Goal: Task Accomplishment & Management: Manage account settings

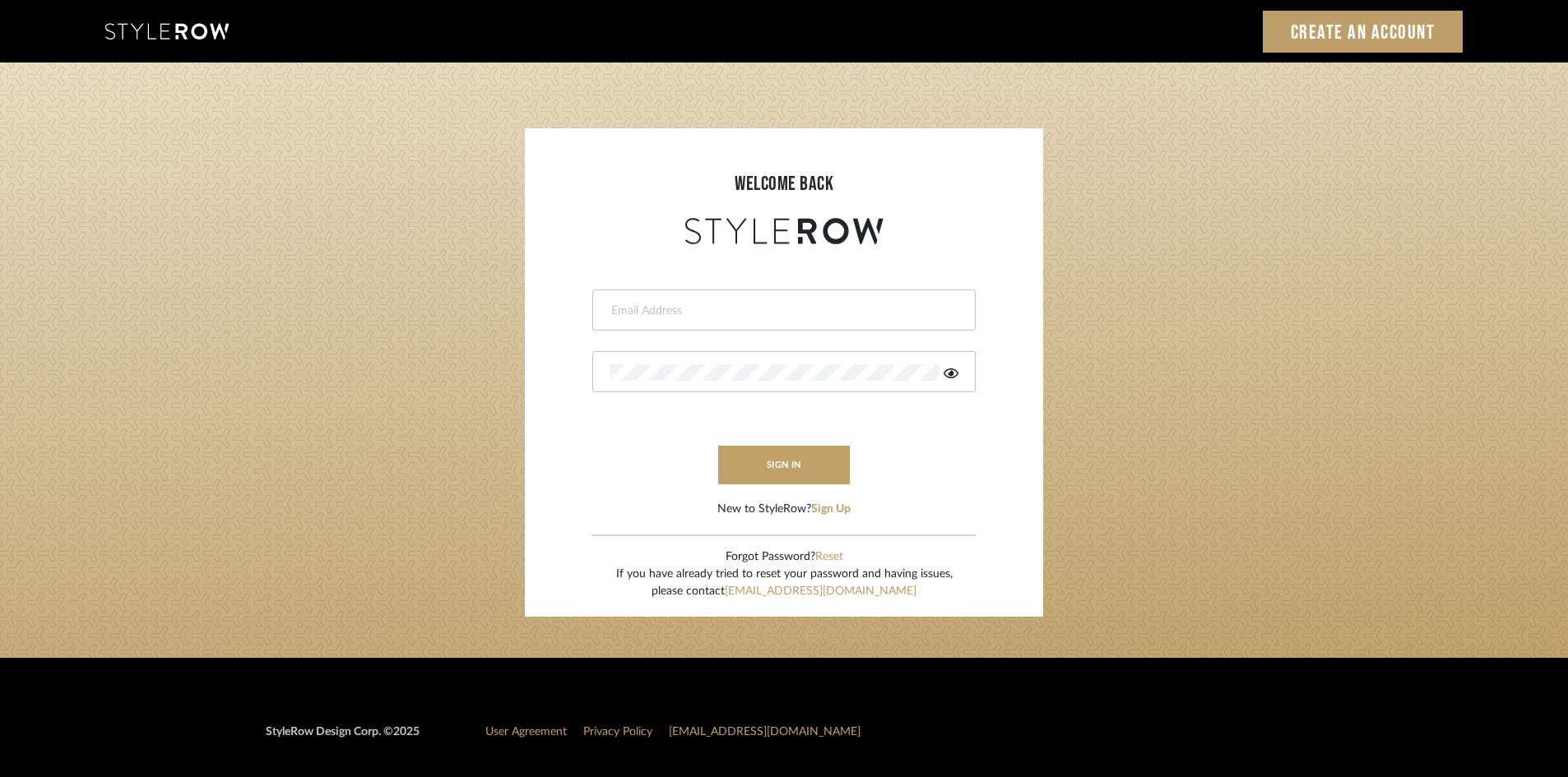
click at [693, 308] on input "email" at bounding box center [782, 310] width 344 height 16
click at [843, 307] on input "[EMAIL_ADDRESS][DOMAIN_NAME]" at bounding box center [782, 310] width 344 height 16
type input "t"
type input "[PERSON_NAME][EMAIL_ADDRESS][DOMAIN_NAME]"
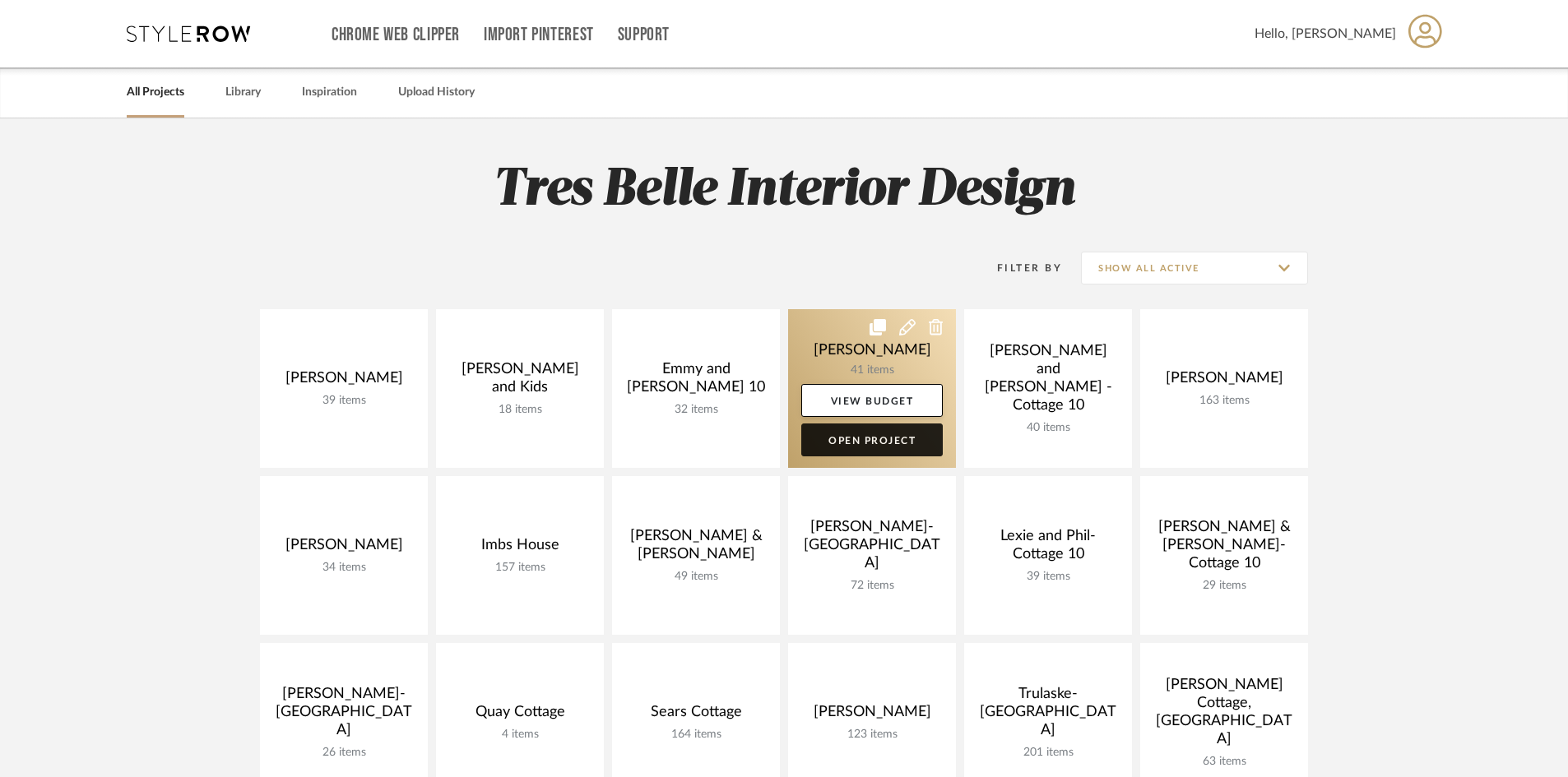
click at [895, 436] on link "Open Project" at bounding box center [872, 440] width 141 height 33
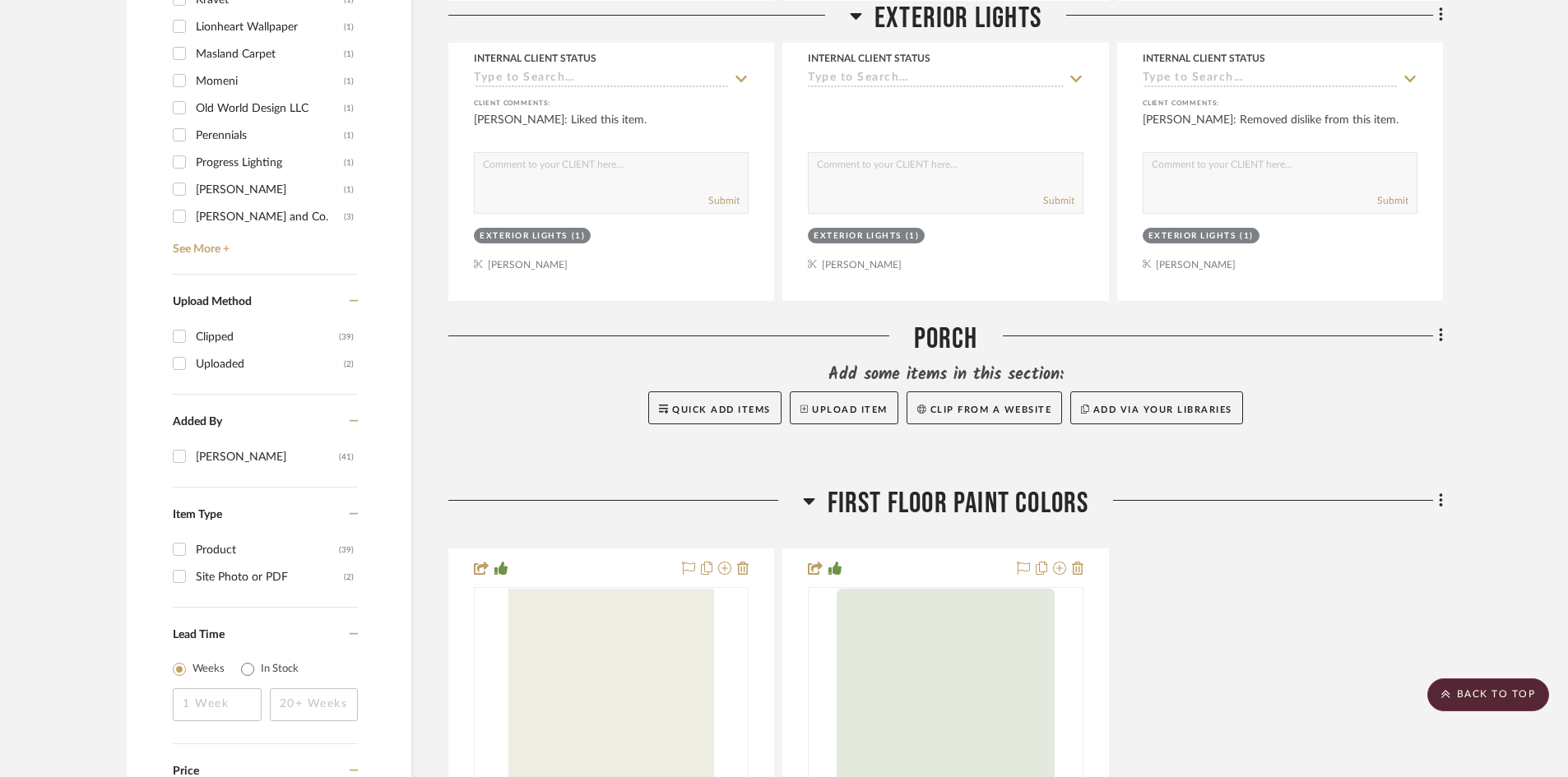
scroll to position [1644, 0]
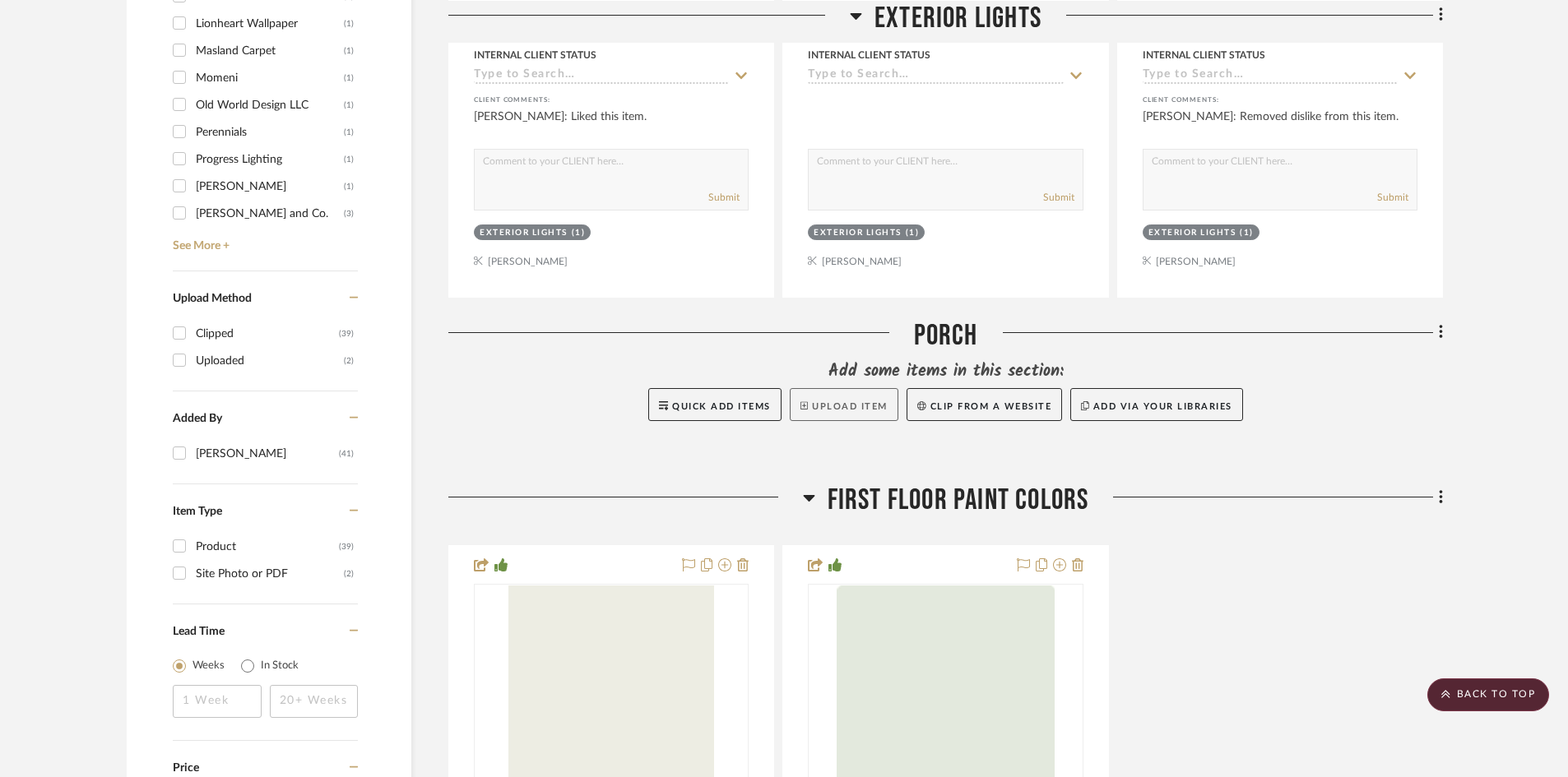
click at [846, 388] on button "Upload Item" at bounding box center [843, 405] width 108 height 33
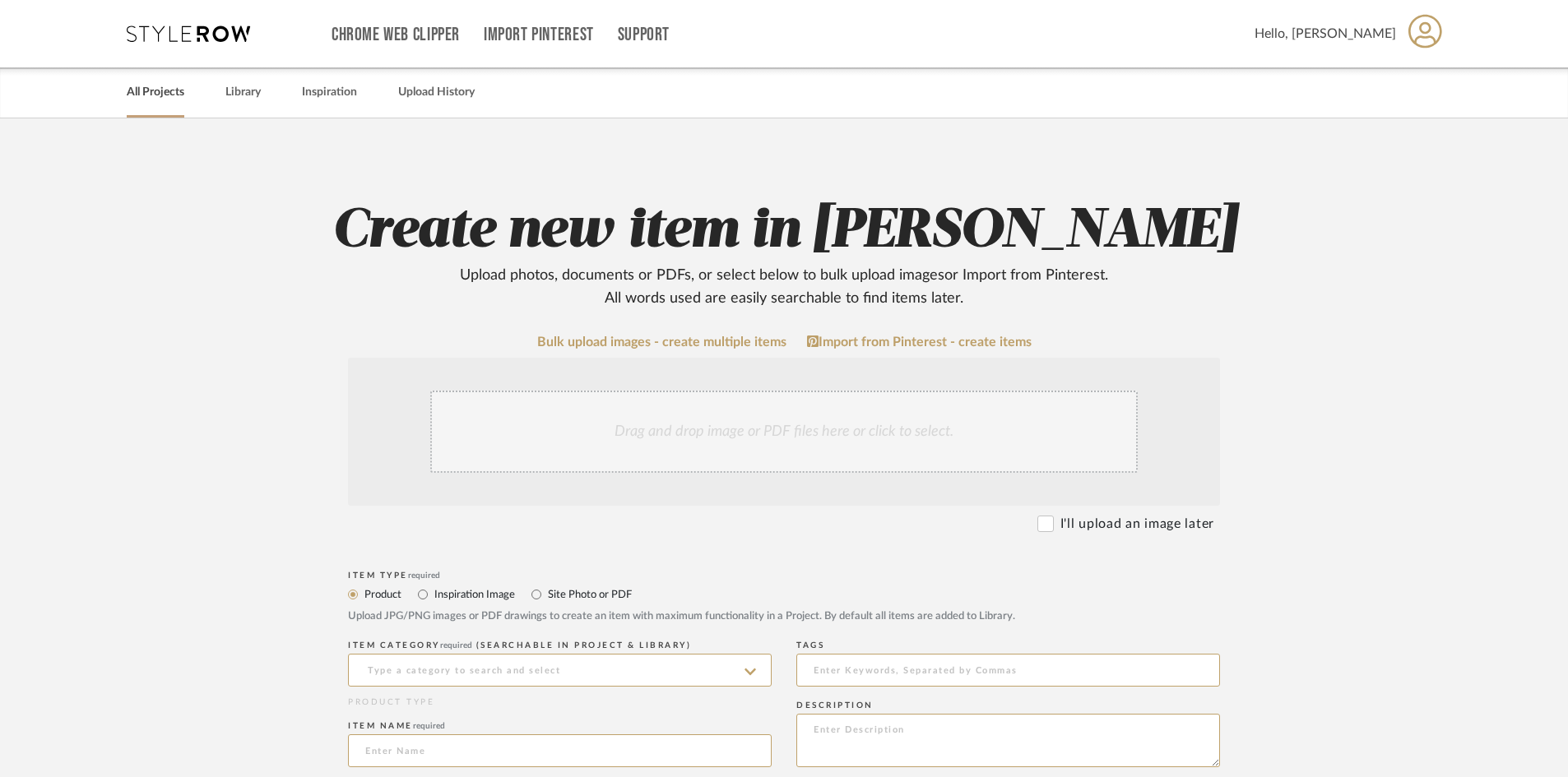
click at [160, 90] on link "All Projects" at bounding box center [155, 93] width 57 height 23
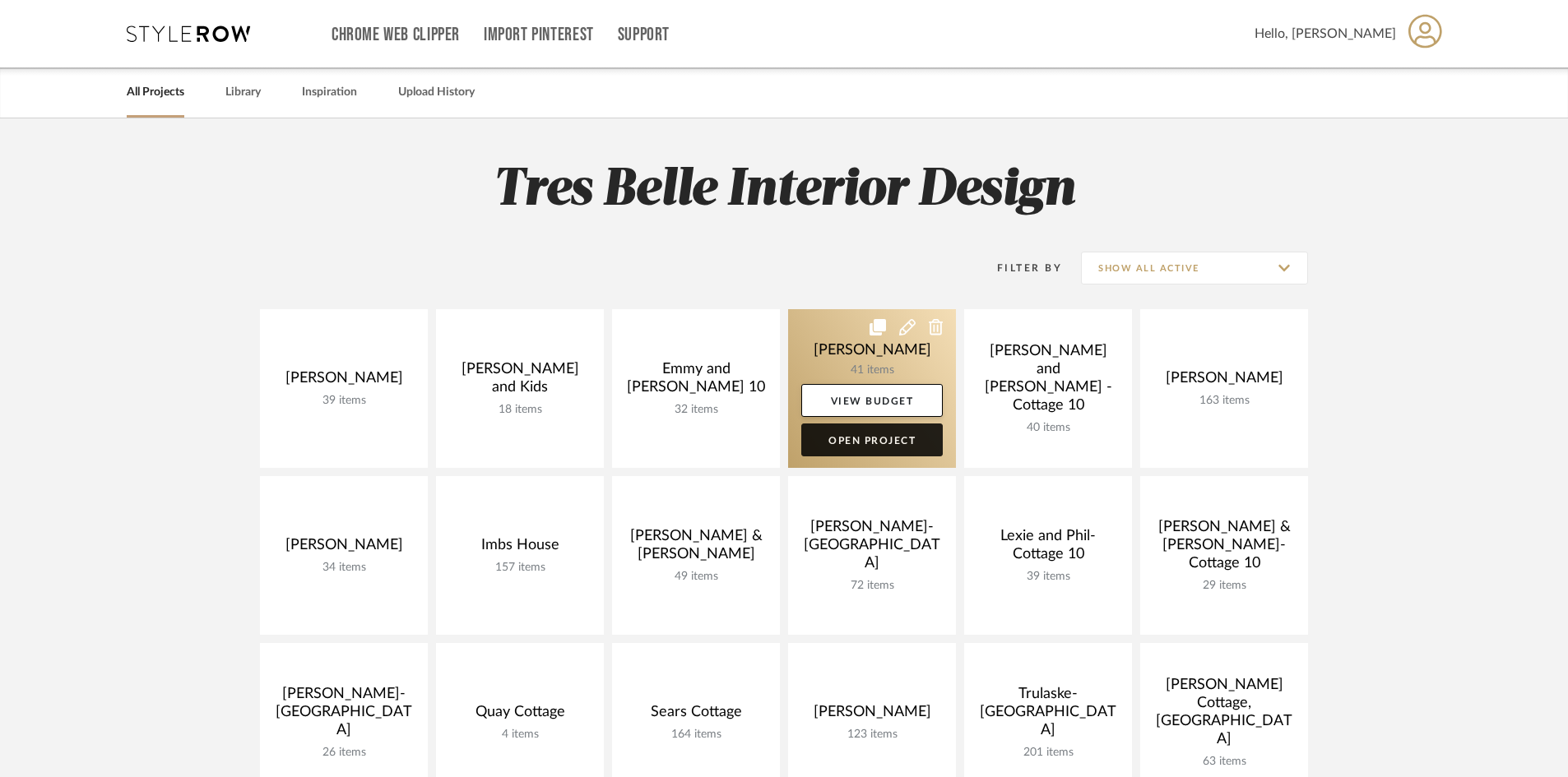
click at [915, 434] on link "Open Project" at bounding box center [872, 440] width 141 height 33
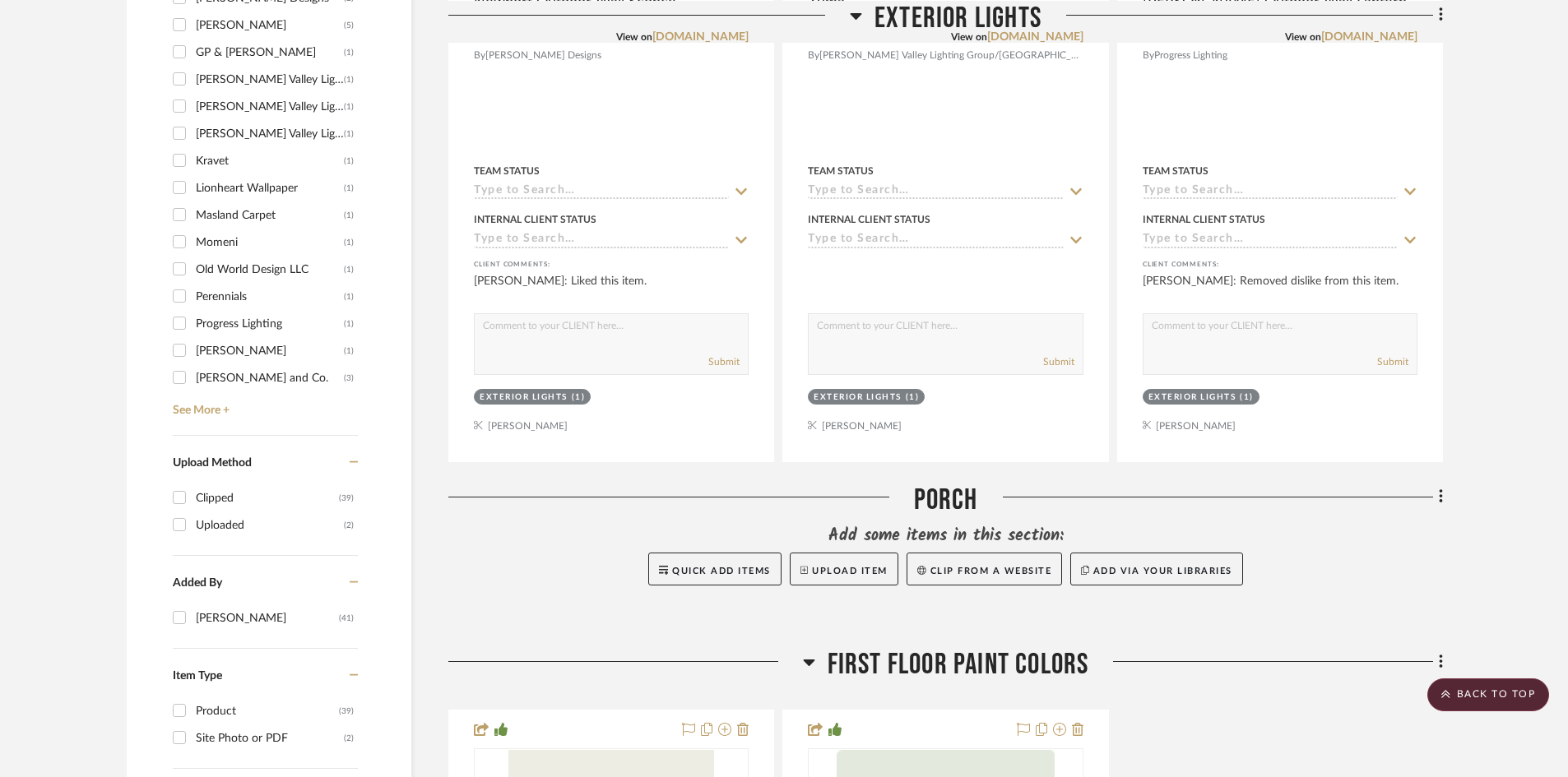
scroll to position [1809, 0]
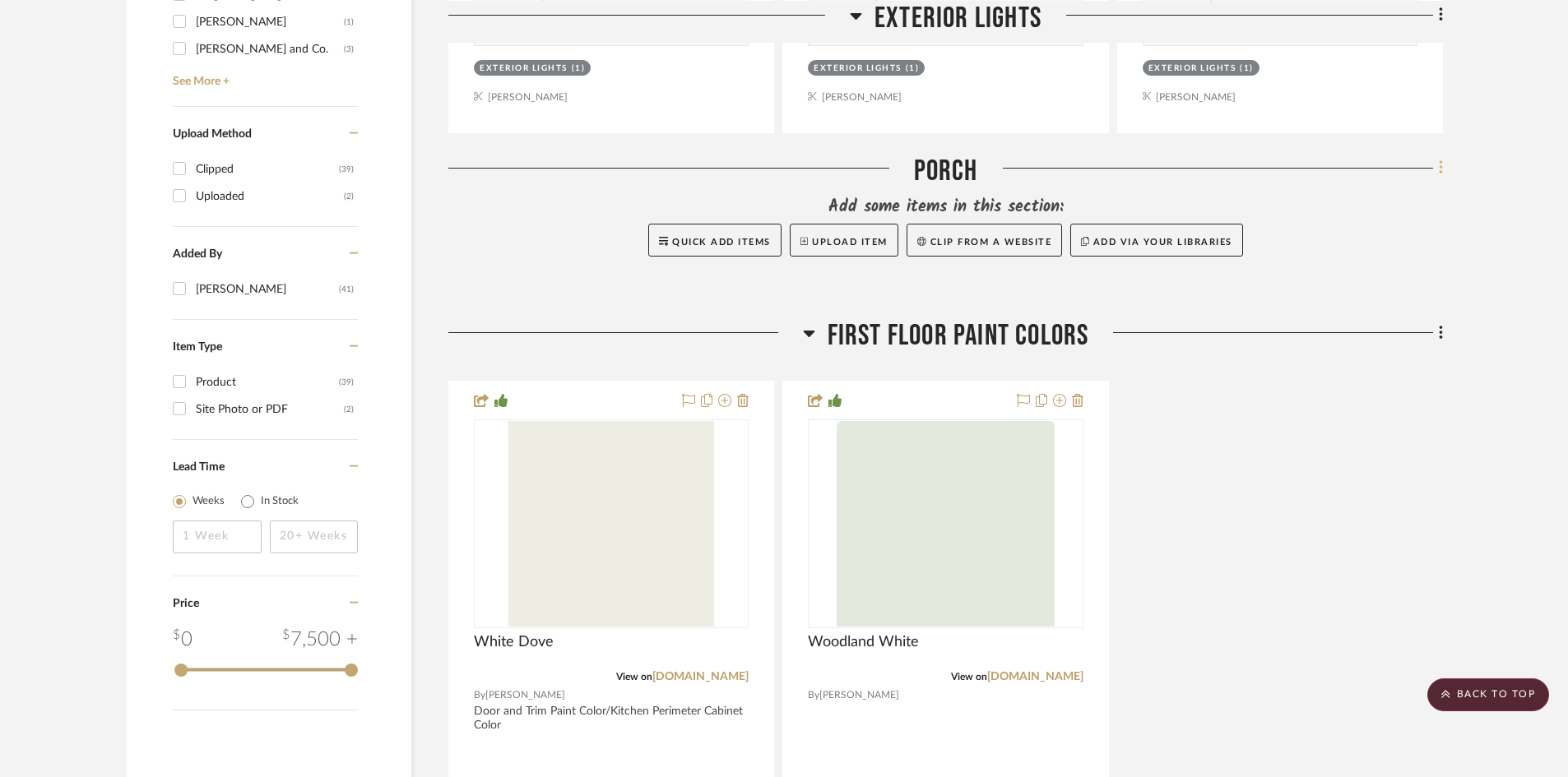
click at [1442, 159] on icon at bounding box center [1441, 167] width 5 height 18
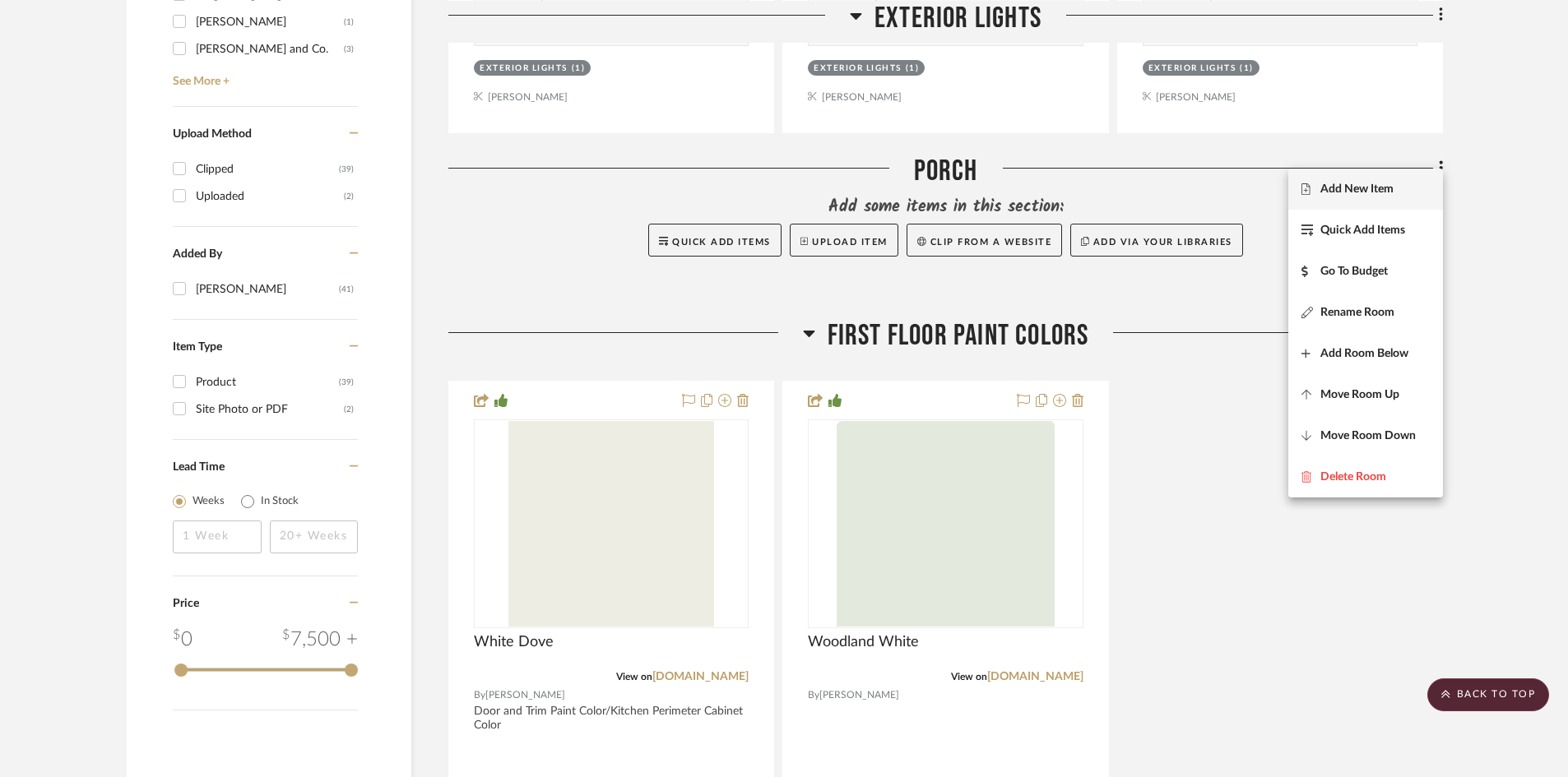
click at [1366, 190] on span "Add New Item" at bounding box center [1357, 189] width 73 height 14
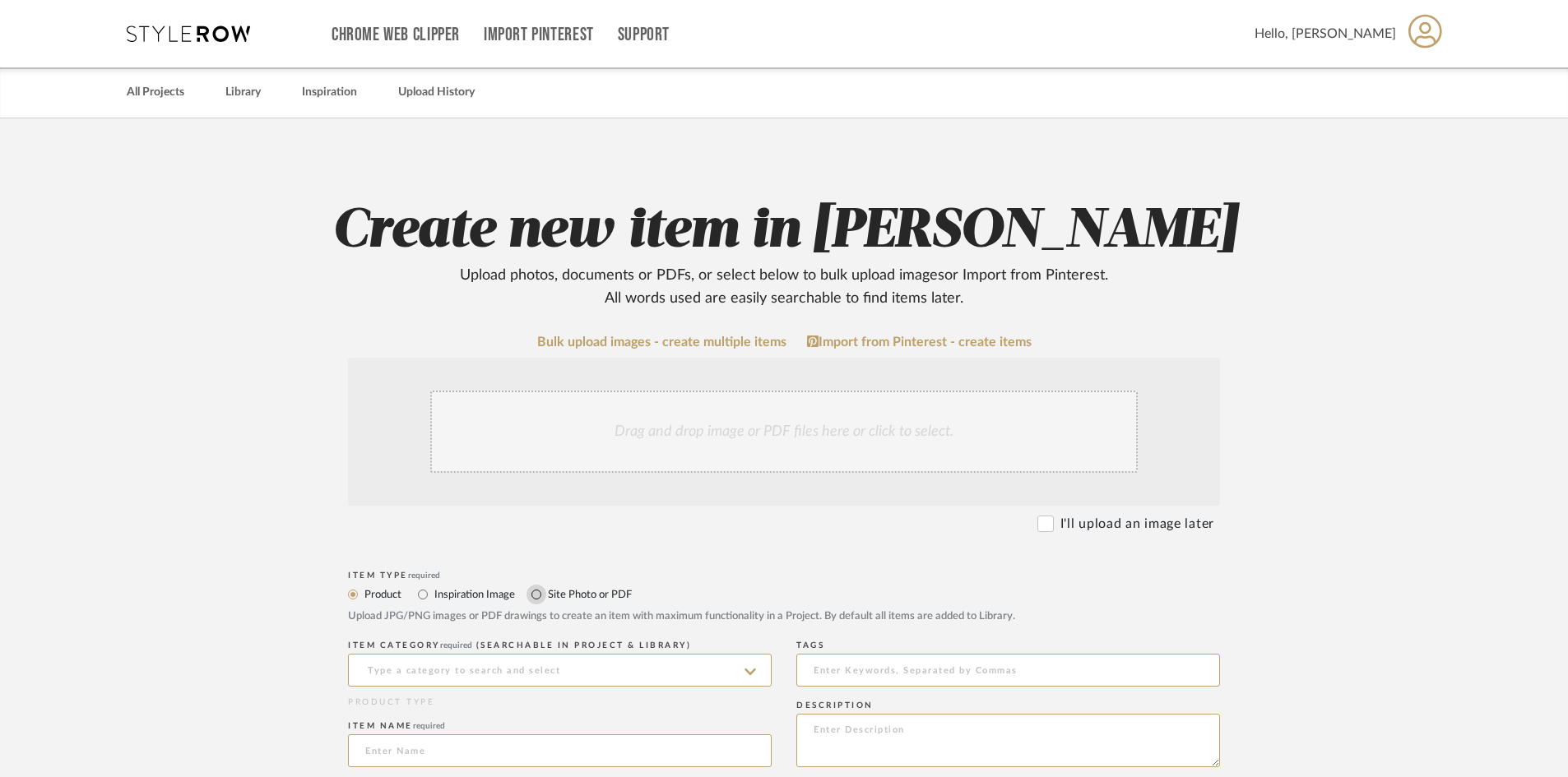
click at [534, 595] on input "Site Photo or PDF" at bounding box center [536, 594] width 20 height 20
radio input "true"
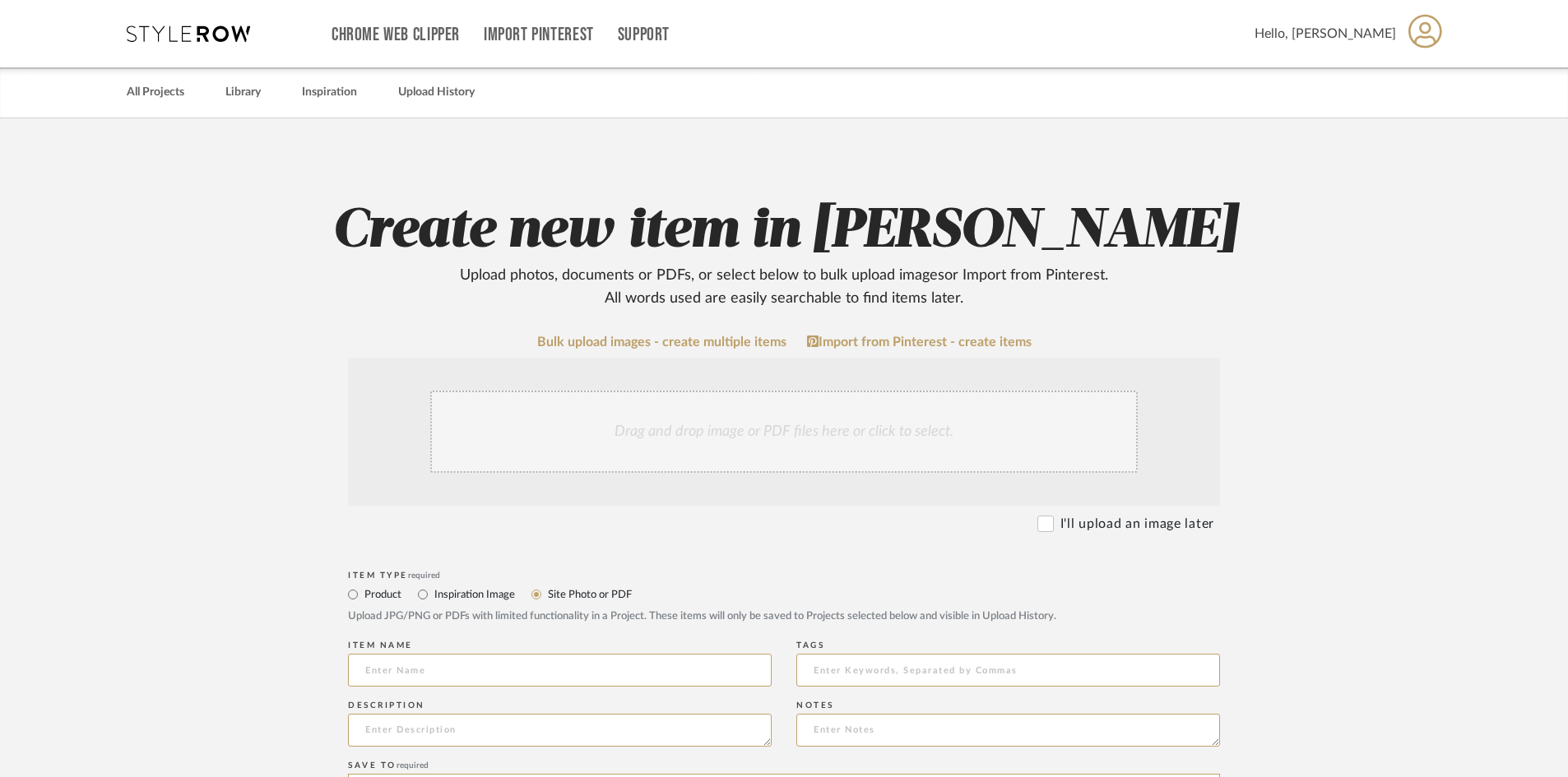
click at [531, 436] on div "Drag and drop image or PDF files here or click to select." at bounding box center [784, 431] width 707 height 82
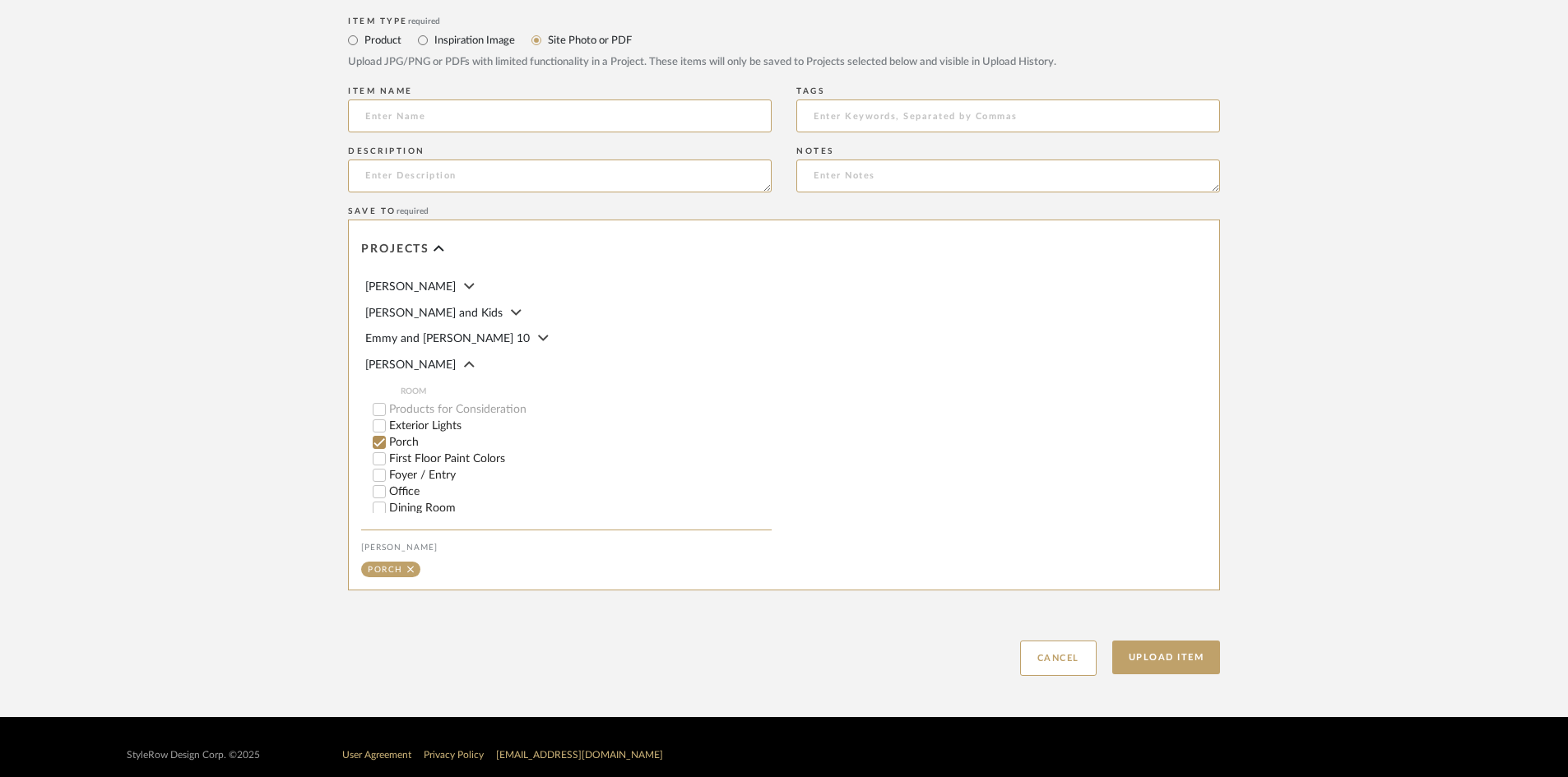
scroll to position [745, 0]
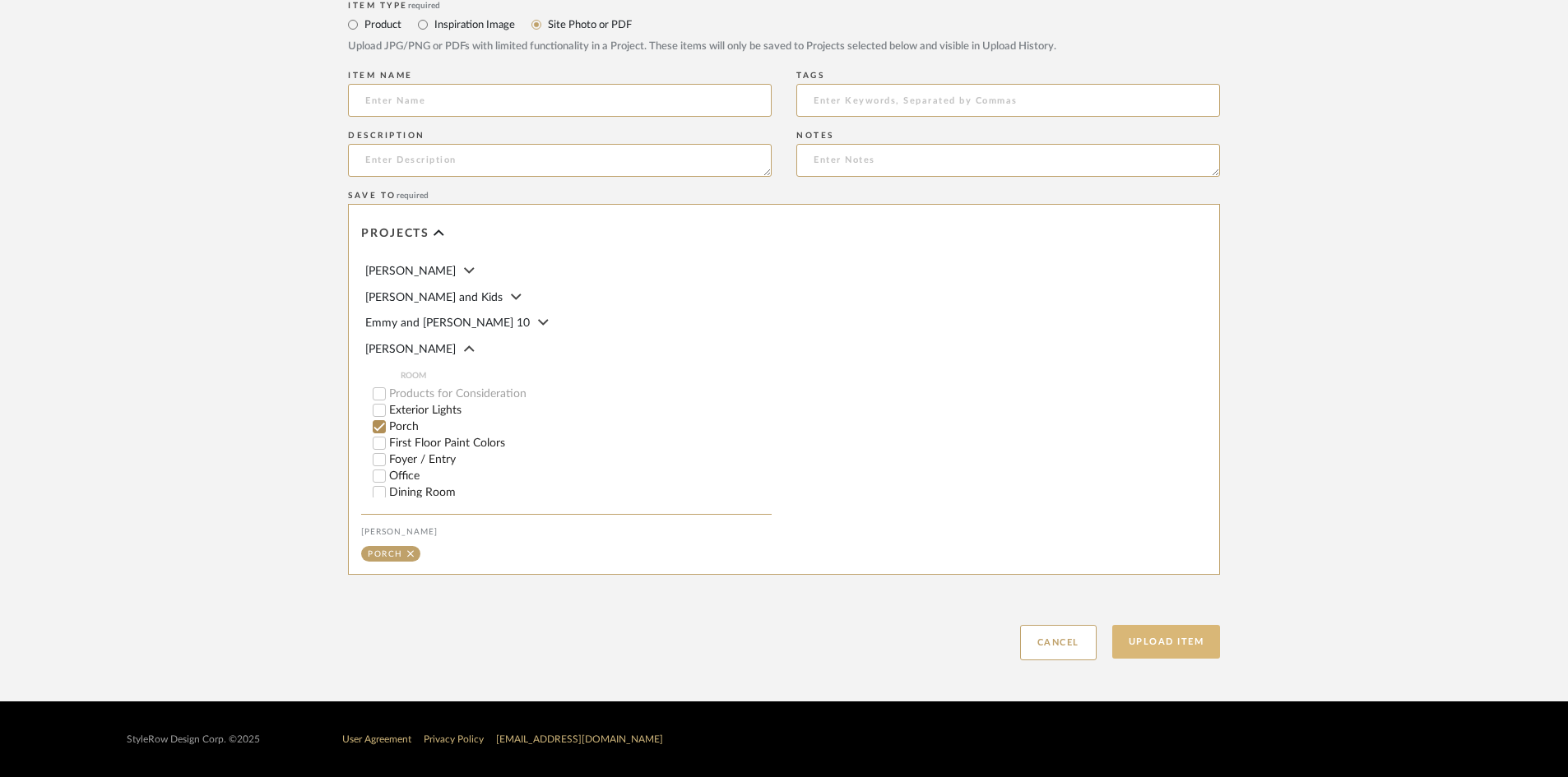
click at [1173, 646] on button "Upload Item" at bounding box center [1166, 642] width 108 height 34
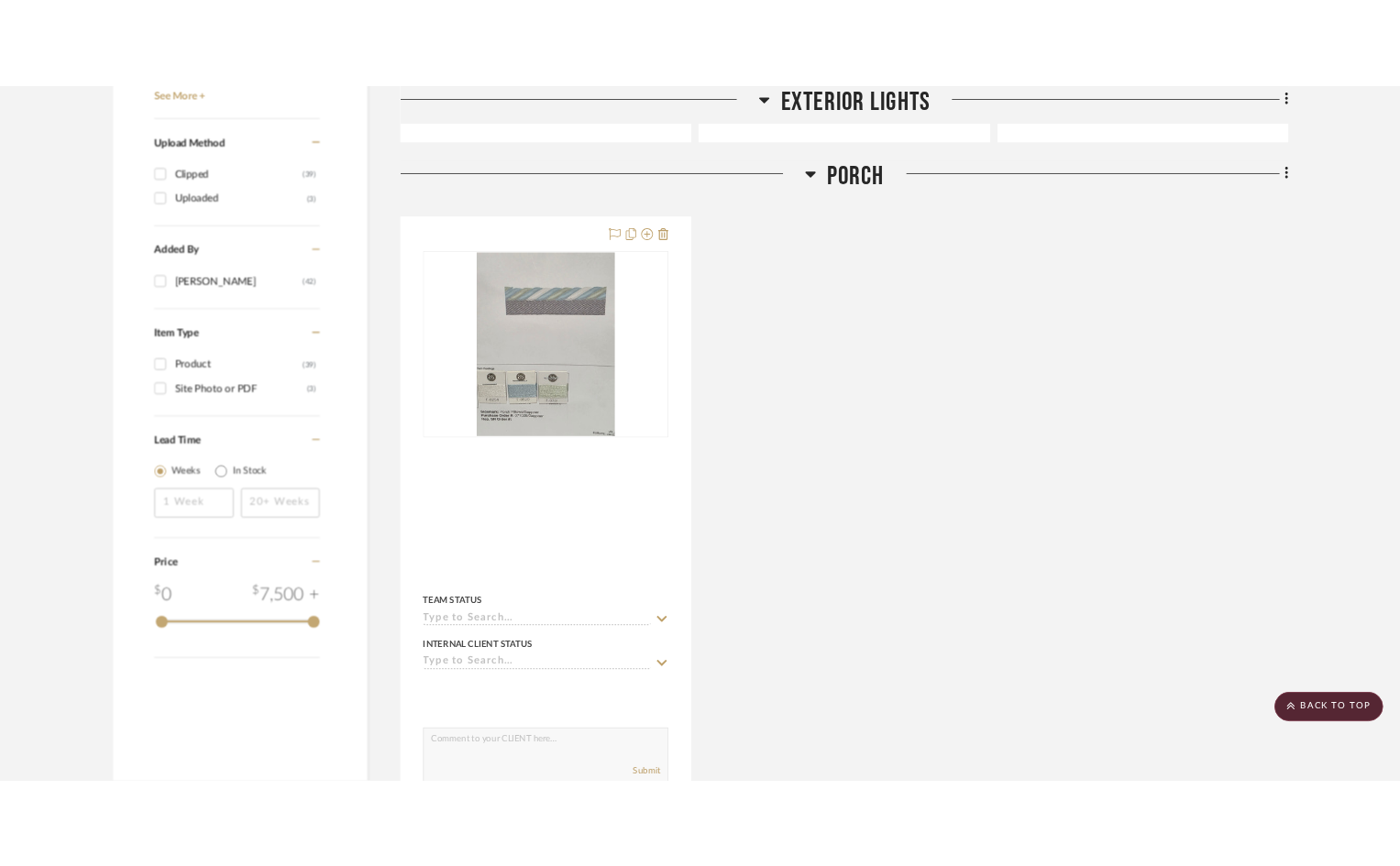
scroll to position [2079, 0]
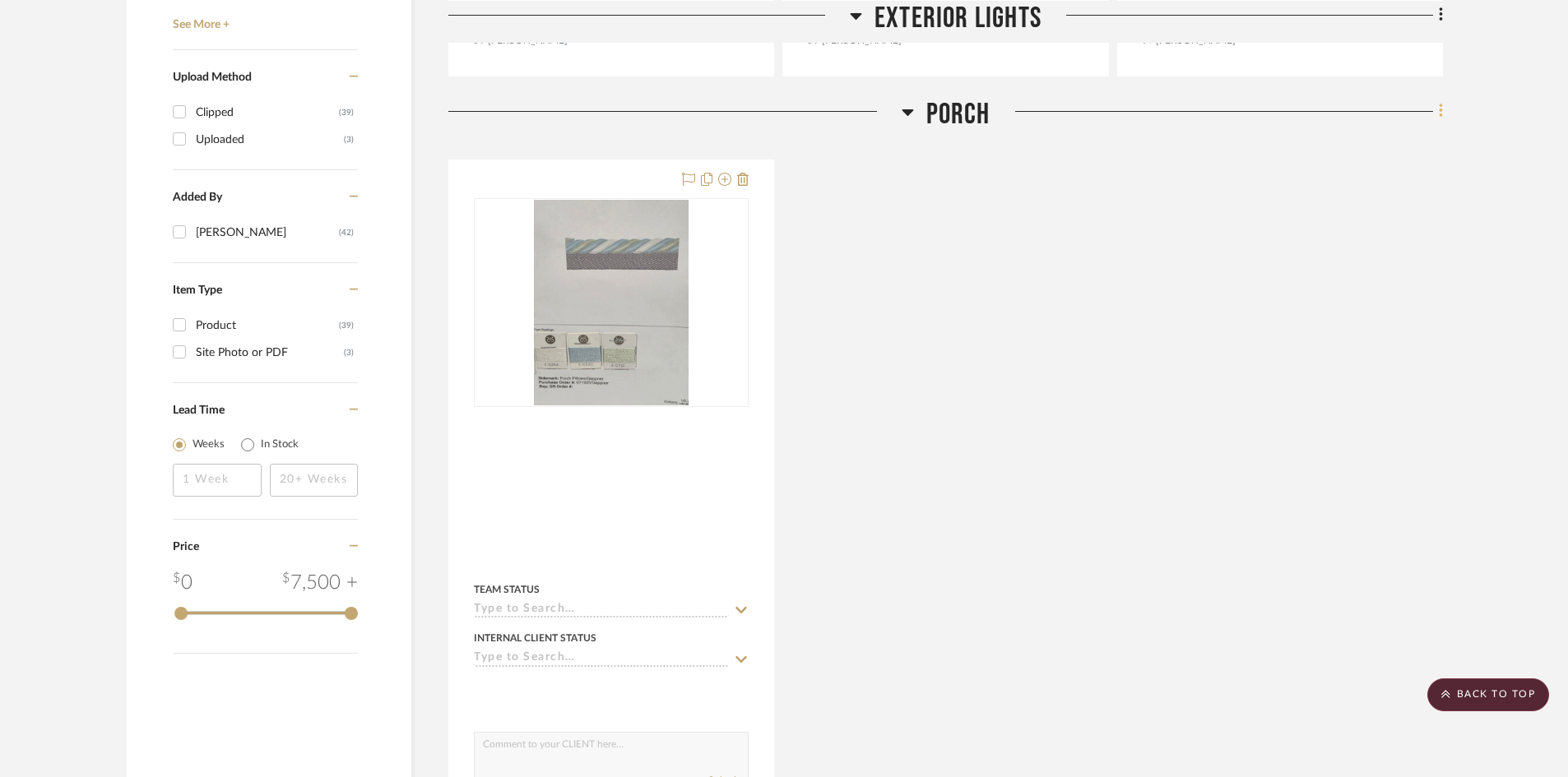
click at [1439, 102] on icon at bounding box center [1441, 111] width 5 height 18
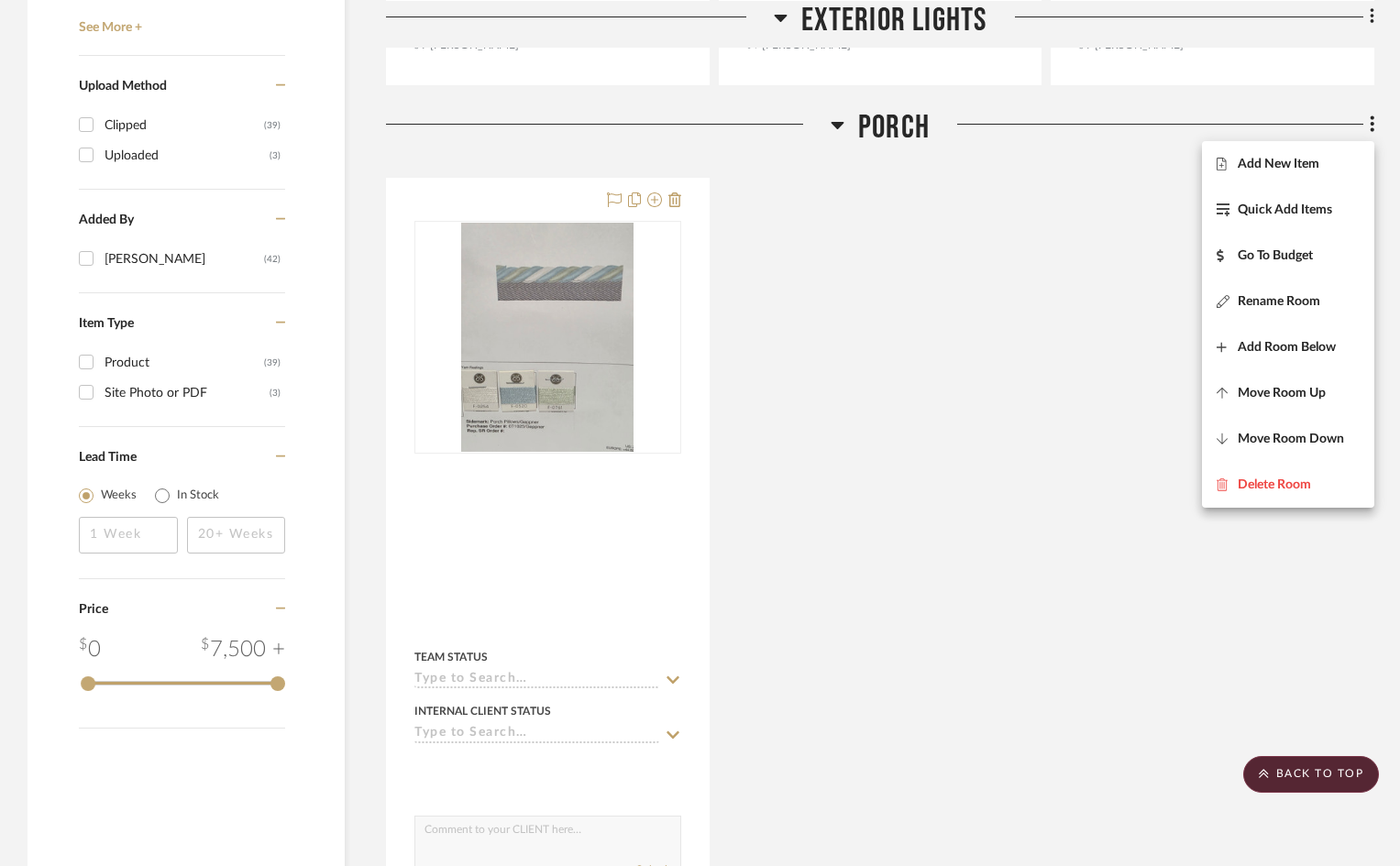
click at [1298, 777] on div at bounding box center [700, 433] width 1400 height 866
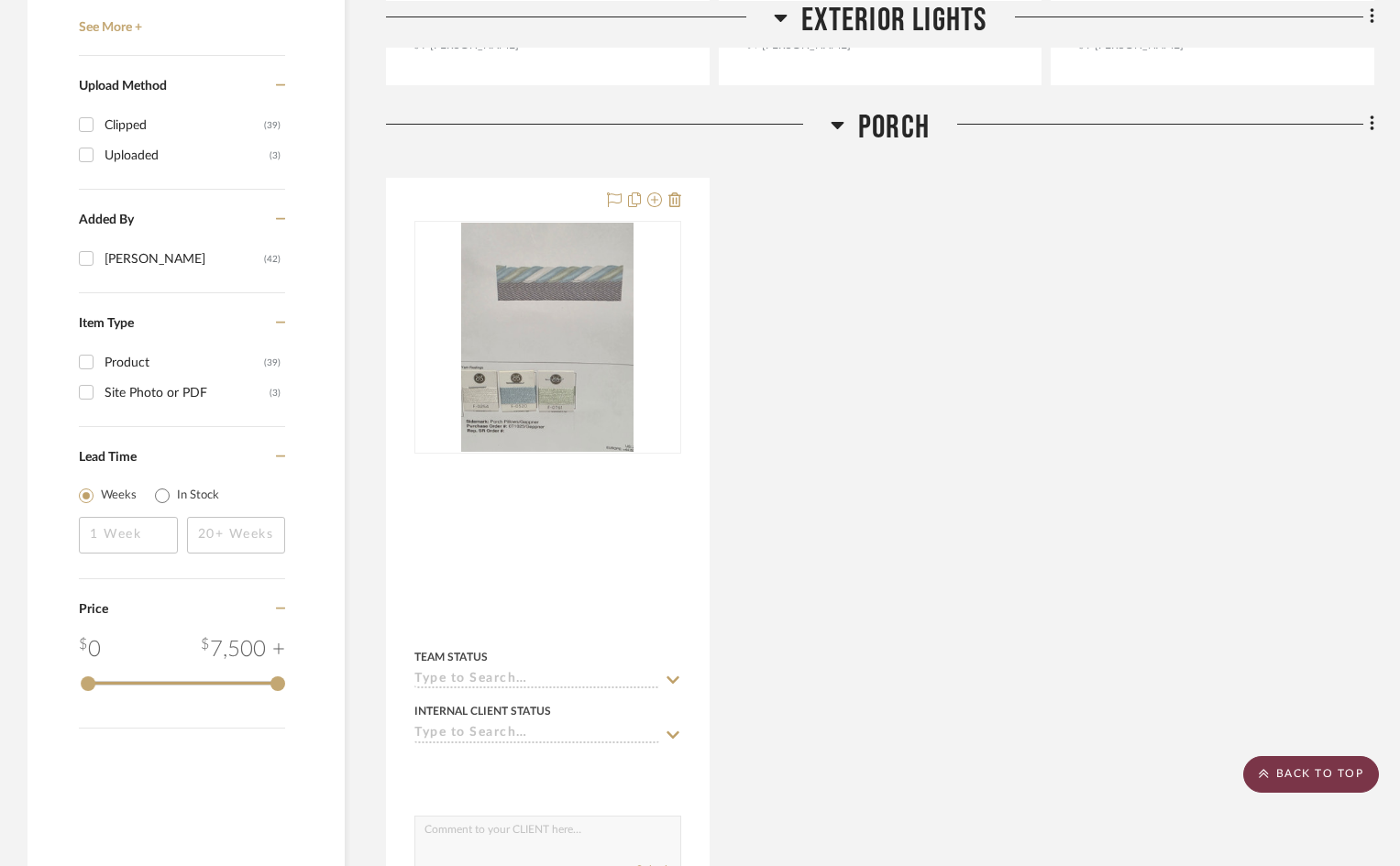
click at [1314, 769] on scroll-to-top-button "BACK TO TOP" at bounding box center [1311, 774] width 135 height 37
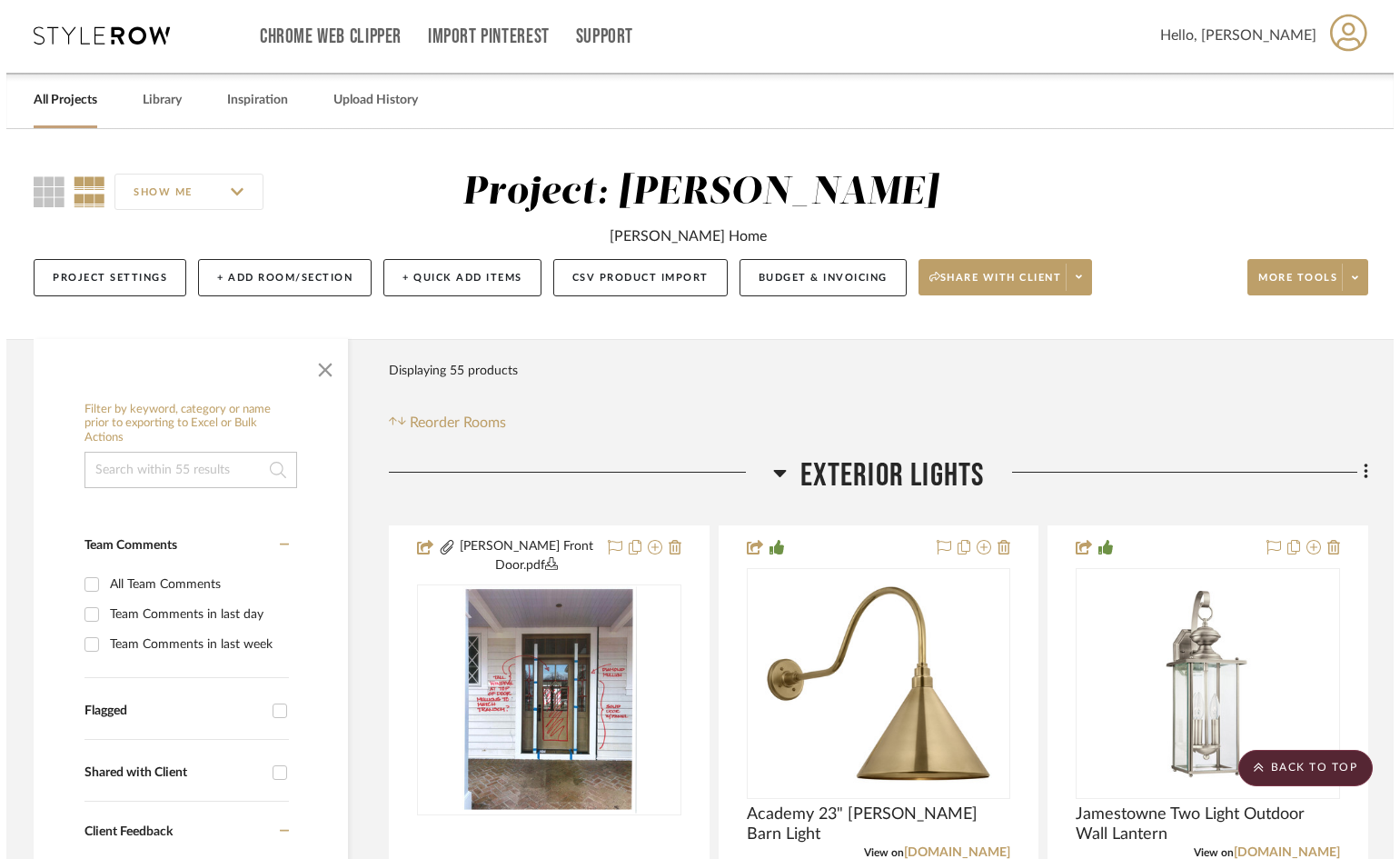
scroll to position [0, 0]
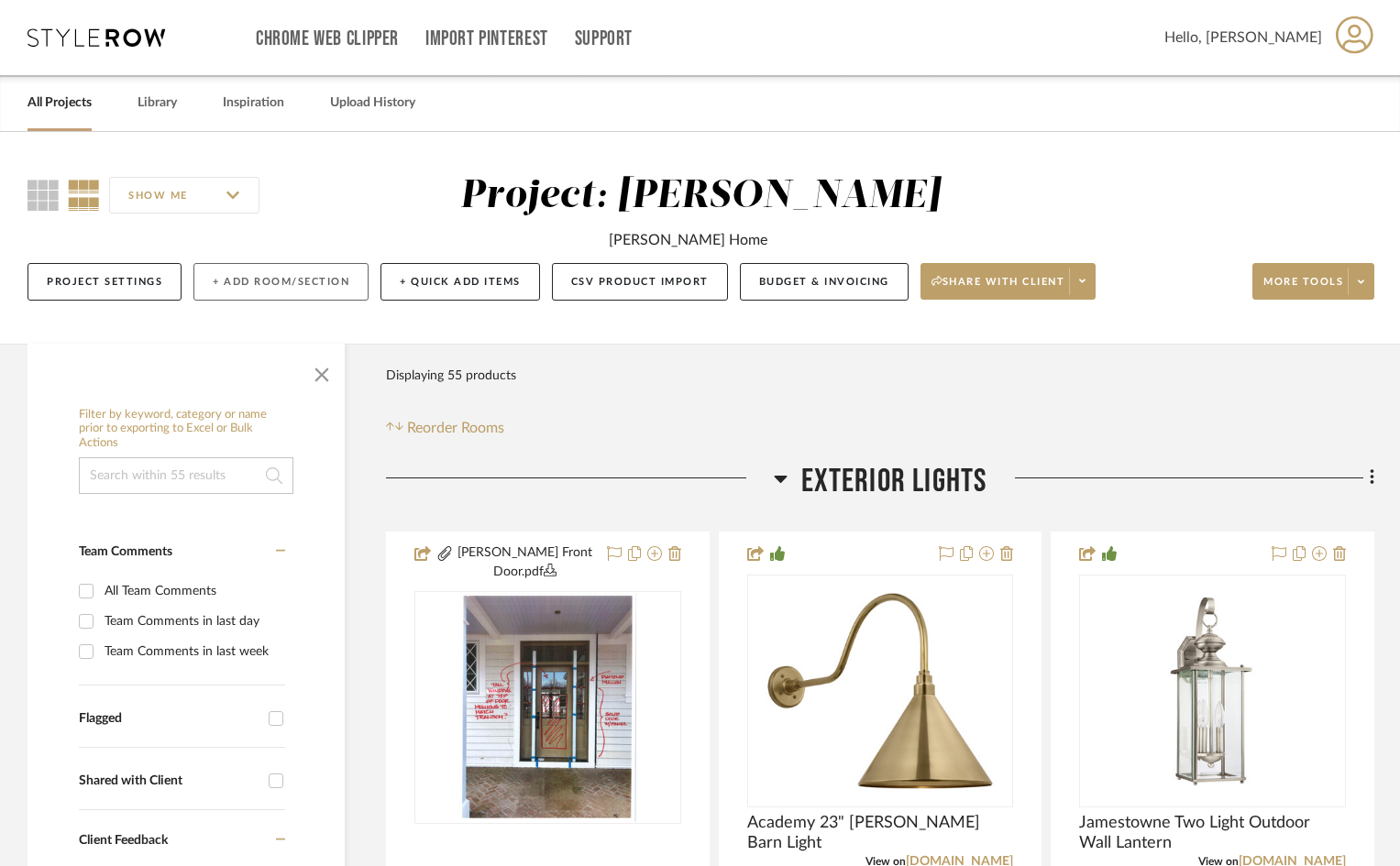
click at [308, 282] on button "+ Add Room/Section" at bounding box center [280, 281] width 175 height 38
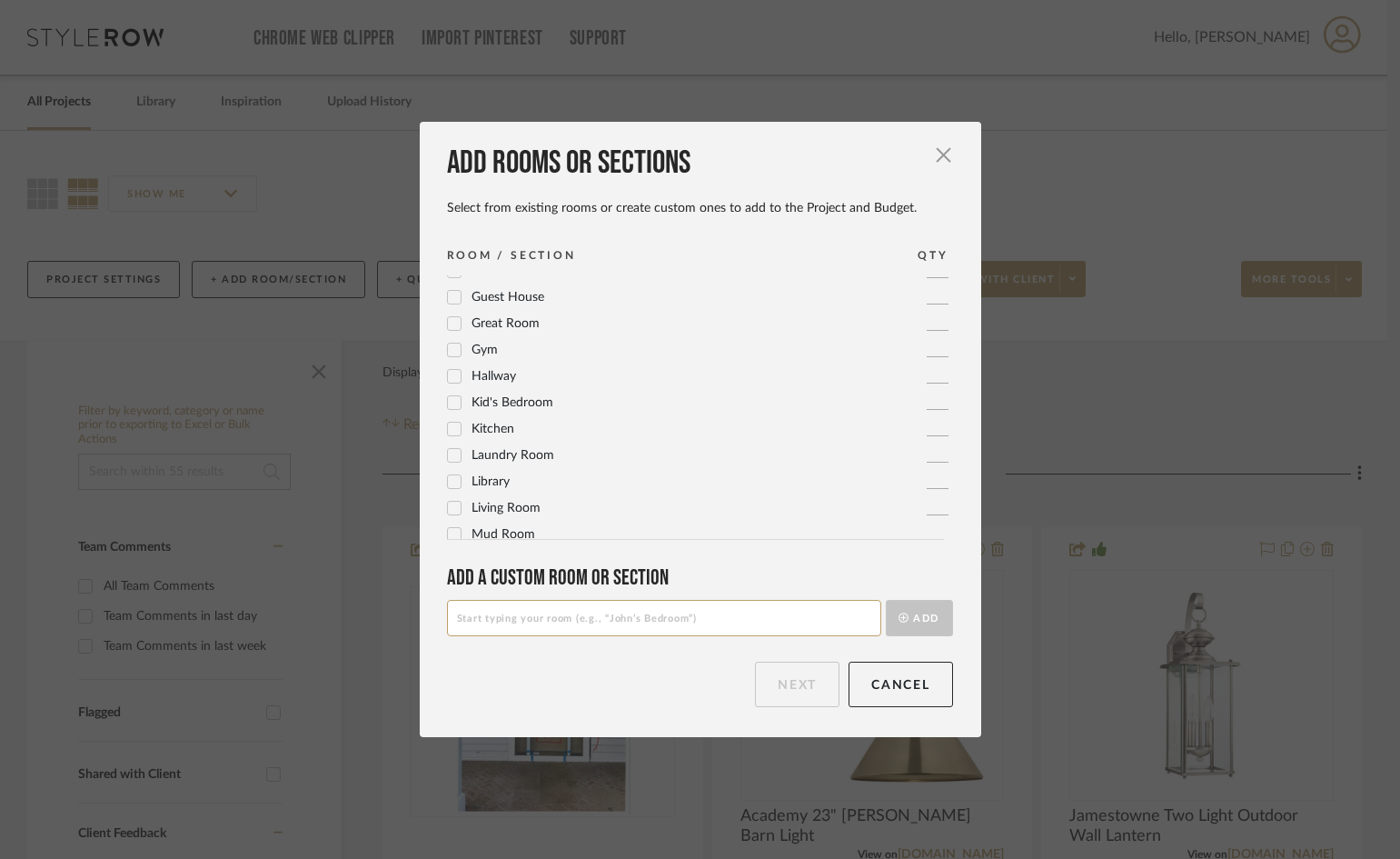
scroll to position [363, 0]
click at [449, 476] on icon at bounding box center [453, 476] width 11 height 9
click at [792, 685] on button "Next" at bounding box center [797, 684] width 84 height 45
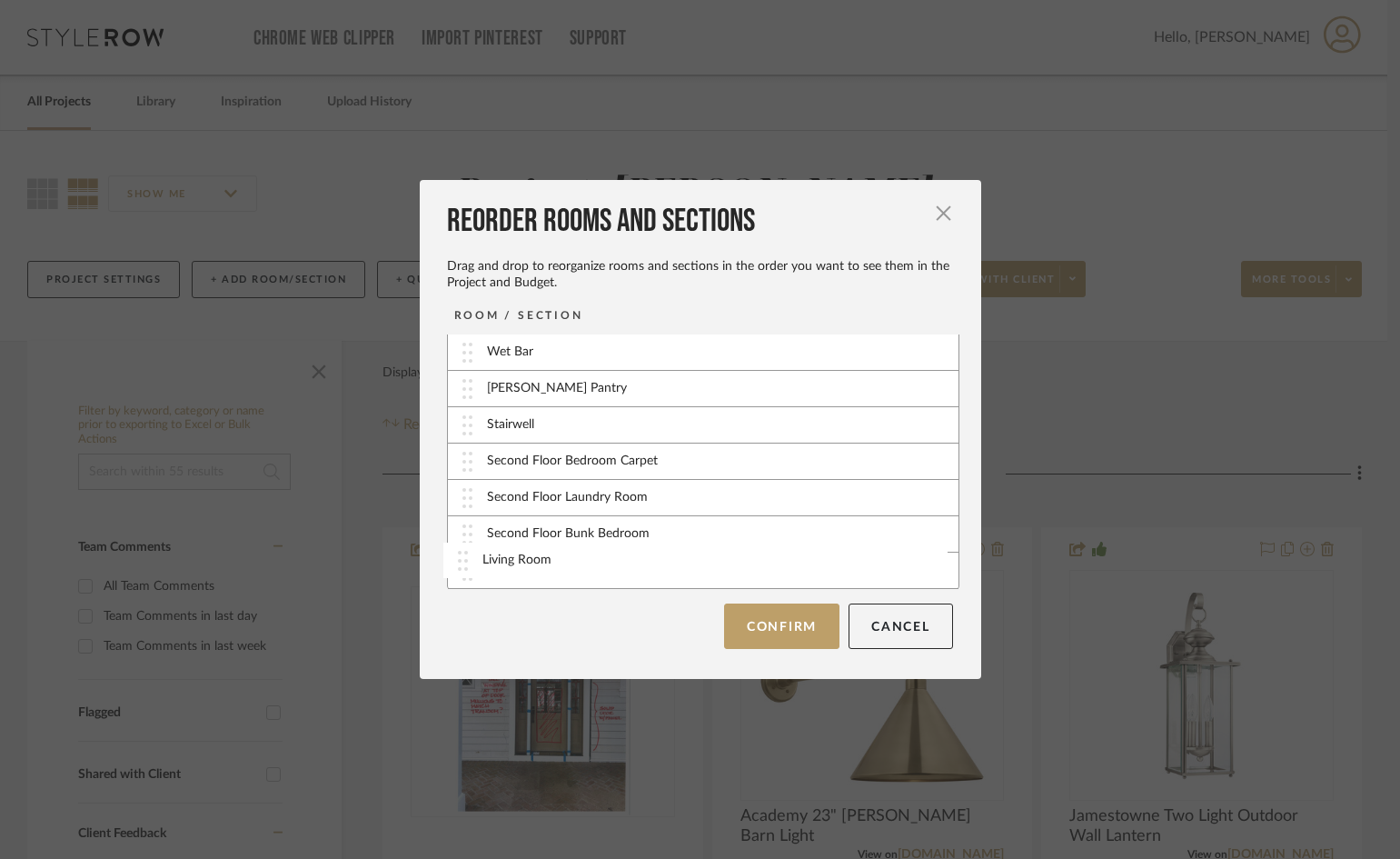
scroll to position [292, 0]
drag, startPoint x: 601, startPoint y: 574, endPoint x: 605, endPoint y: 422, distance: 152.1
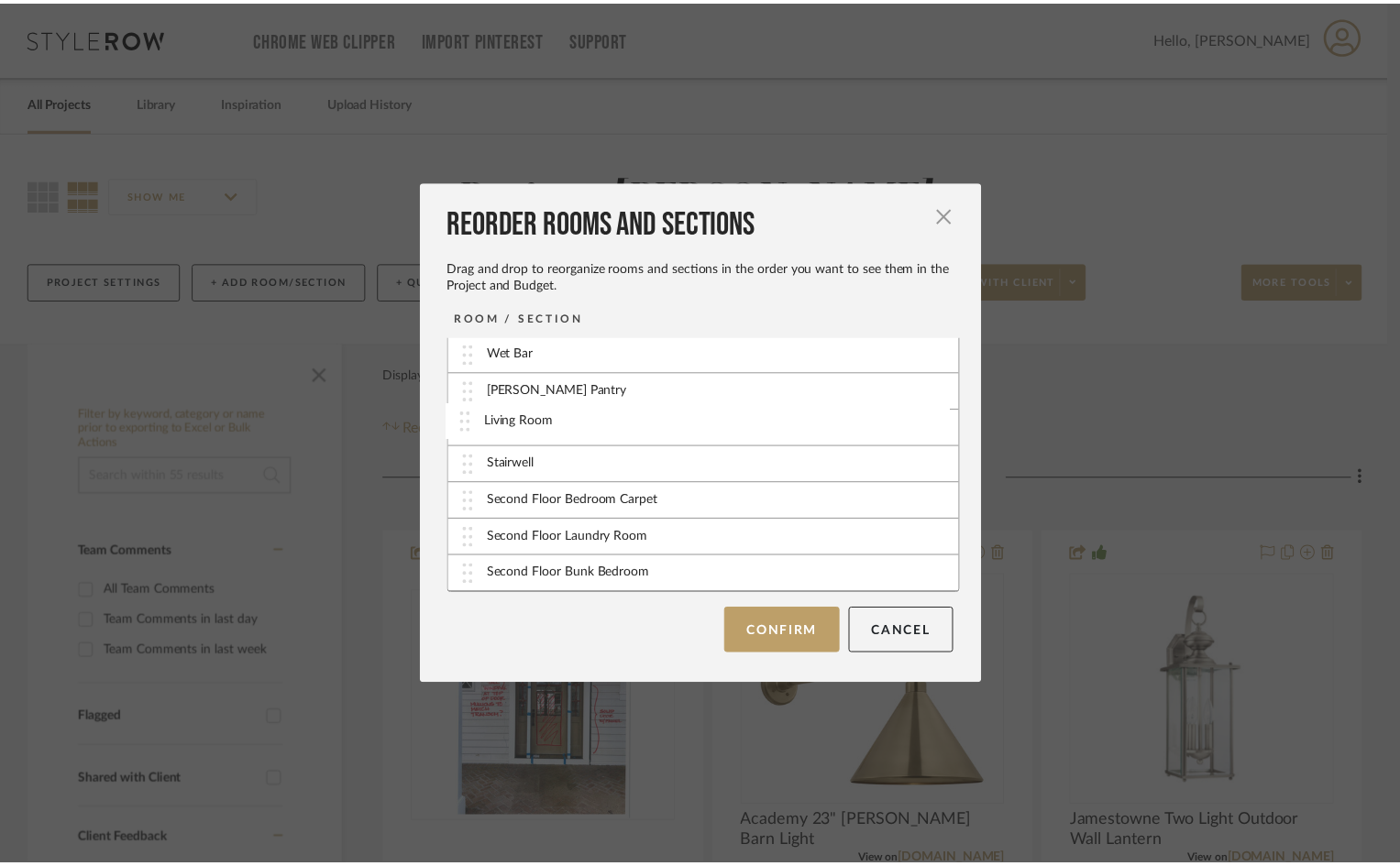
scroll to position [294, 0]
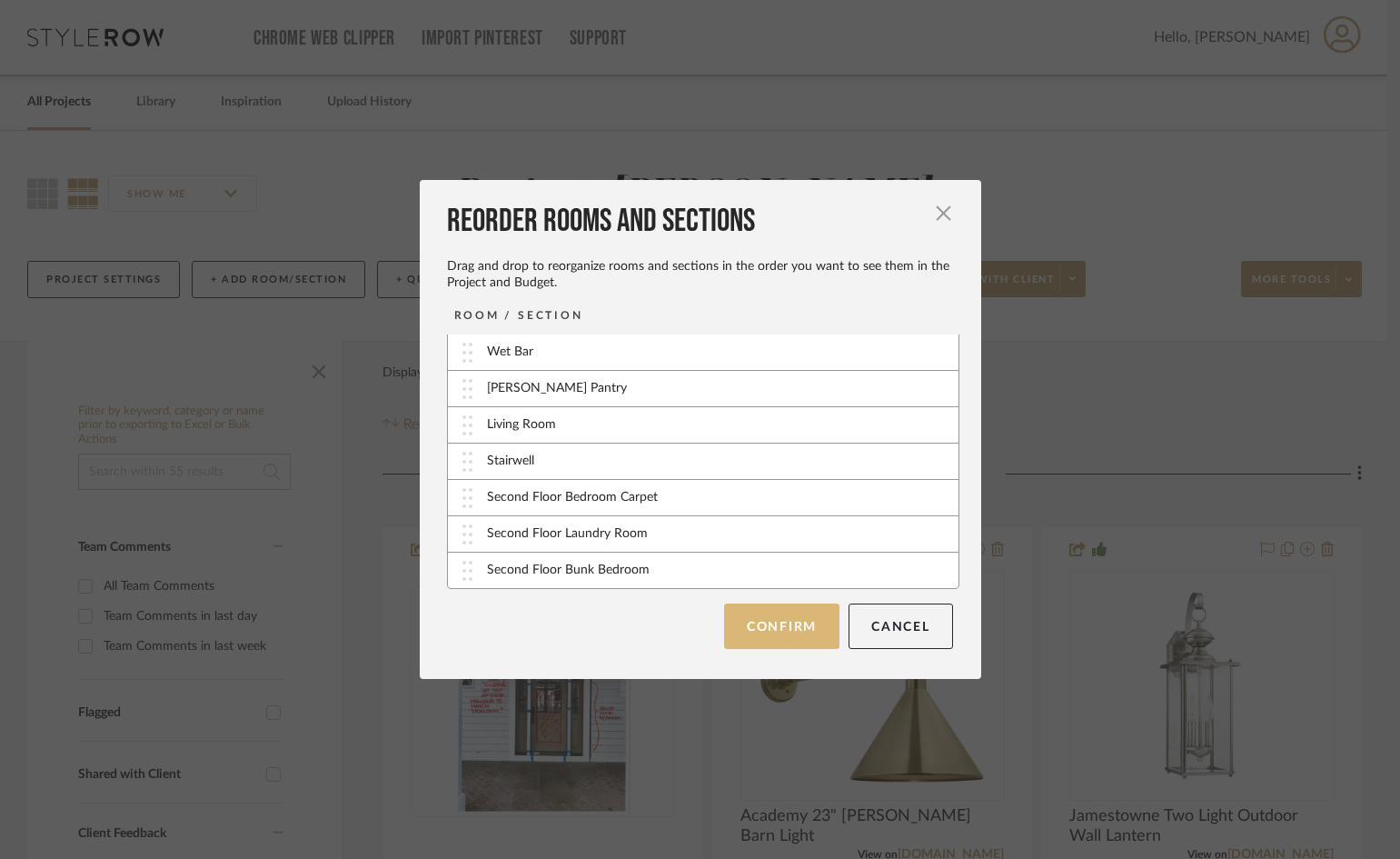
click at [796, 631] on button "Confirm" at bounding box center [782, 626] width 115 height 45
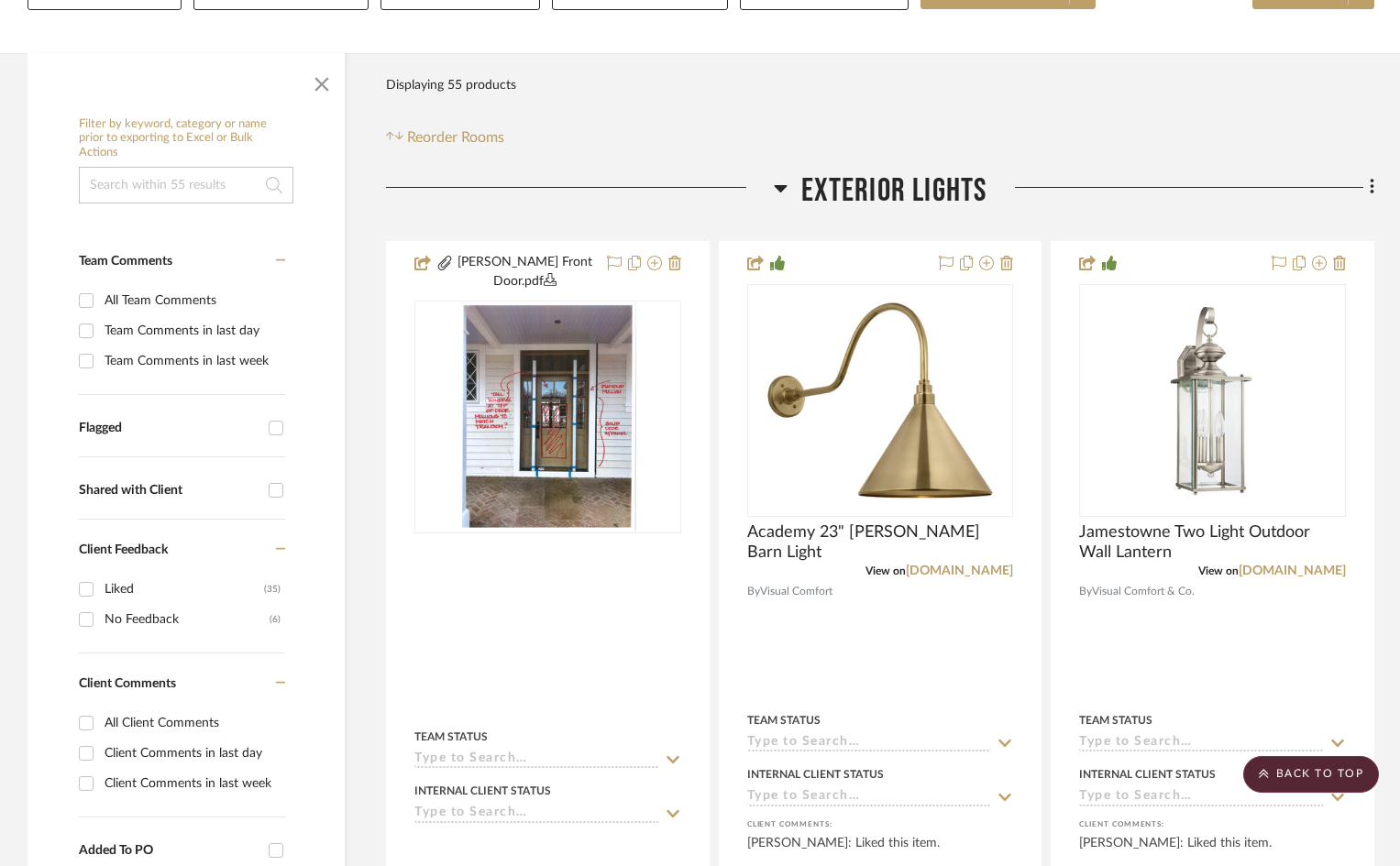
scroll to position [0, 0]
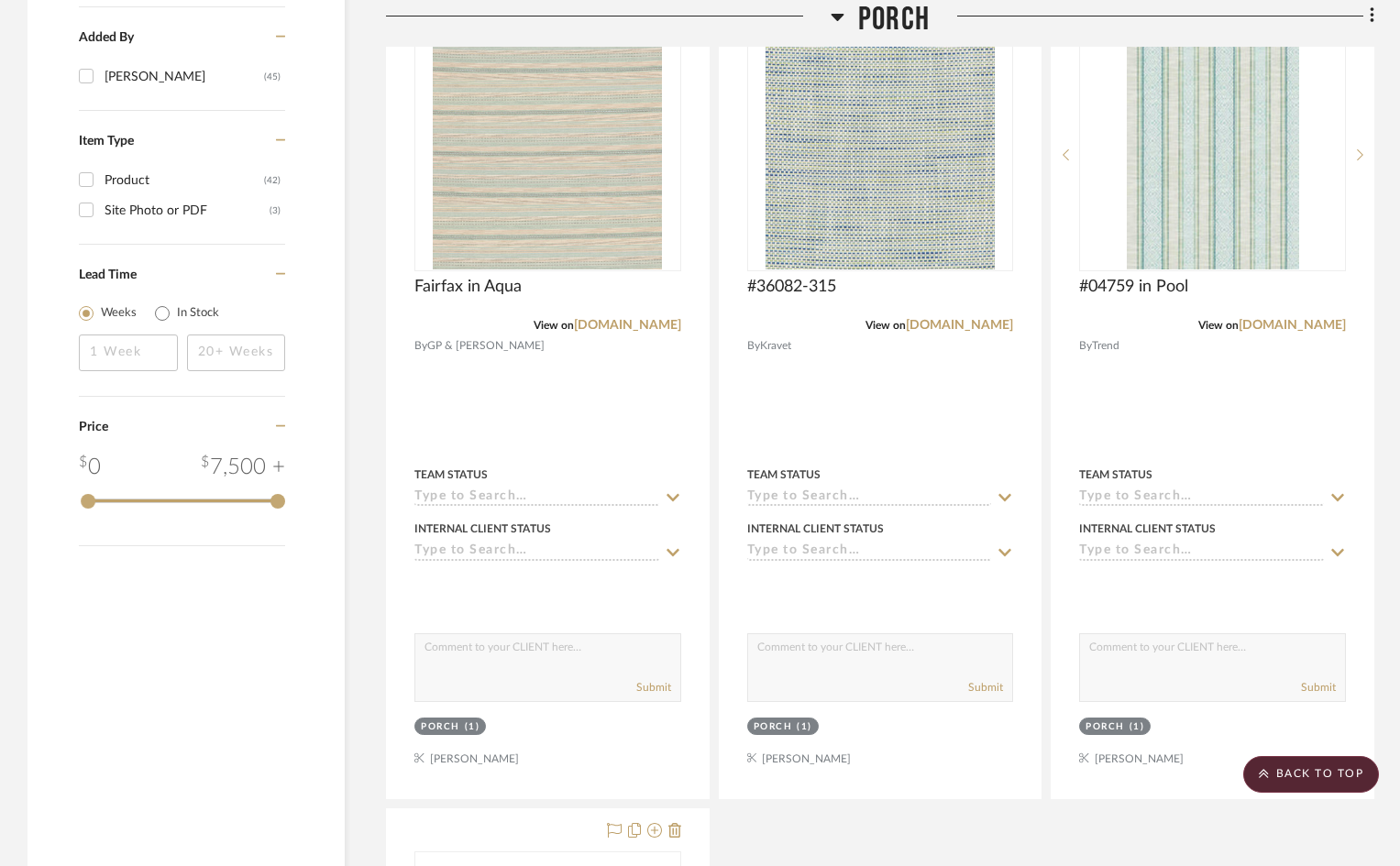
scroll to position [2291, 0]
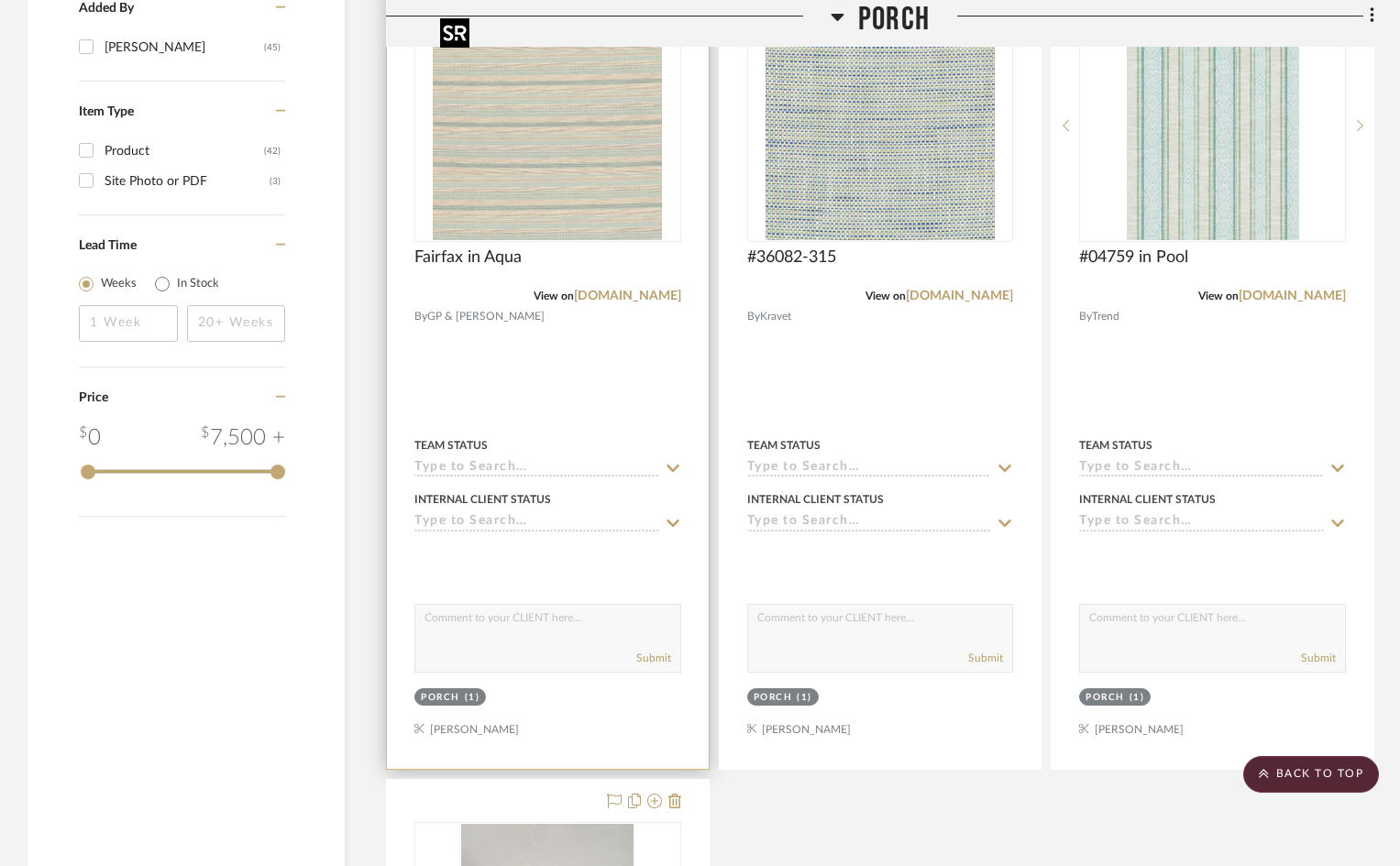
click at [0, 0] on img at bounding box center [0, 0] width 0 height 0
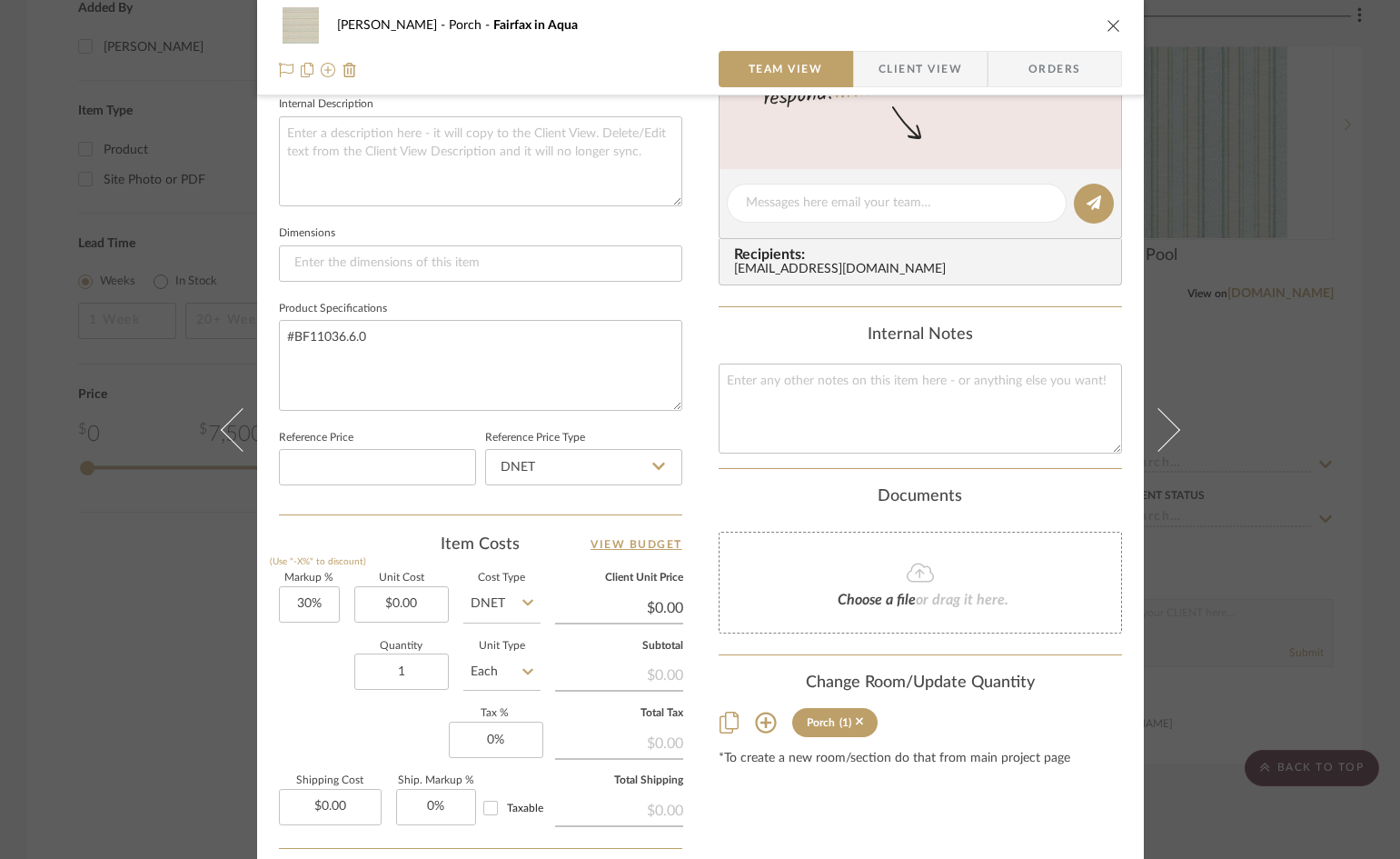
scroll to position [728, 0]
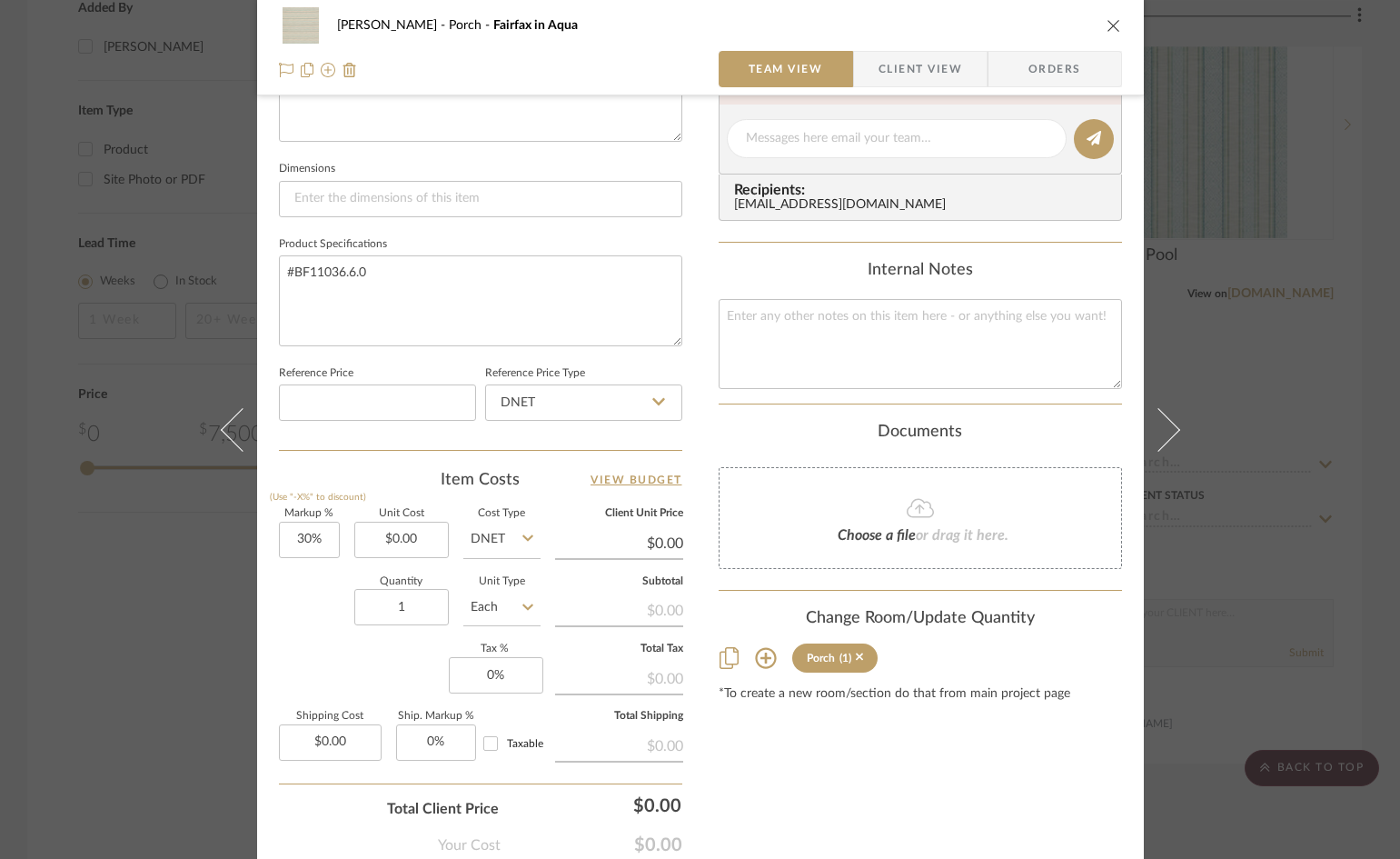
click at [761, 659] on icon at bounding box center [766, 659] width 21 height 21
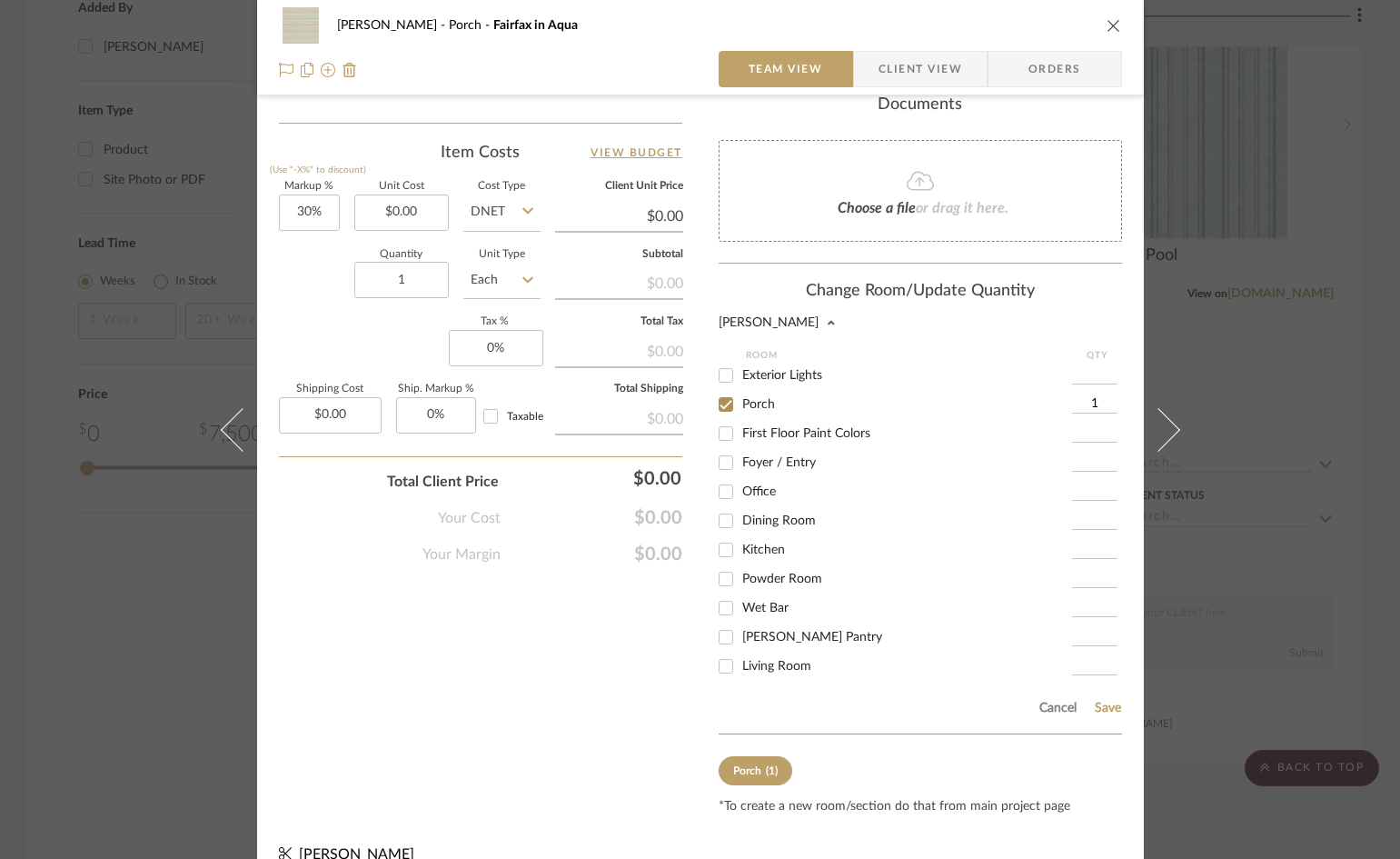
scroll to position [1082, 0]
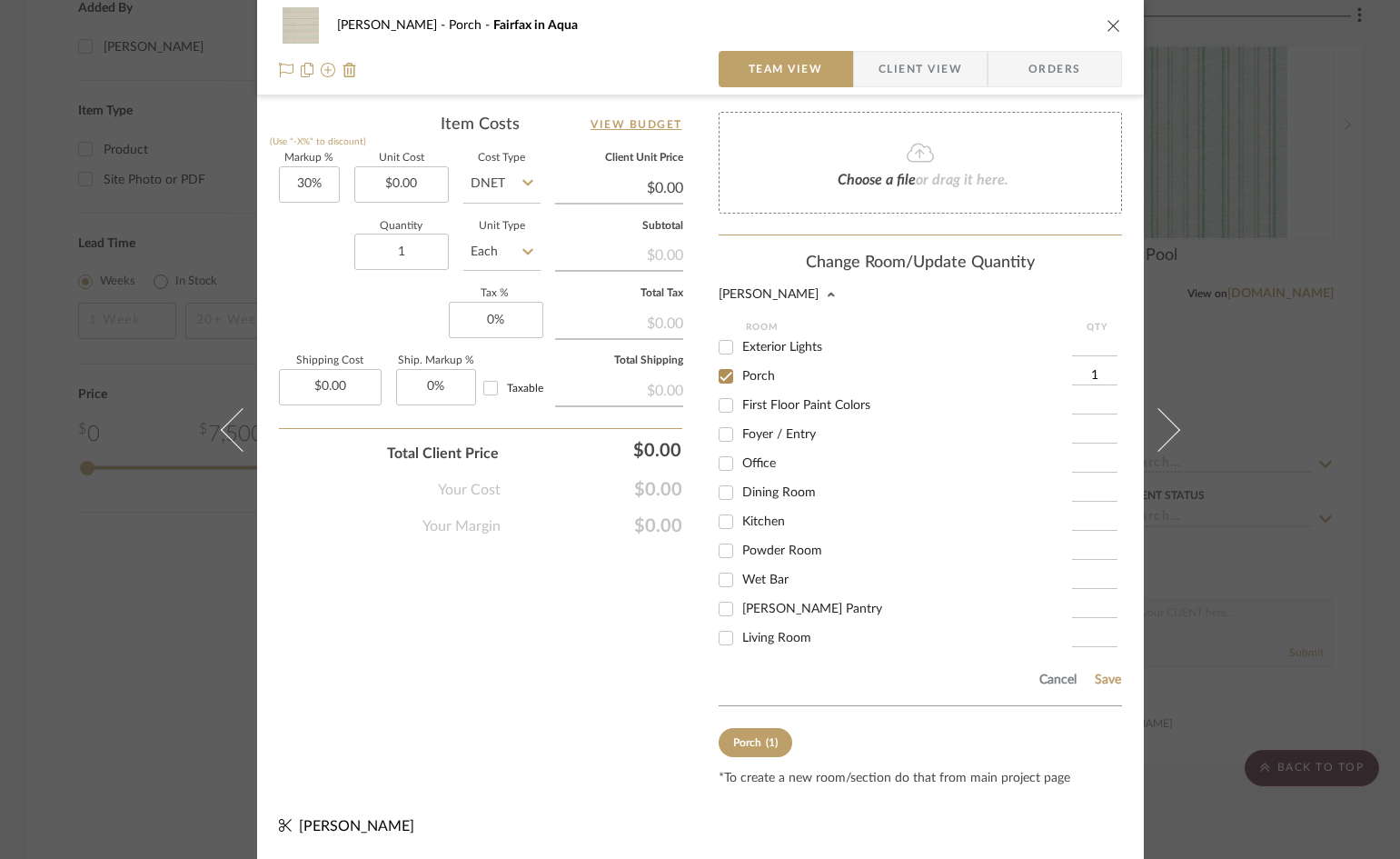
click at [716, 636] on input "Living Room" at bounding box center [725, 638] width 29 height 29
checkbox input "true"
type input "1"
click at [721, 372] on input "Porch" at bounding box center [725, 376] width 29 height 29
checkbox input "false"
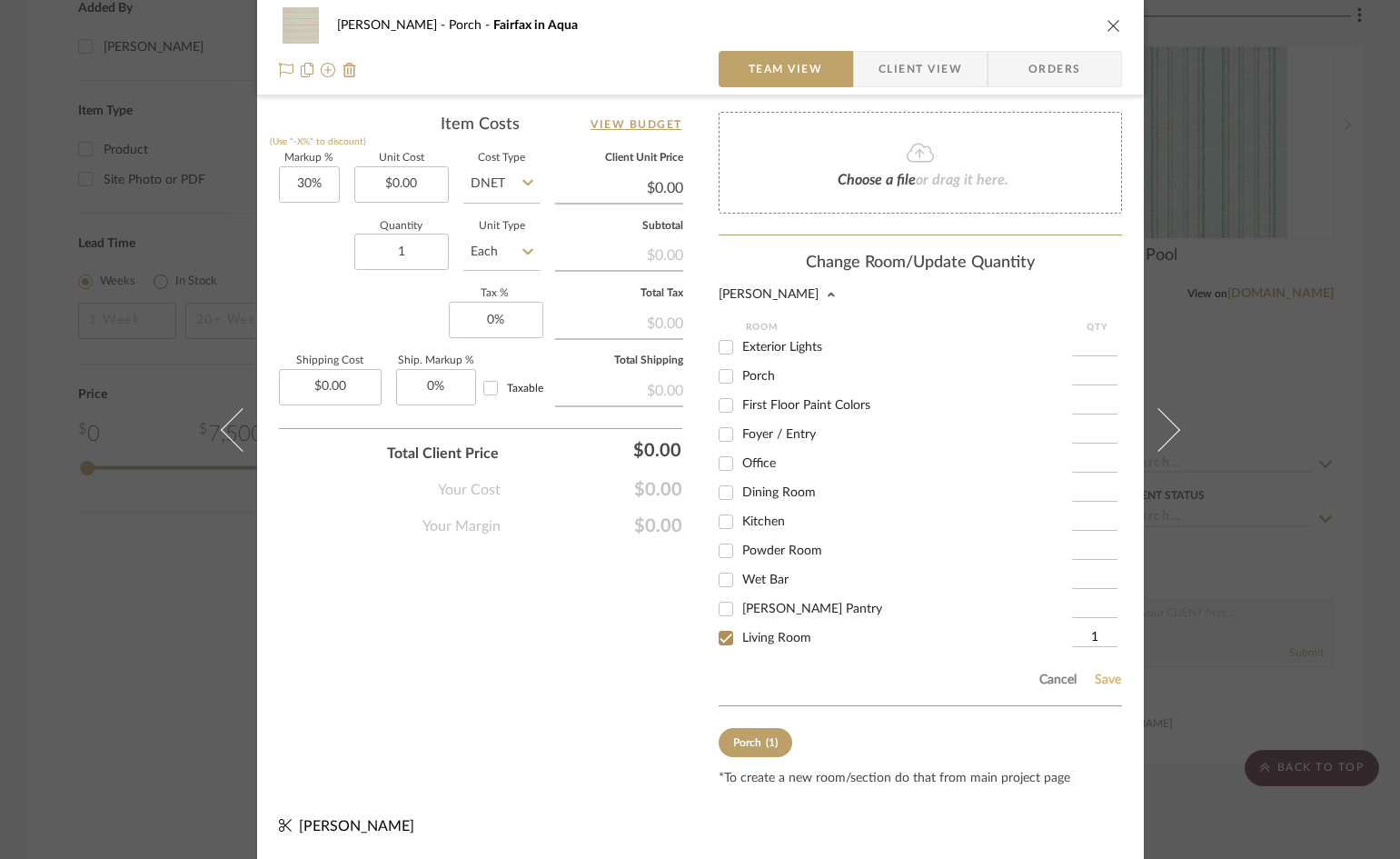
click at [1104, 680] on button "Save" at bounding box center [1108, 680] width 28 height 14
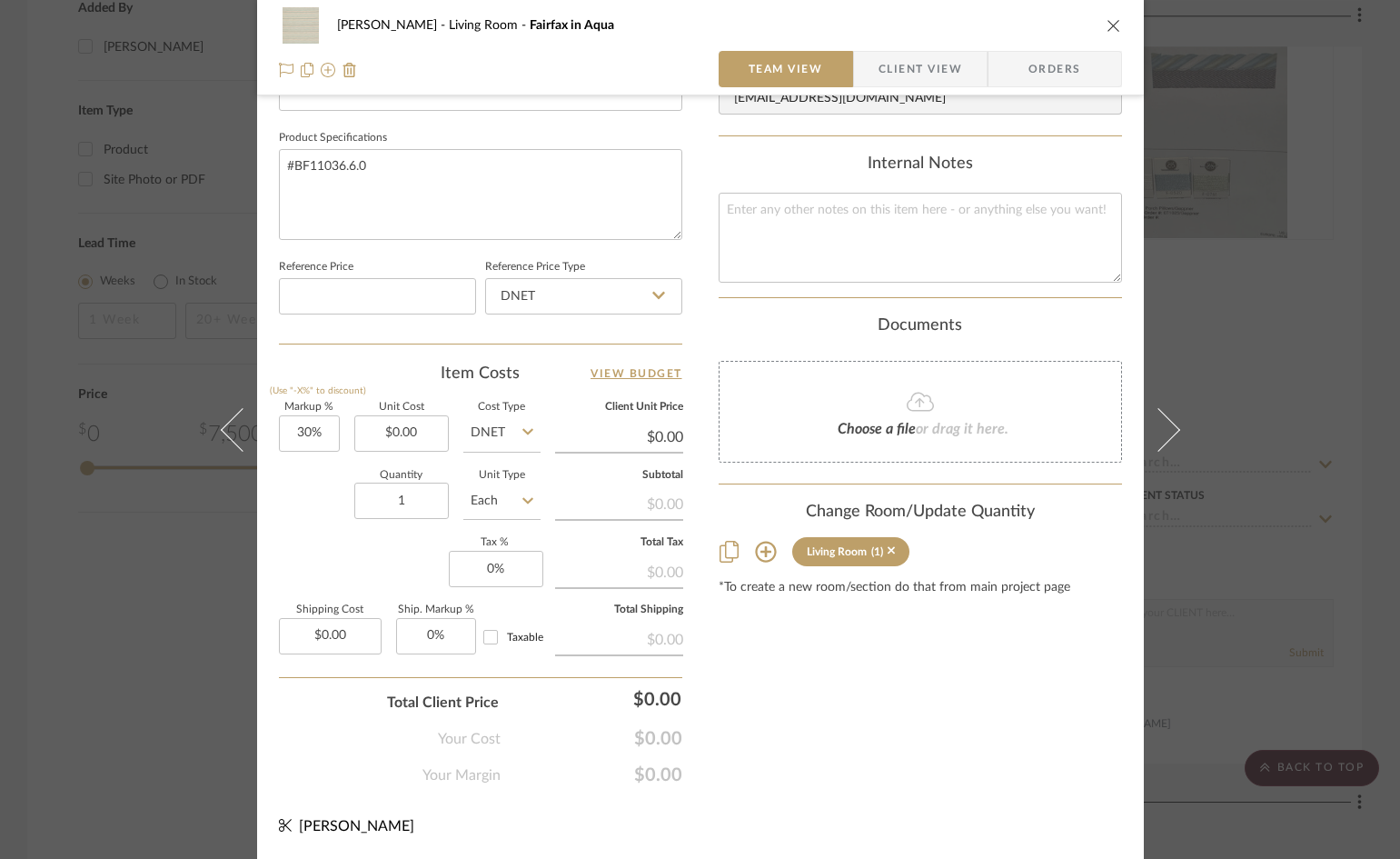
scroll to position [833, 0]
click at [1113, 23] on icon "close" at bounding box center [1113, 25] width 14 height 14
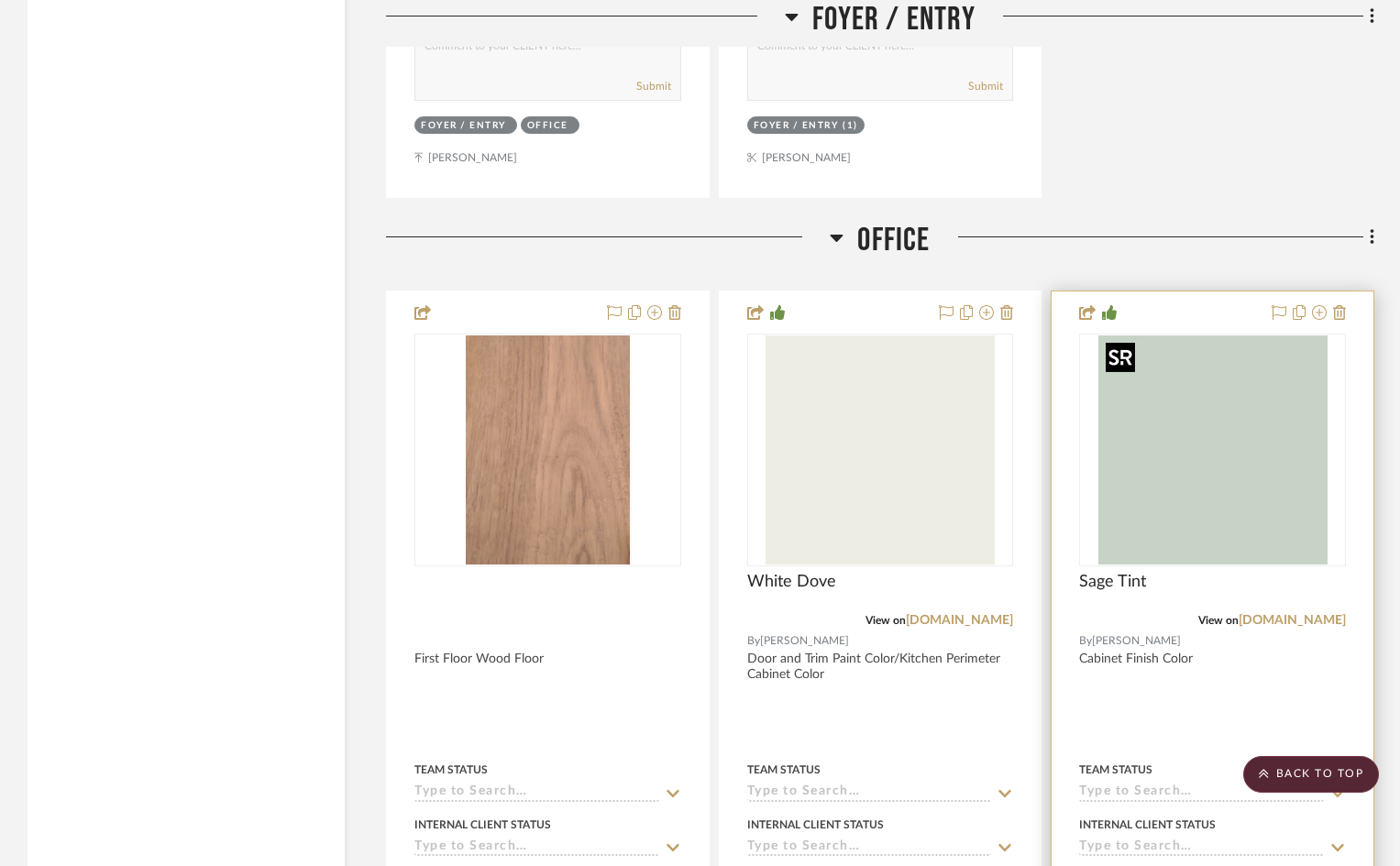
scroll to position [4674, 0]
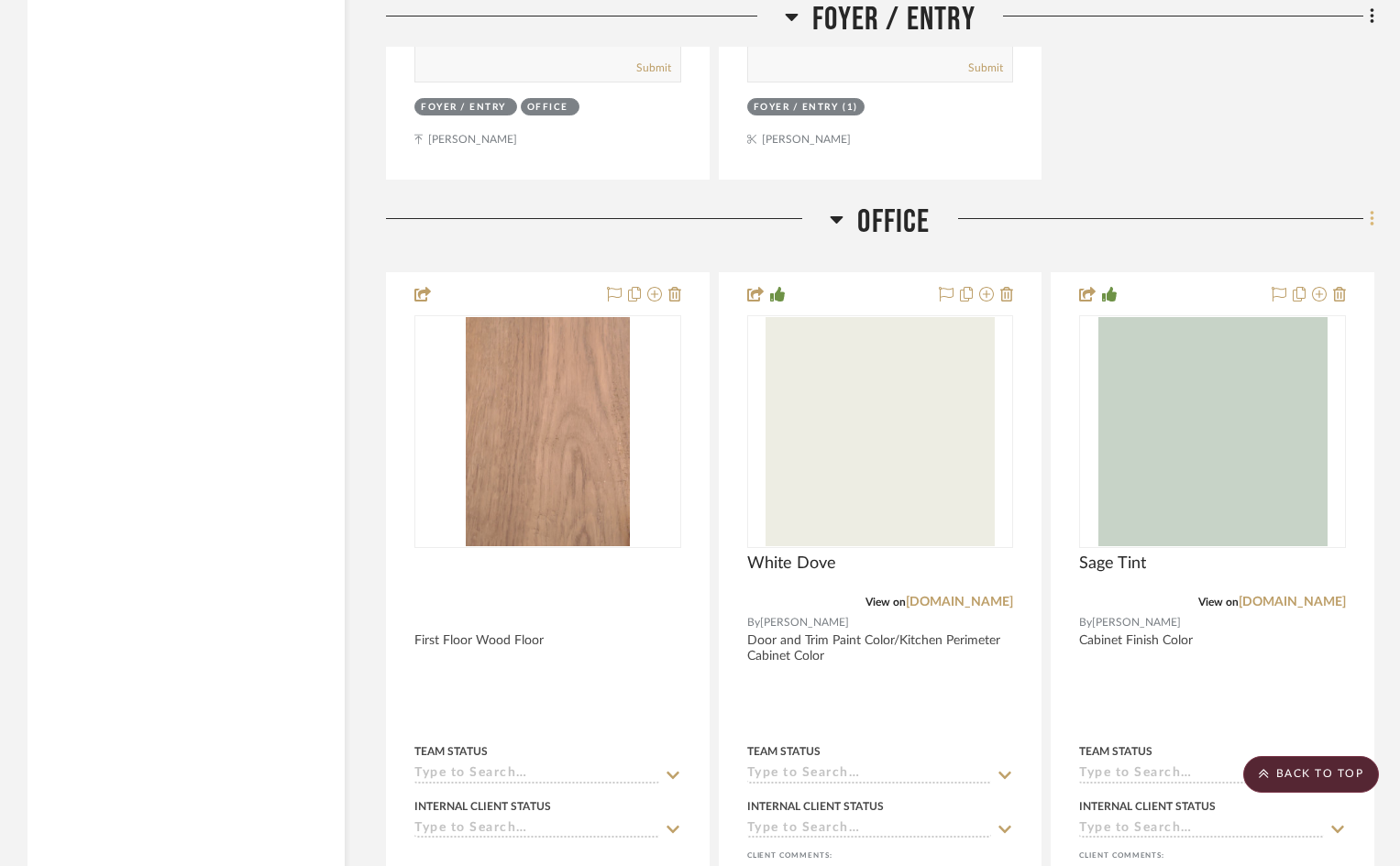
click at [1371, 216] on icon at bounding box center [1373, 218] width 6 height 20
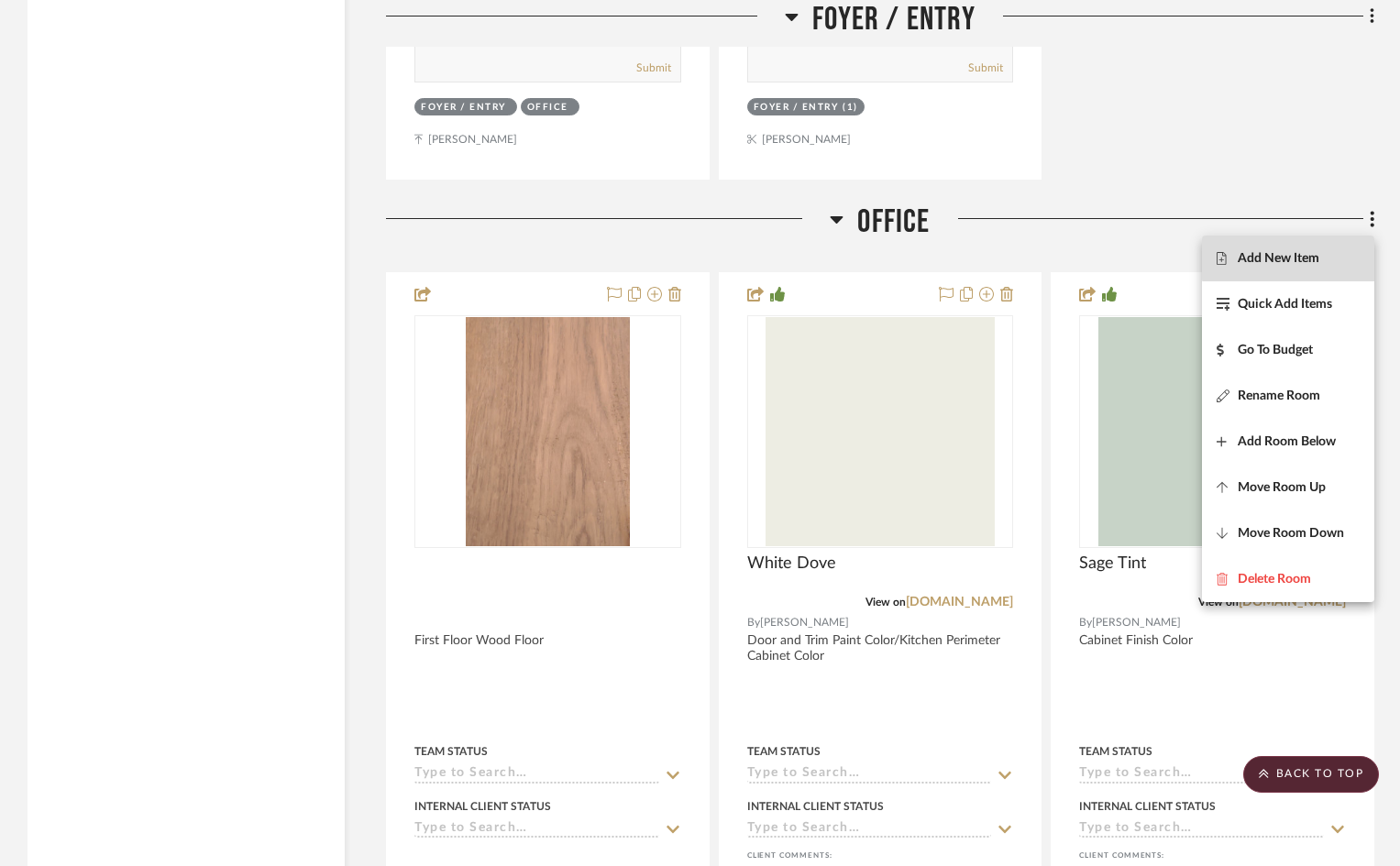
click at [1292, 257] on span "Add New Item" at bounding box center [1278, 259] width 81 height 15
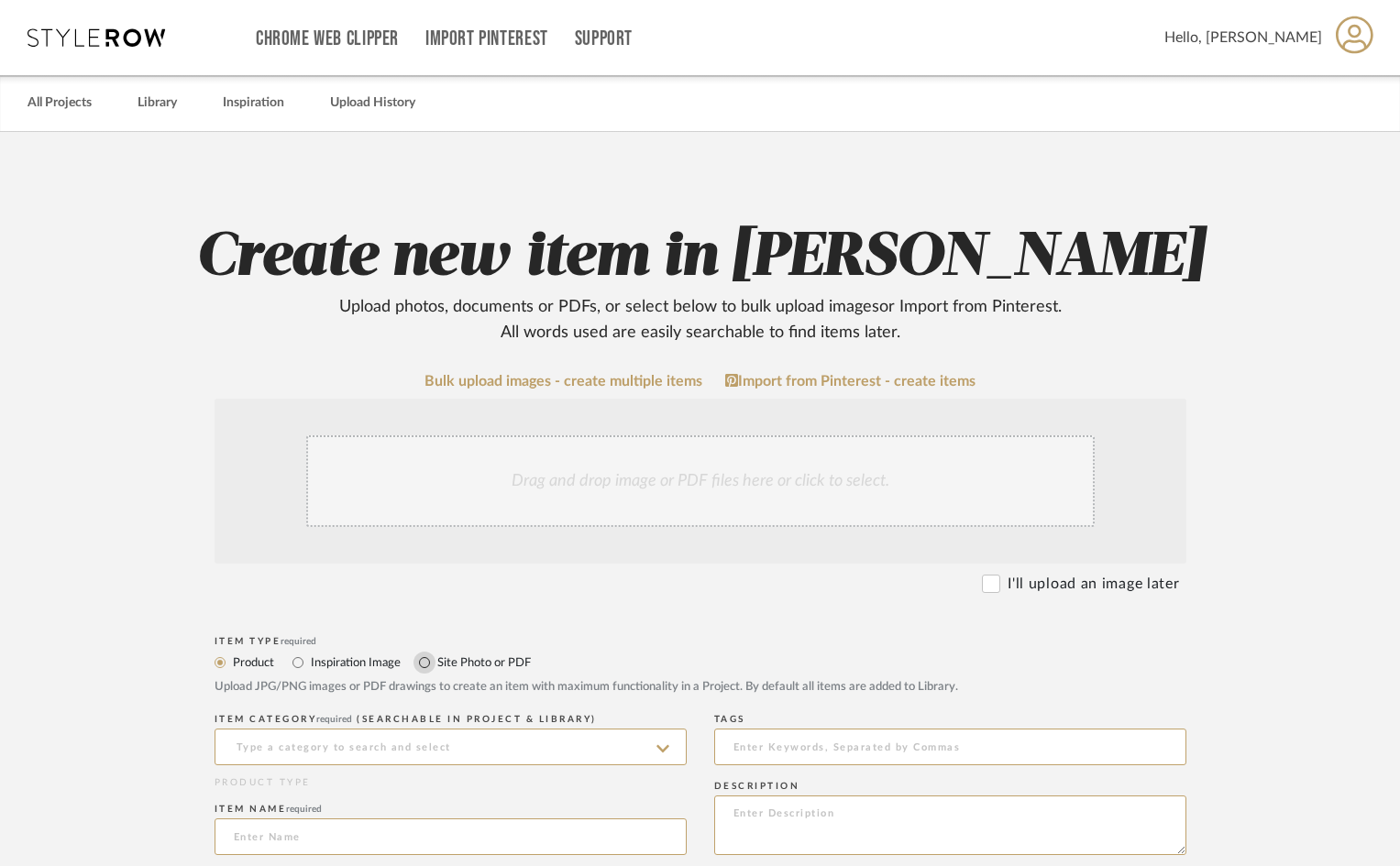
click at [426, 662] on input "Site Photo or PDF" at bounding box center [424, 662] width 22 height 22
radio input "true"
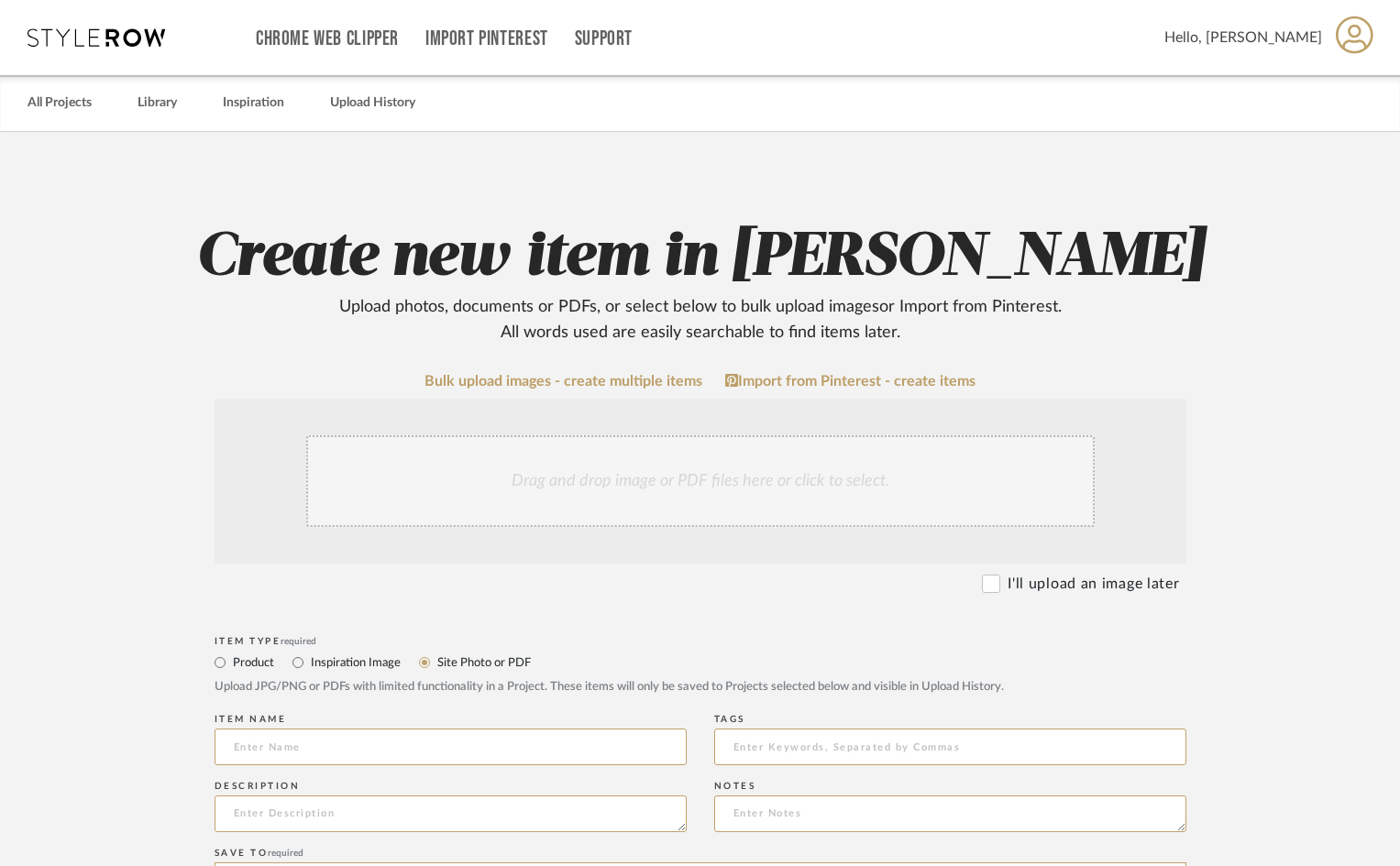
click at [406, 500] on div "Drag and drop image or PDF files here or click to select." at bounding box center [700, 480] width 788 height 92
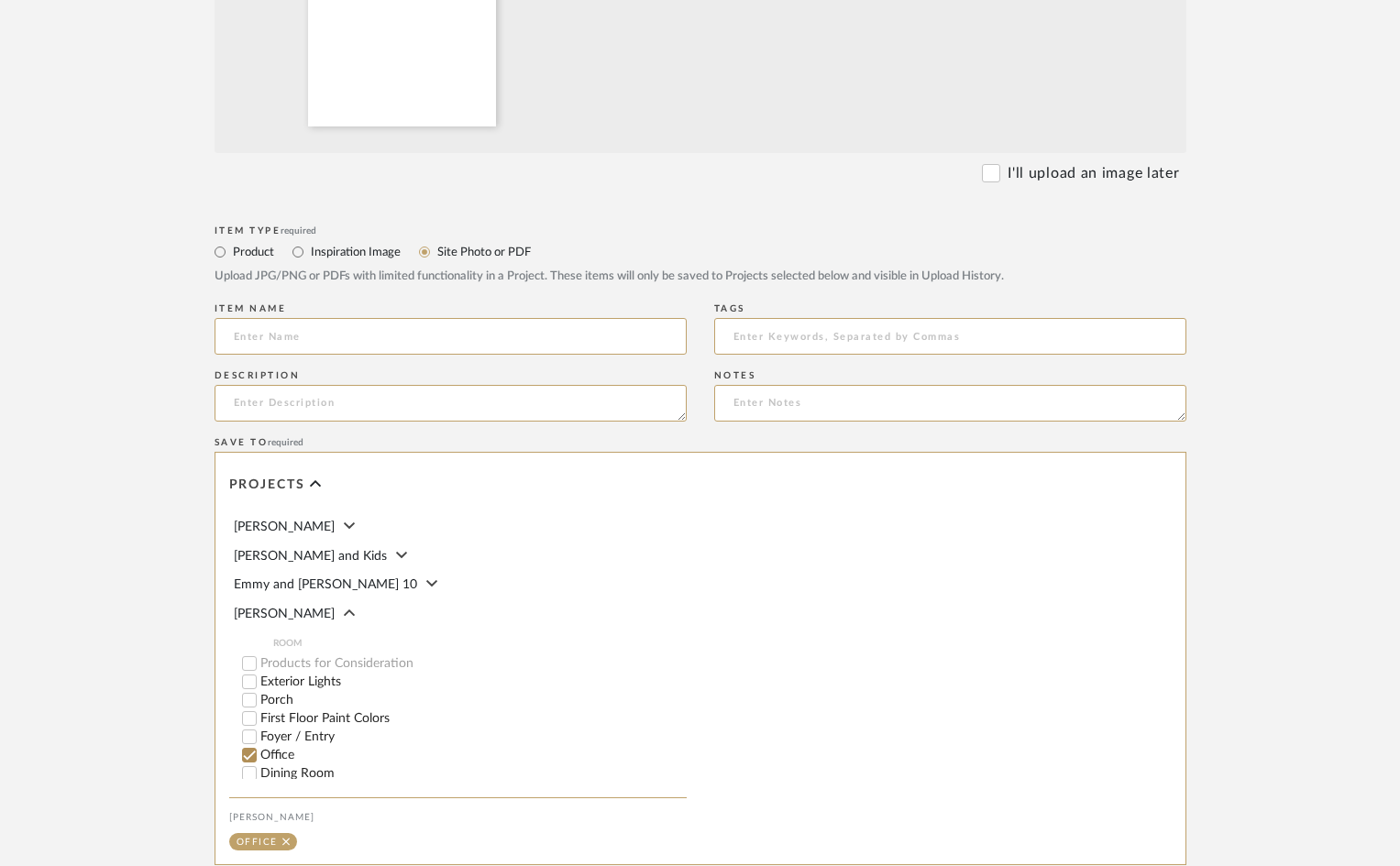
scroll to position [830, 0]
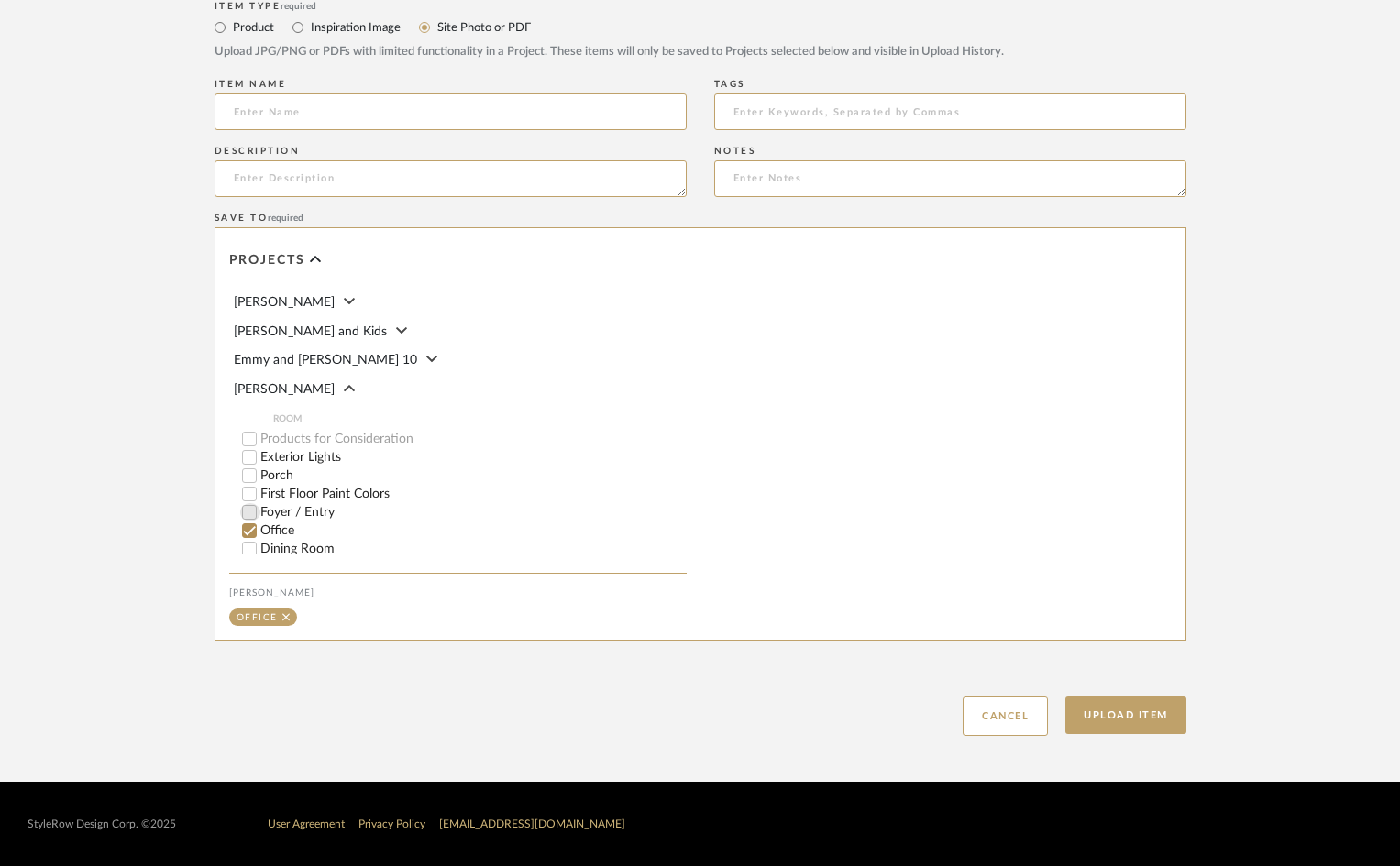
click at [254, 508] on input "Foyer / Entry" at bounding box center [248, 512] width 18 height 18
click at [253, 527] on input "Office" at bounding box center [248, 531] width 18 height 18
click at [1101, 715] on button "Upload Item" at bounding box center [1125, 715] width 121 height 38
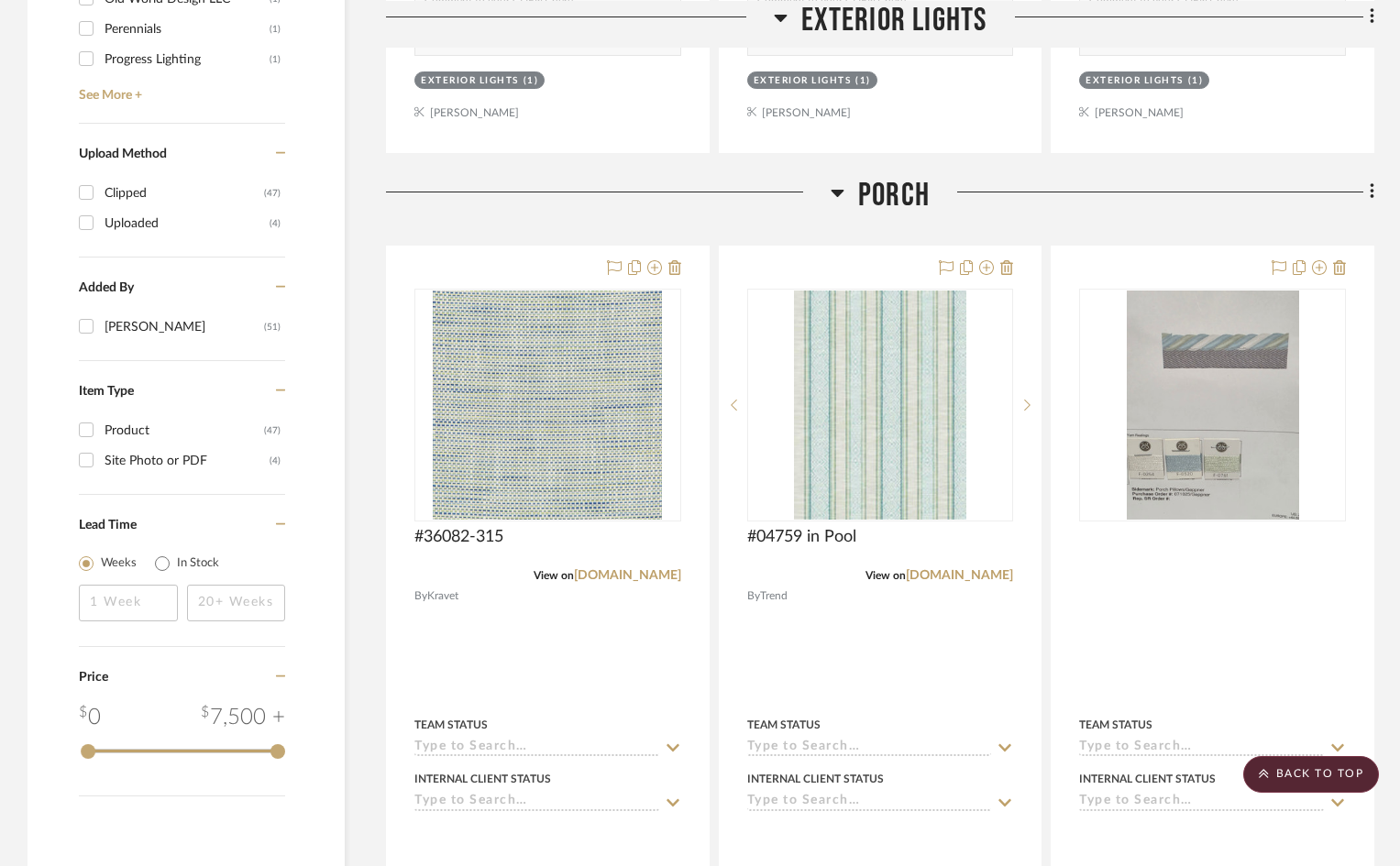
scroll to position [2291, 0]
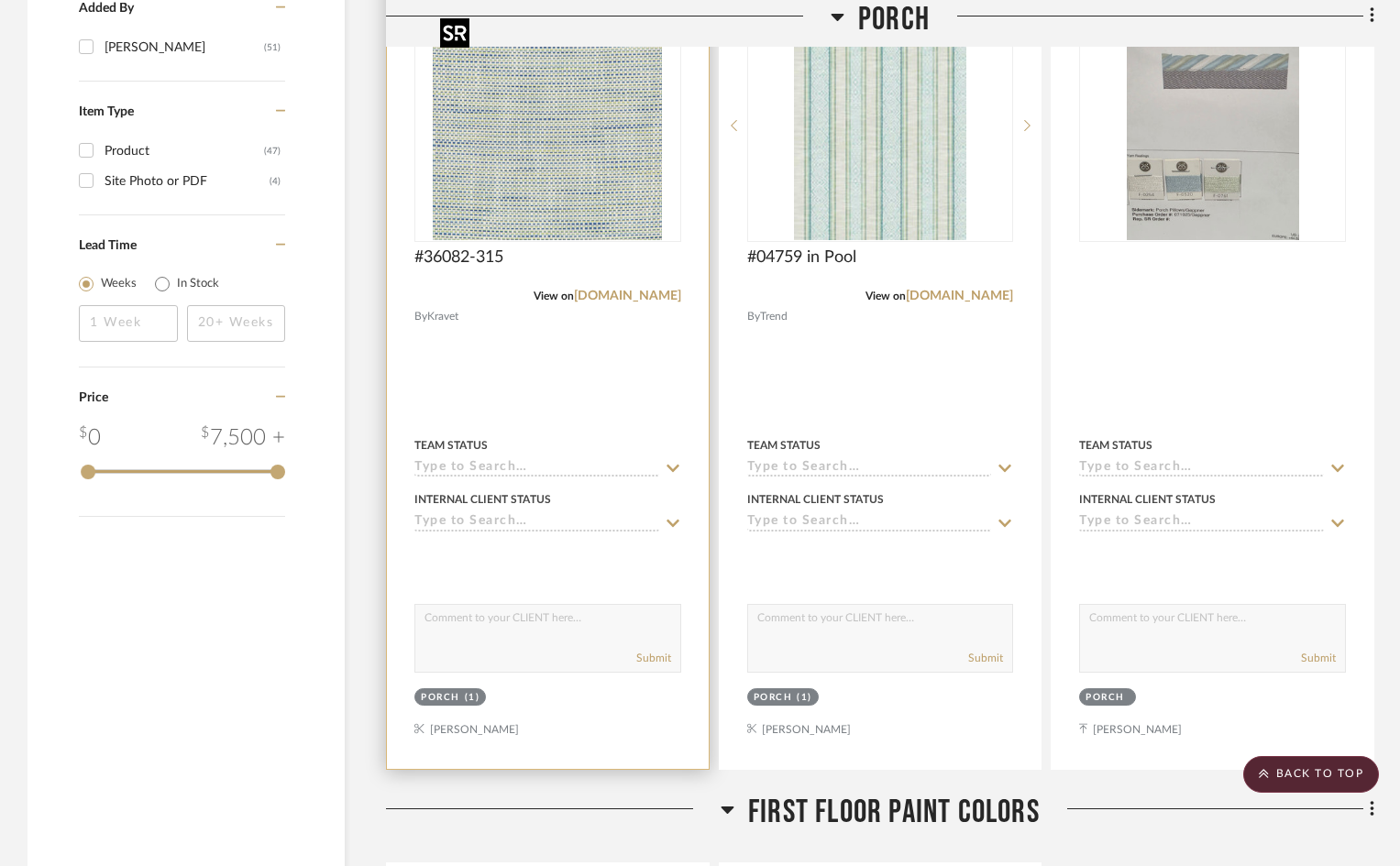
click at [574, 188] on img "0" at bounding box center [547, 125] width 229 height 229
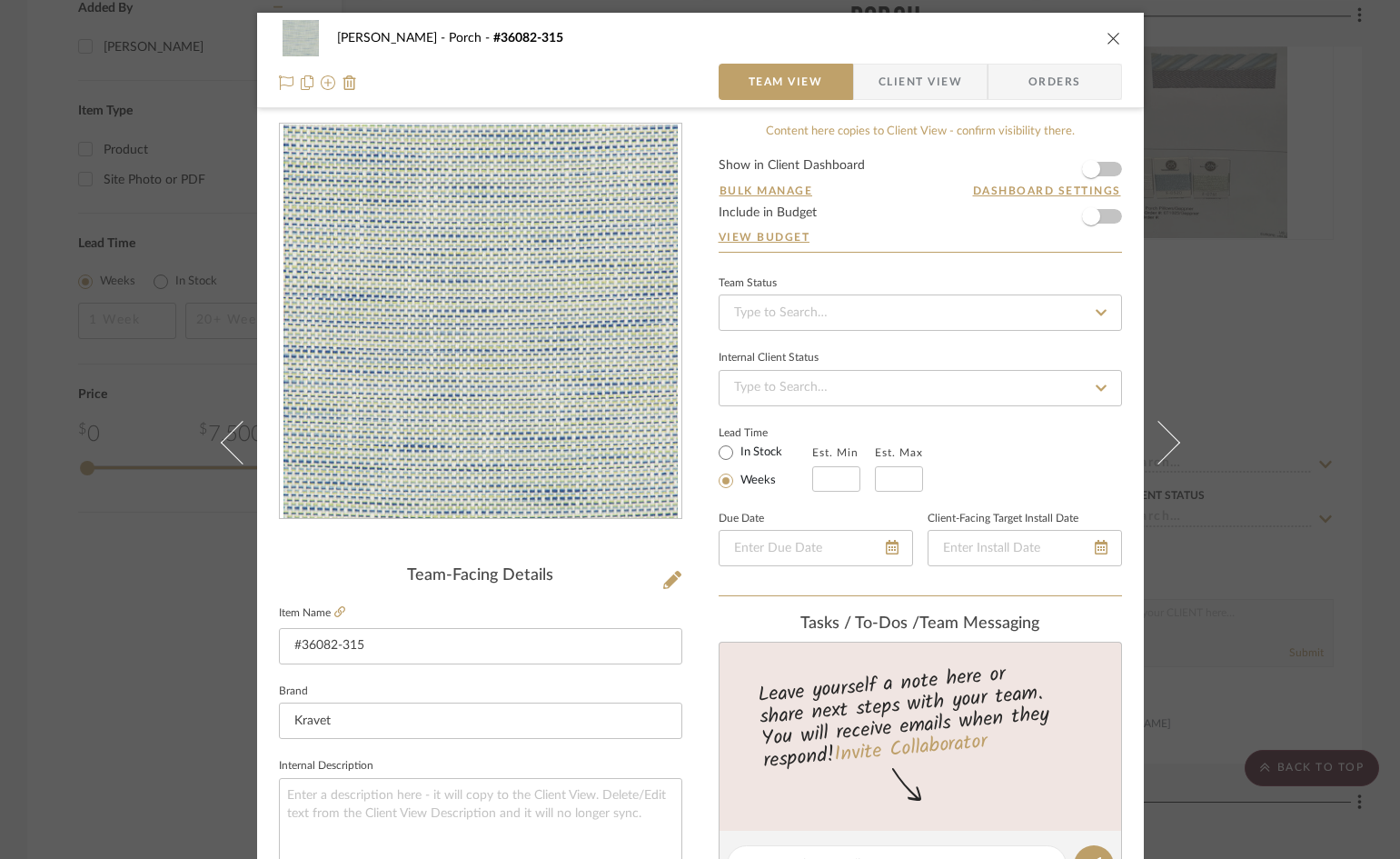
scroll to position [0, 0]
click at [908, 79] on span "Client View" at bounding box center [920, 82] width 83 height 36
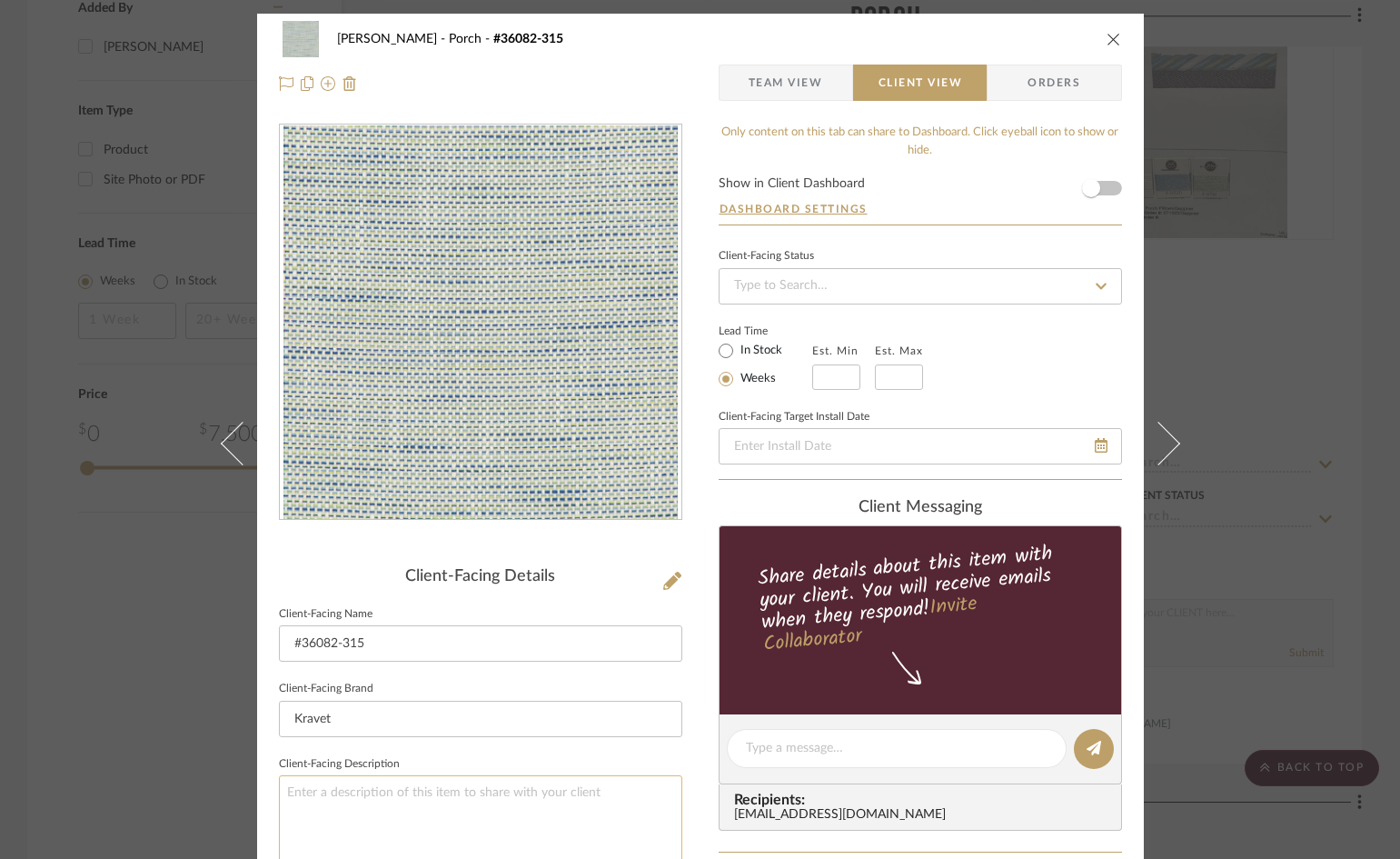
click at [609, 788] on textarea at bounding box center [480, 829] width 403 height 108
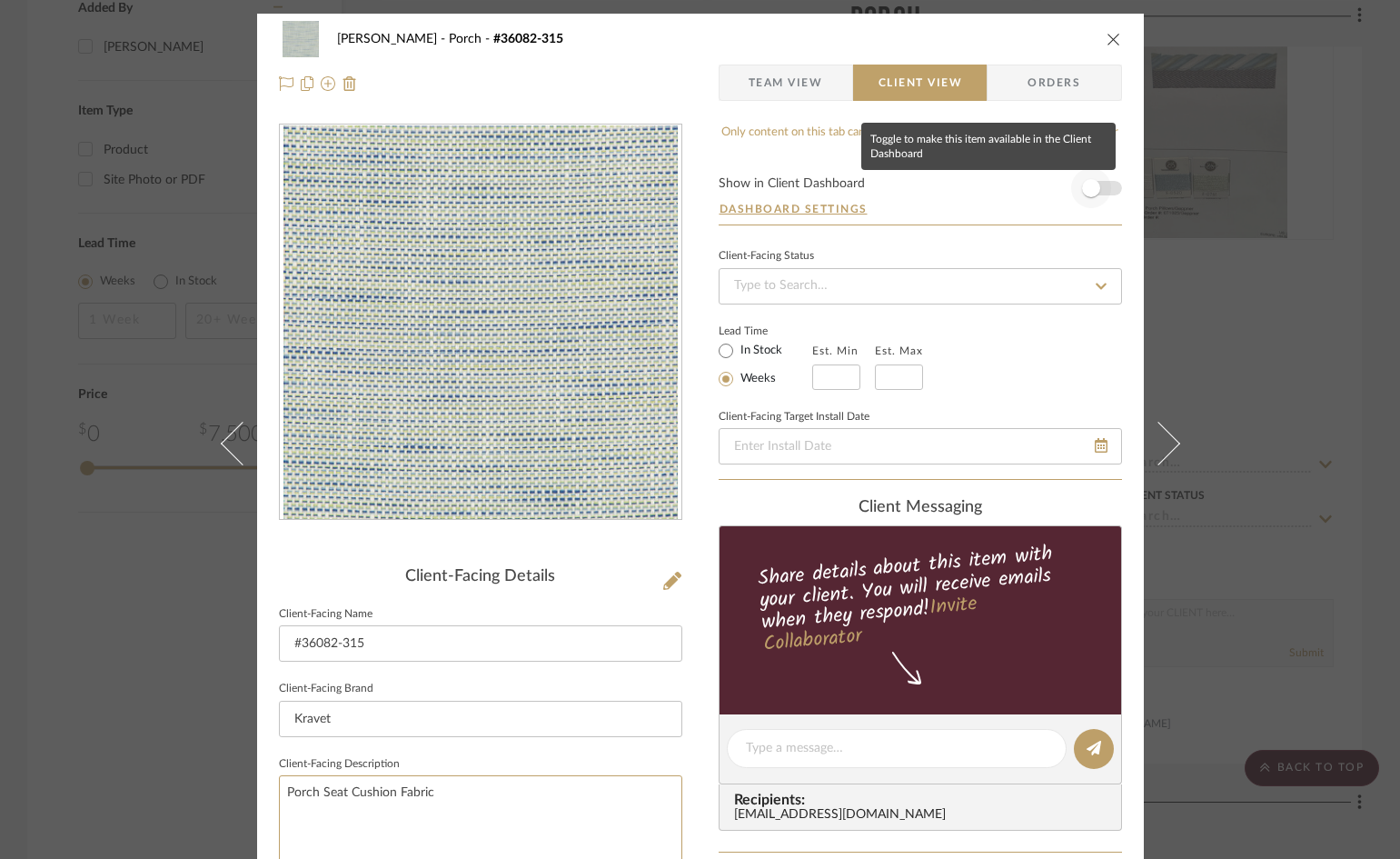
type textarea "Porch Seat Cushion Fabric"
click at [1098, 184] on span "button" at bounding box center [1091, 188] width 40 height 40
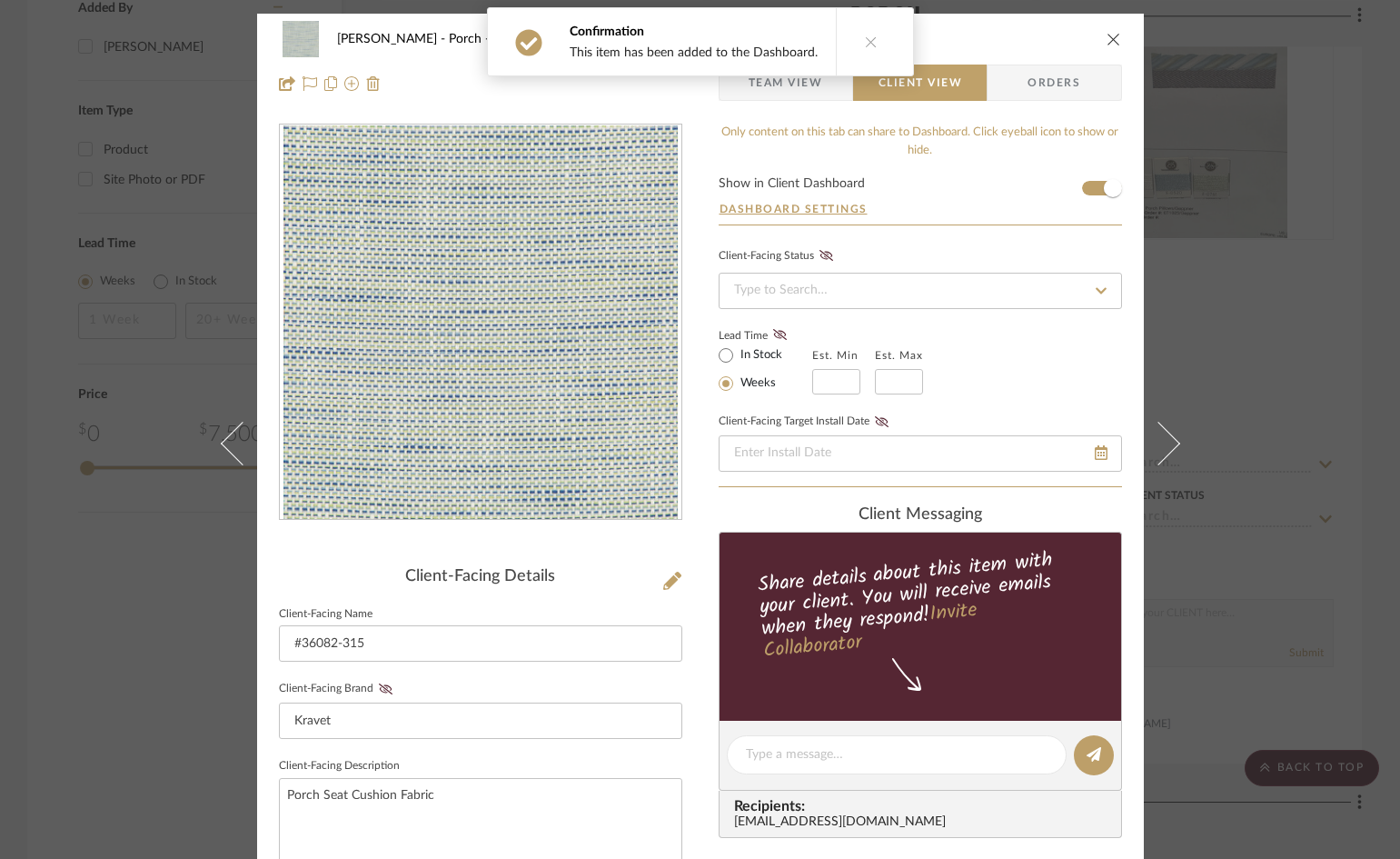
click at [1108, 39] on icon "close" at bounding box center [1113, 38] width 14 height 14
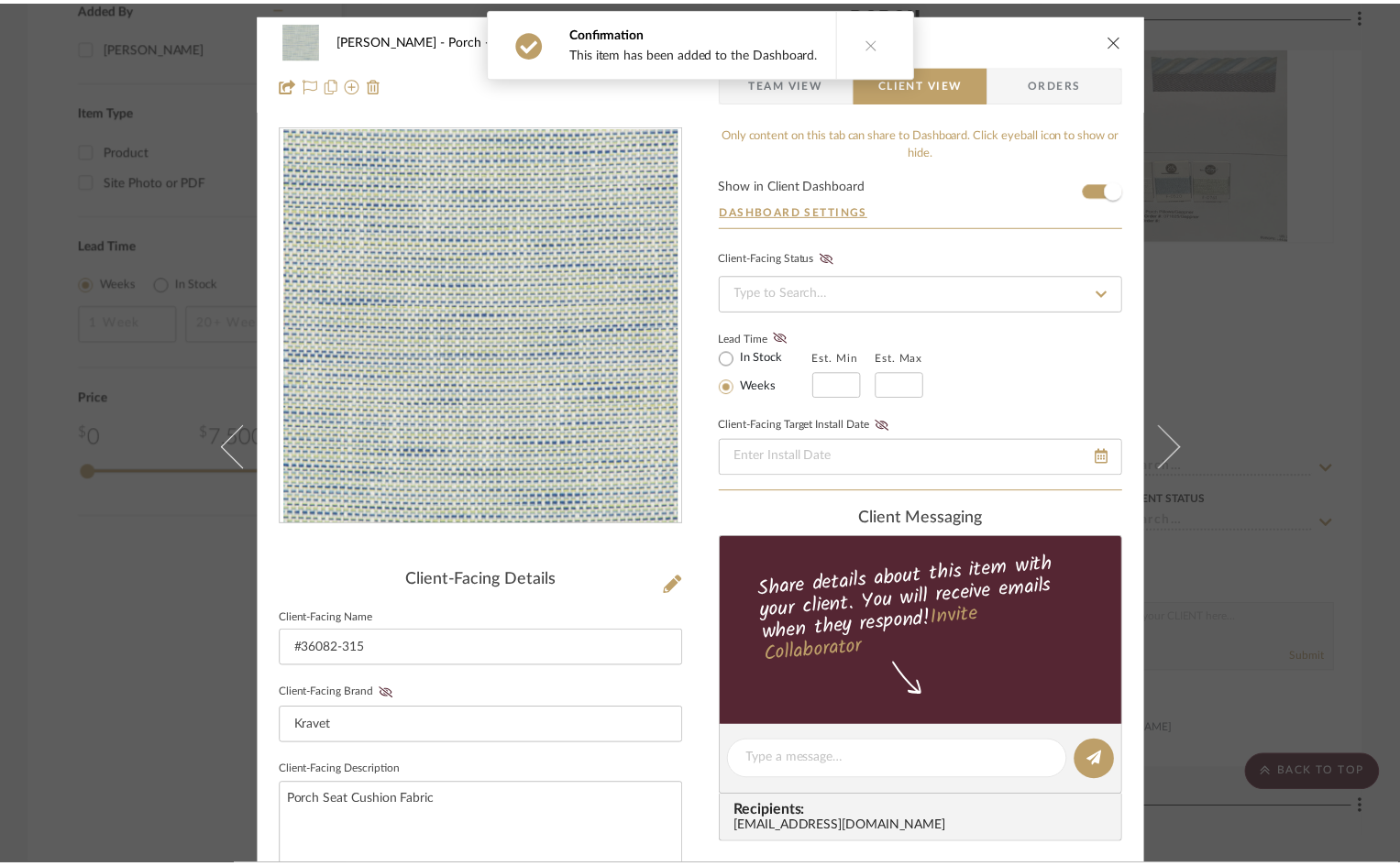
scroll to position [2291, 0]
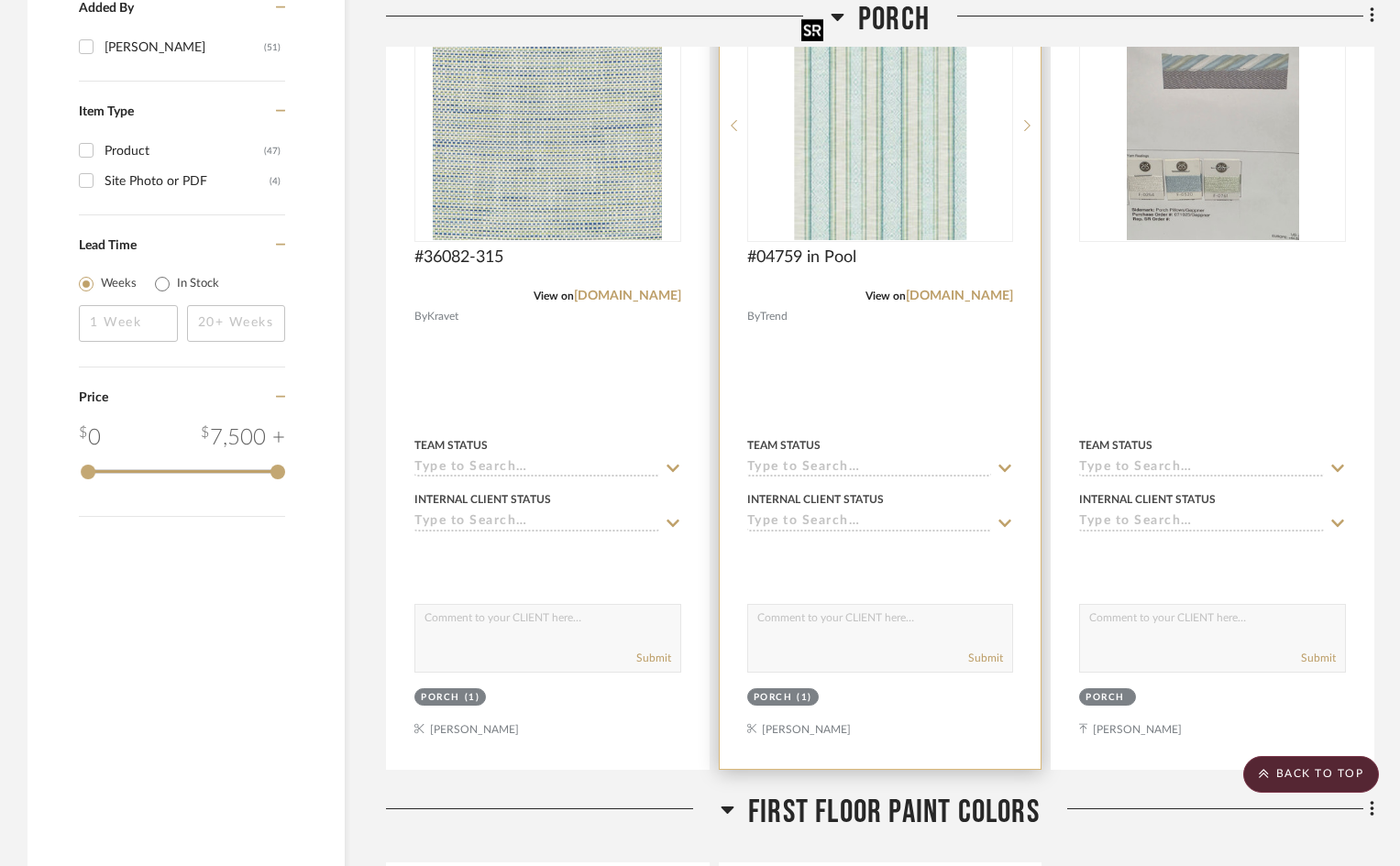
click at [883, 177] on img "0" at bounding box center [880, 125] width 172 height 229
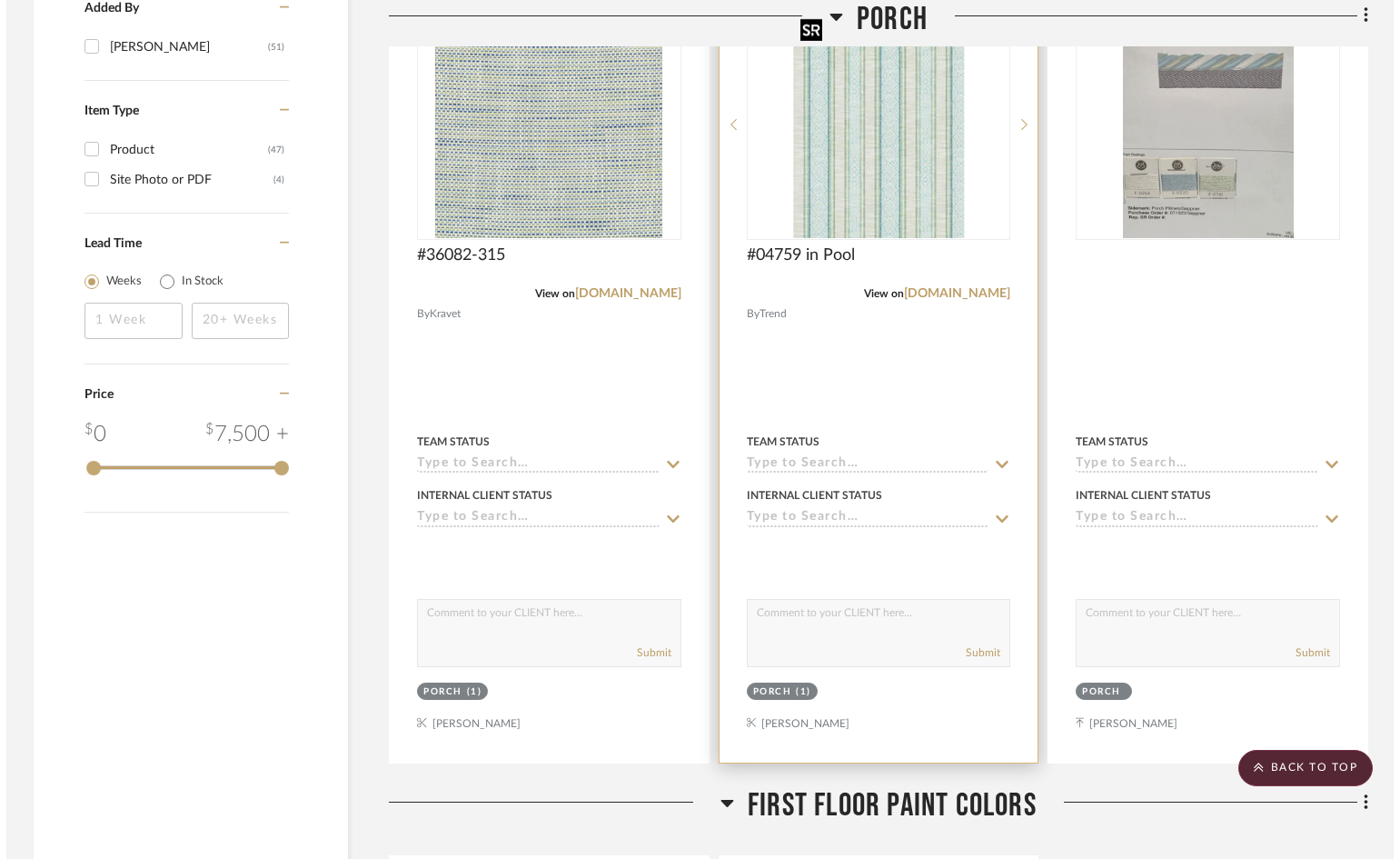
scroll to position [0, 0]
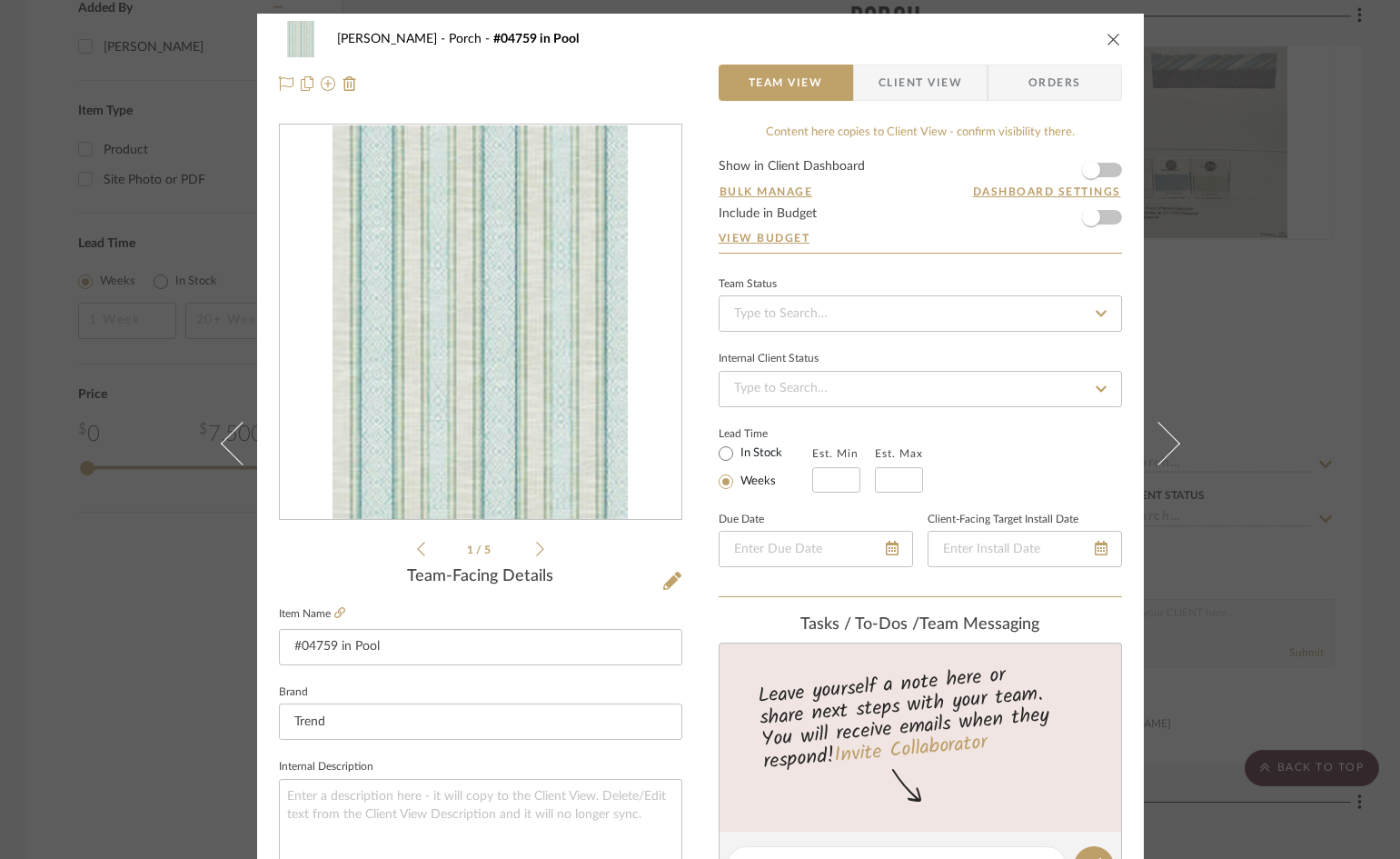
click at [904, 81] on span "Client View" at bounding box center [920, 82] width 83 height 36
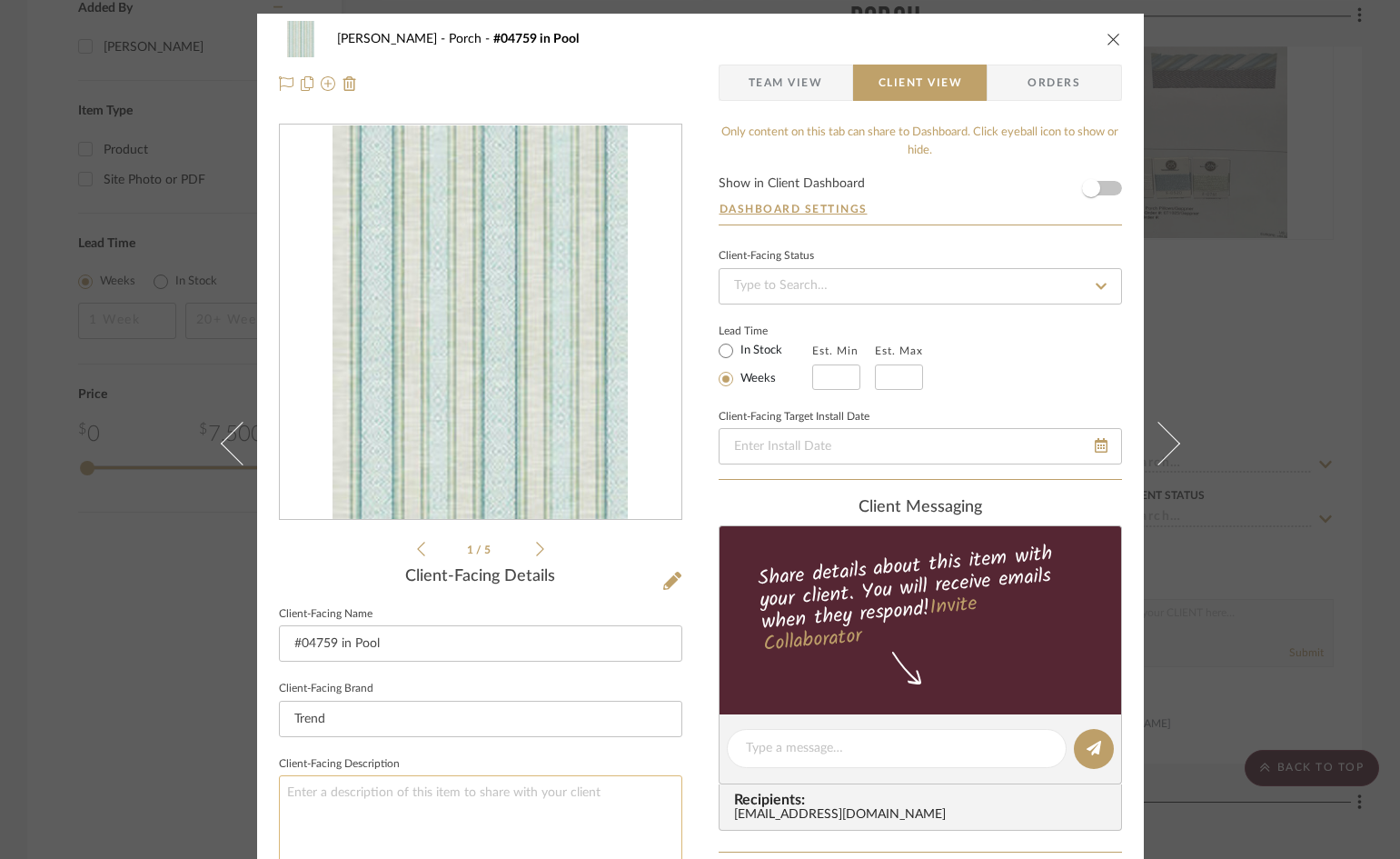
click at [403, 793] on textarea at bounding box center [480, 829] width 403 height 108
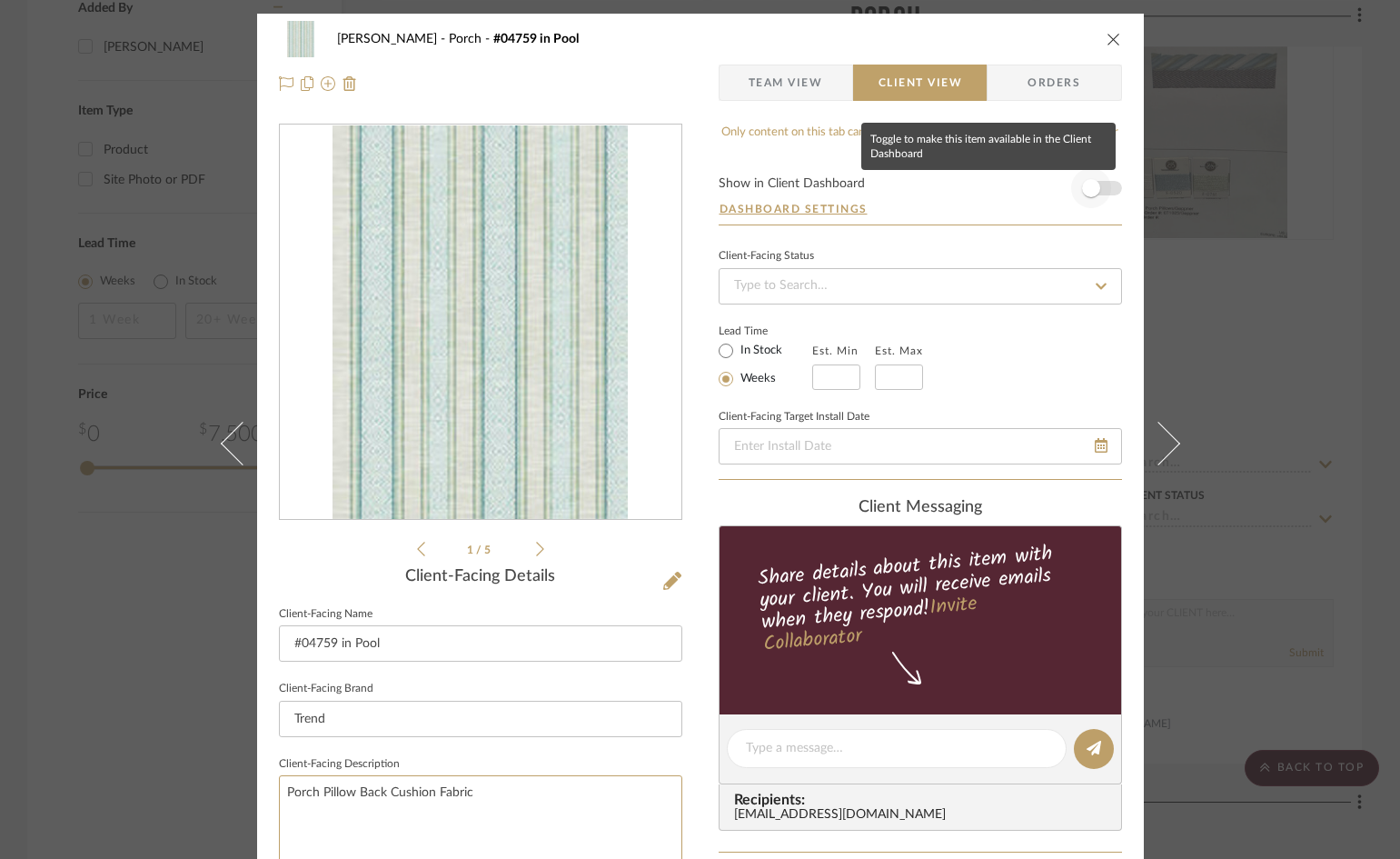
type textarea "Porch Pillow Back Cushion Fabric"
click at [1099, 185] on span "button" at bounding box center [1091, 188] width 40 height 40
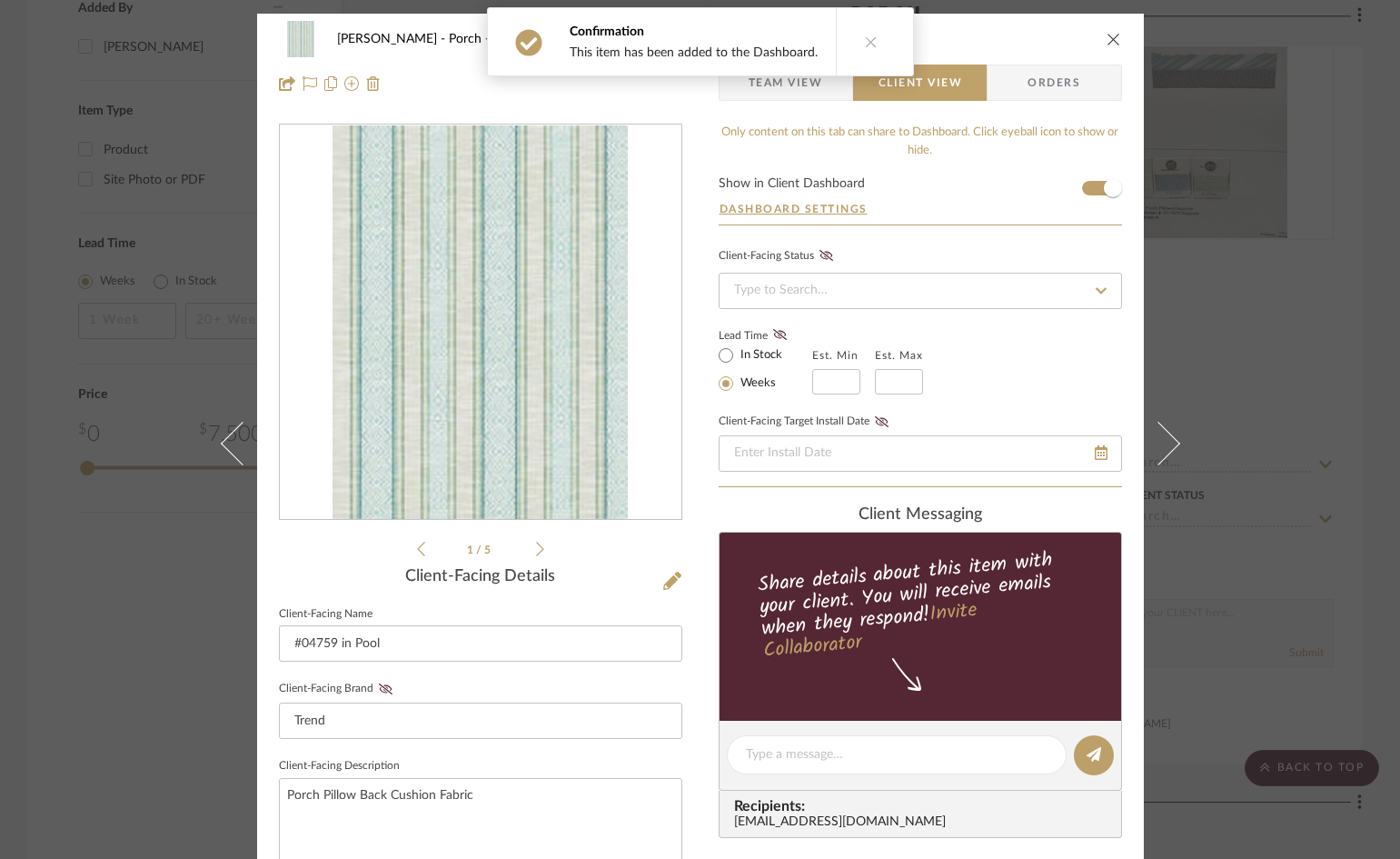
click at [1107, 35] on icon "close" at bounding box center [1113, 38] width 14 height 14
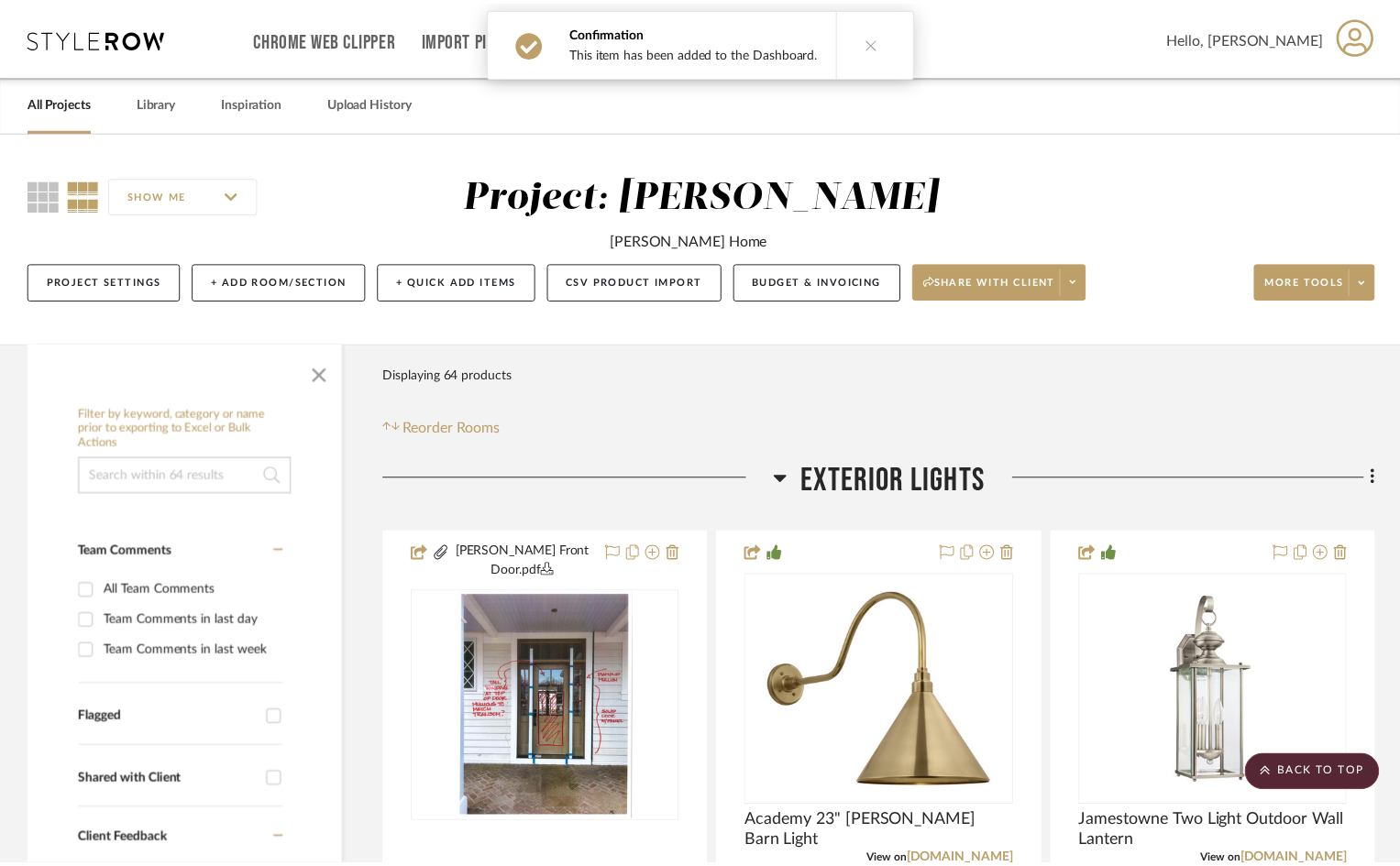
scroll to position [2291, 0]
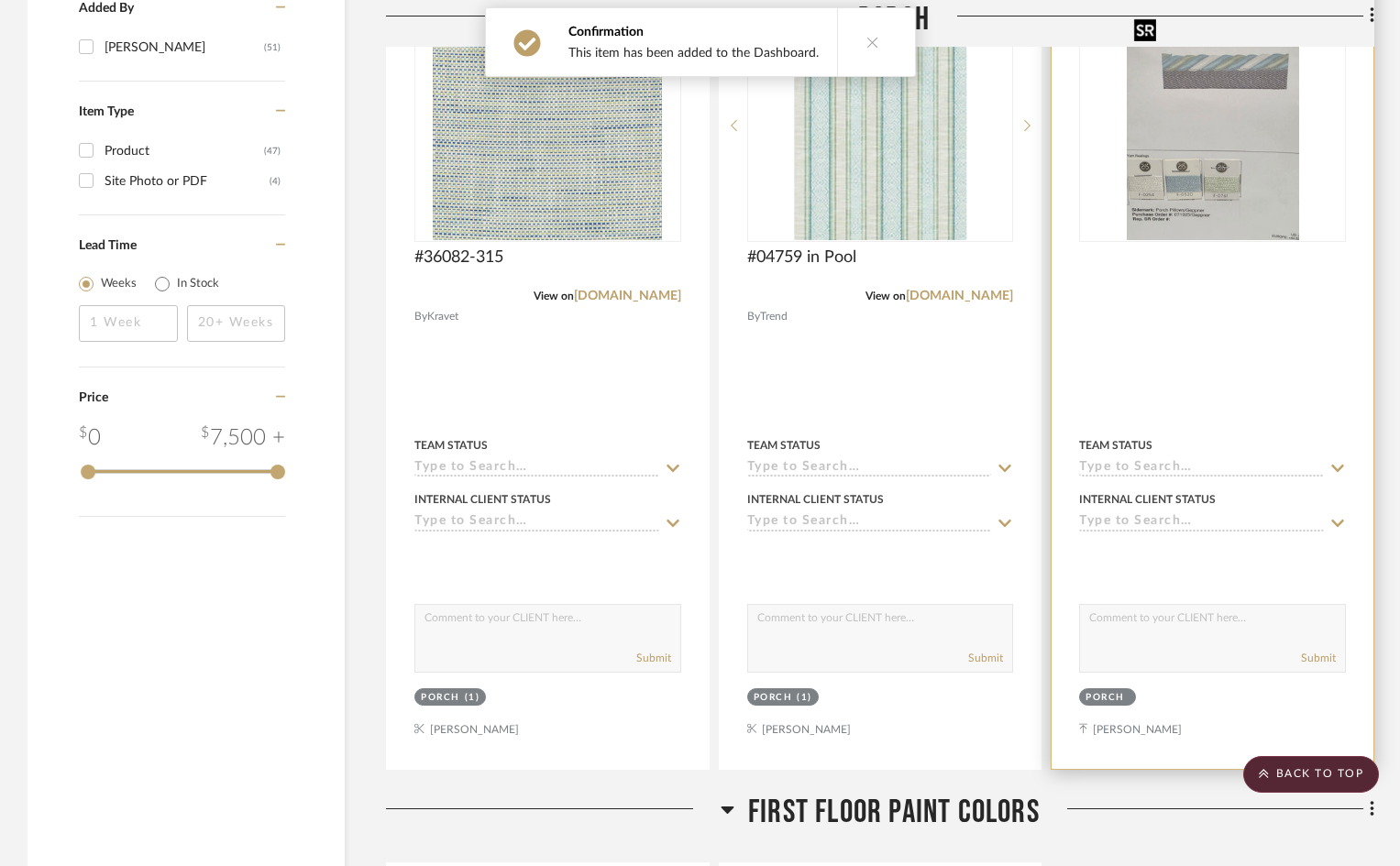
click at [1218, 130] on img "0" at bounding box center [1212, 125] width 172 height 229
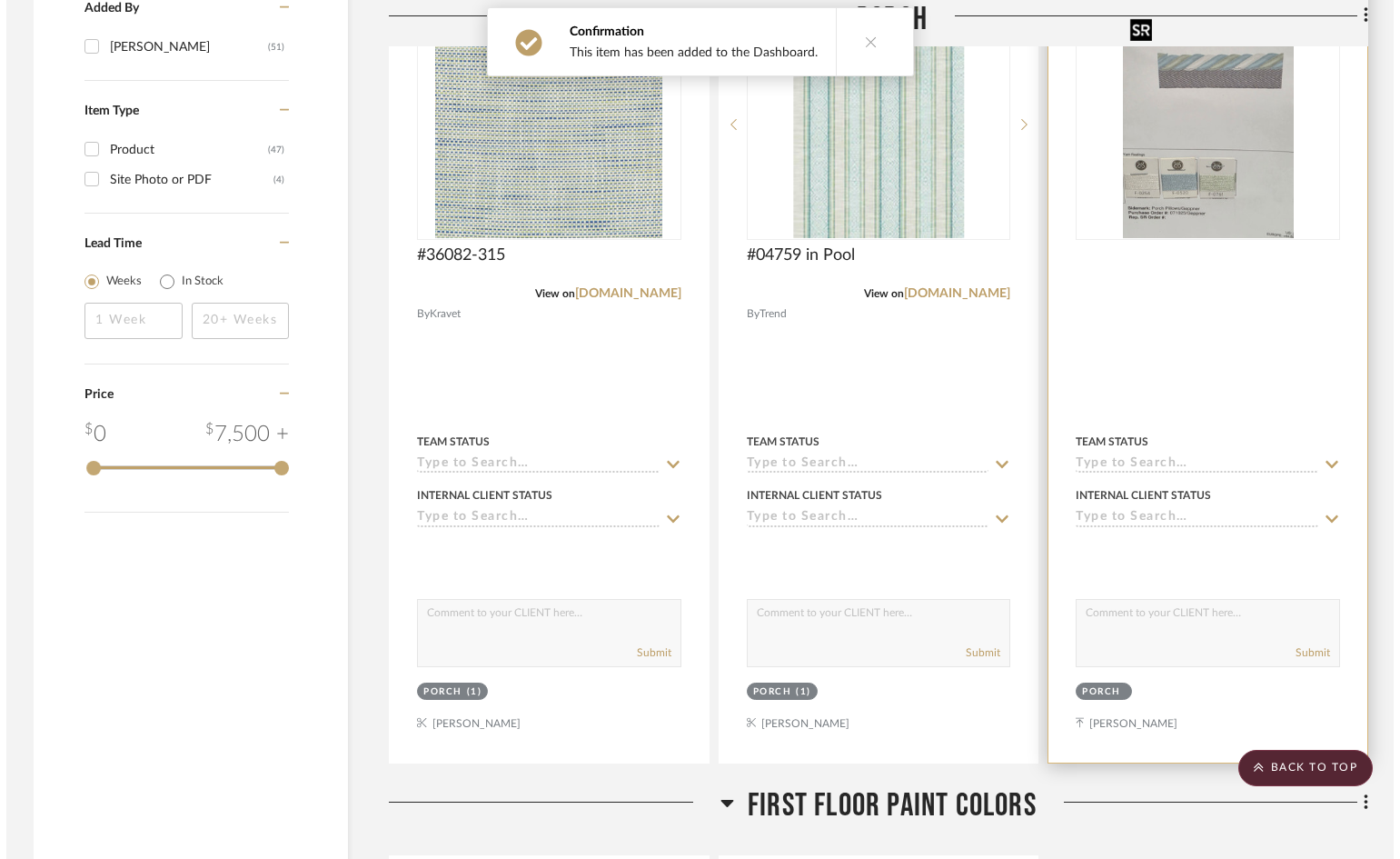
scroll to position [0, 0]
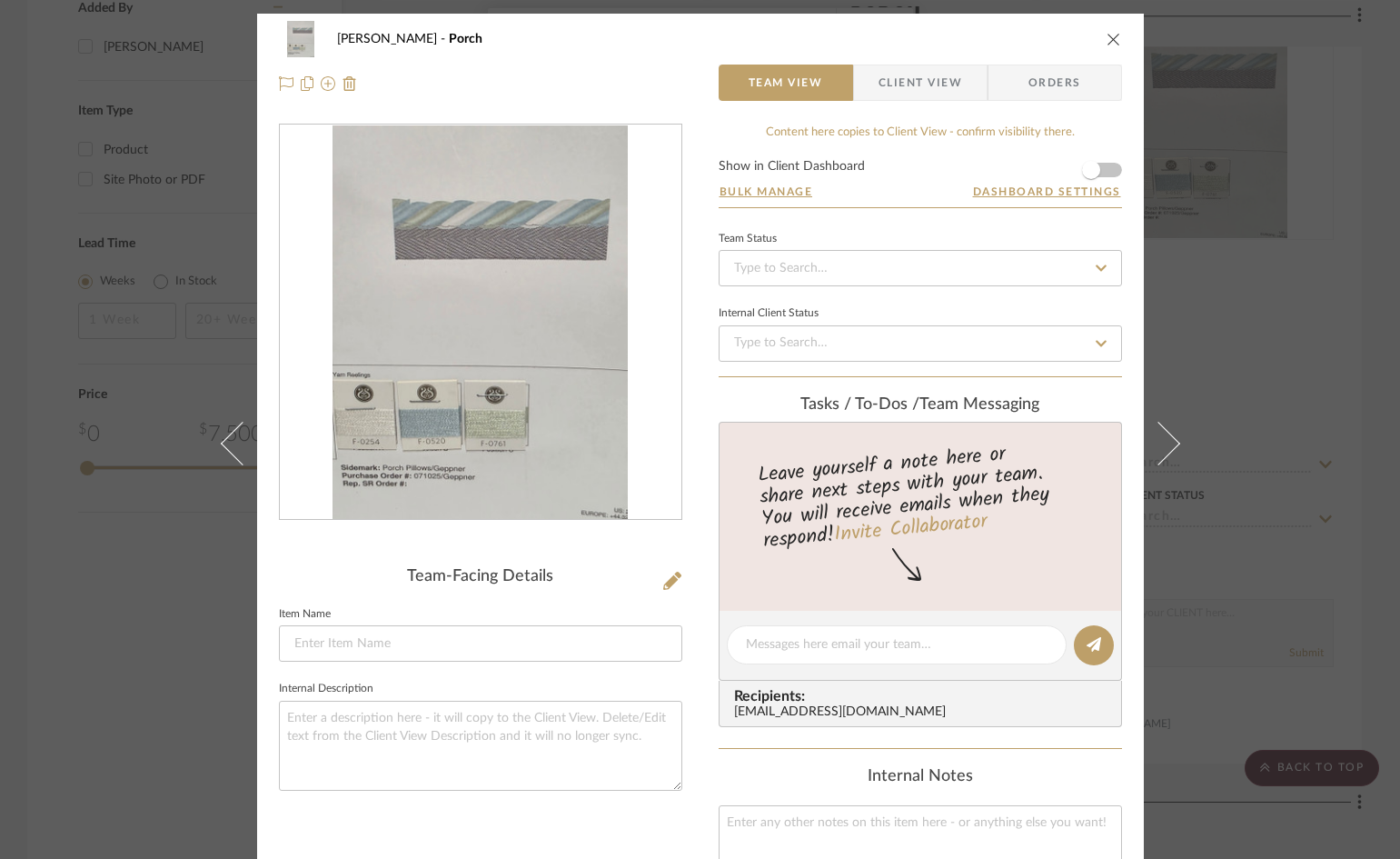
click at [916, 85] on span "Client View" at bounding box center [920, 82] width 83 height 36
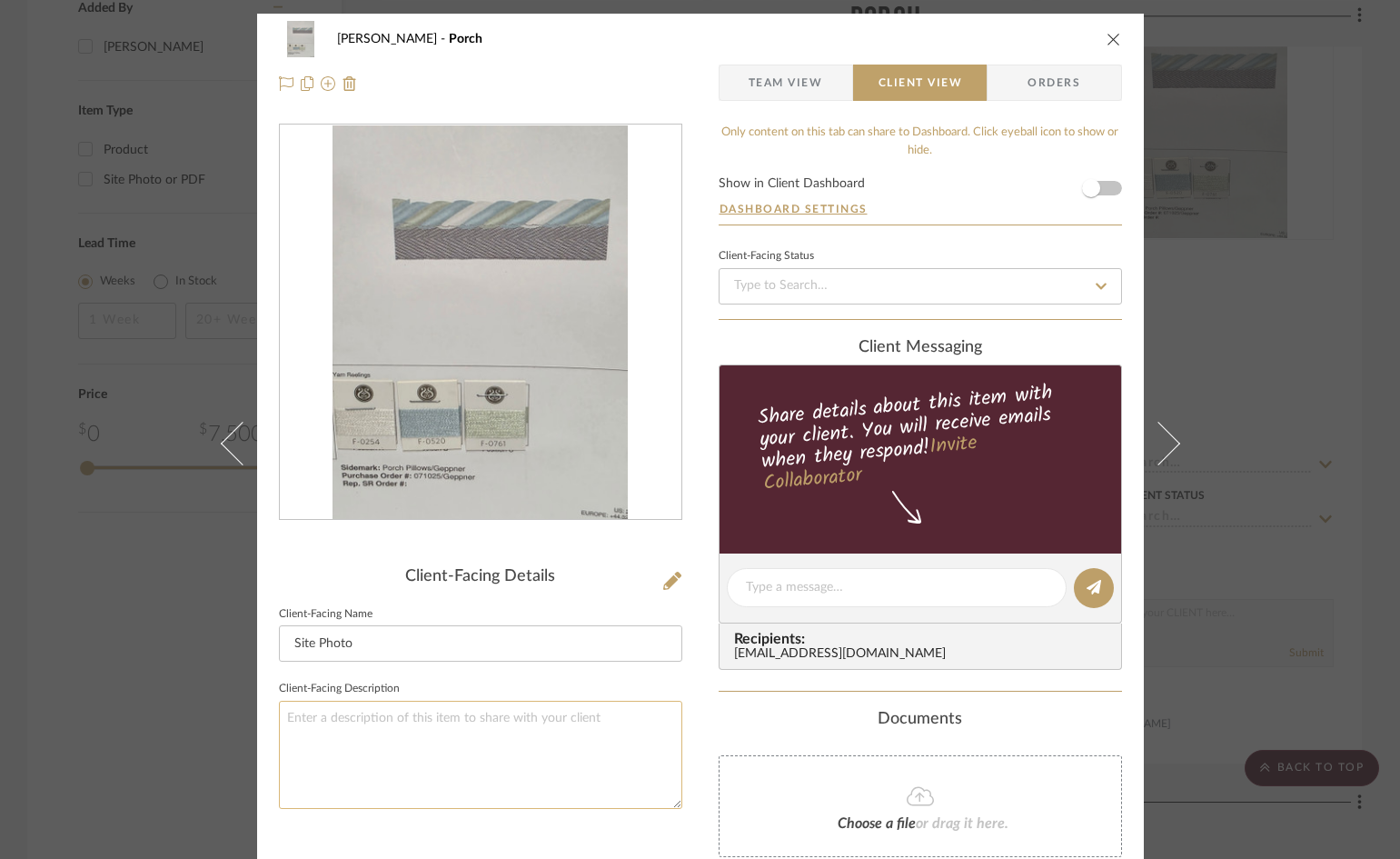
click at [367, 712] on textarea at bounding box center [480, 755] width 403 height 108
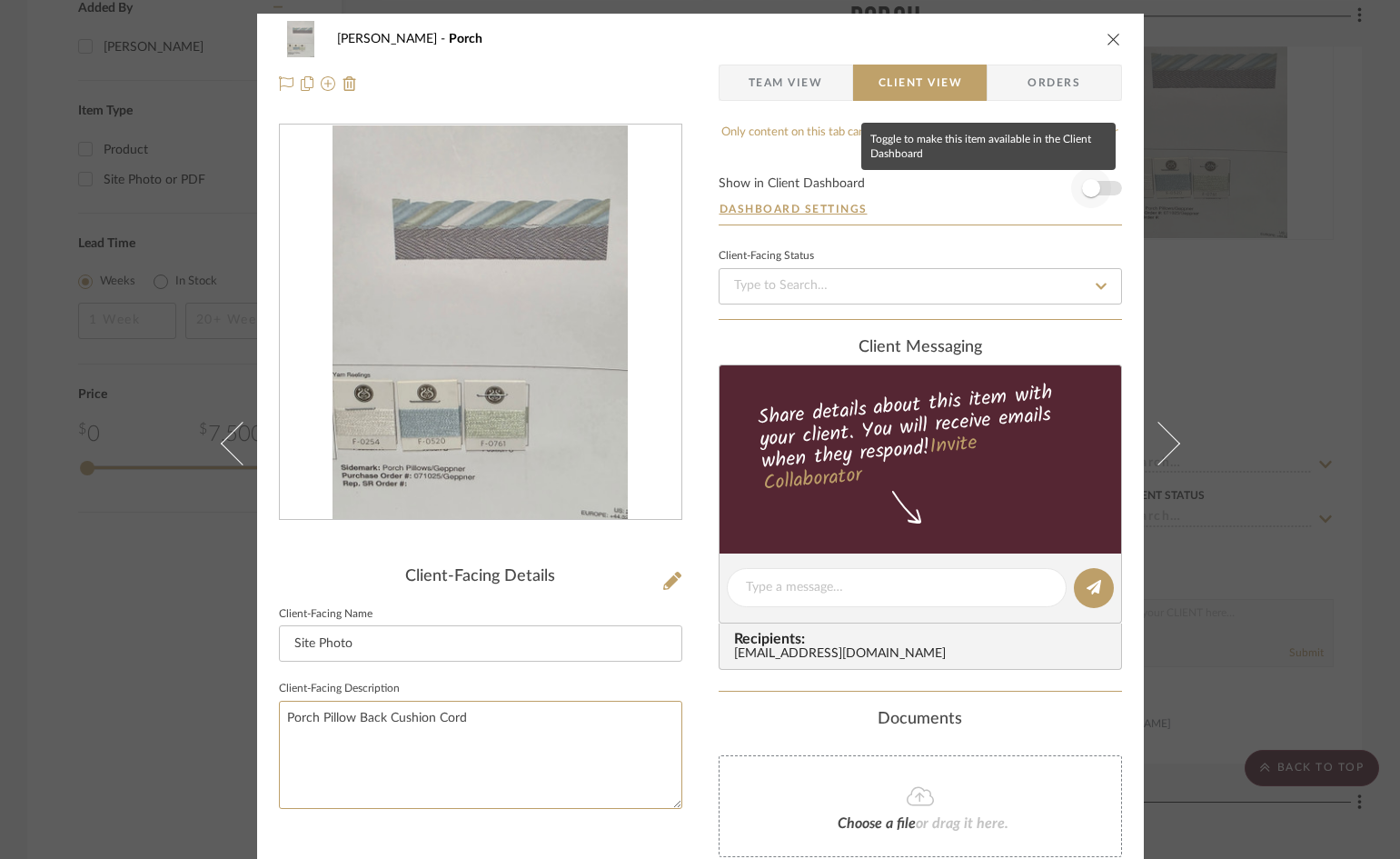
type textarea "Porch Pillow Back Cushion Cord"
click at [1103, 187] on span "button" at bounding box center [1091, 188] width 40 height 40
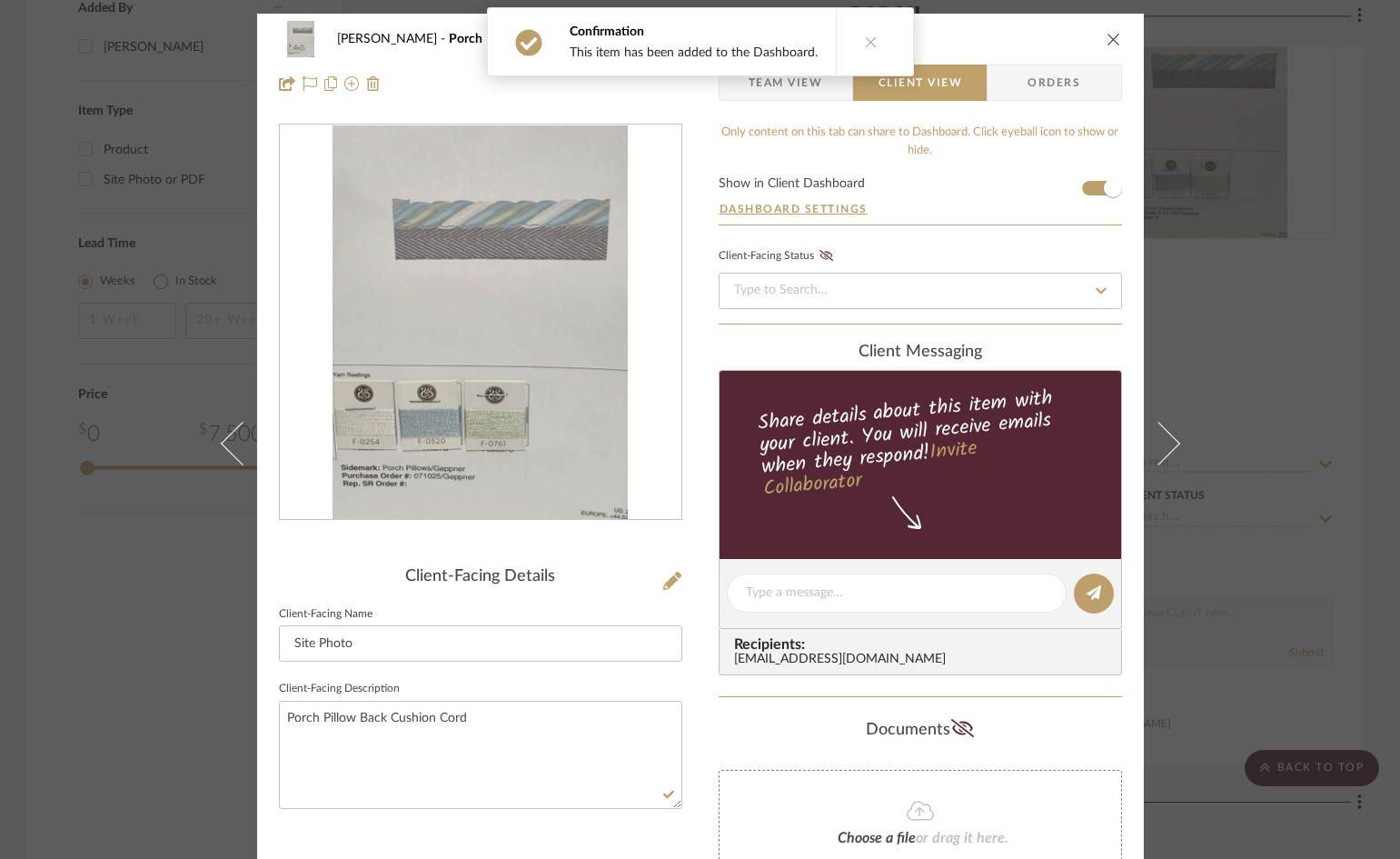
click at [1107, 33] on icon "close" at bounding box center [1113, 38] width 14 height 14
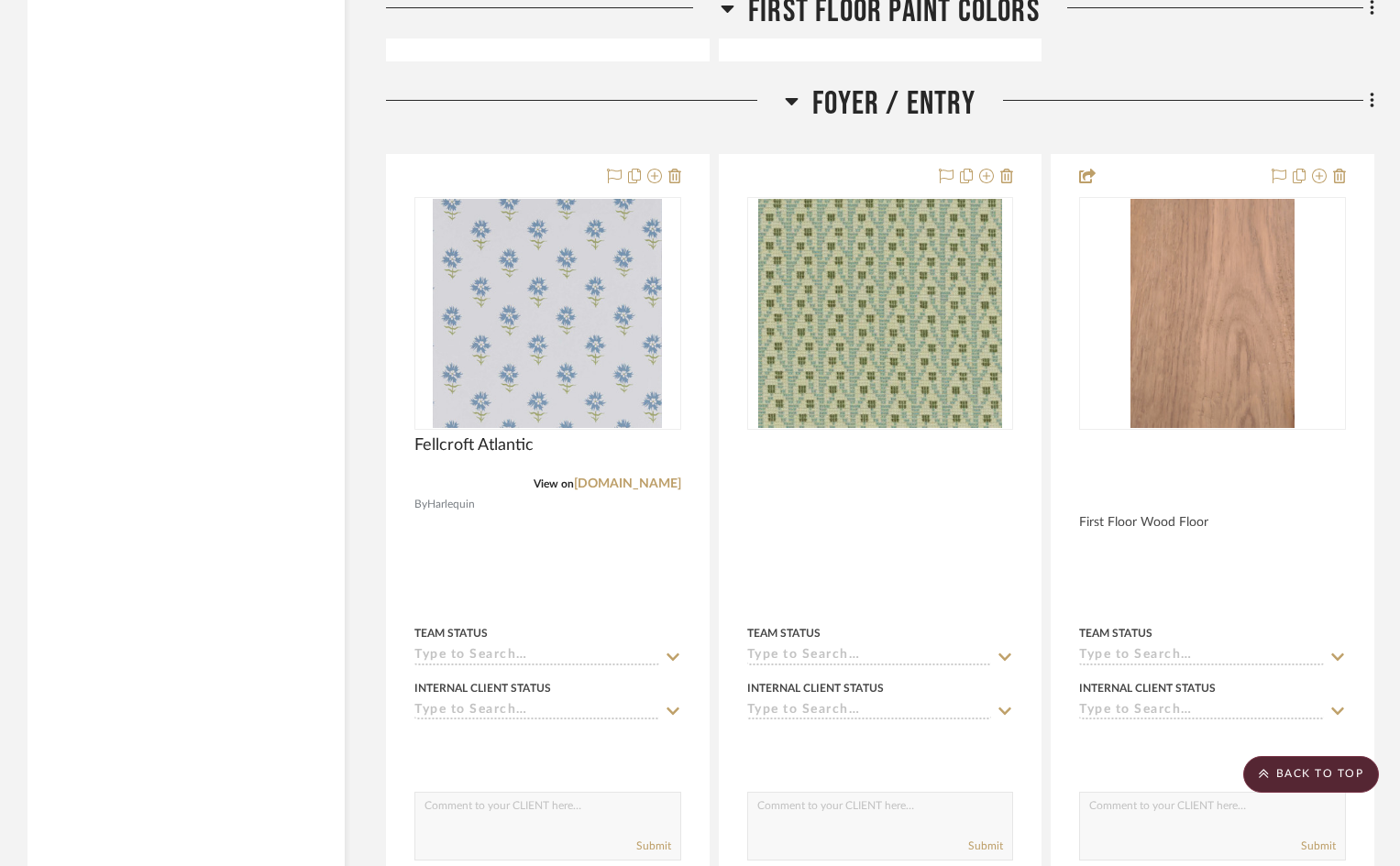
scroll to position [3940, 0]
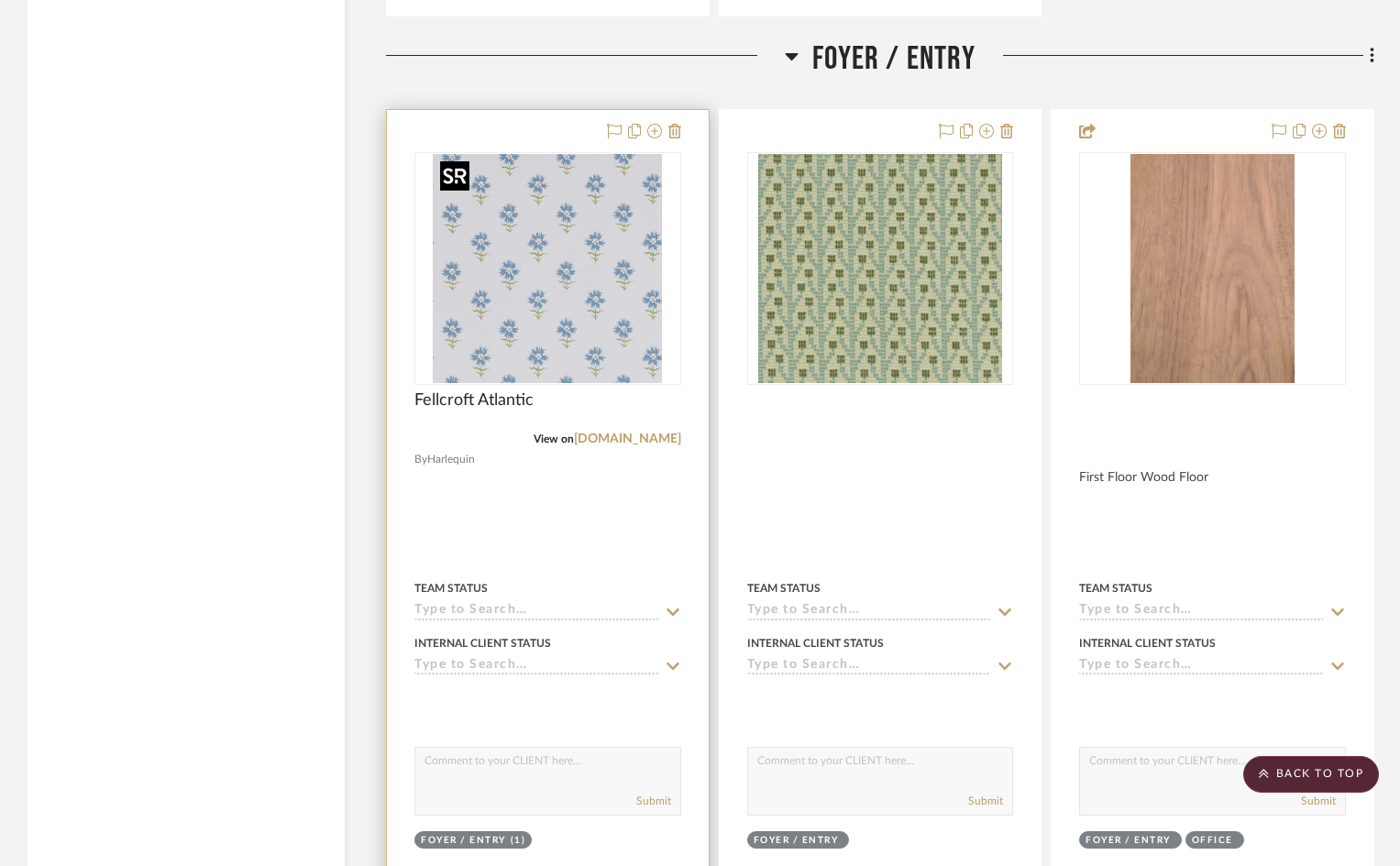
click at [0, 0] on img at bounding box center [0, 0] width 0 height 0
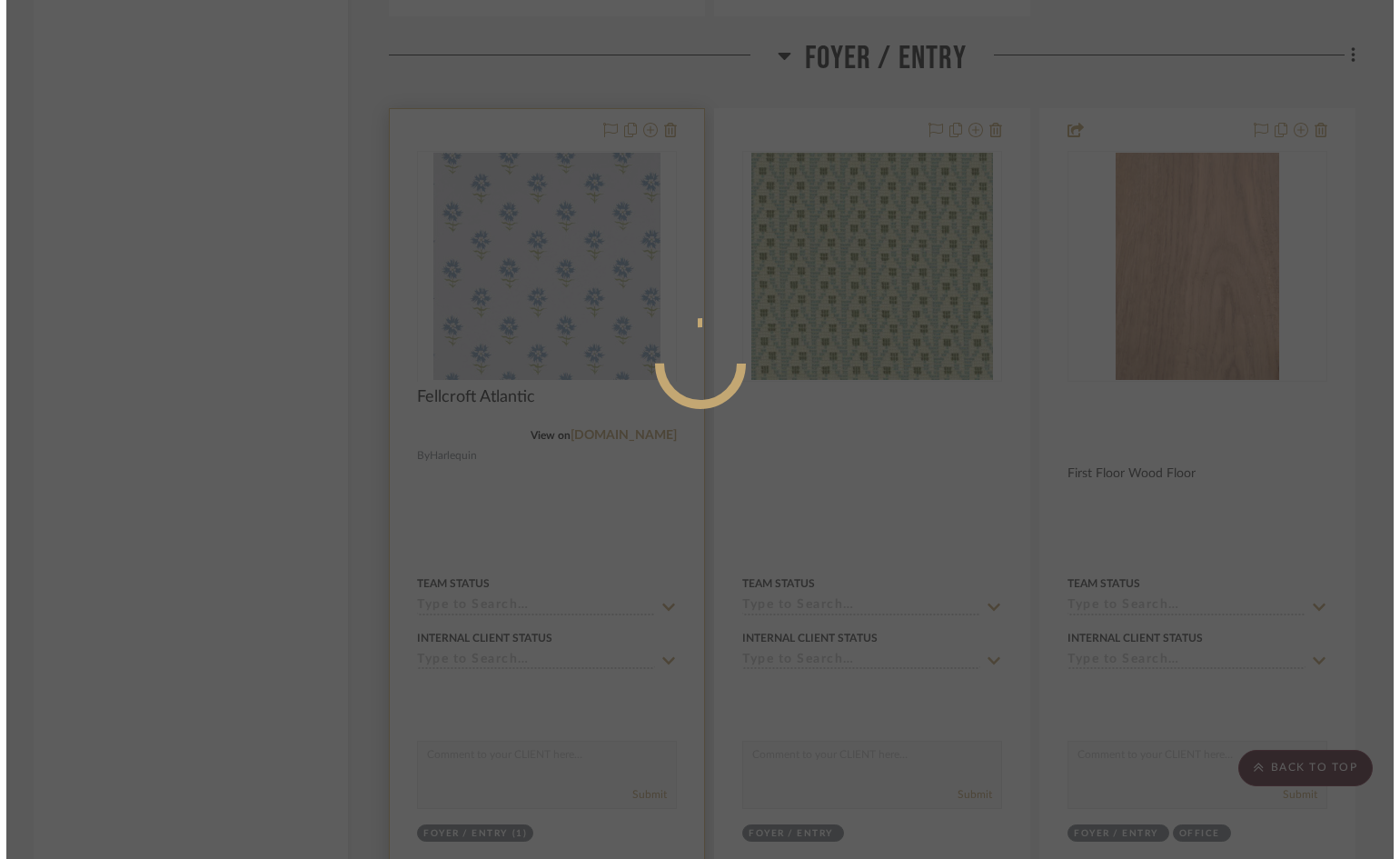
scroll to position [0, 0]
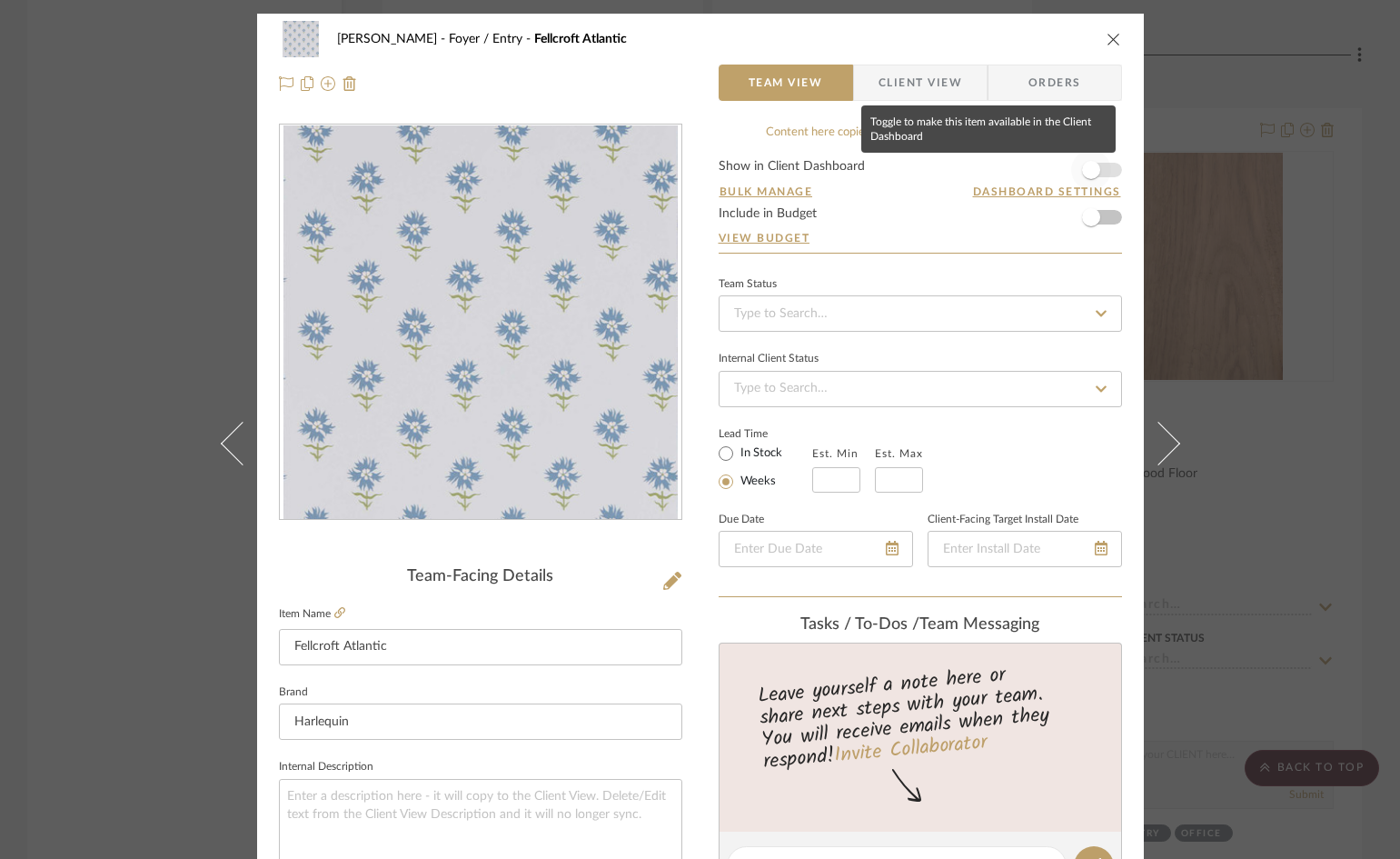
click at [1099, 168] on span "button" at bounding box center [1091, 170] width 40 height 40
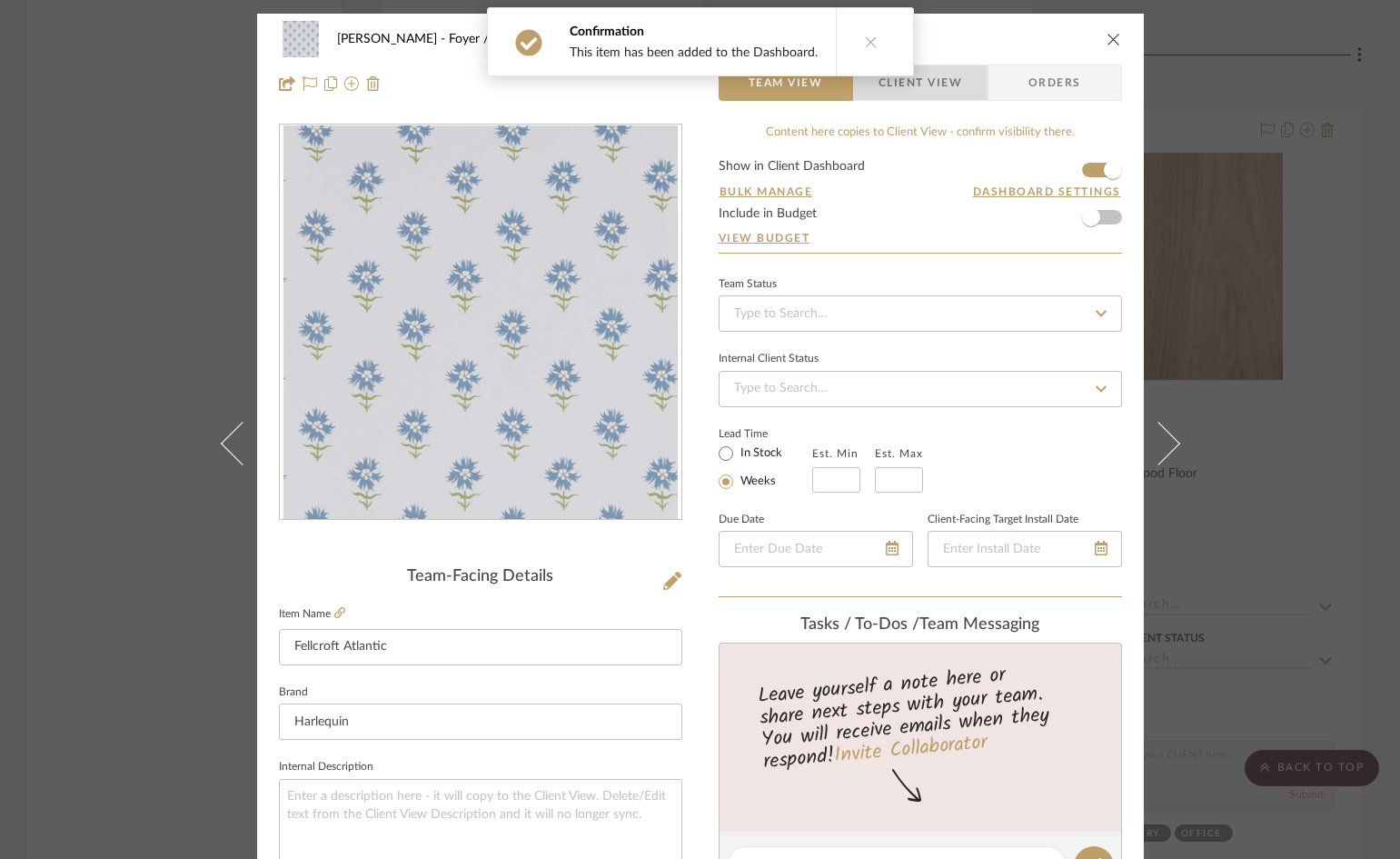
click at [914, 82] on span "Client View" at bounding box center [920, 82] width 83 height 36
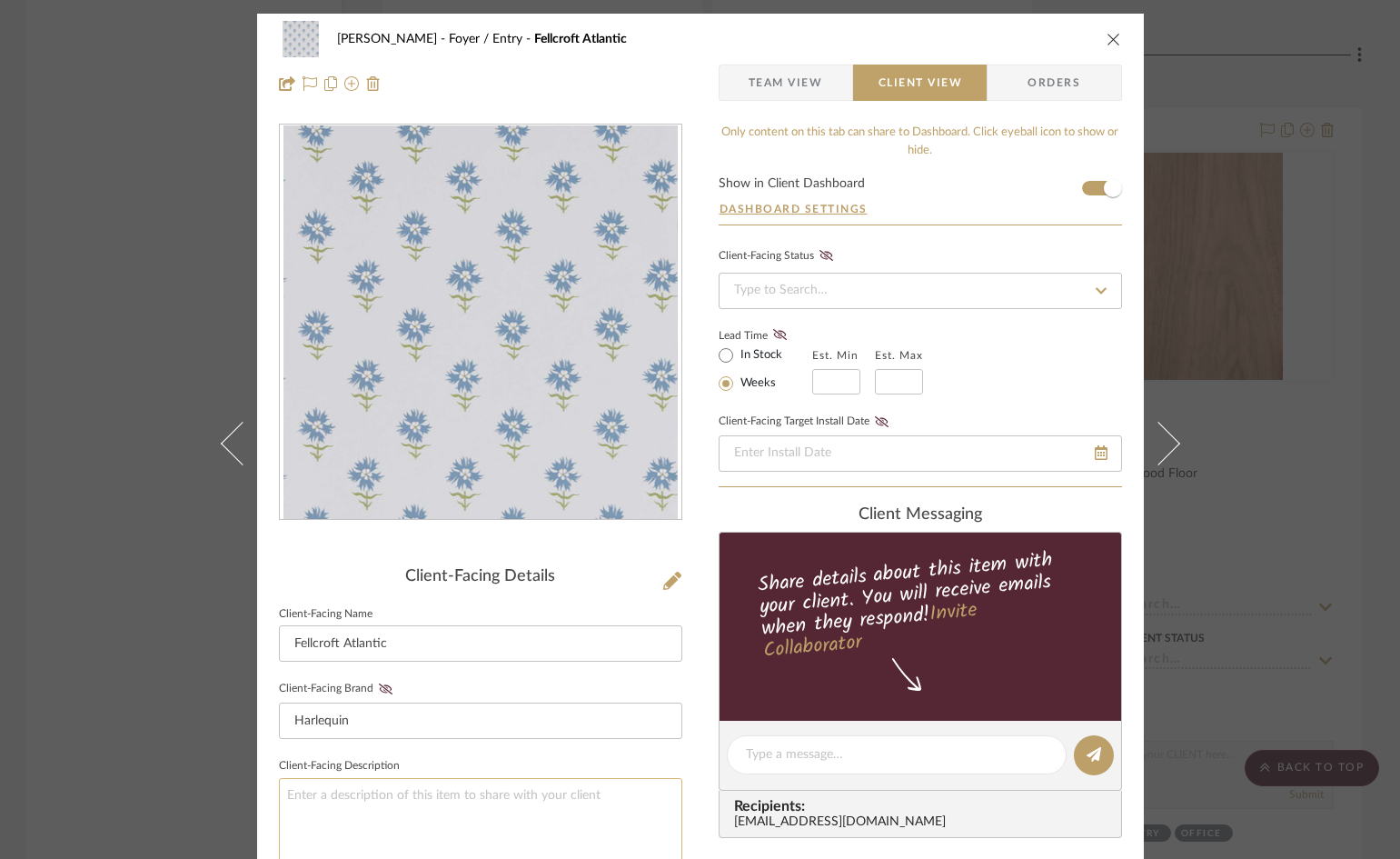
click at [454, 791] on textarea at bounding box center [480, 832] width 403 height 108
type textarea "Possible Pillow Fabric for Built-In Entry Bench"
click at [1108, 37] on icon "close" at bounding box center [1113, 38] width 14 height 14
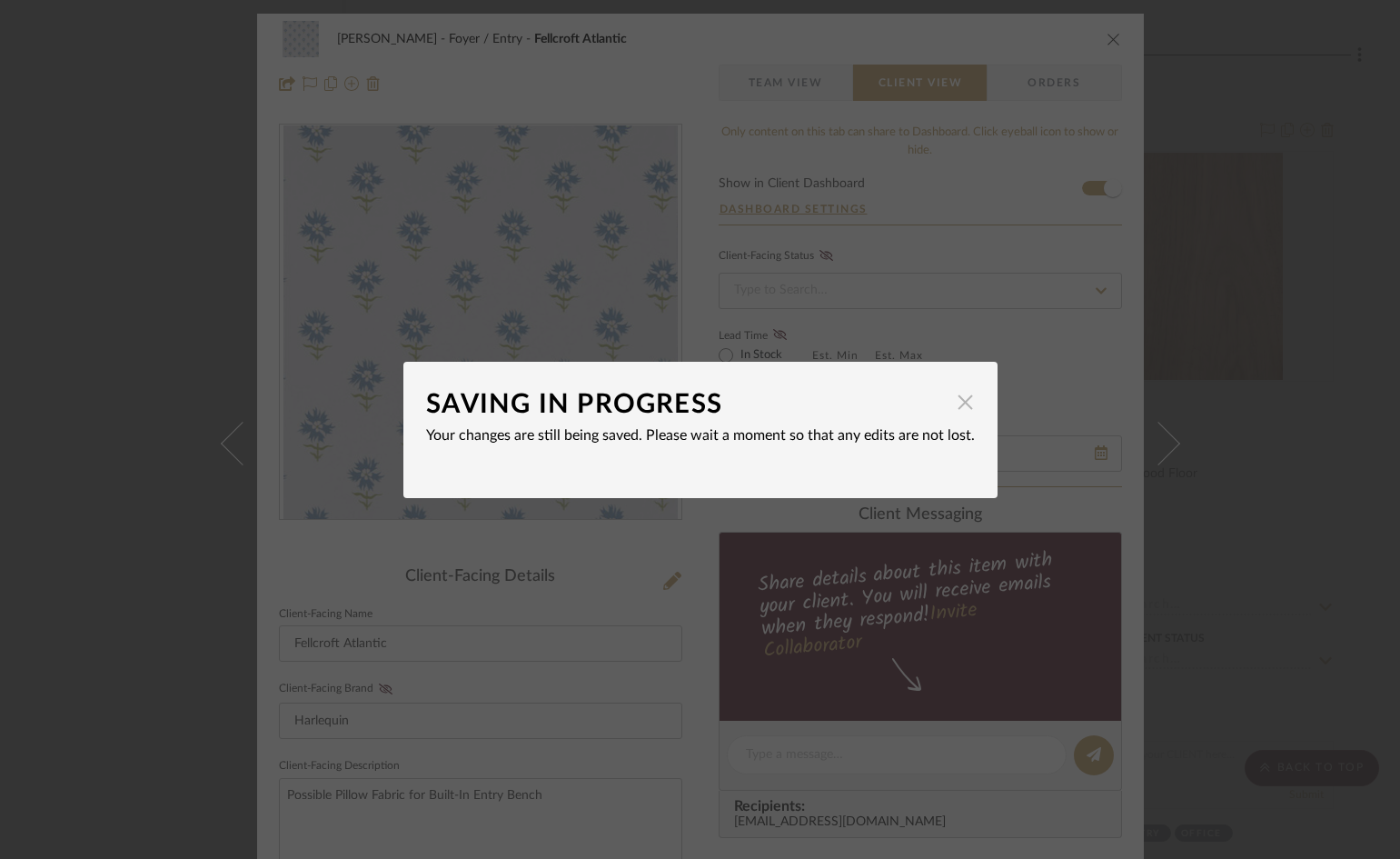
click at [953, 404] on span "button" at bounding box center [966, 403] width 36 height 36
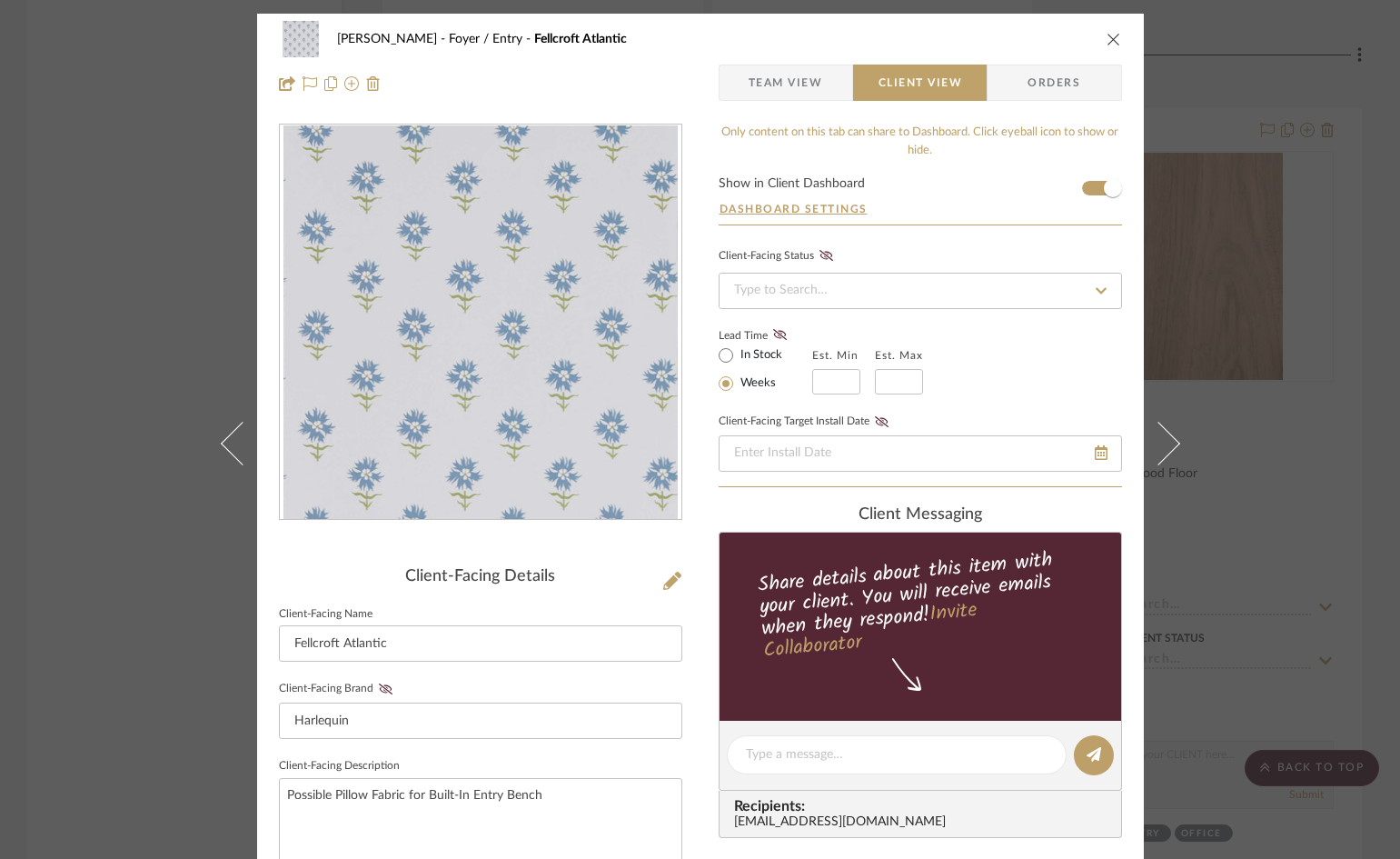
click at [1109, 40] on icon "close" at bounding box center [1113, 38] width 14 height 14
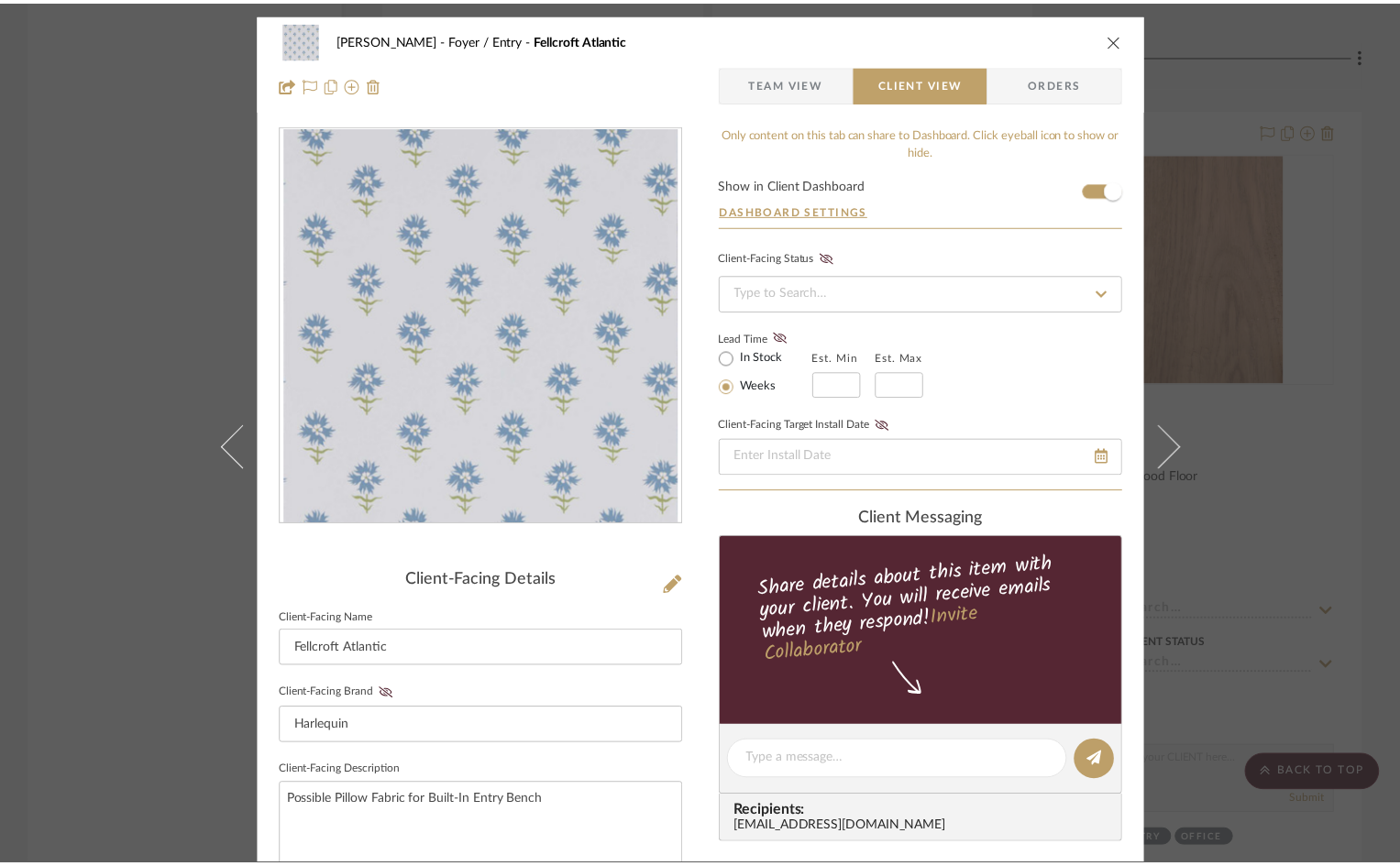
scroll to position [3940, 0]
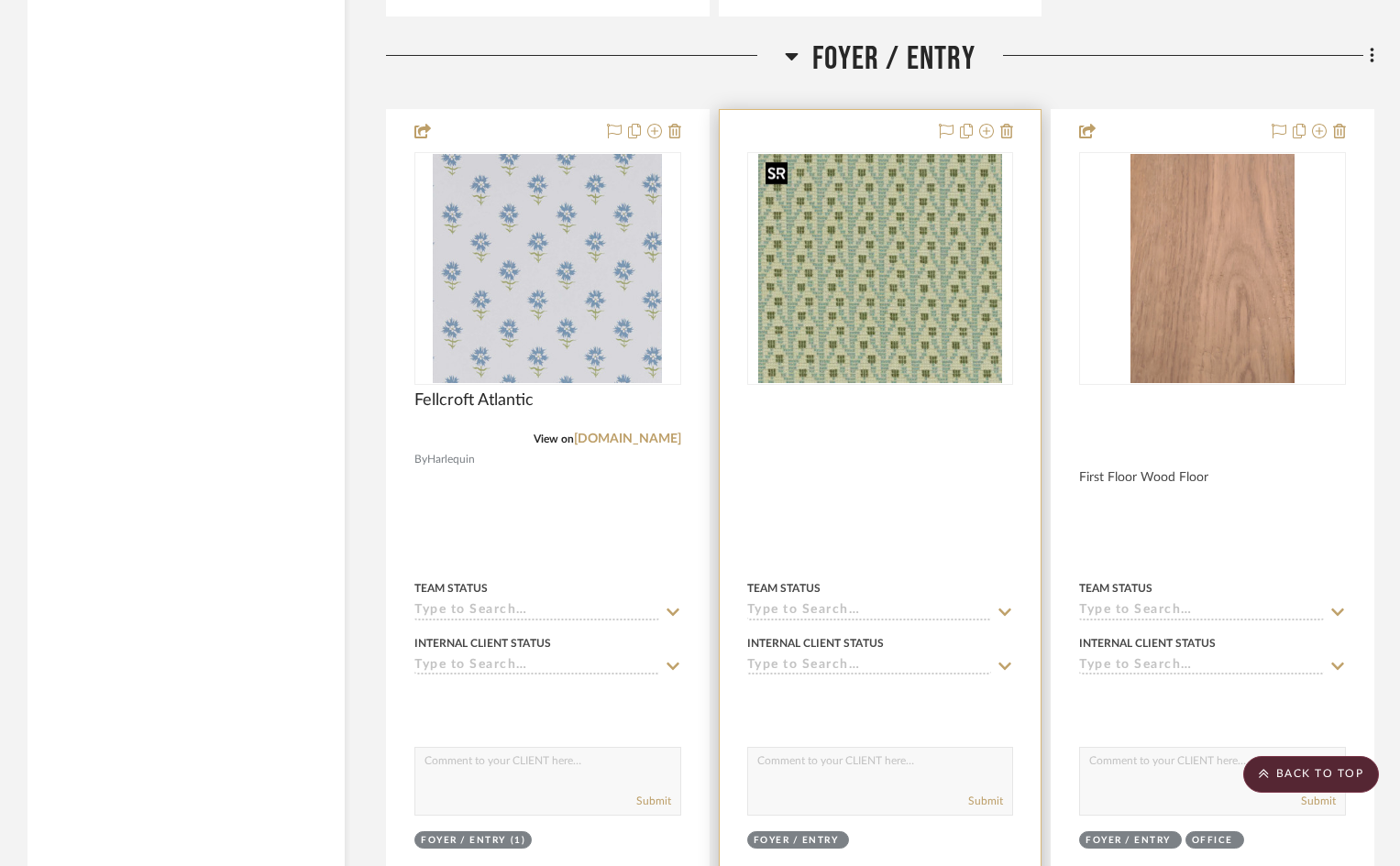
click at [899, 296] on img "0" at bounding box center [879, 268] width 243 height 229
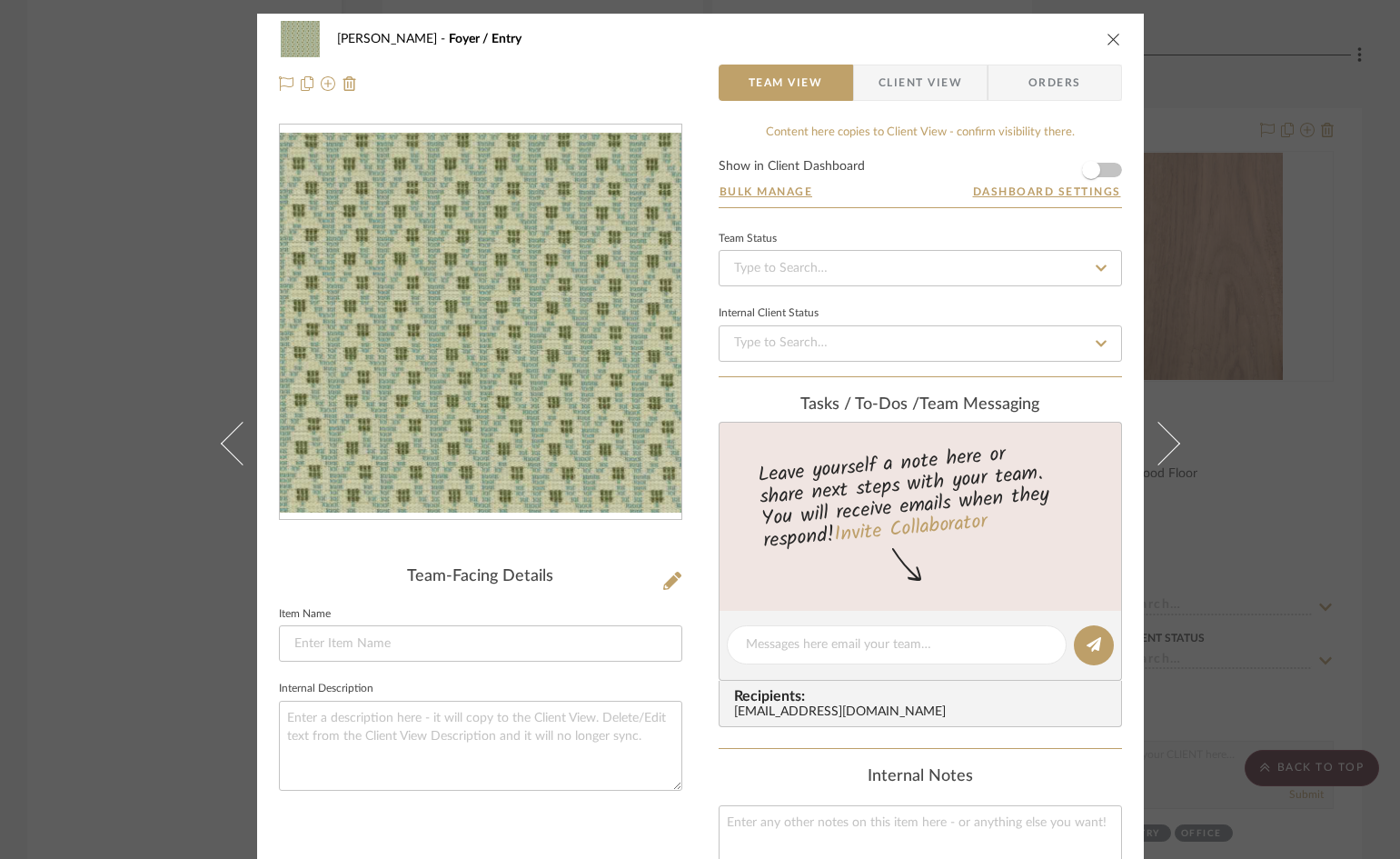
click at [918, 83] on span "Client View" at bounding box center [920, 82] width 83 height 36
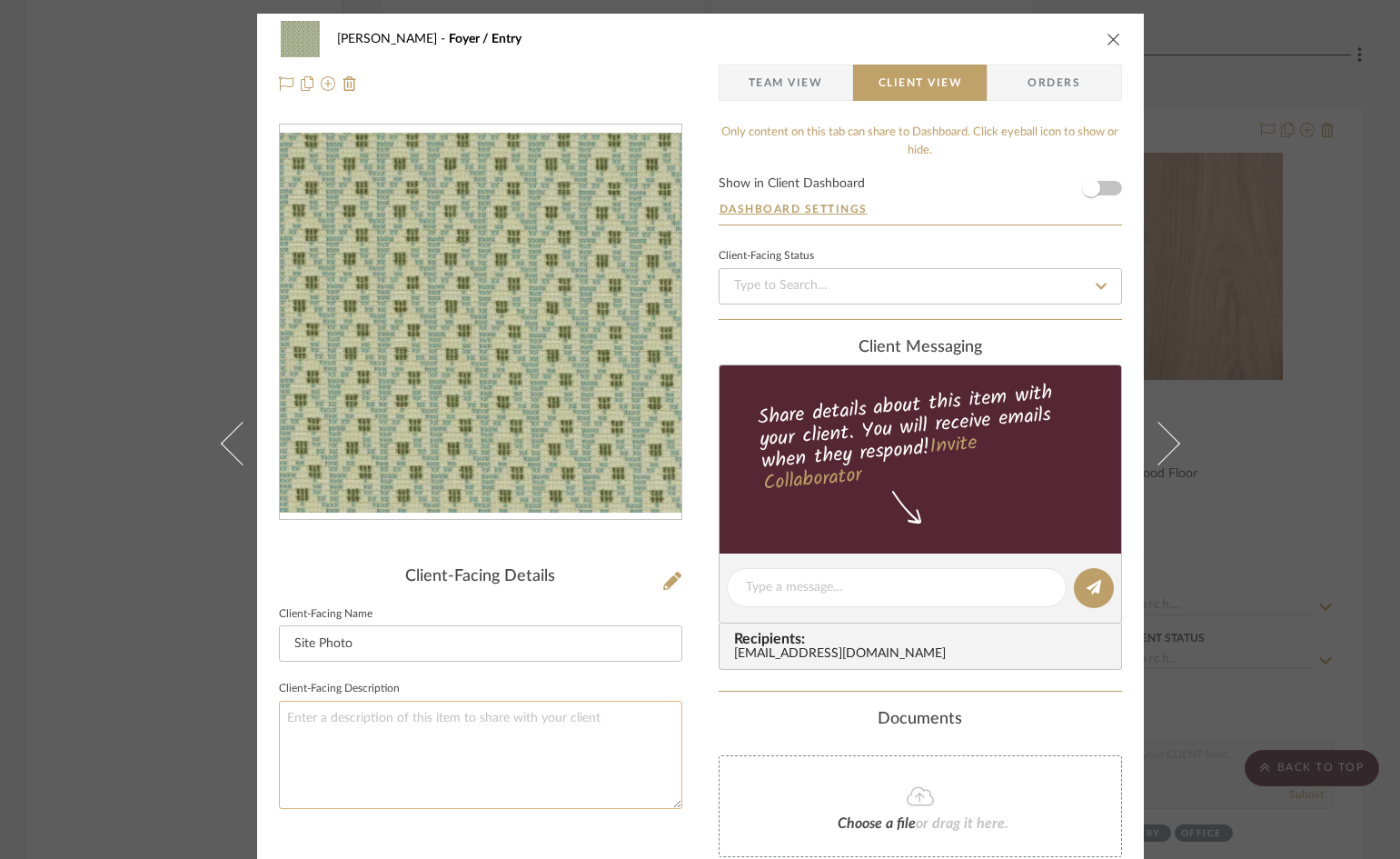
click at [475, 715] on textarea at bounding box center [480, 755] width 403 height 108
type textarea "Fabric for Built-In Foyer Bench Cushion"
click at [1101, 186] on span "button" at bounding box center [1091, 188] width 40 height 40
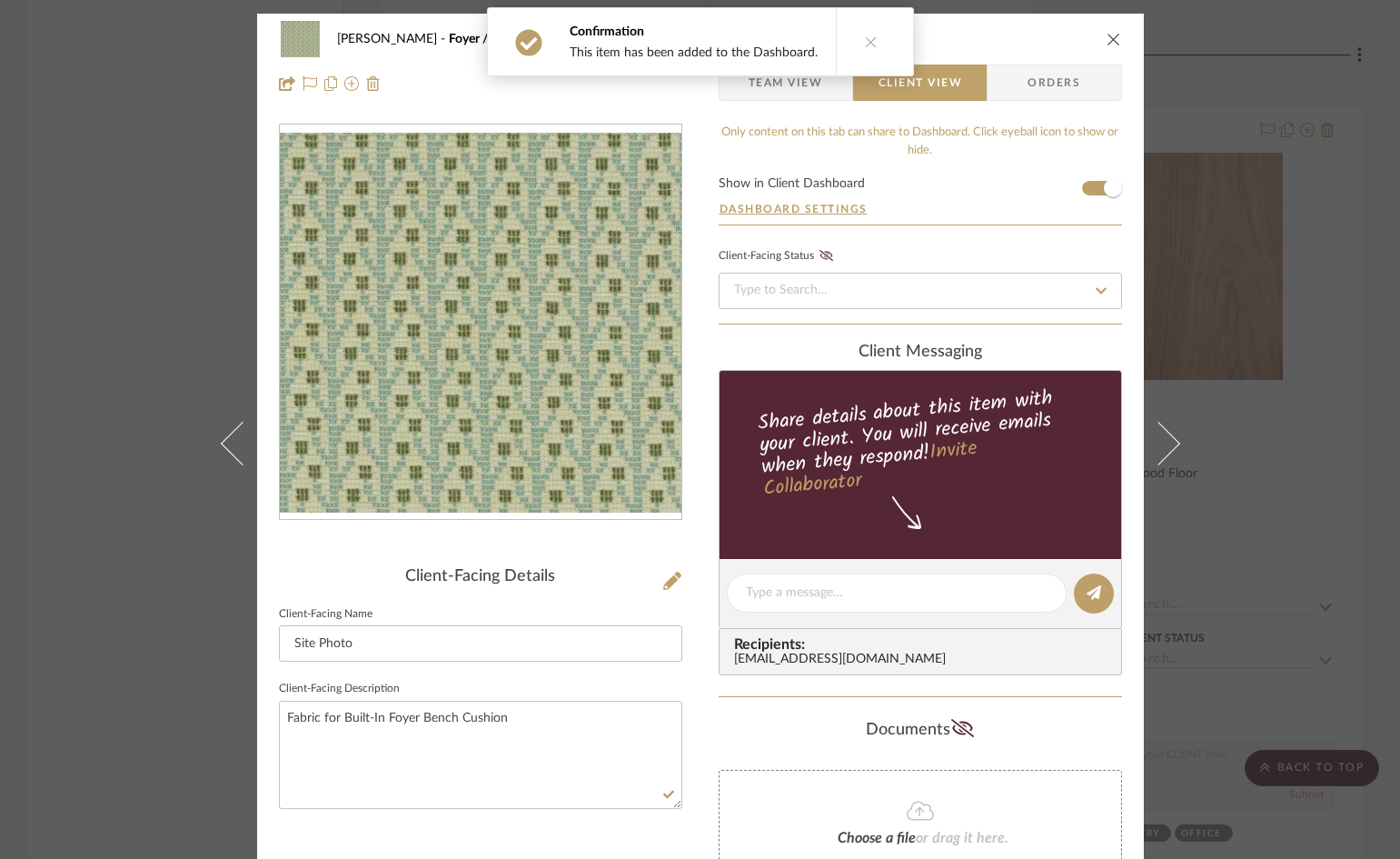
click at [1107, 32] on icon "close" at bounding box center [1113, 38] width 14 height 14
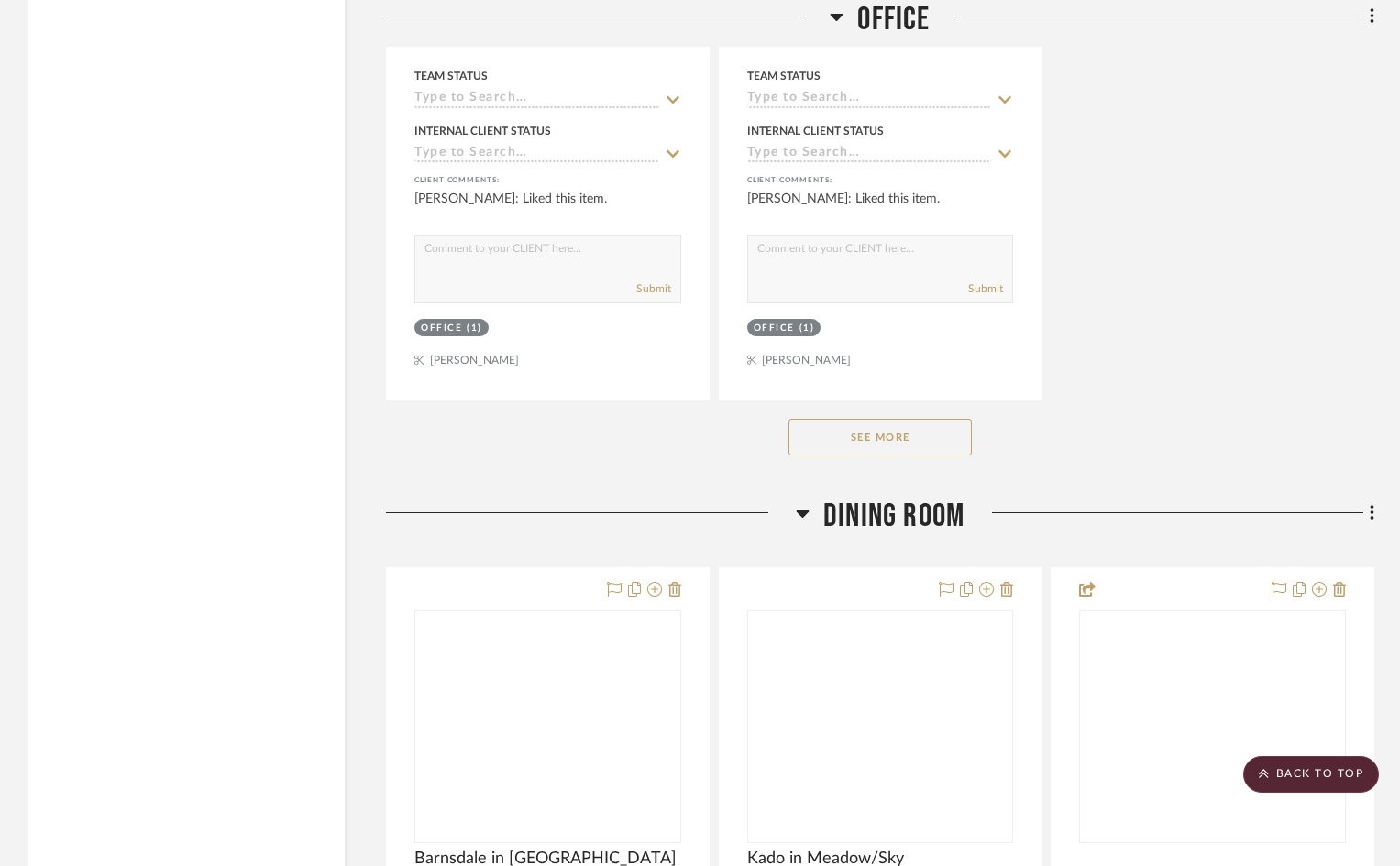
scroll to position [7789, 0]
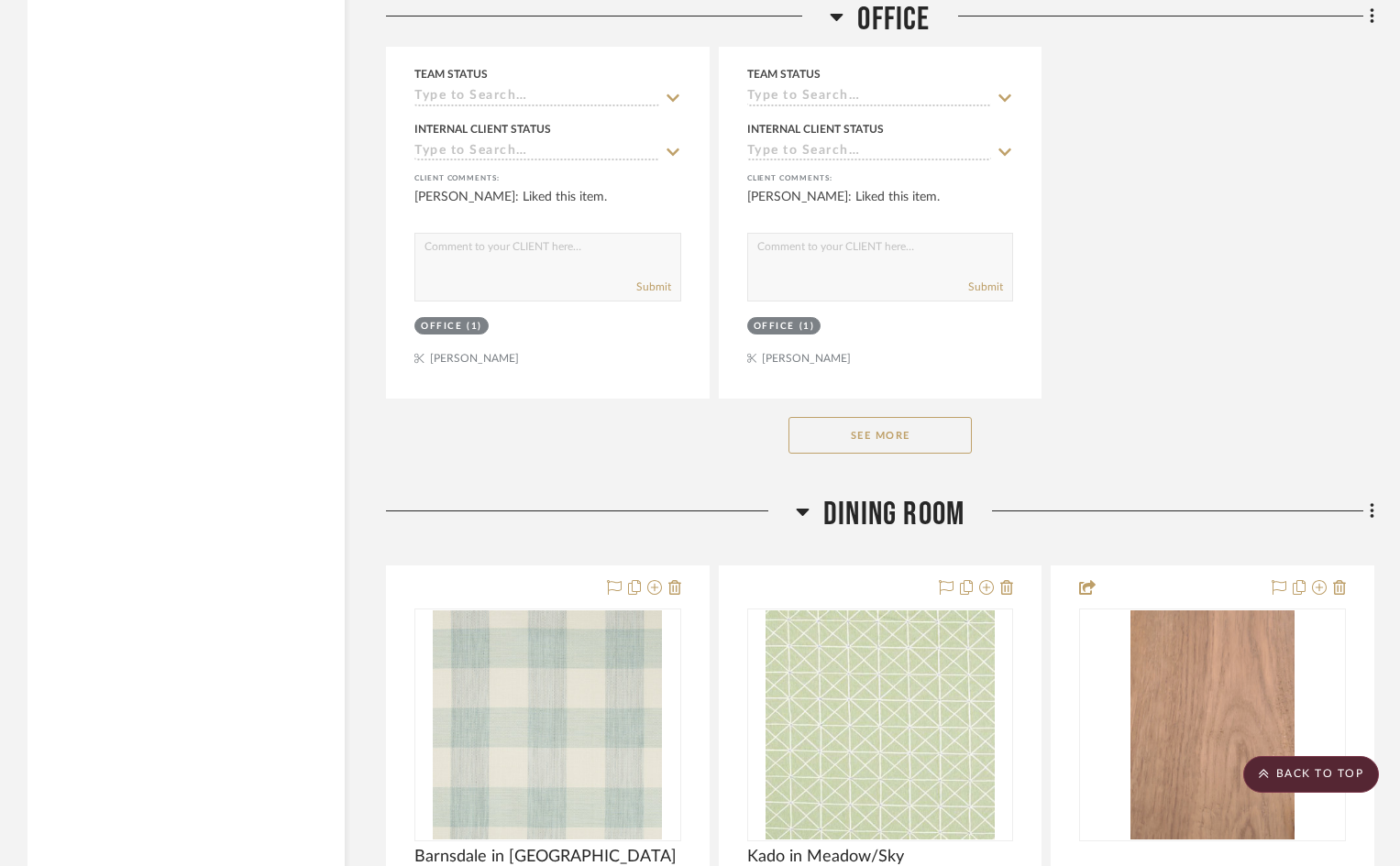
click at [816, 448] on button "See More" at bounding box center [880, 435] width 184 height 37
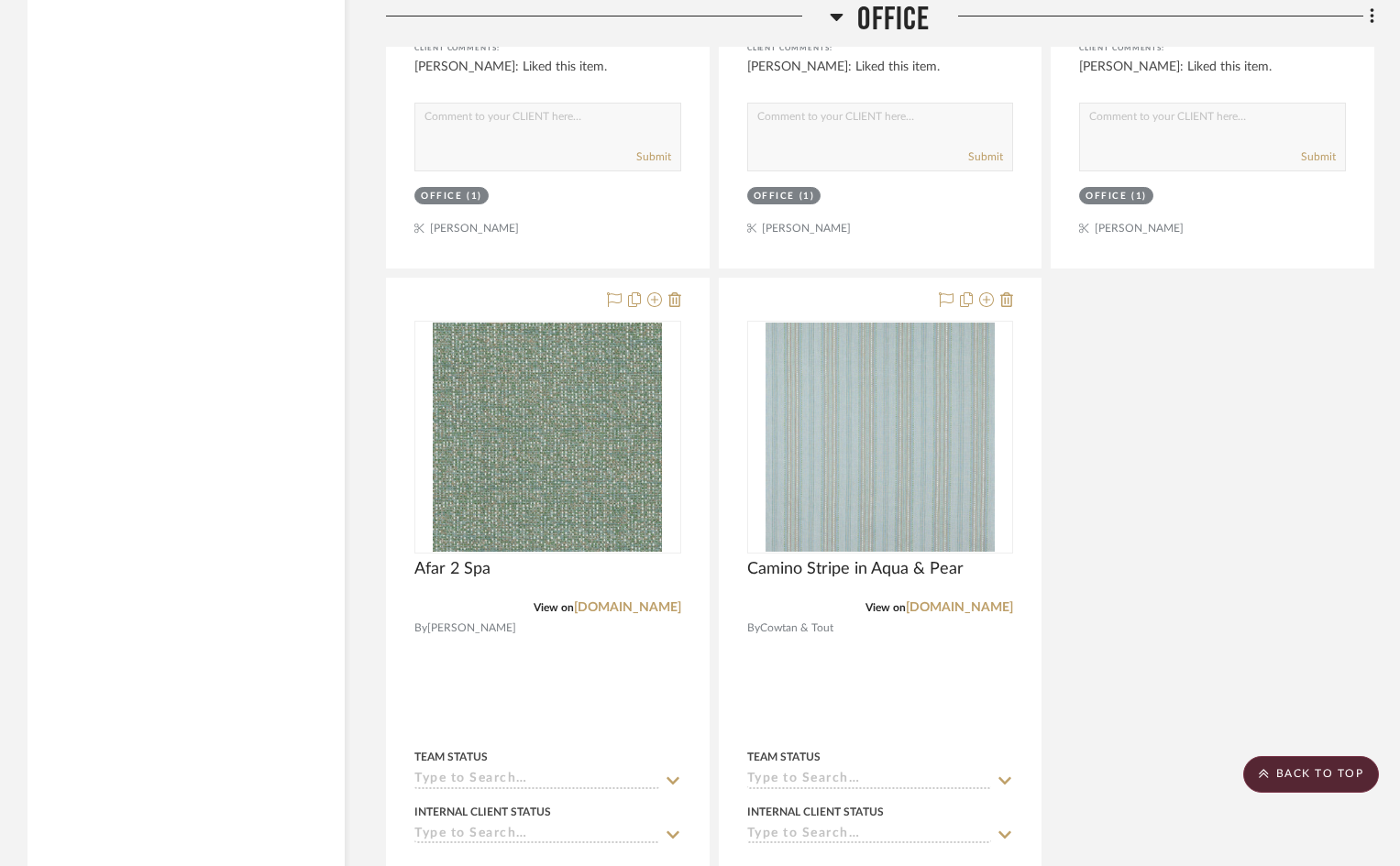
scroll to position [7382, 0]
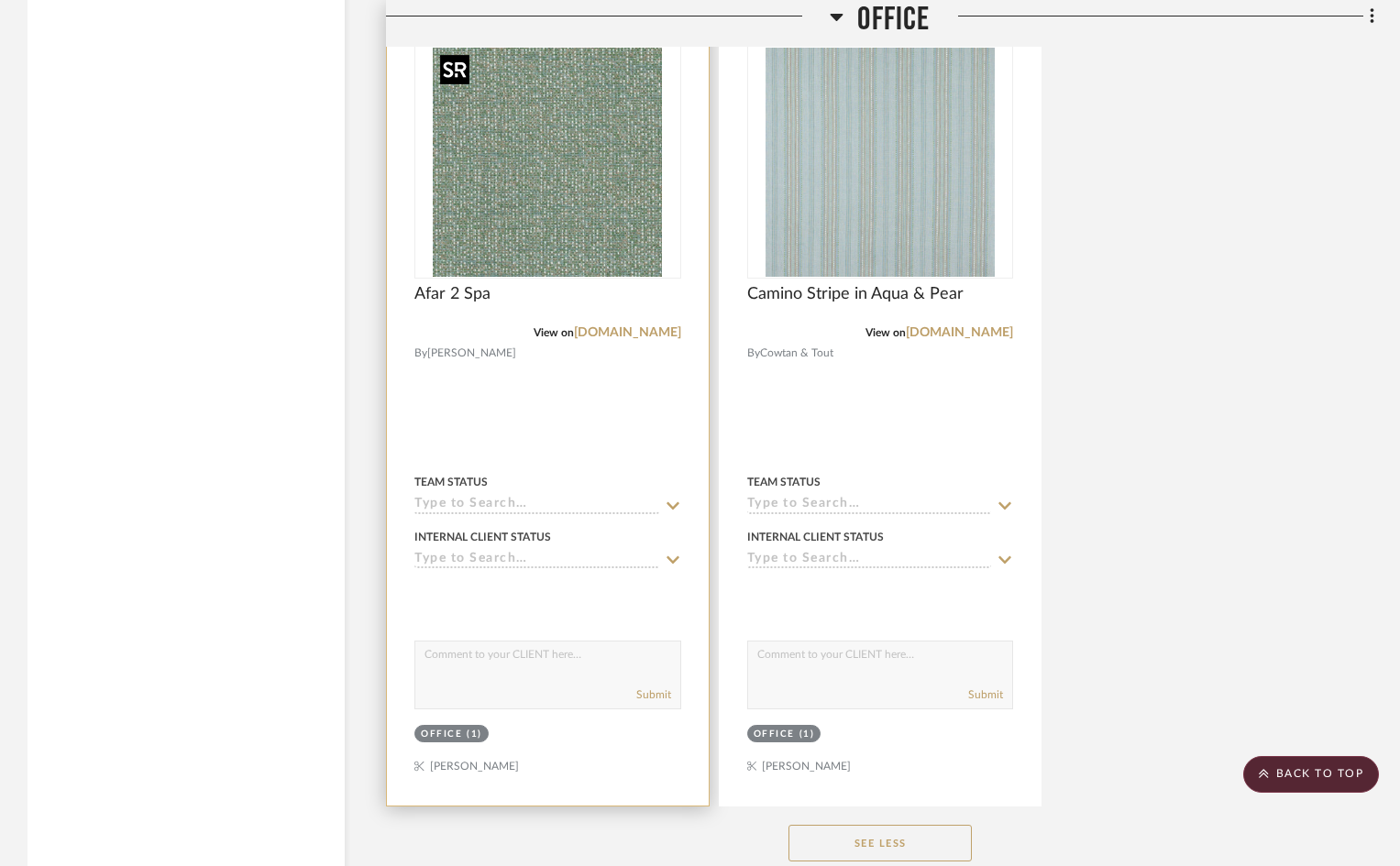
click at [590, 179] on img "0" at bounding box center [547, 161] width 229 height 229
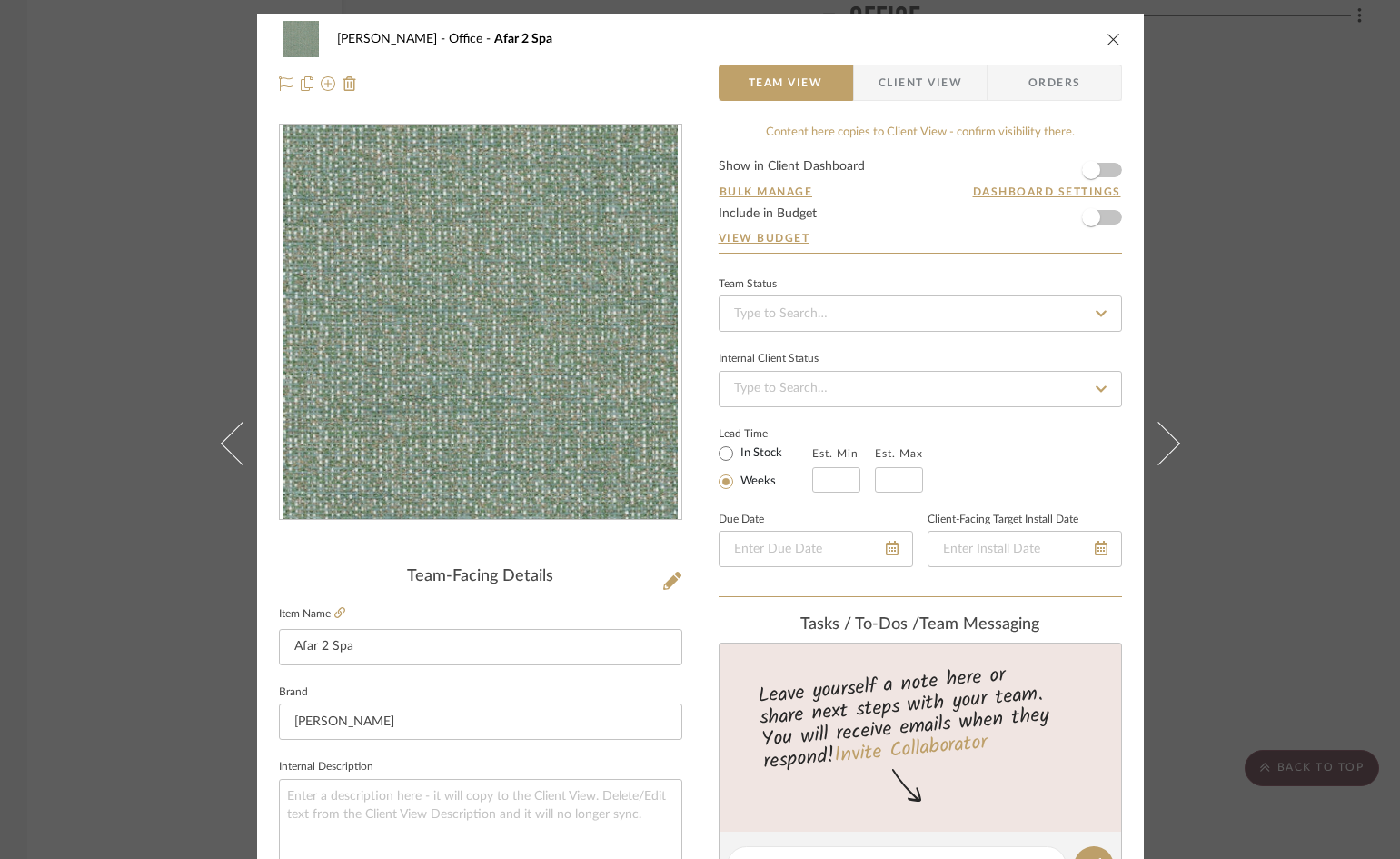
drag, startPoint x: 913, startPoint y: 80, endPoint x: 885, endPoint y: 131, distance: 58.2
click at [913, 80] on span "Client View" at bounding box center [920, 82] width 83 height 36
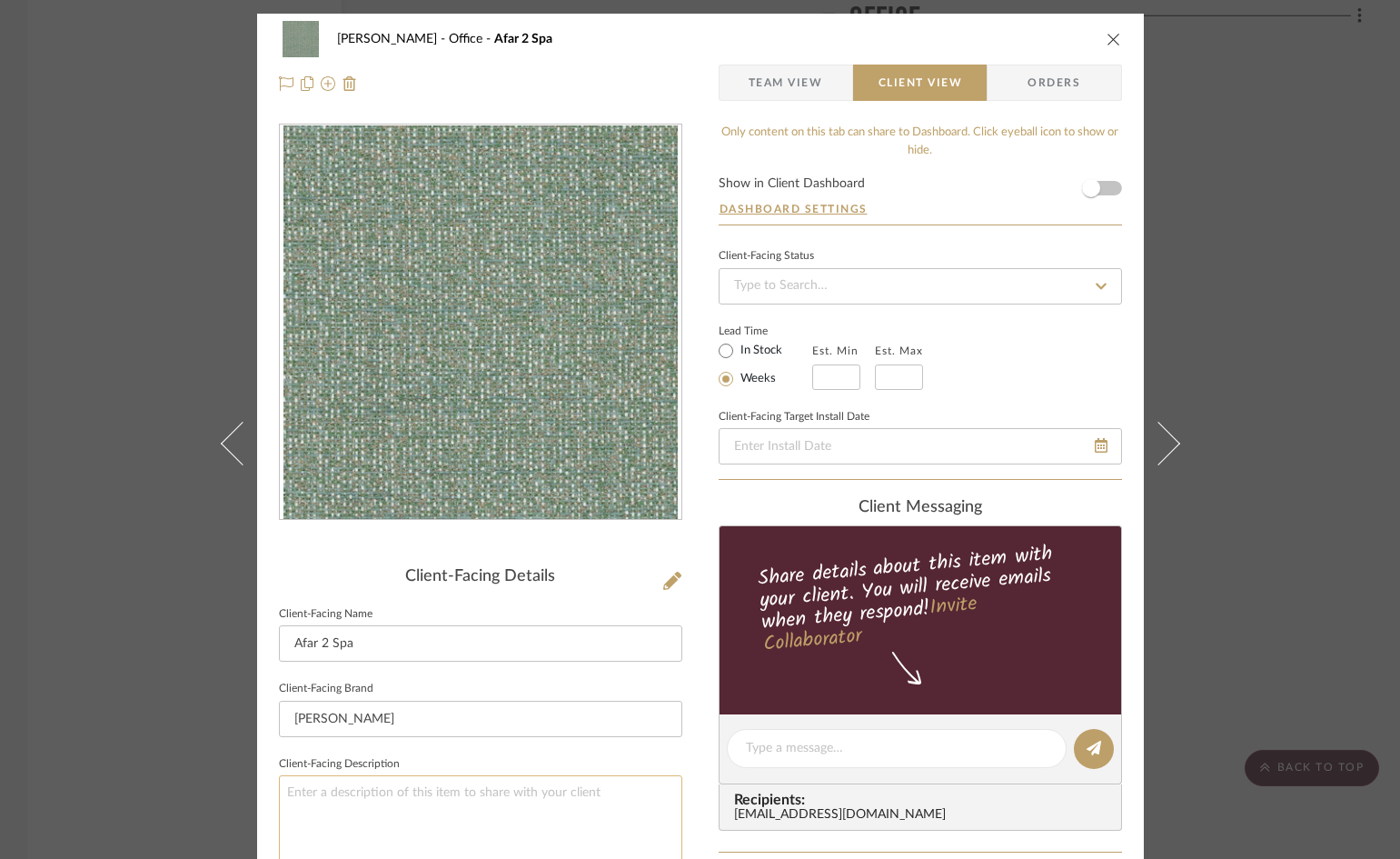
click at [544, 785] on textarea at bounding box center [480, 829] width 403 height 108
type textarea "Fabric for Small Swivel Chair"
click at [1111, 188] on form "Show in Client Dashboard Dashboard Settings" at bounding box center [920, 200] width 403 height 47
click at [1106, 184] on form "Show in Client Dashboard Dashboard Settings" at bounding box center [920, 200] width 403 height 47
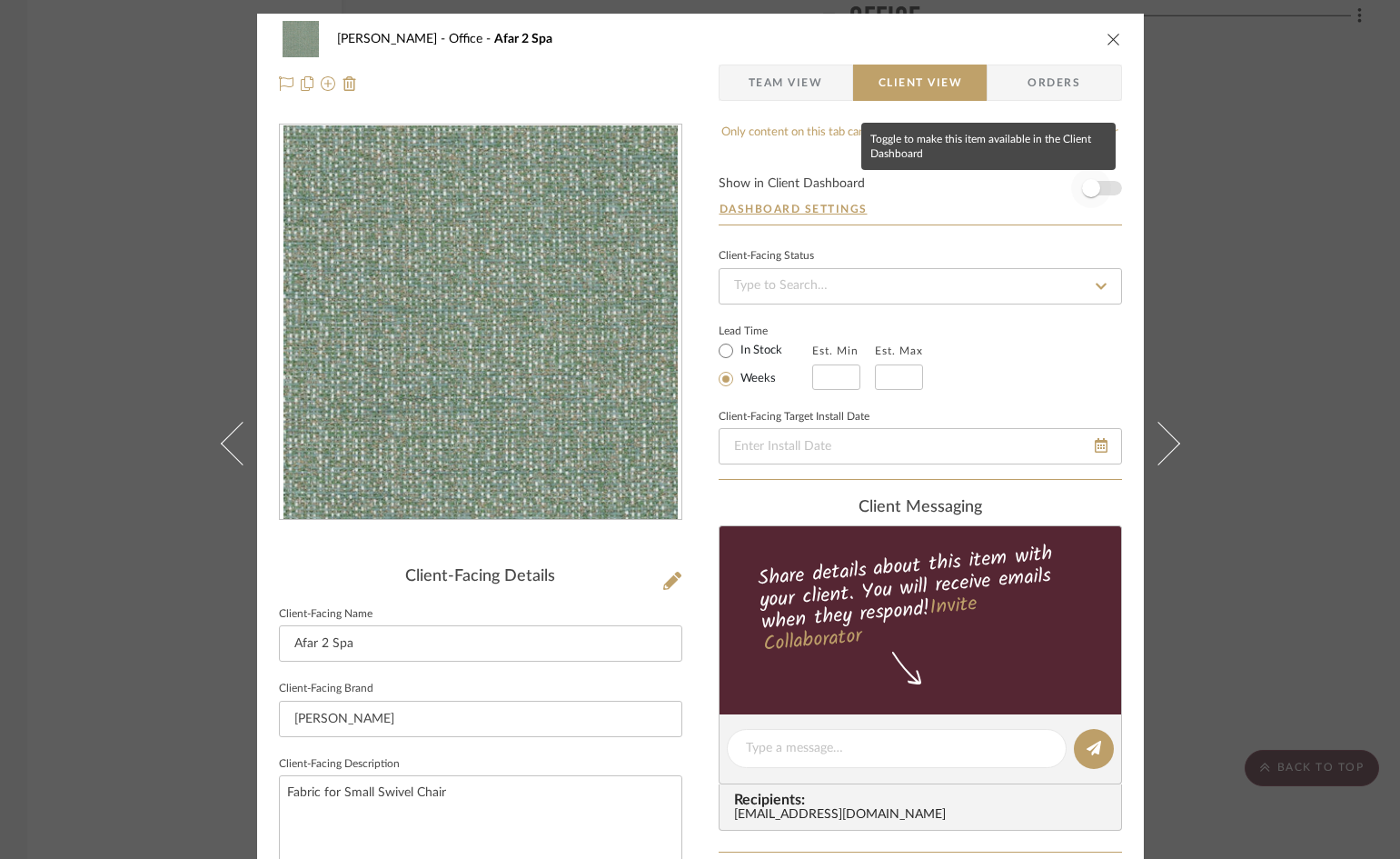
click at [1095, 185] on span "button" at bounding box center [1091, 188] width 40 height 40
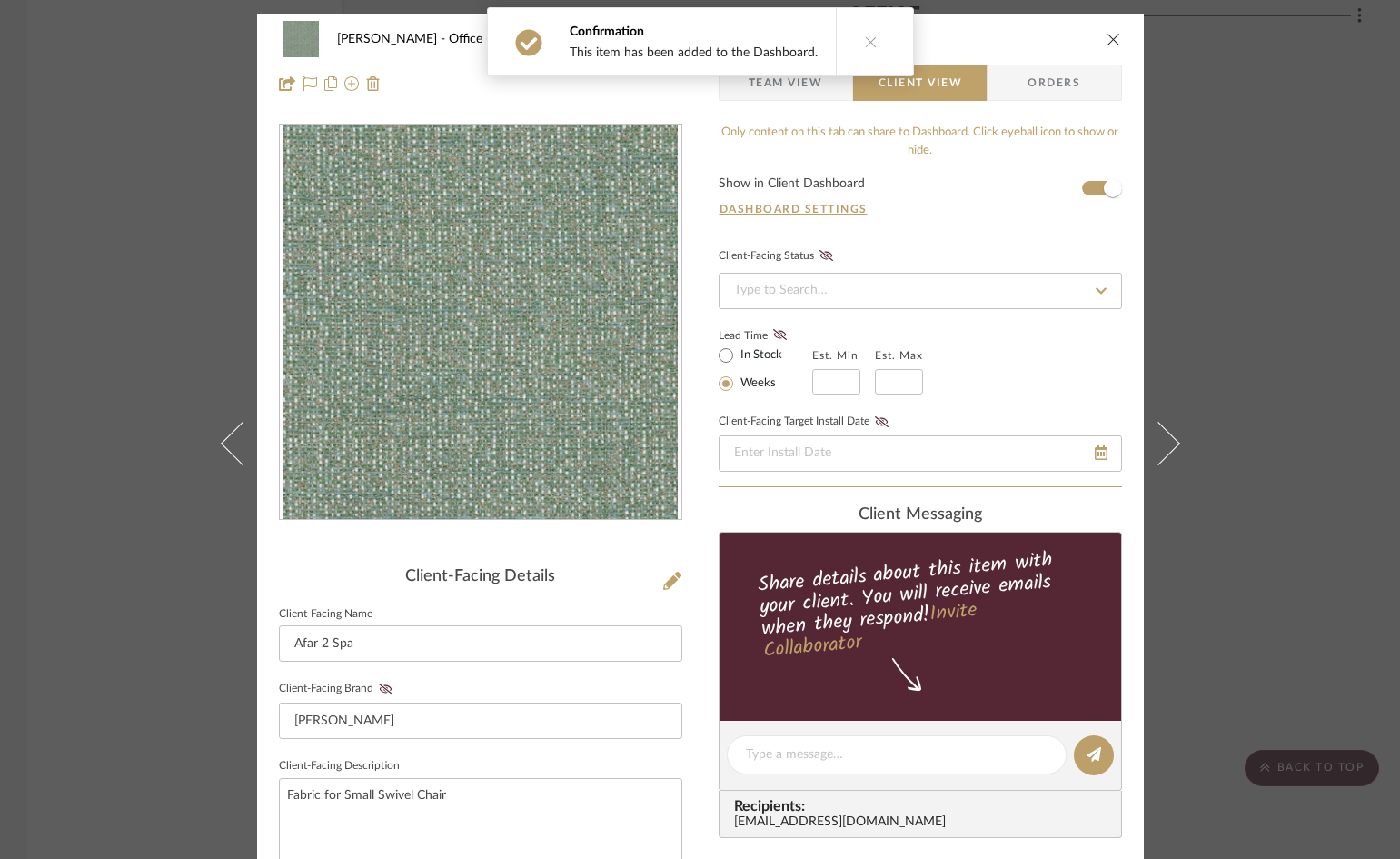
click at [1107, 38] on icon "close" at bounding box center [1113, 38] width 14 height 14
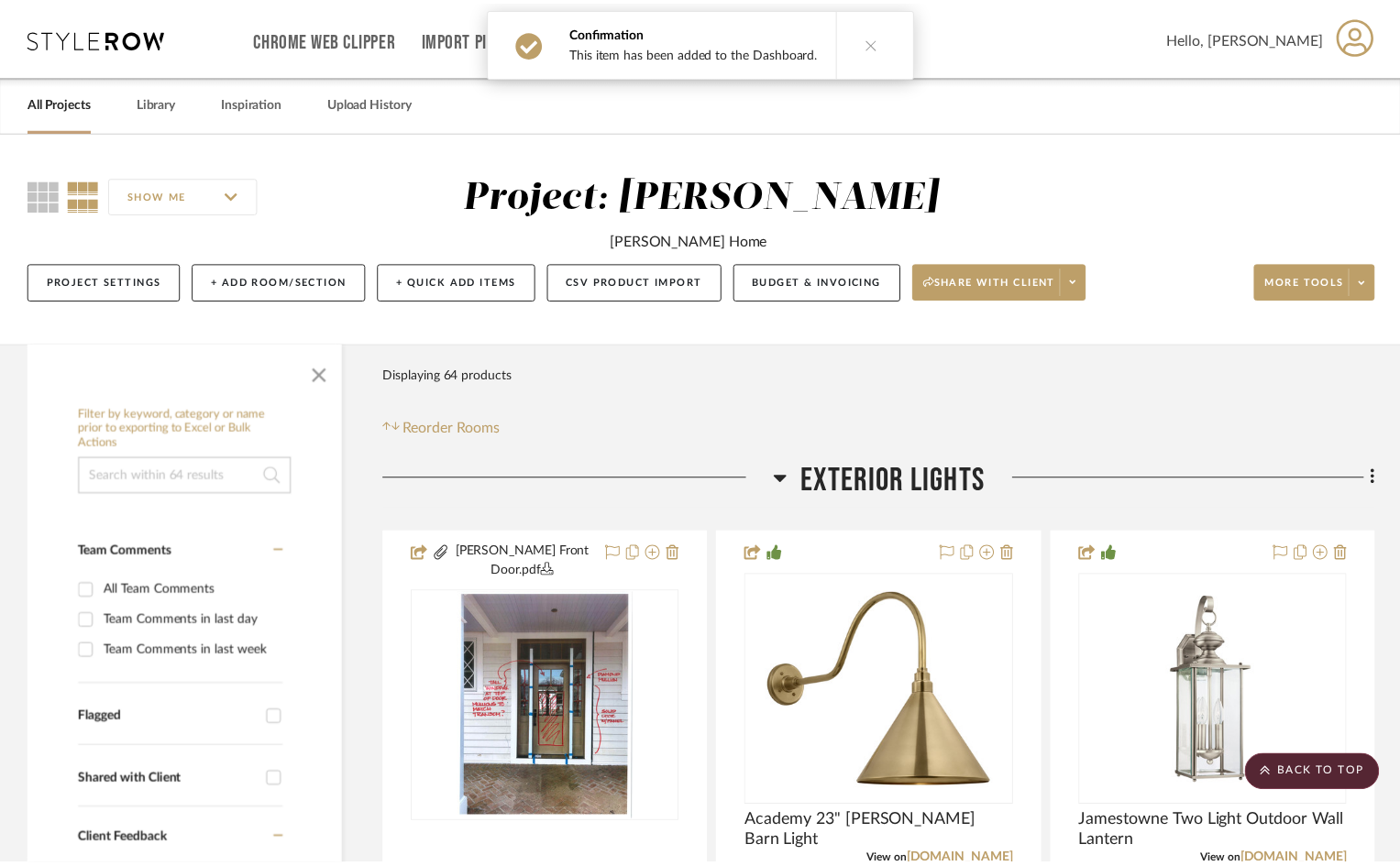
scroll to position [7382, 0]
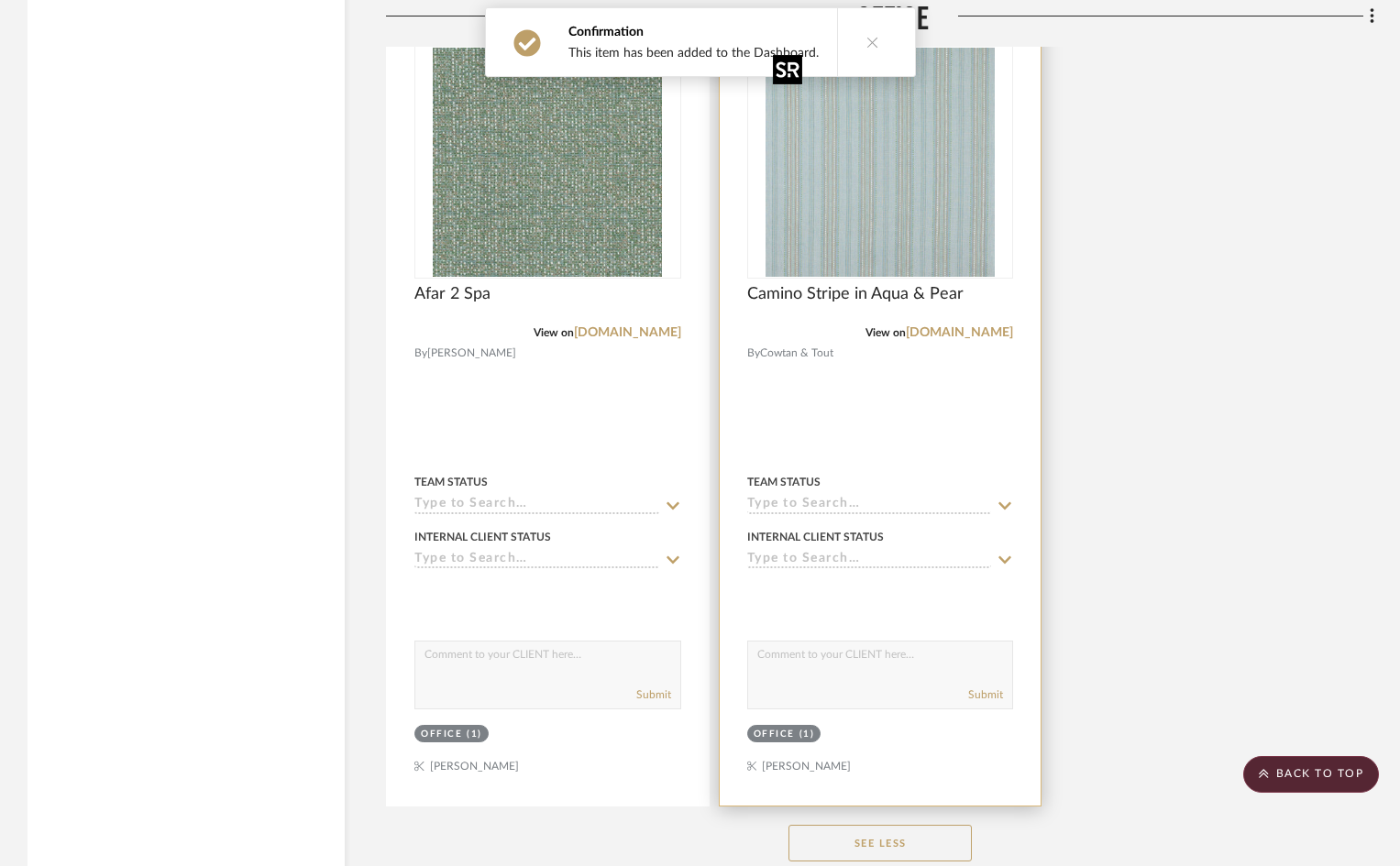
click at [872, 215] on img "0" at bounding box center [880, 161] width 229 height 229
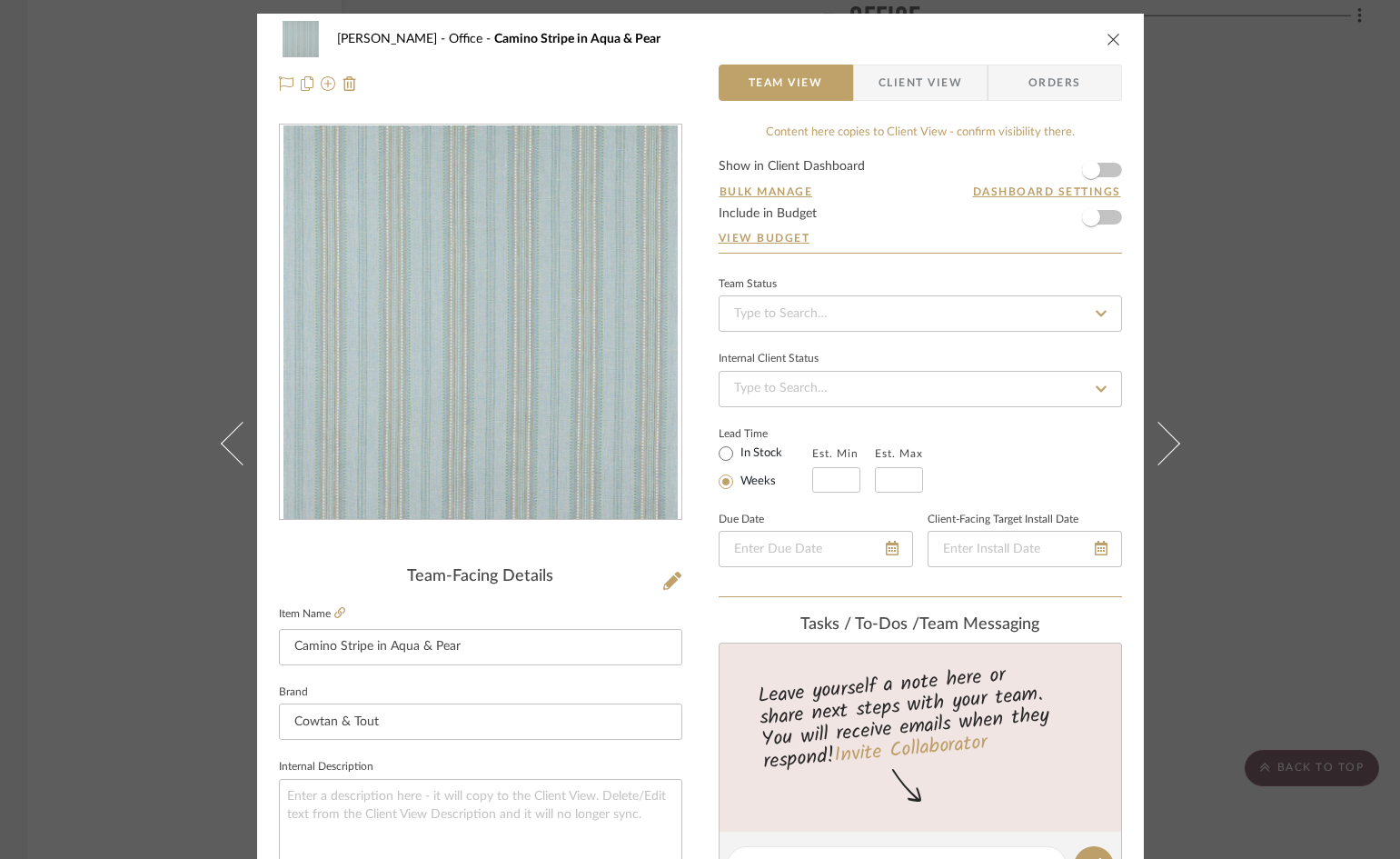
drag, startPoint x: 905, startPoint y: 88, endPoint x: 897, endPoint y: 111, distance: 24.4
click at [905, 88] on span "Client View" at bounding box center [920, 82] width 83 height 36
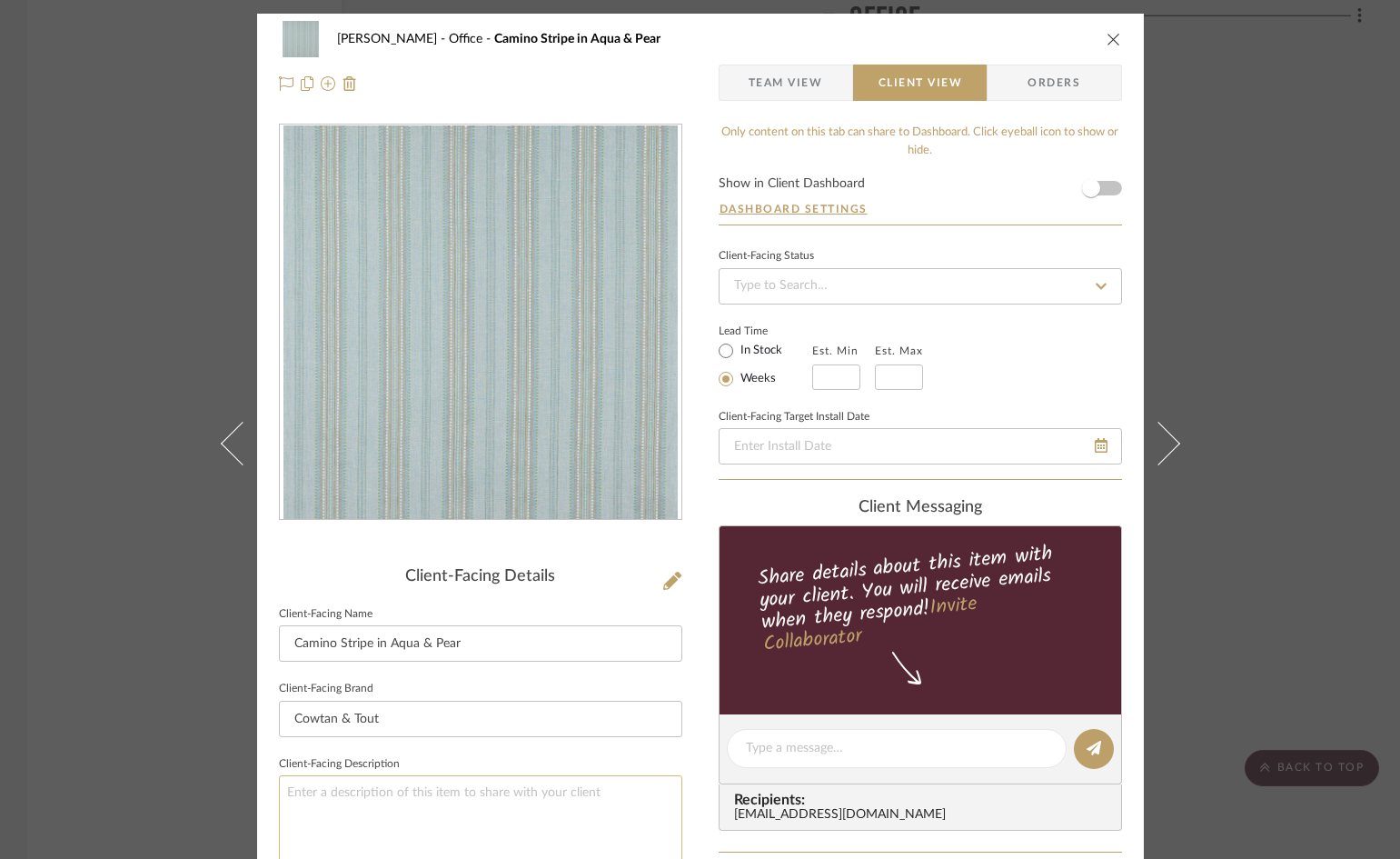
click at [493, 786] on textarea at bounding box center [480, 829] width 403 height 108
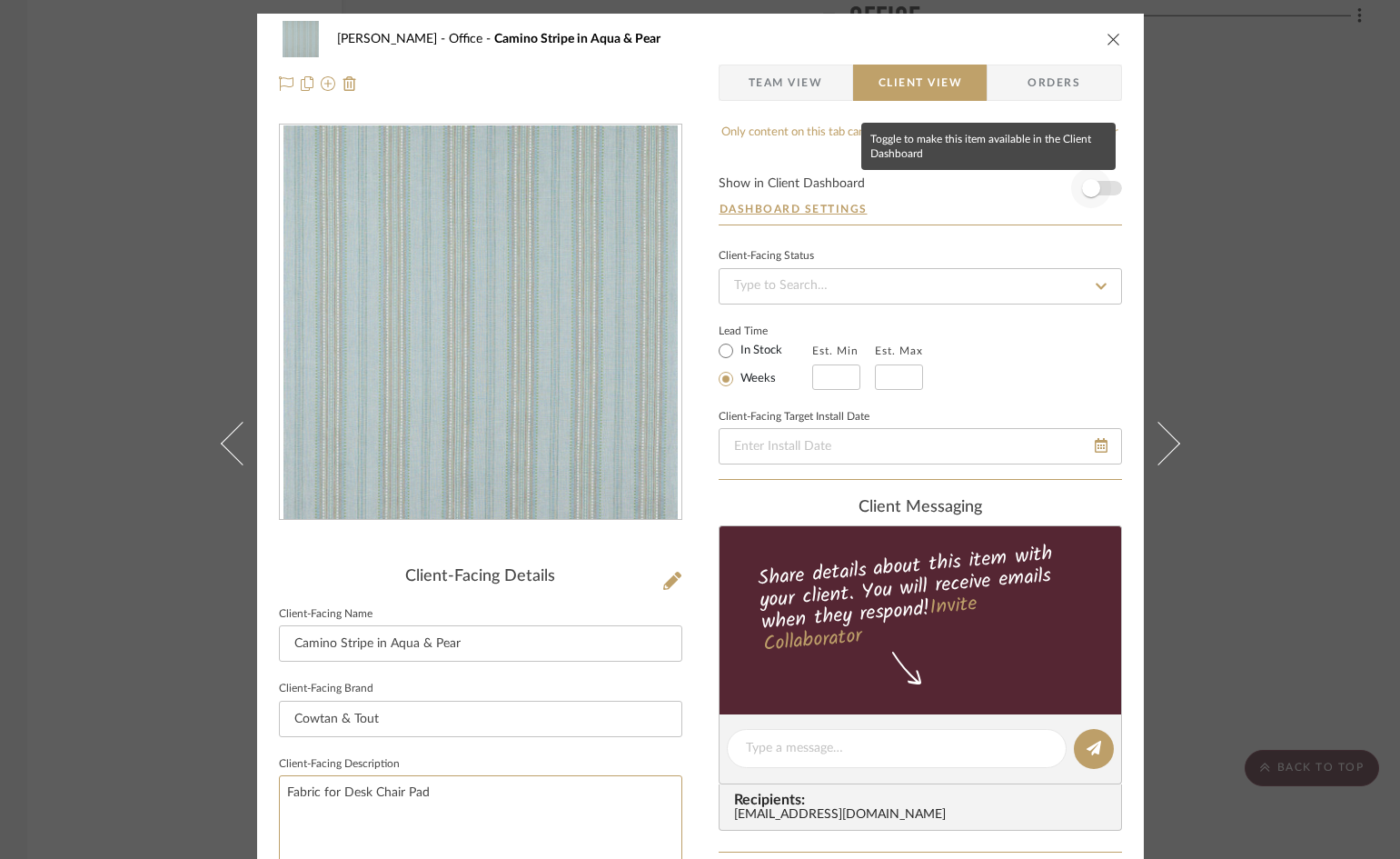
type textarea "Fabric for Desk Chair Pad"
click at [1101, 189] on span "button" at bounding box center [1091, 188] width 40 height 40
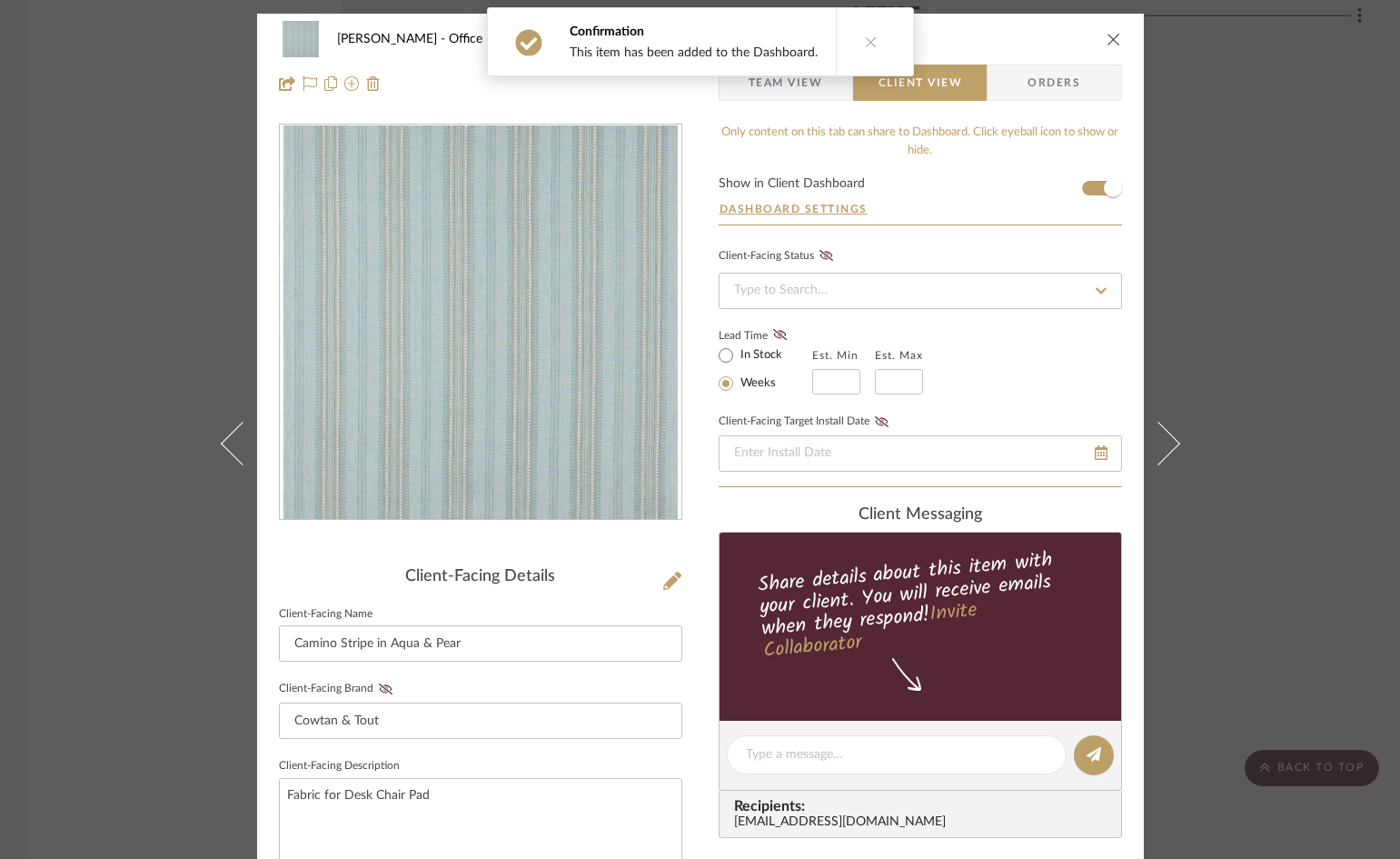
click at [1109, 38] on icon "close" at bounding box center [1113, 38] width 14 height 14
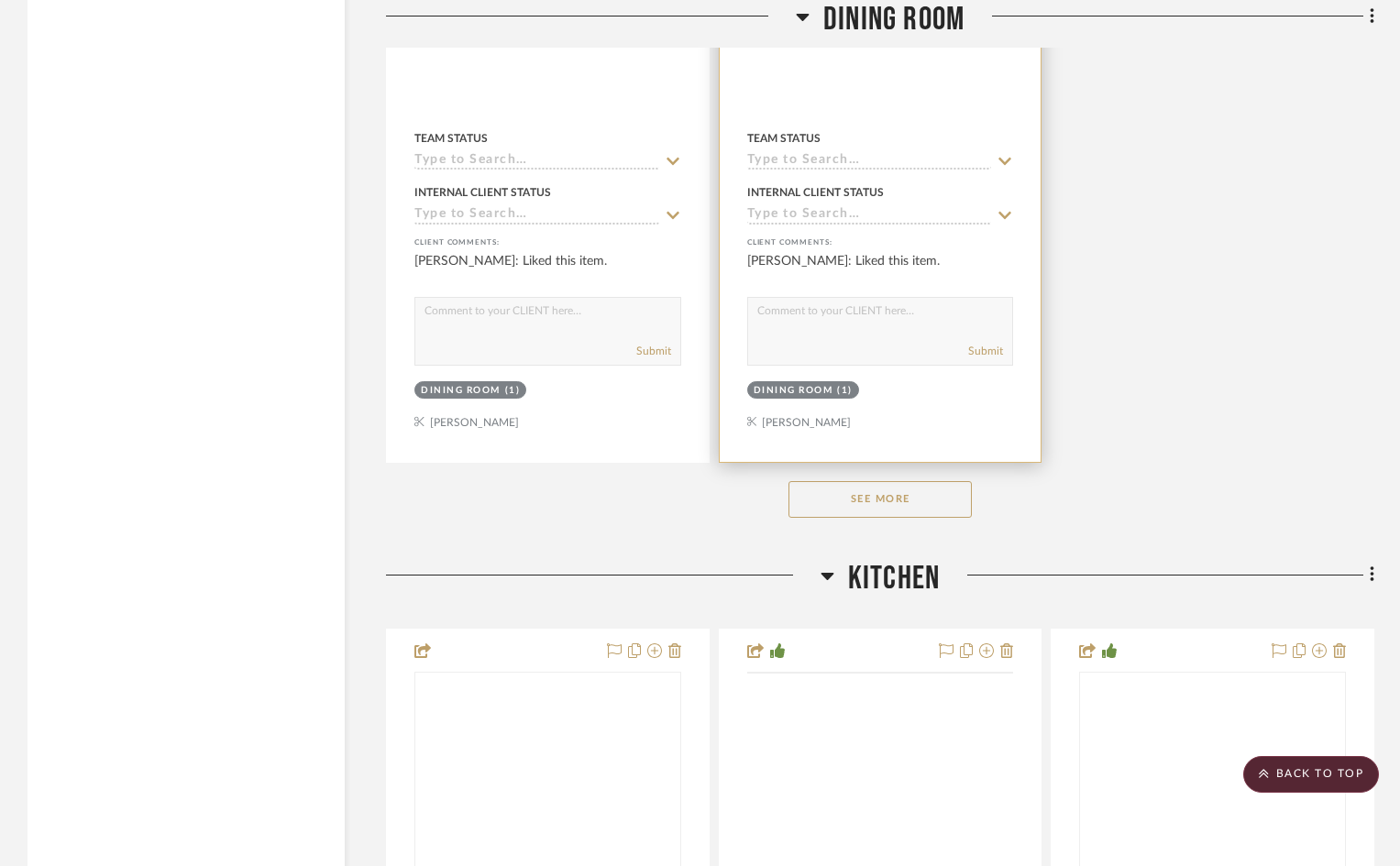
scroll to position [10395, 0]
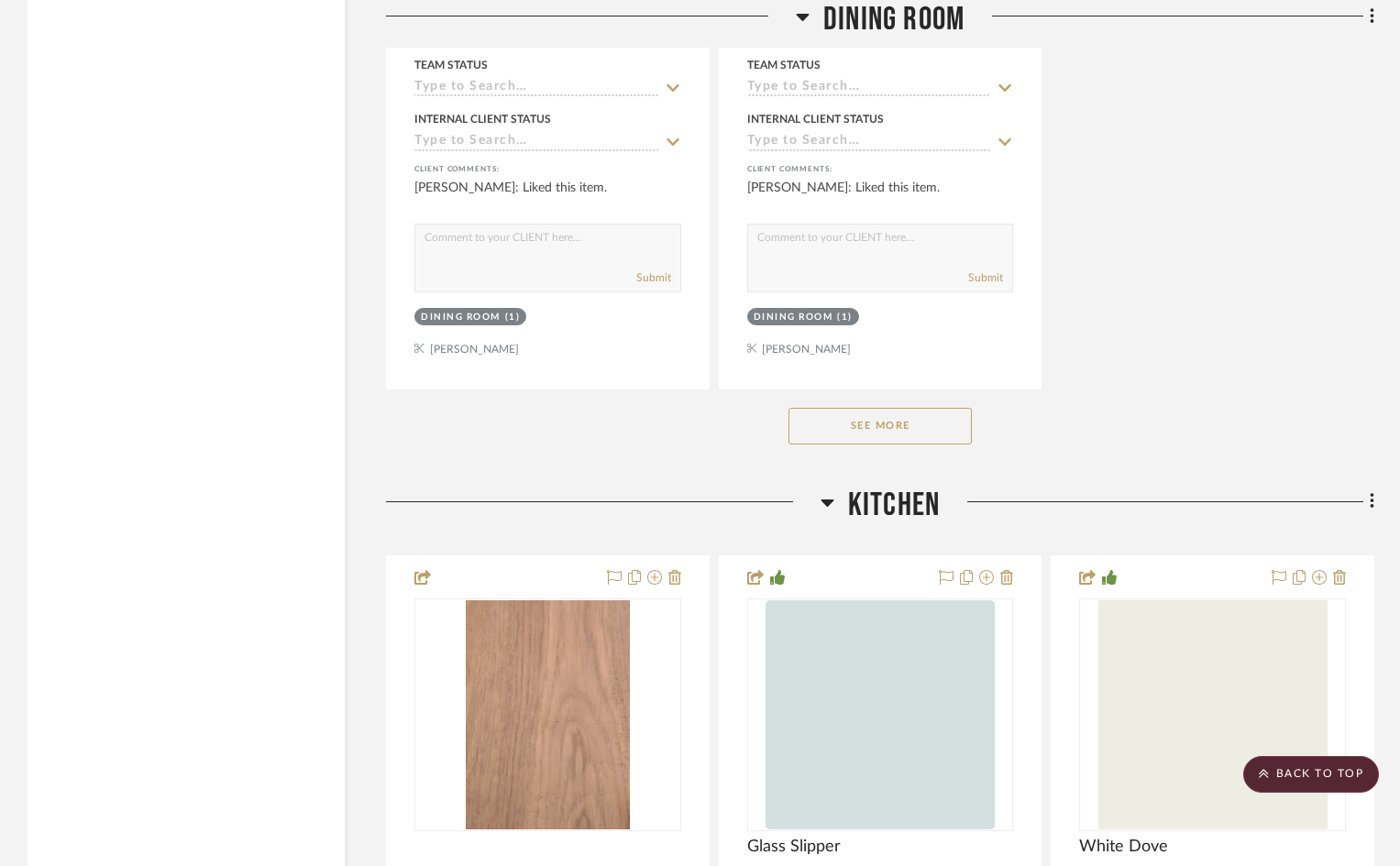
click at [855, 435] on button "See More" at bounding box center [880, 426] width 184 height 37
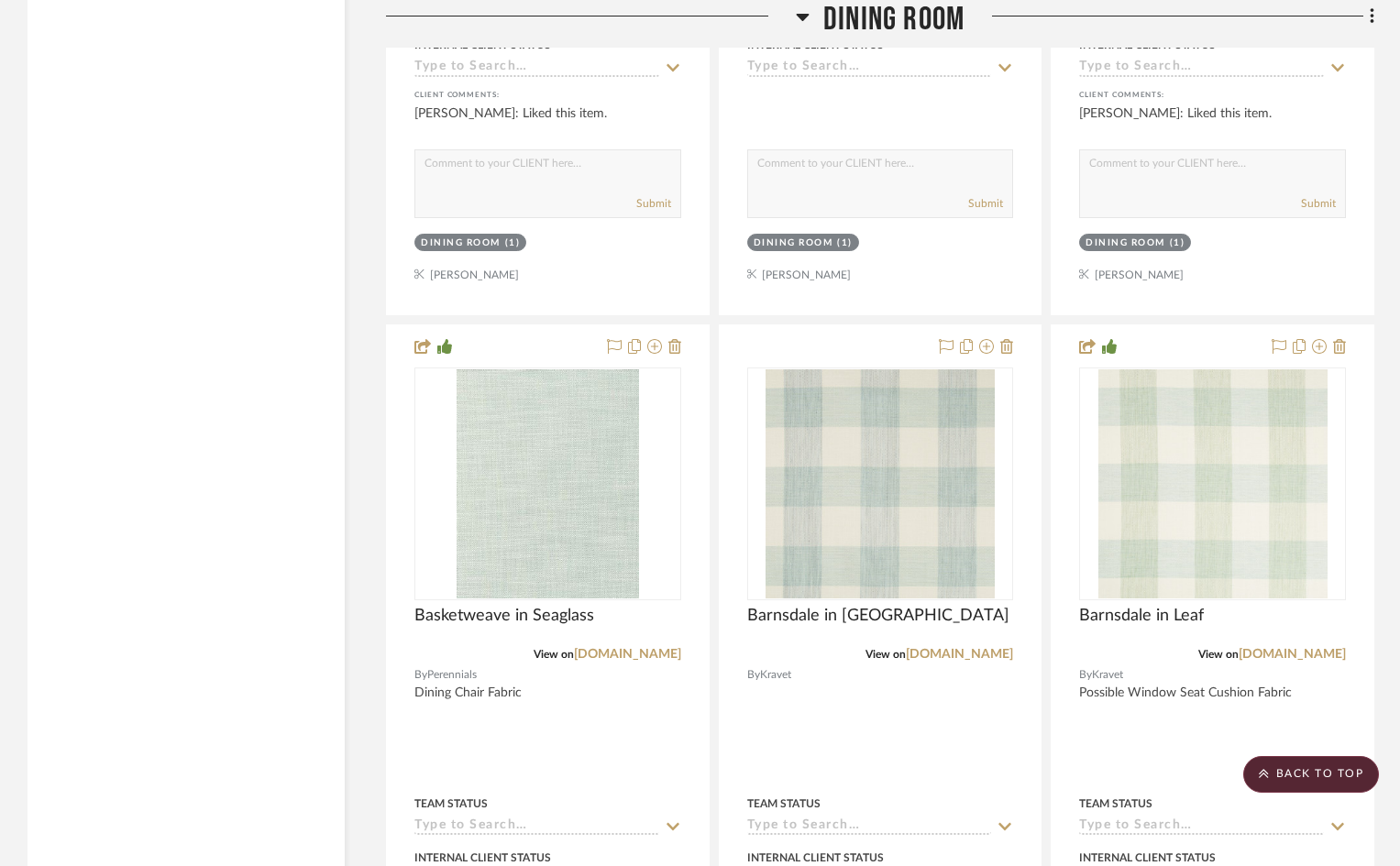
scroll to position [9662, 0]
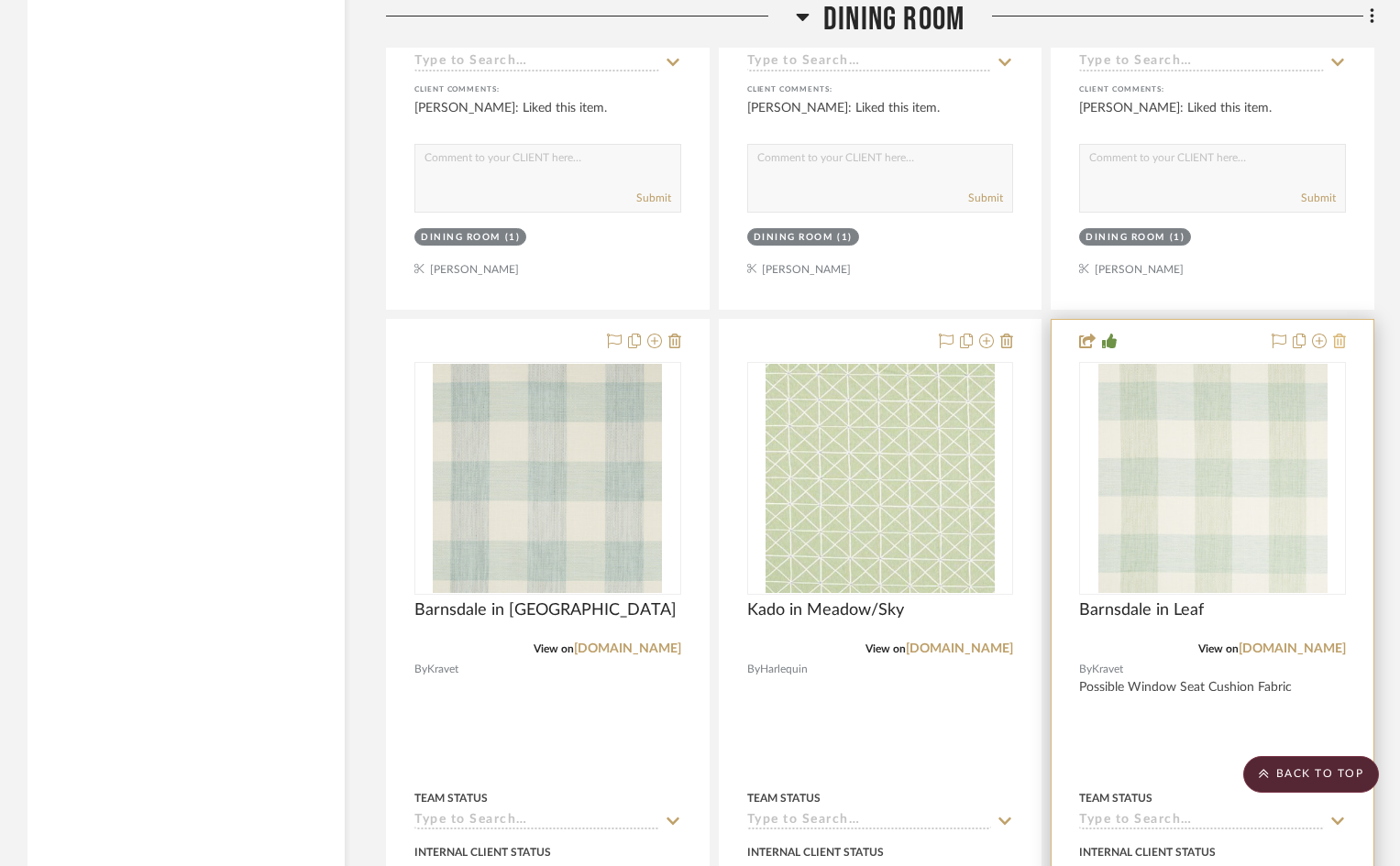
click at [1339, 339] on icon at bounding box center [1339, 340] width 13 height 14
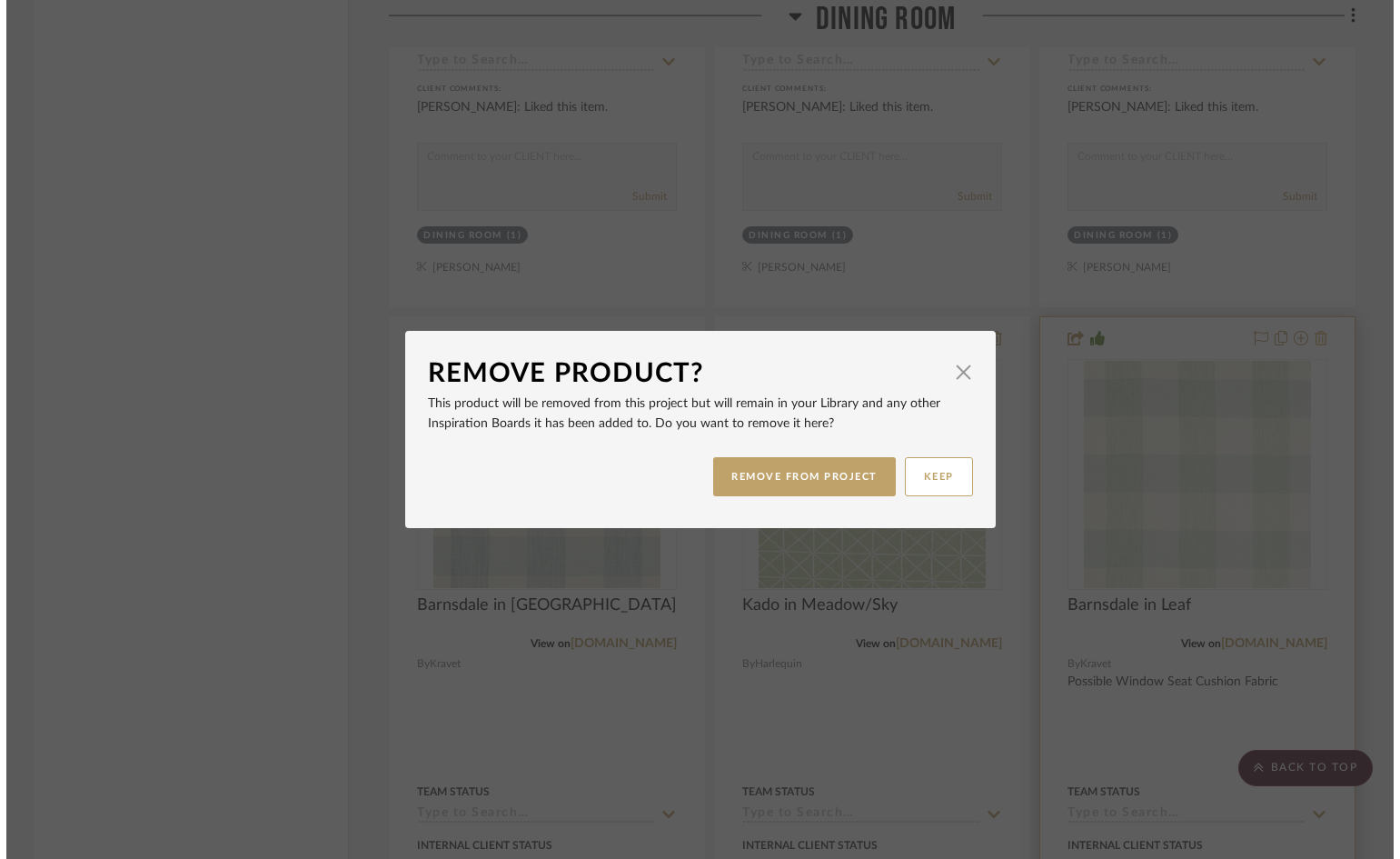
scroll to position [0, 0]
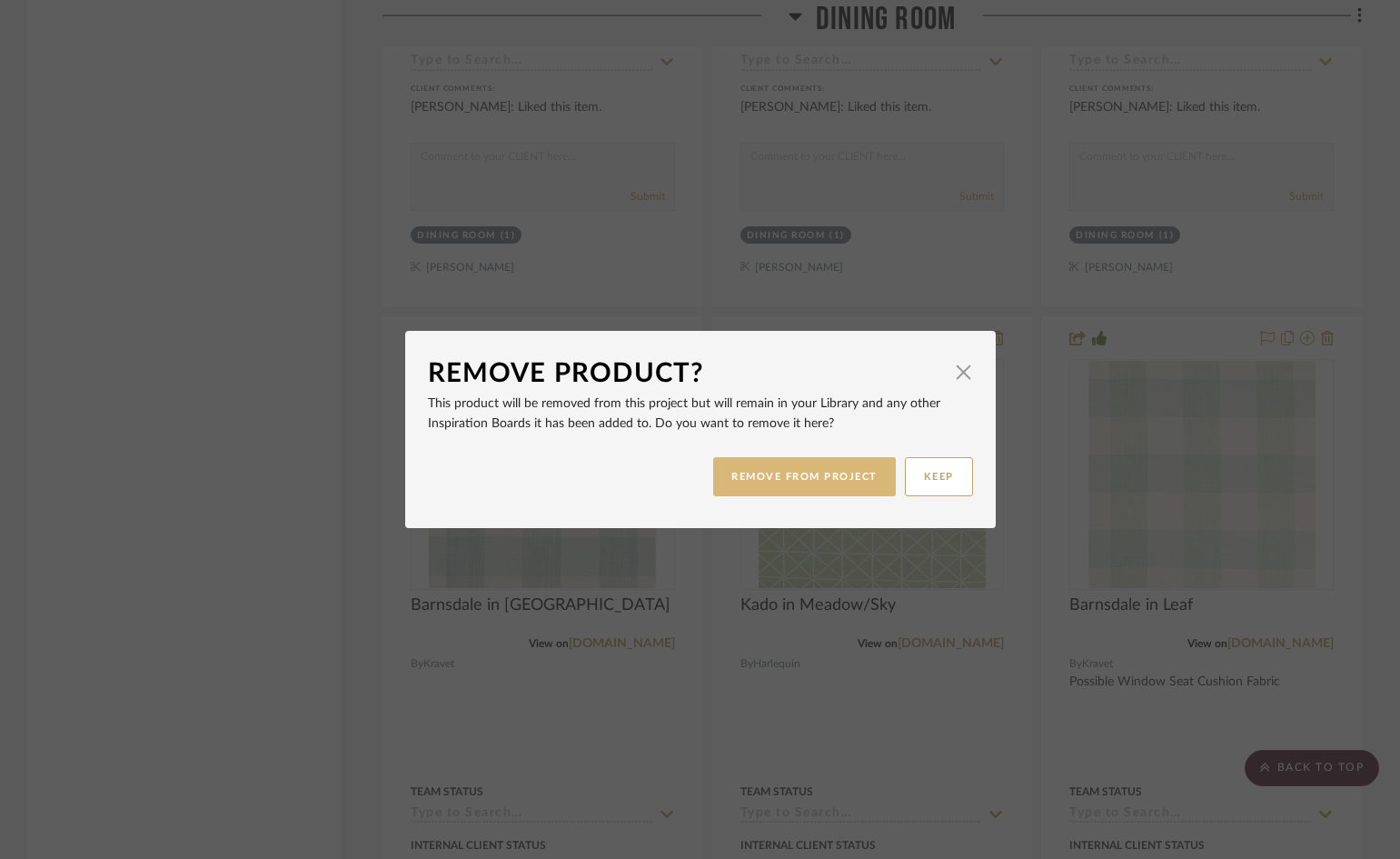
click at [816, 479] on button "REMOVE FROM PROJECT" at bounding box center [804, 476] width 183 height 39
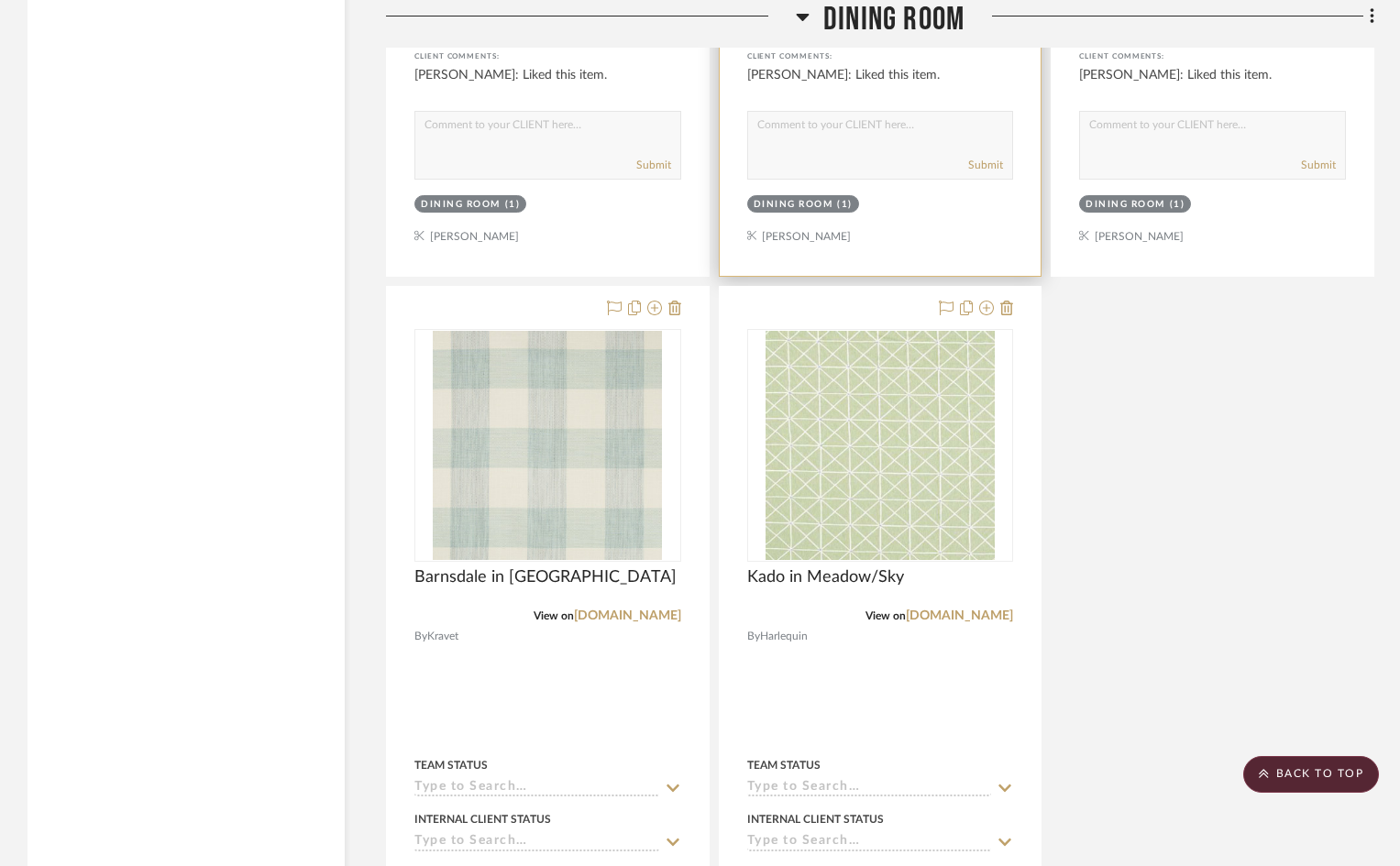
scroll to position [9753, 0]
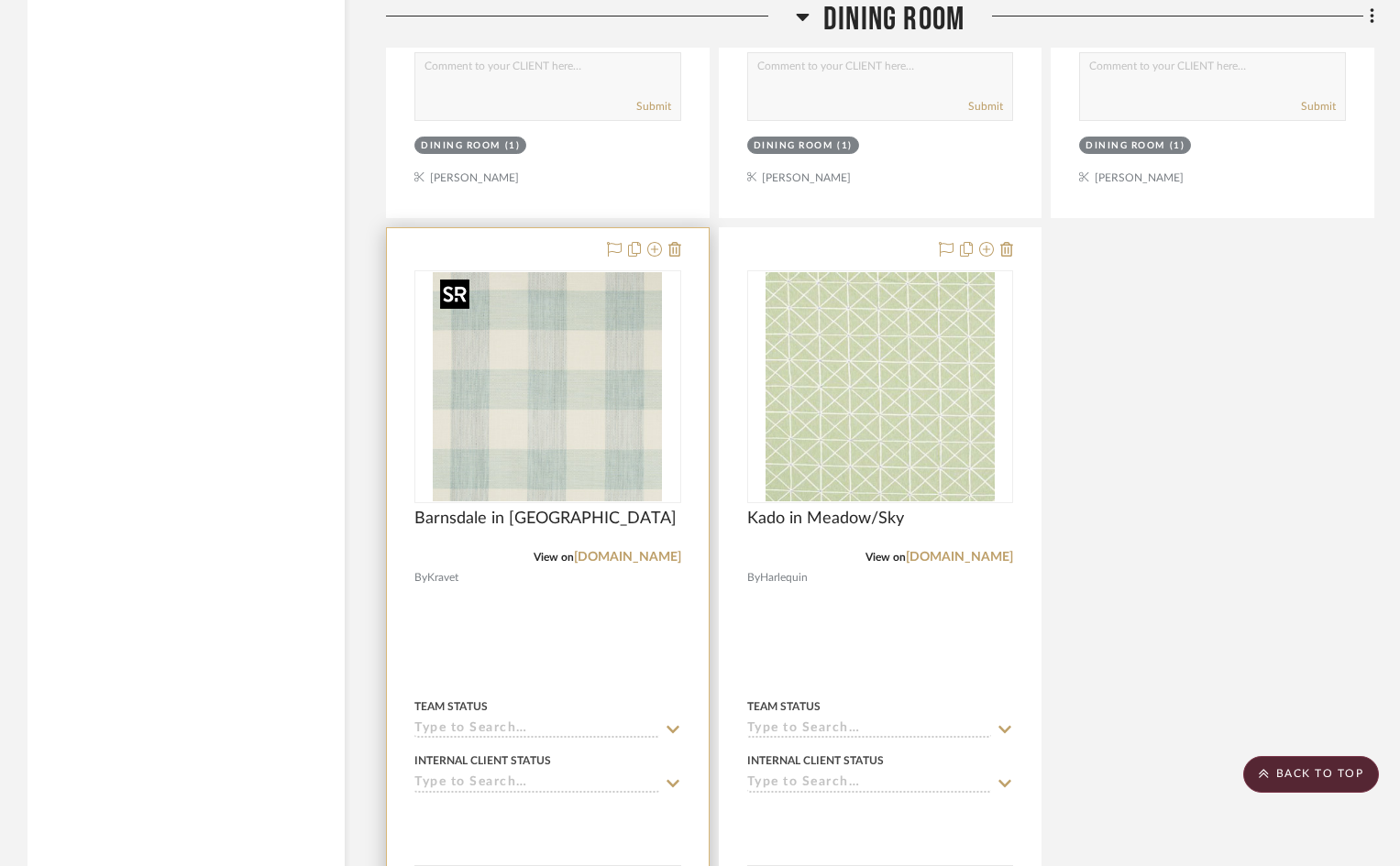
click at [574, 438] on img "0" at bounding box center [547, 387] width 229 height 229
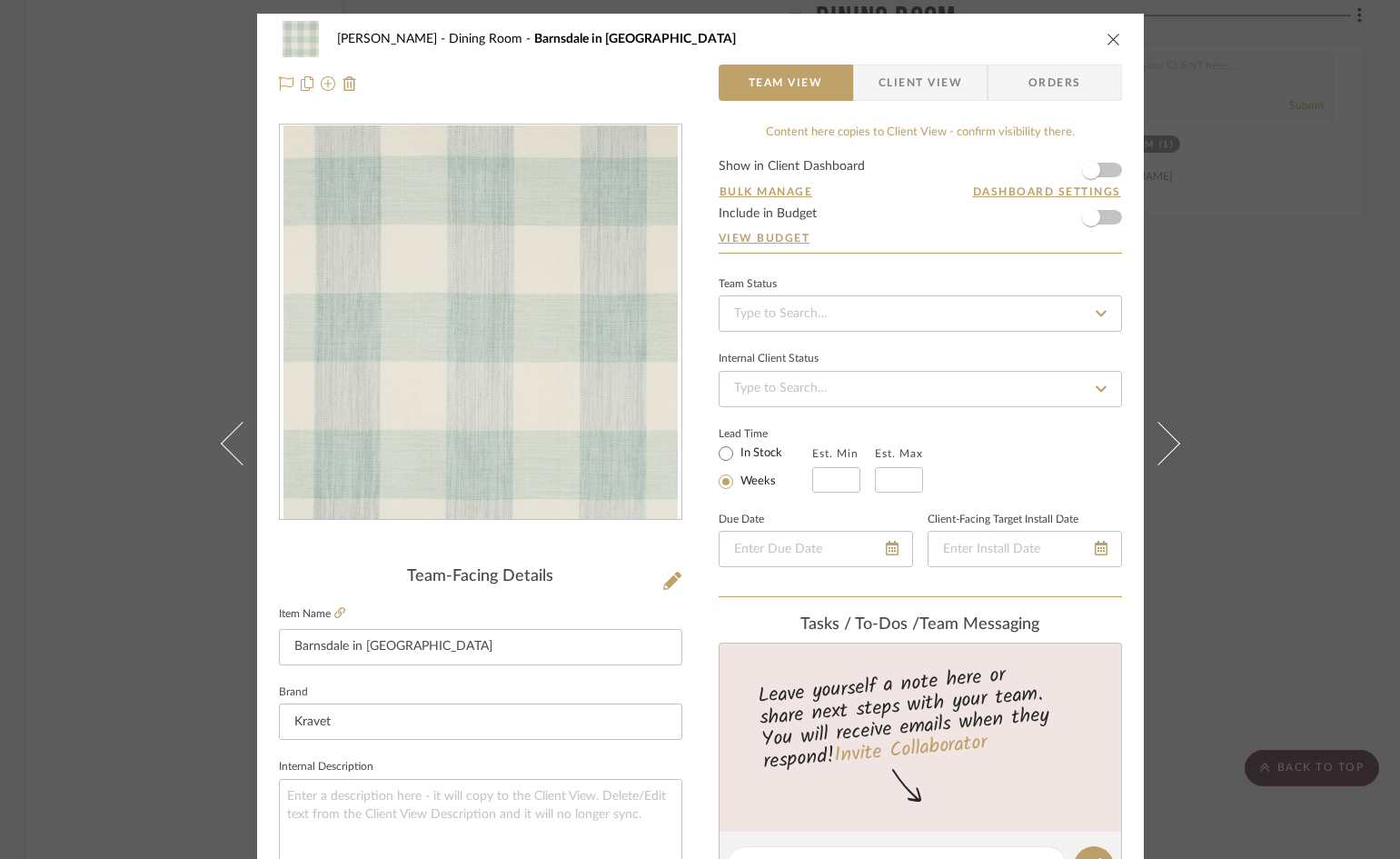
click at [904, 84] on span "Client View" at bounding box center [920, 82] width 83 height 36
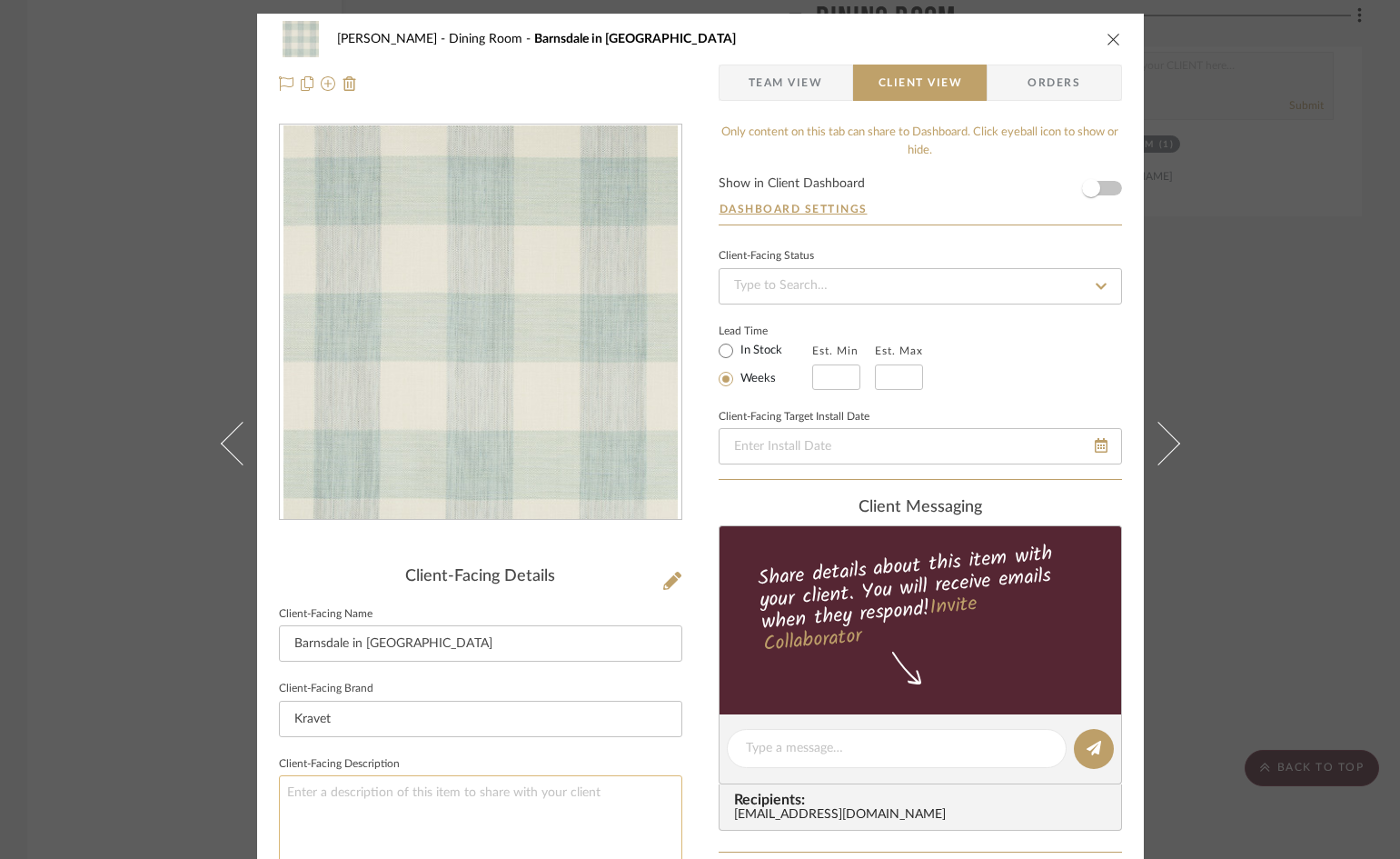
click at [507, 801] on textarea at bounding box center [480, 829] width 403 height 108
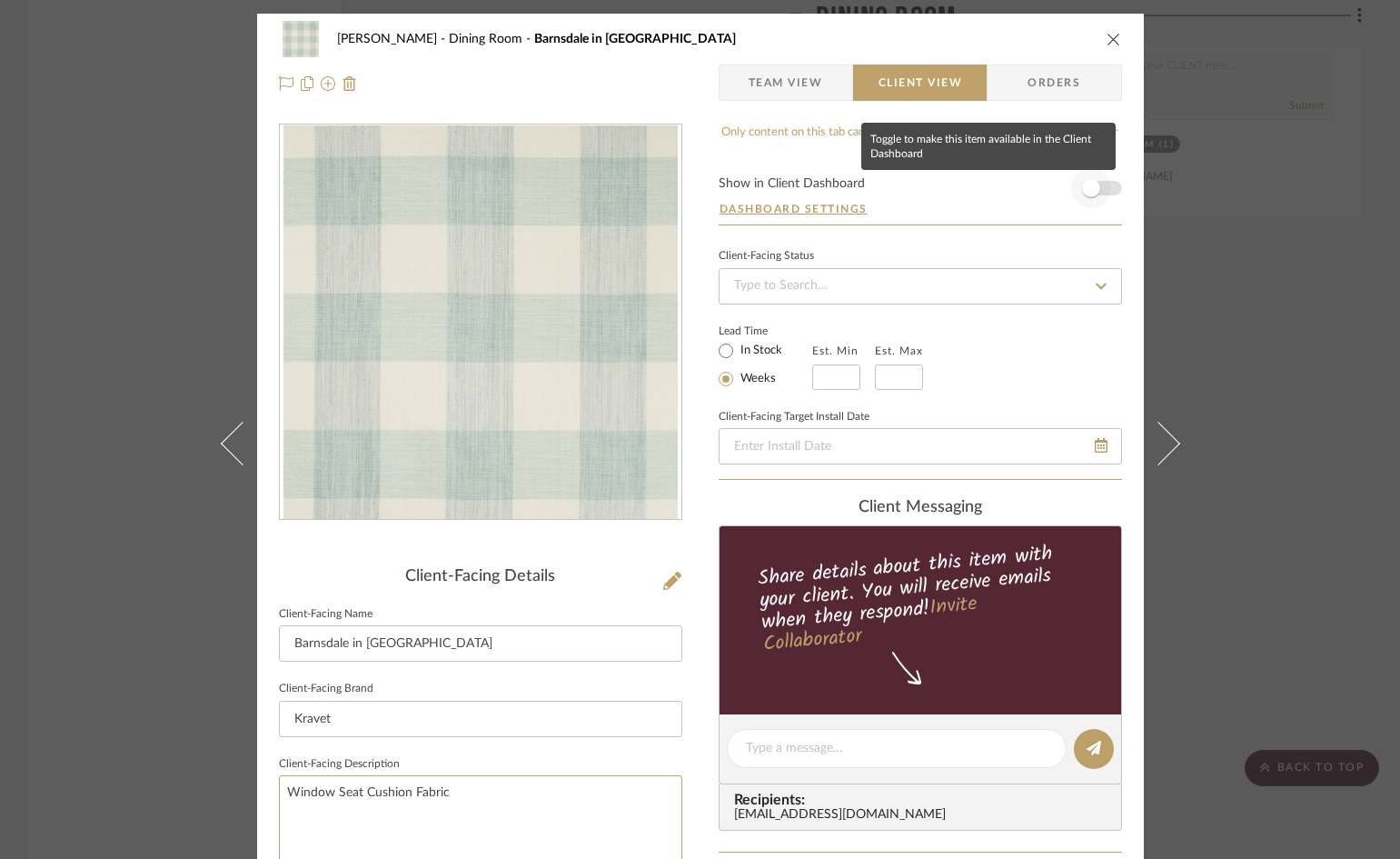
type textarea "Window Seat Cushion Fabric"
click at [1096, 187] on span "button" at bounding box center [1091, 188] width 40 height 40
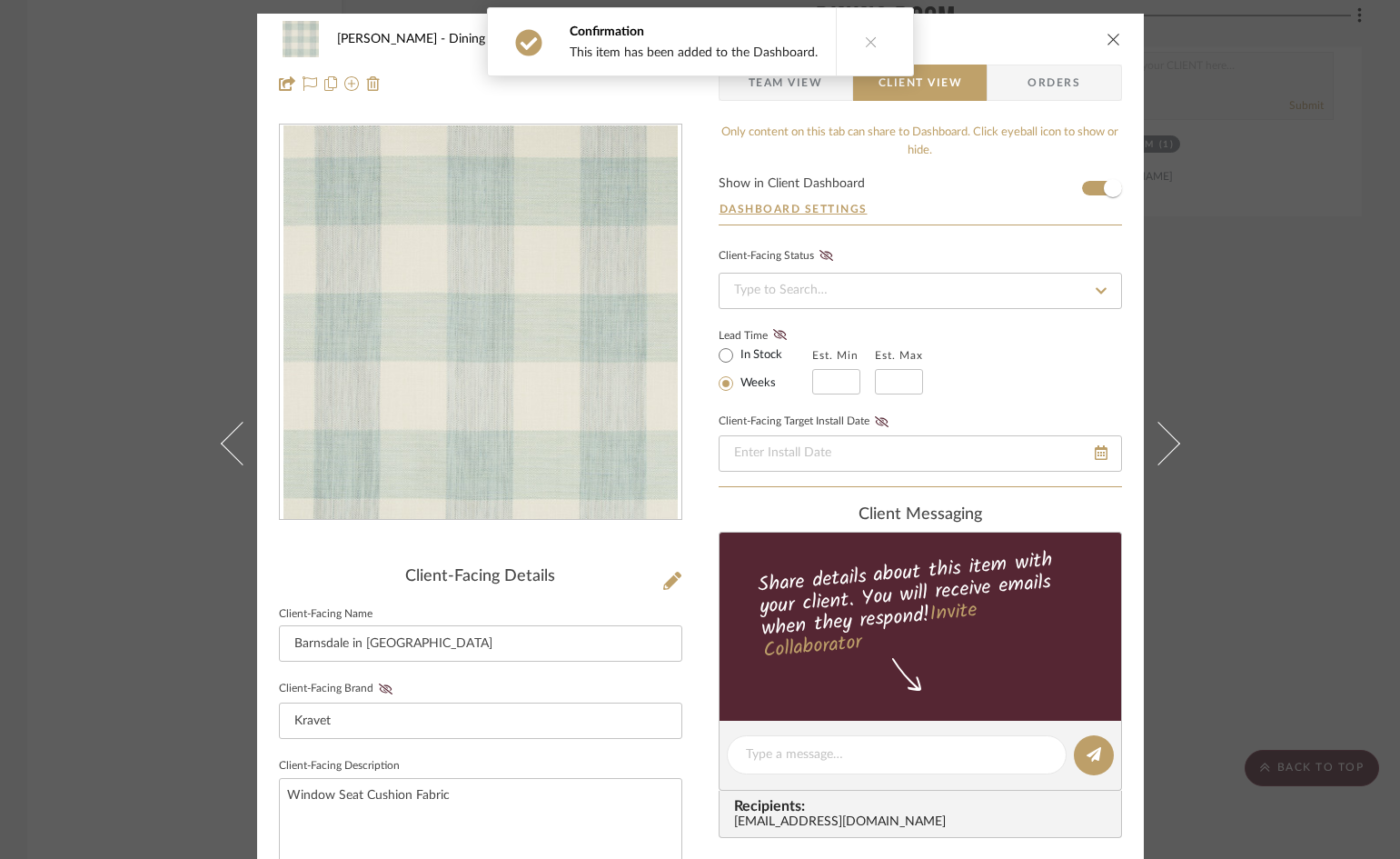
click at [1112, 41] on icon "close" at bounding box center [1113, 38] width 14 height 14
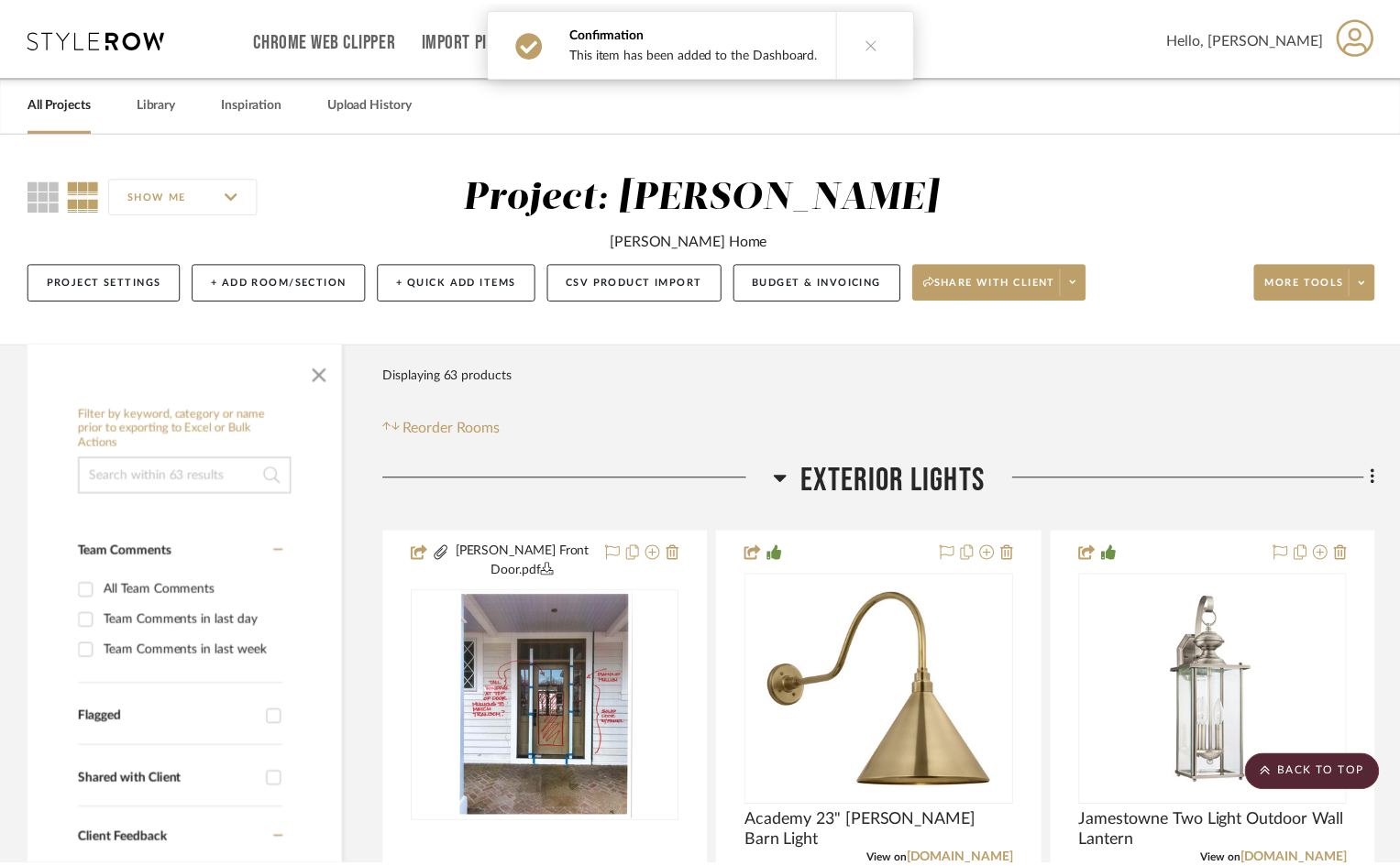
scroll to position [9753, 0]
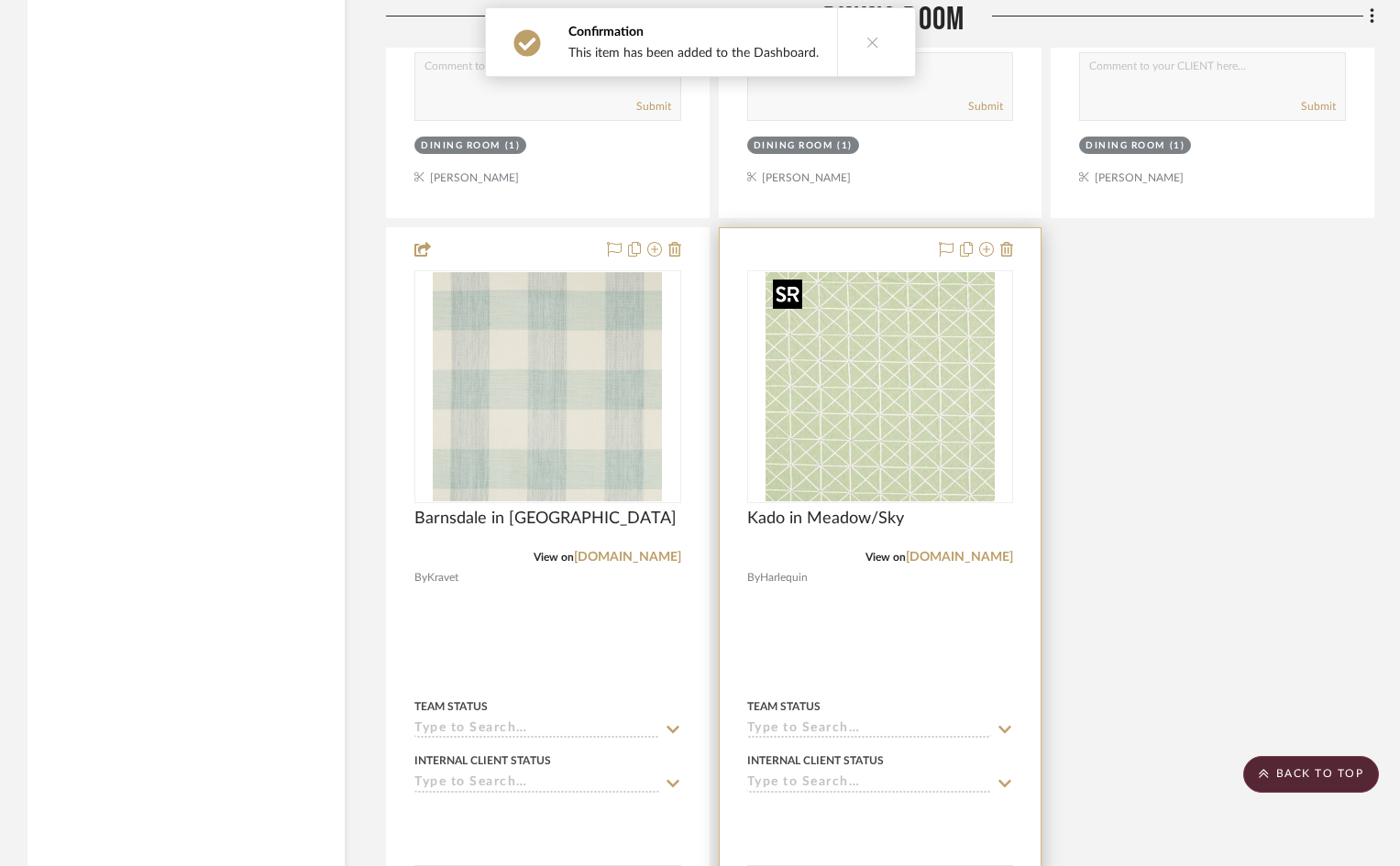
click at [865, 416] on img "0" at bounding box center [880, 387] width 229 height 229
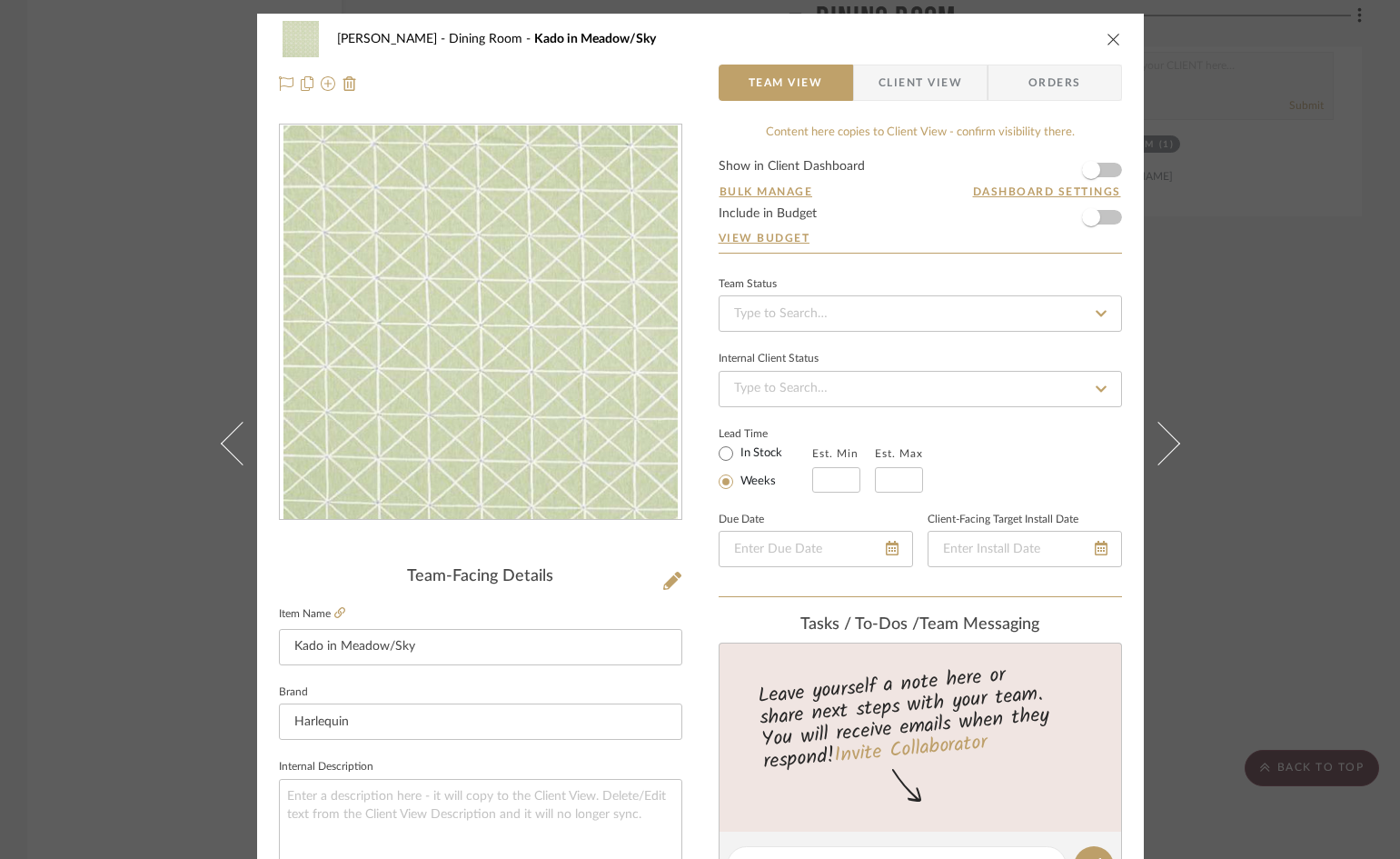
click at [900, 85] on span "Client View" at bounding box center [920, 82] width 83 height 36
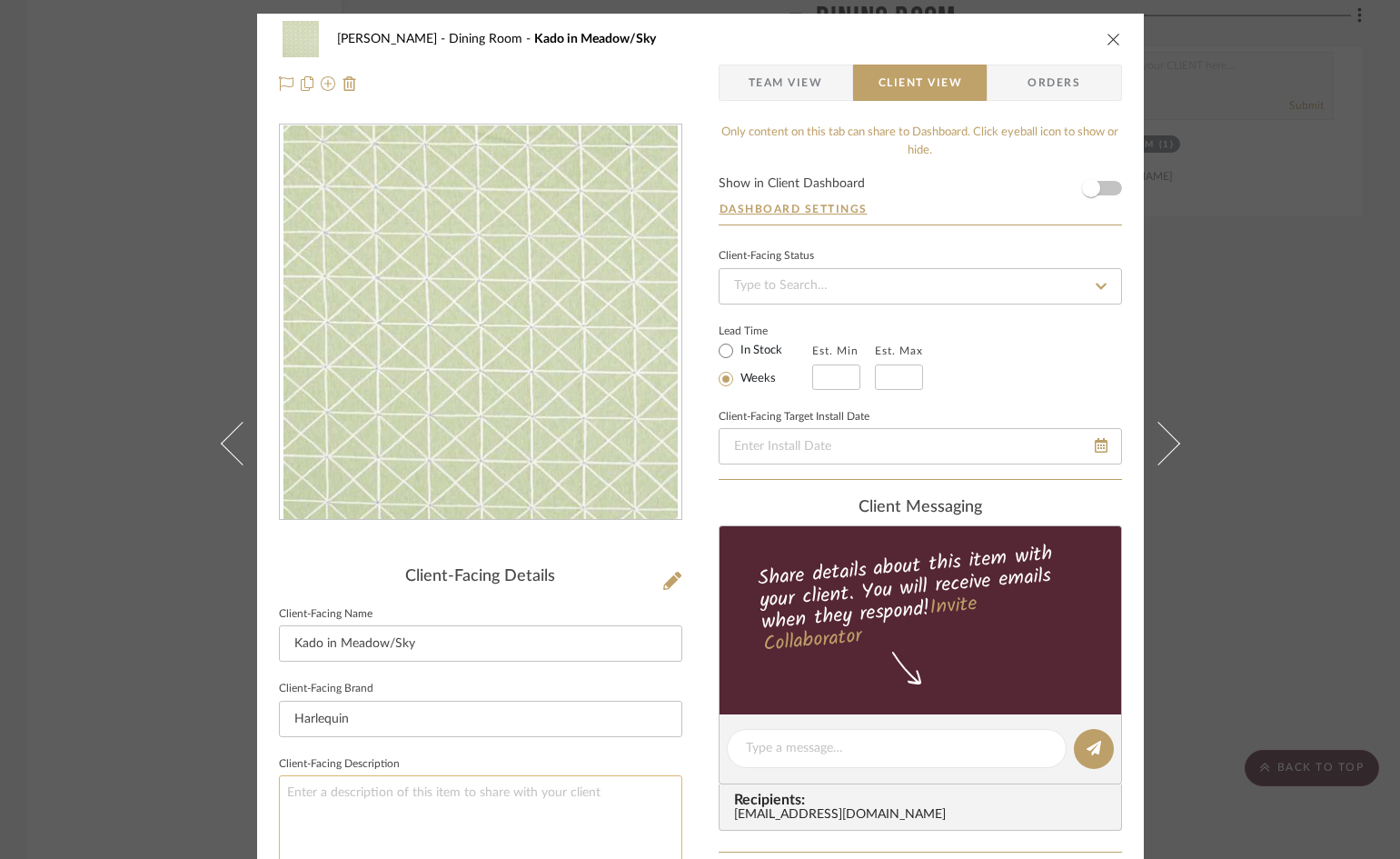
click at [465, 786] on textarea at bounding box center [480, 829] width 403 height 108
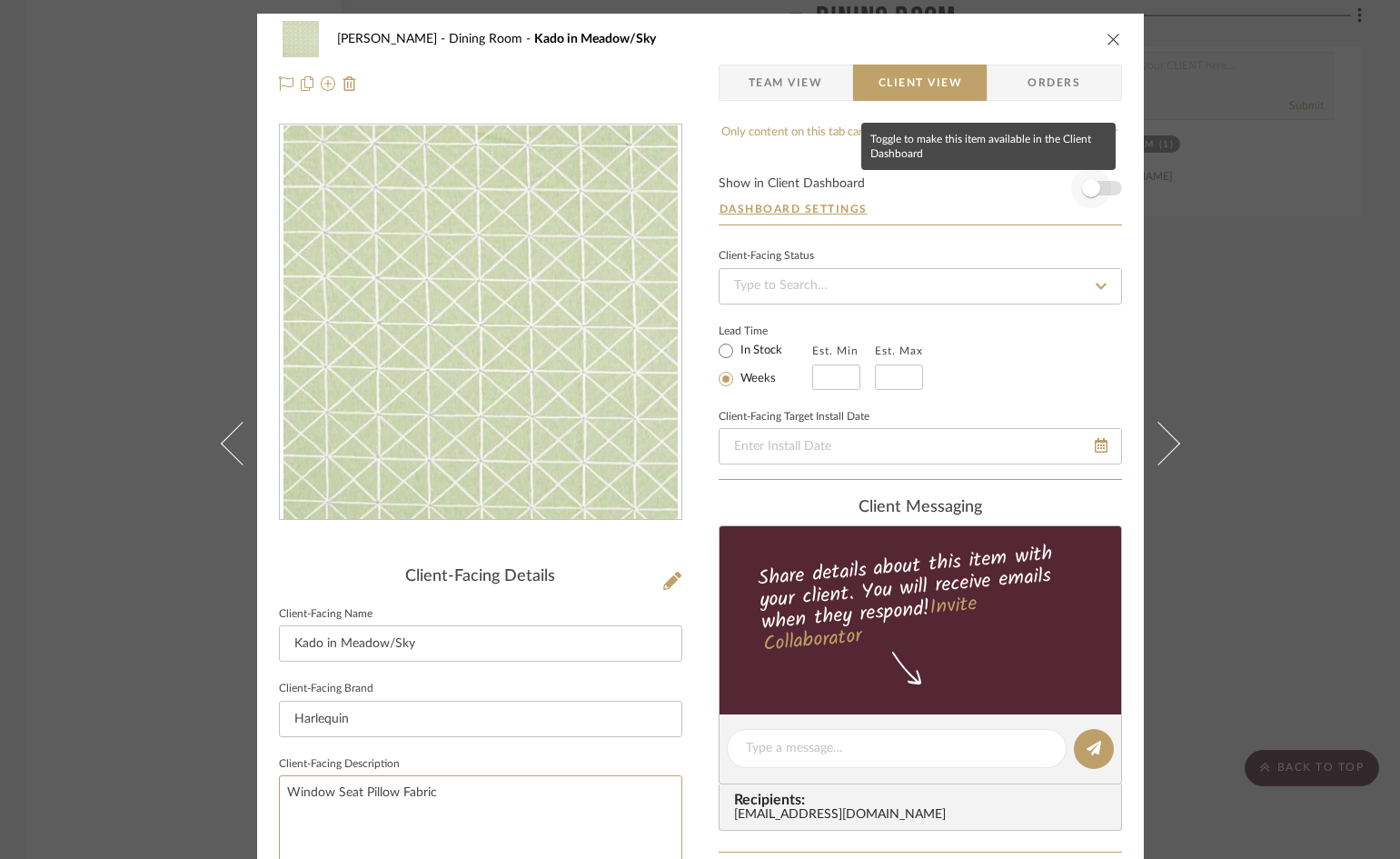
type textarea "Window Seat Pillow Fabric"
click at [1095, 185] on span "button" at bounding box center [1091, 188] width 40 height 40
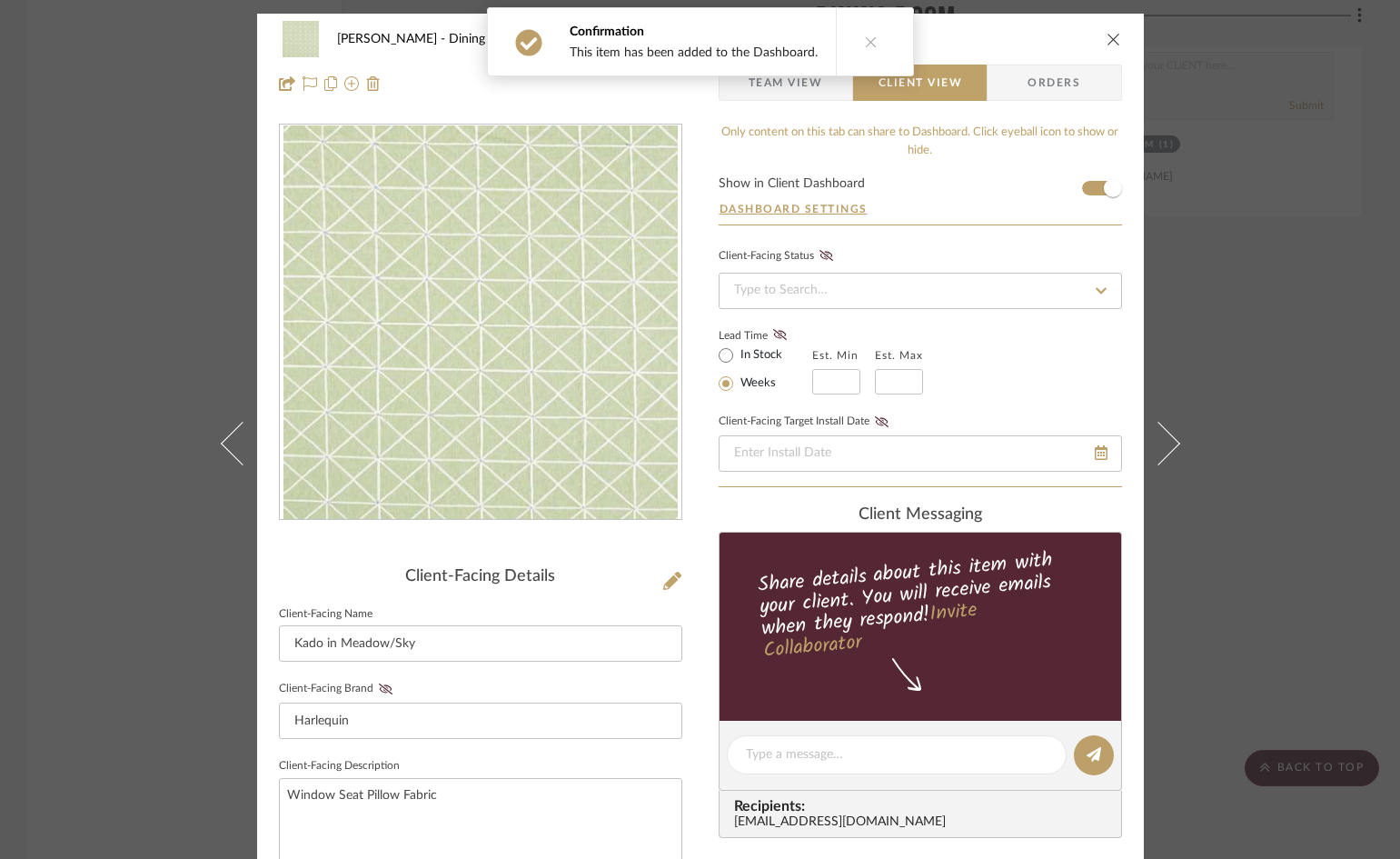
click at [1108, 38] on icon "close" at bounding box center [1113, 38] width 14 height 14
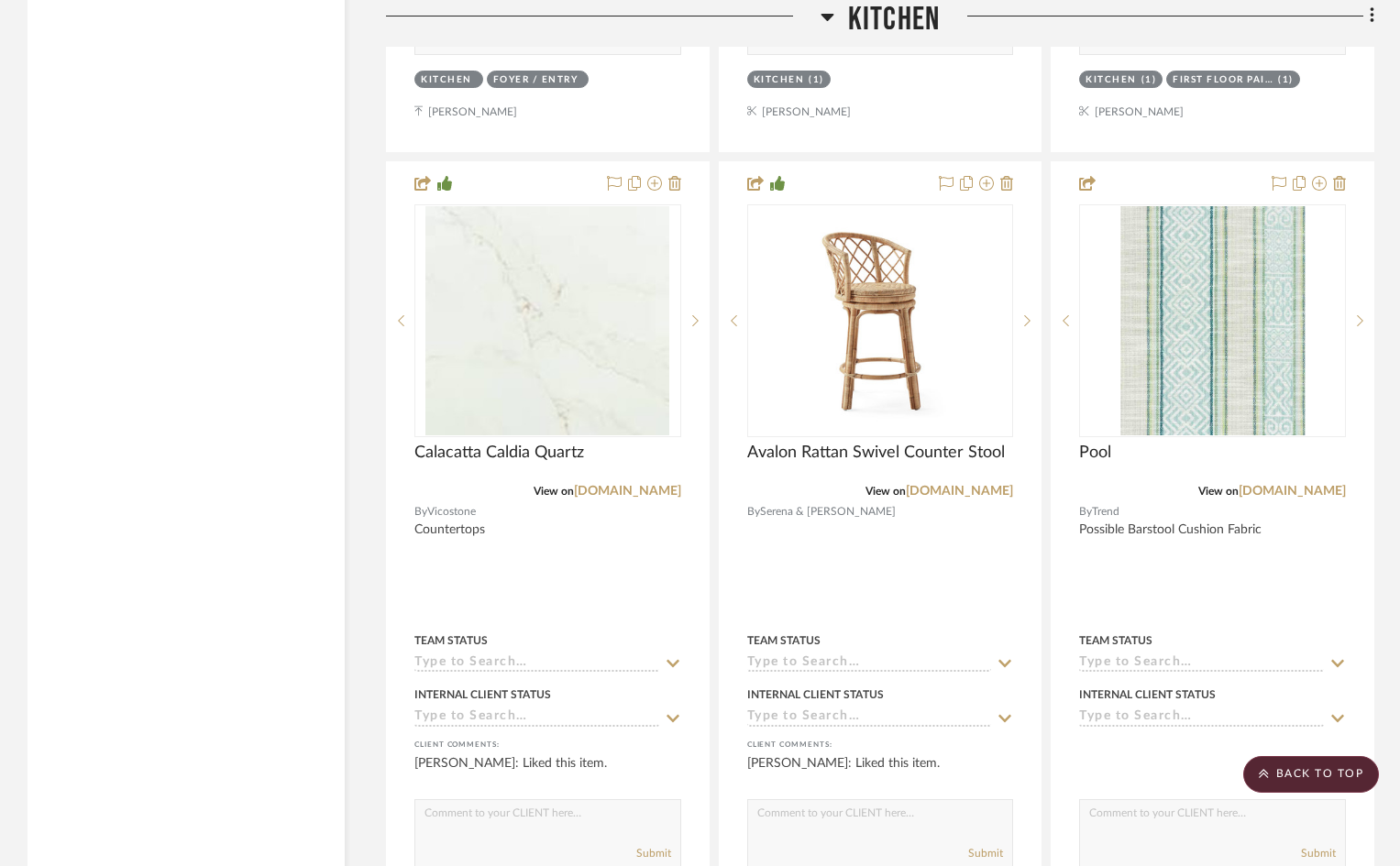
scroll to position [11587, 0]
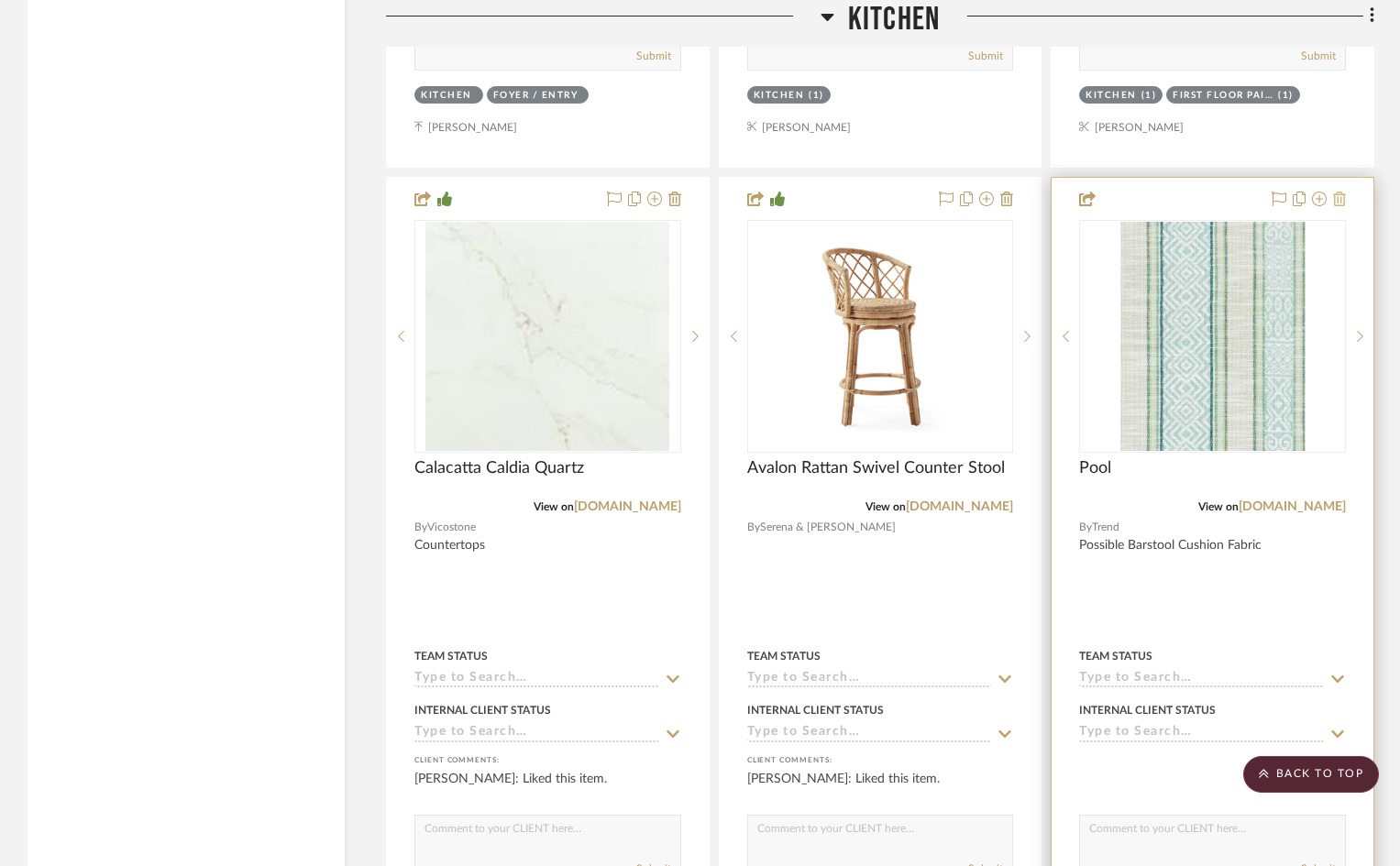
click at [1339, 198] on icon at bounding box center [1339, 198] width 13 height 14
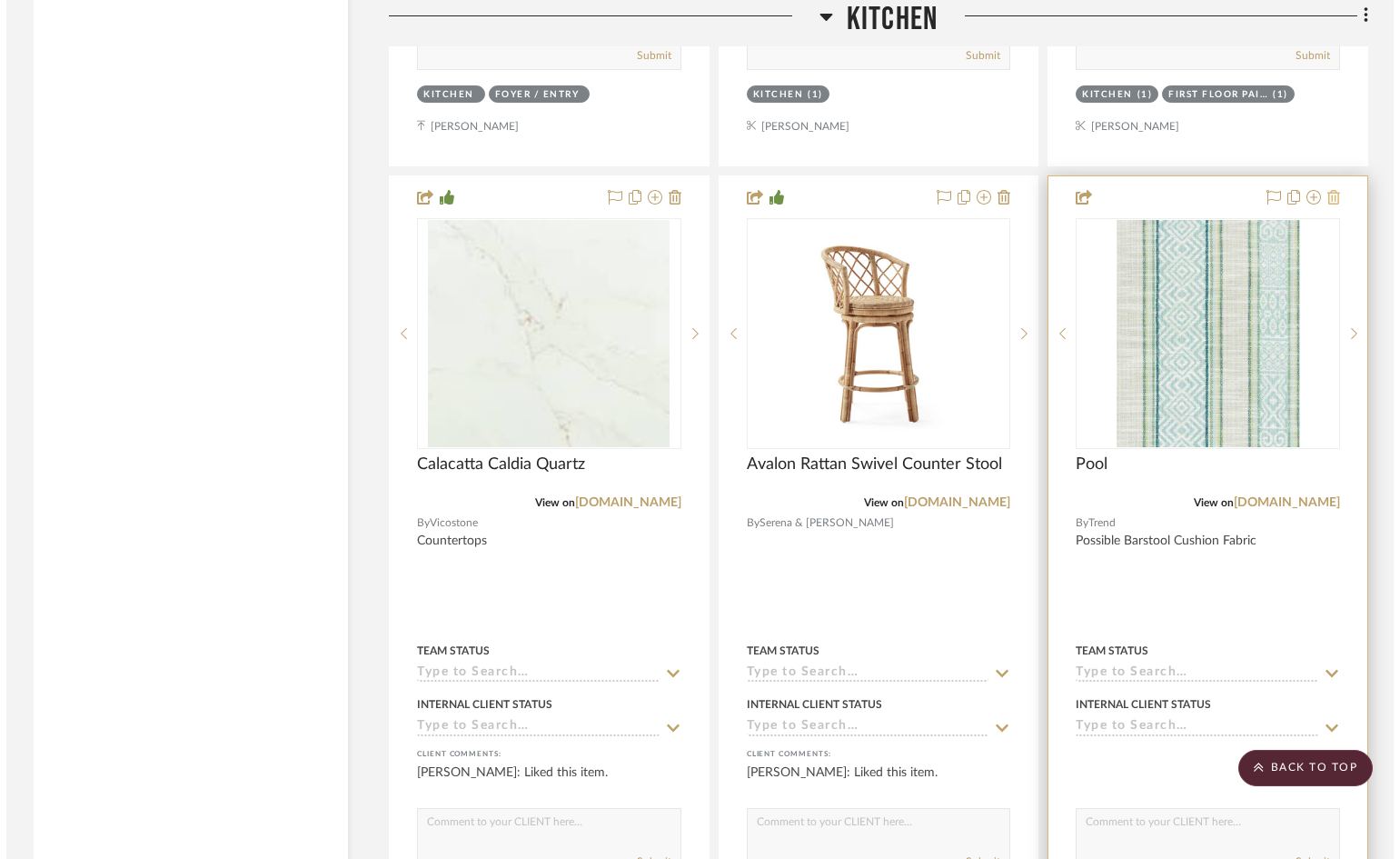
scroll to position [0, 0]
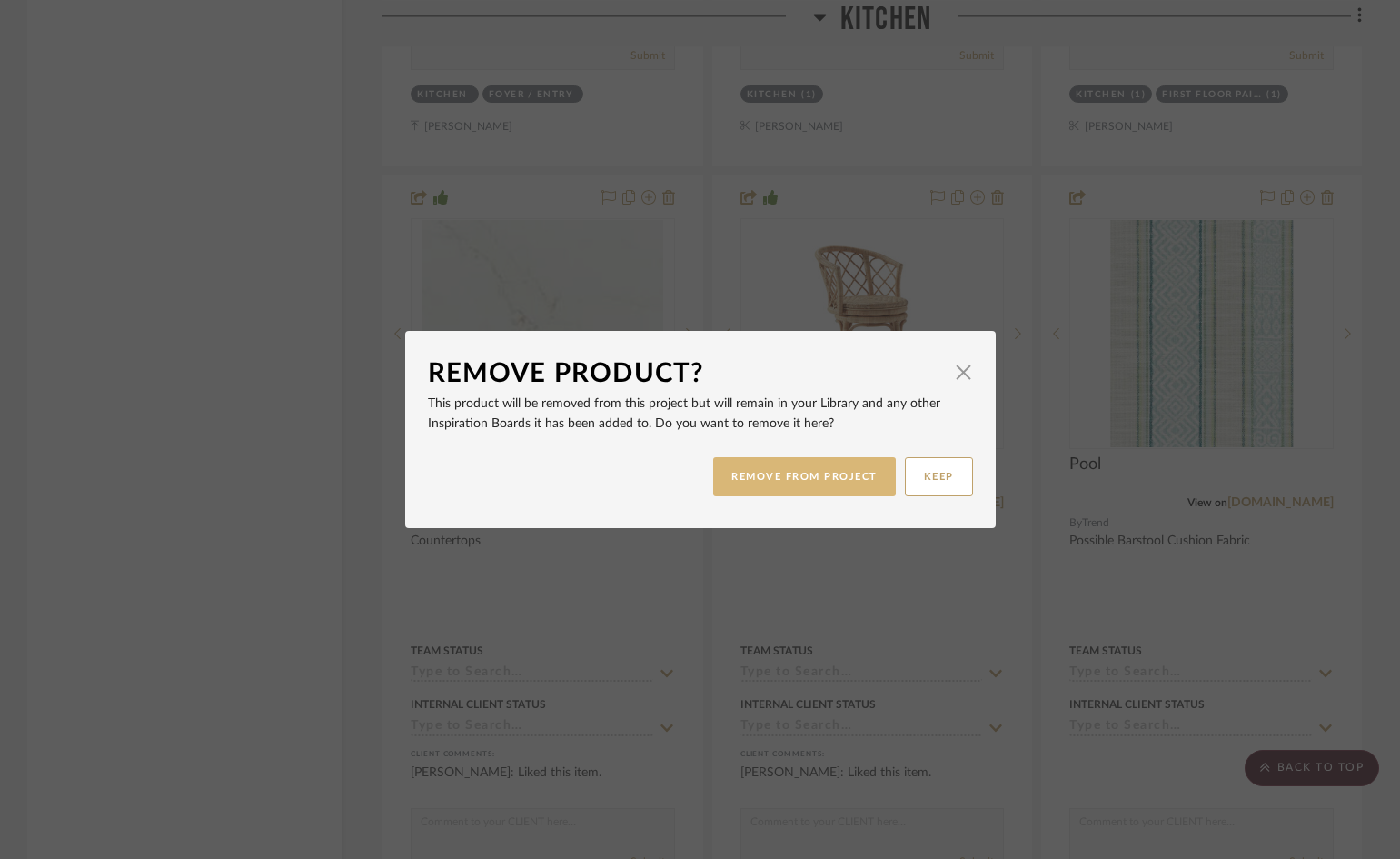
click at [857, 477] on button "REMOVE FROM PROJECT" at bounding box center [804, 476] width 183 height 39
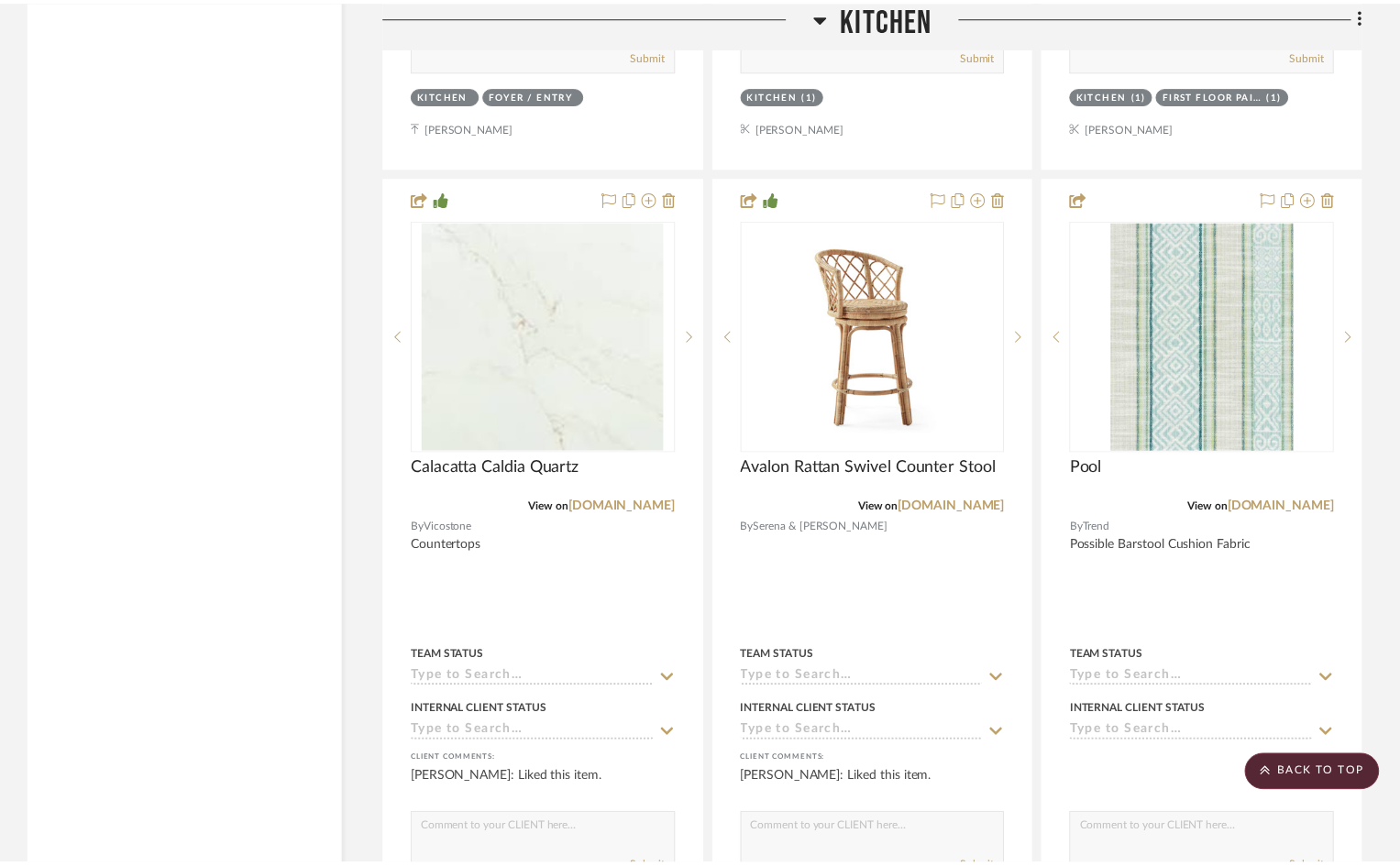
scroll to position [11587, 0]
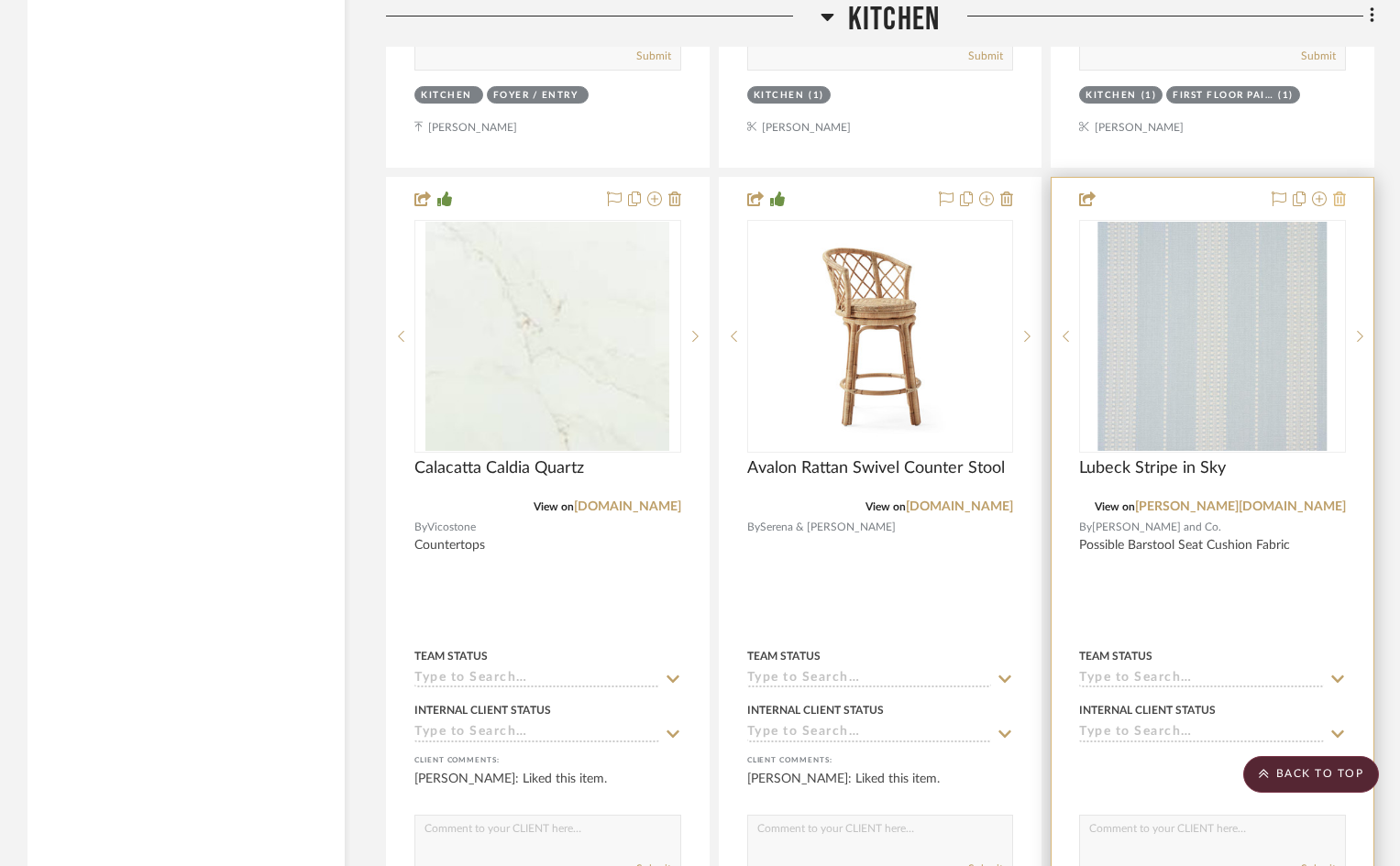
click at [1339, 195] on icon at bounding box center [1339, 198] width 13 height 14
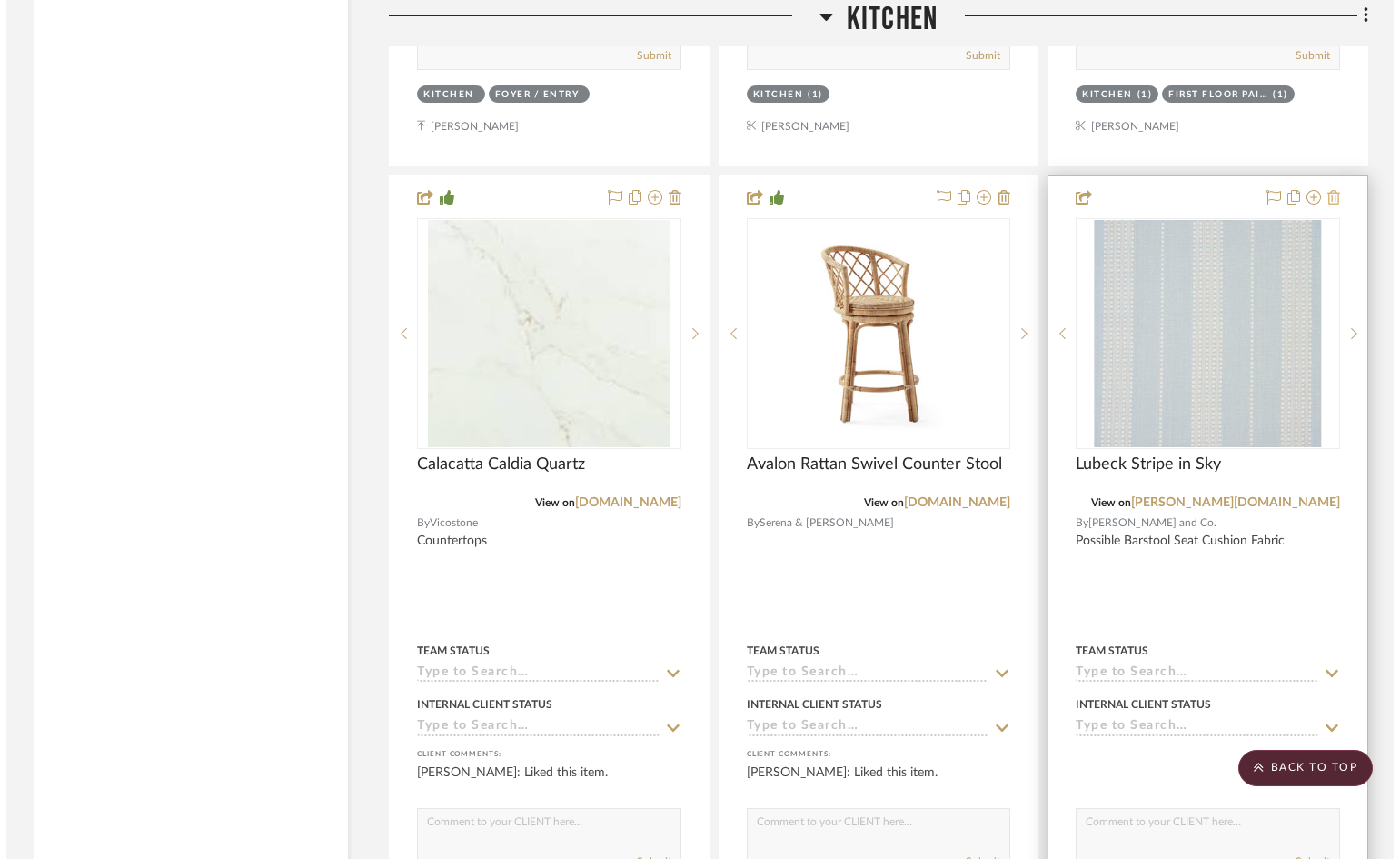
scroll to position [0, 0]
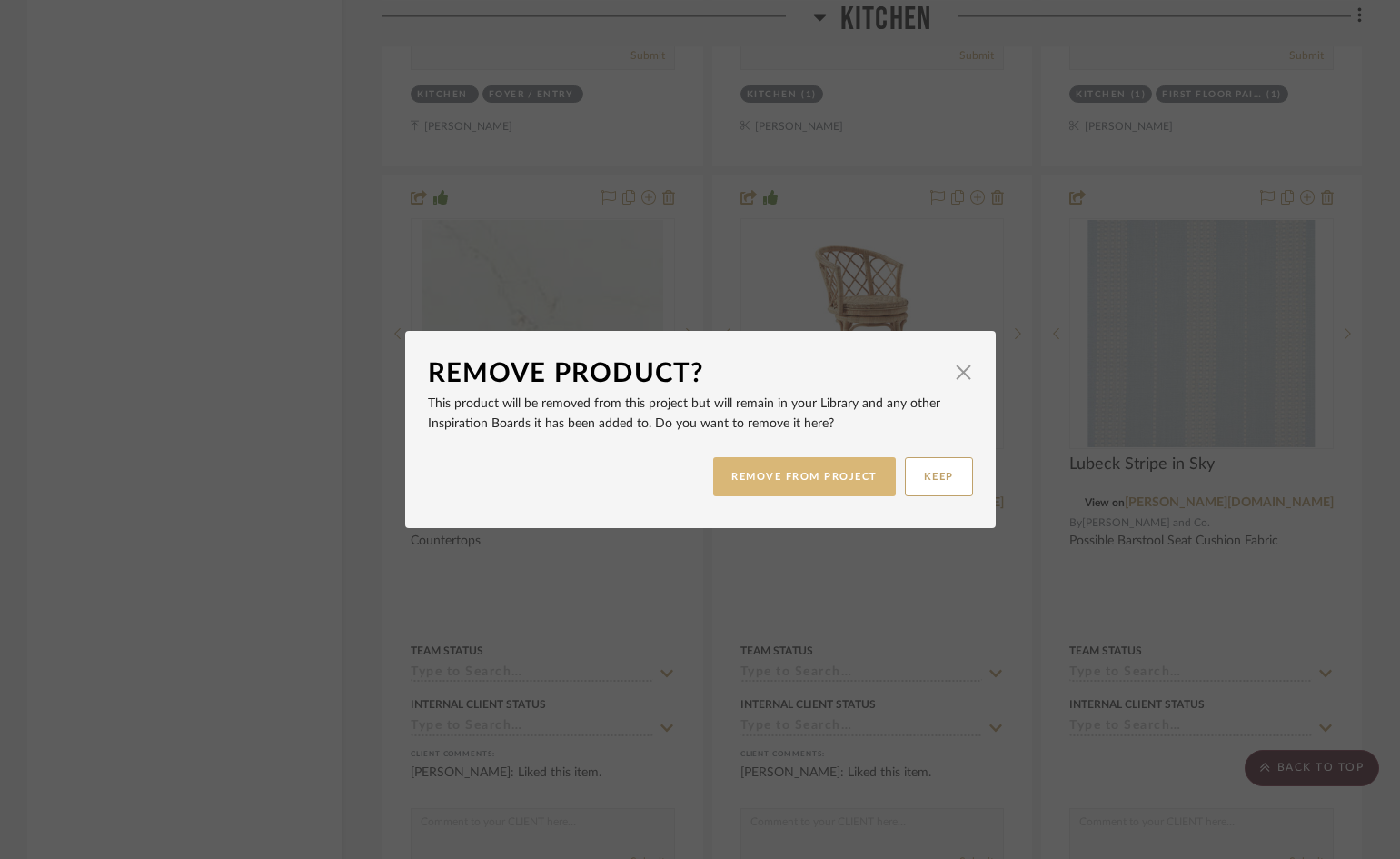
click at [823, 474] on button "REMOVE FROM PROJECT" at bounding box center [804, 476] width 183 height 39
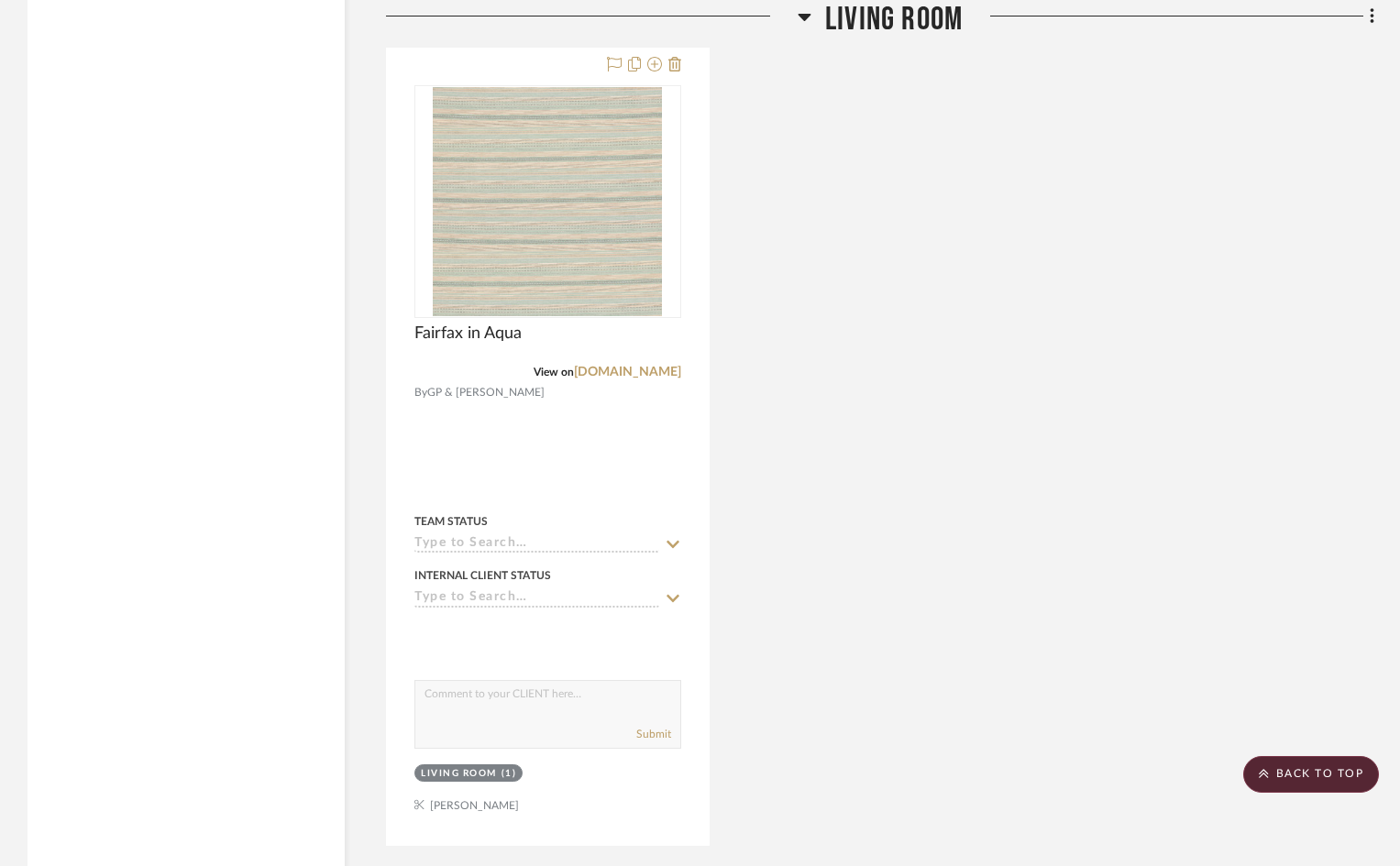
scroll to position [17818, 0]
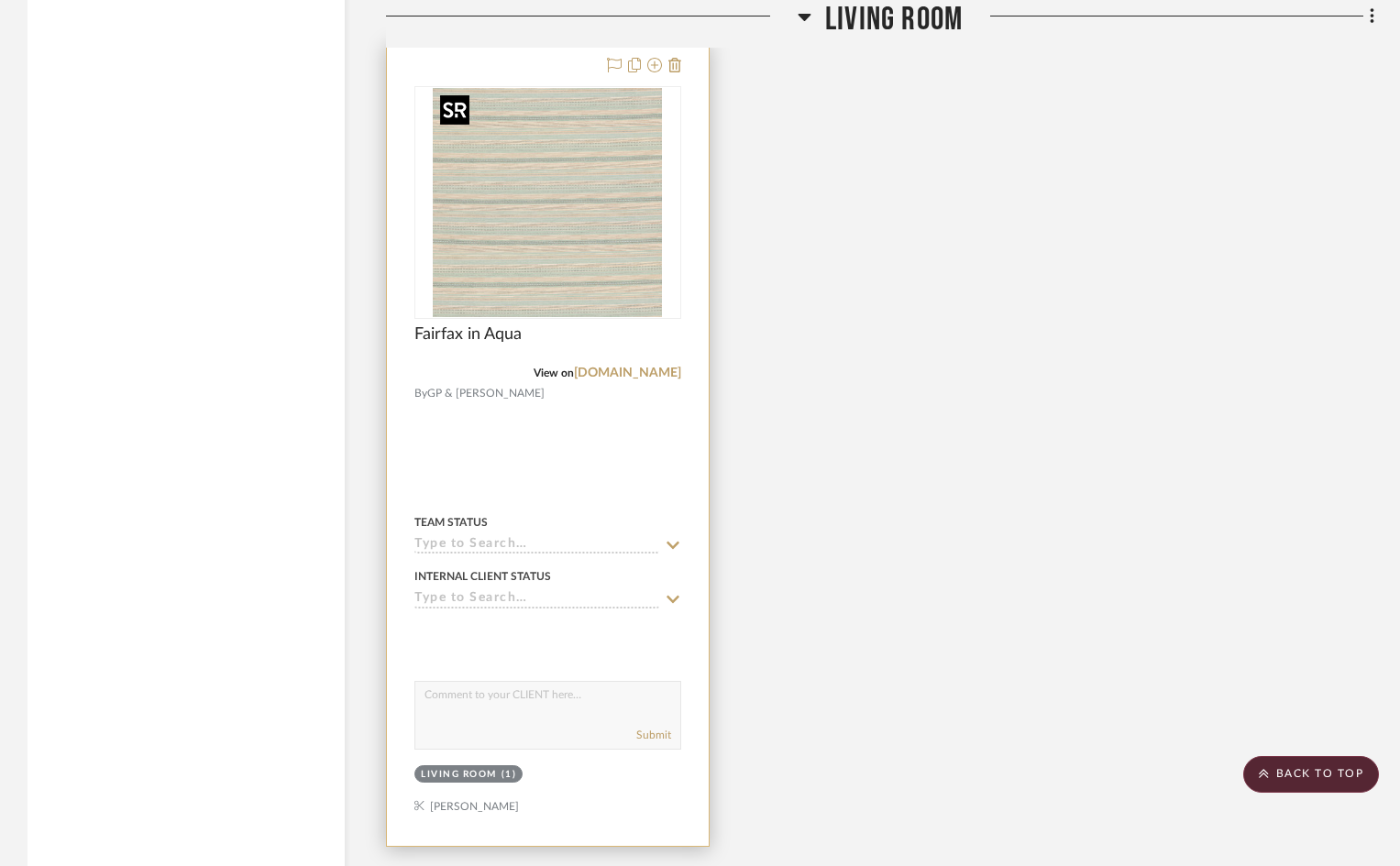
click at [0, 0] on img at bounding box center [0, 0] width 0 height 0
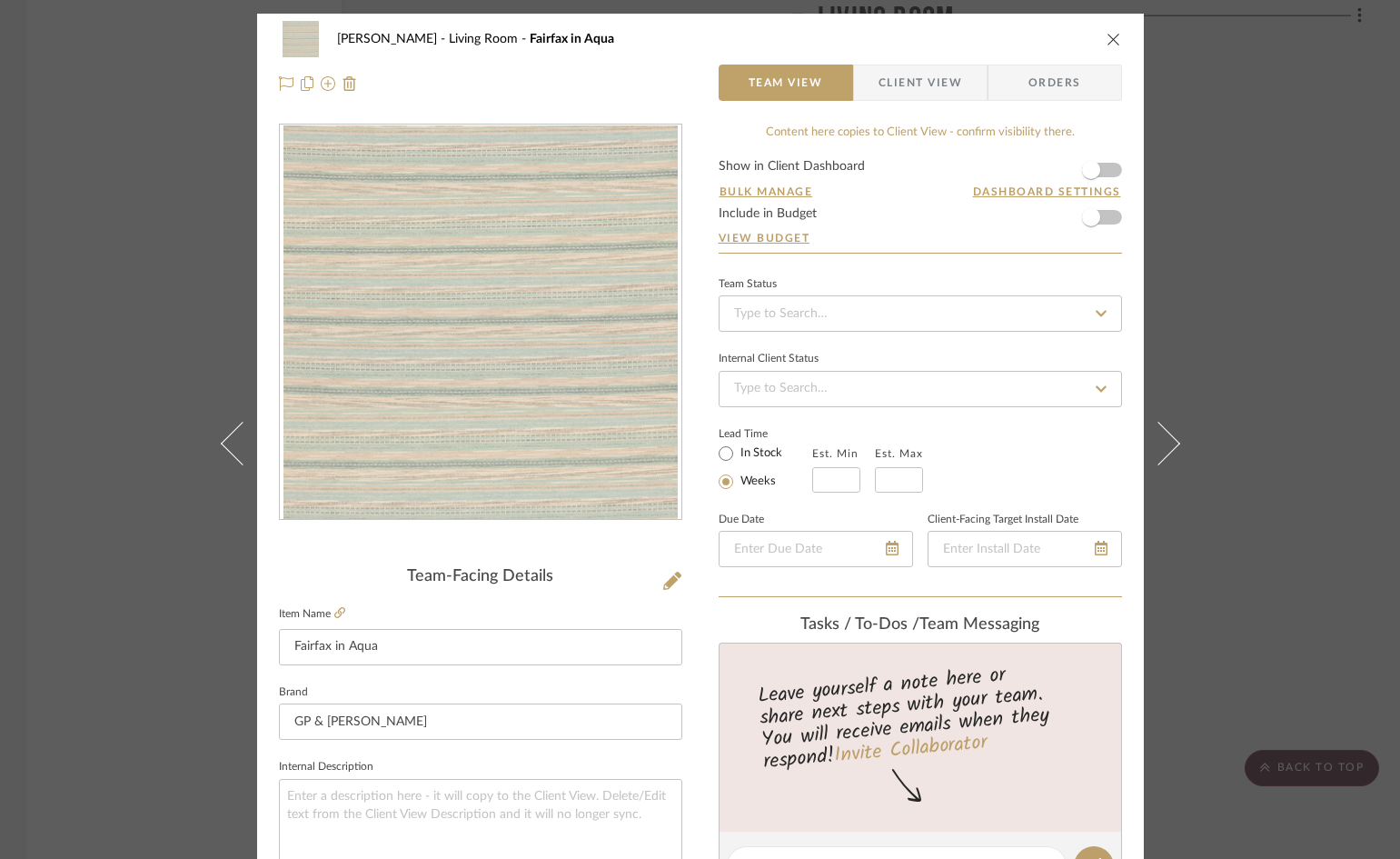
drag, startPoint x: 897, startPoint y: 81, endPoint x: 887, endPoint y: 97, distance: 18.9
click at [897, 81] on span "Client View" at bounding box center [920, 82] width 83 height 36
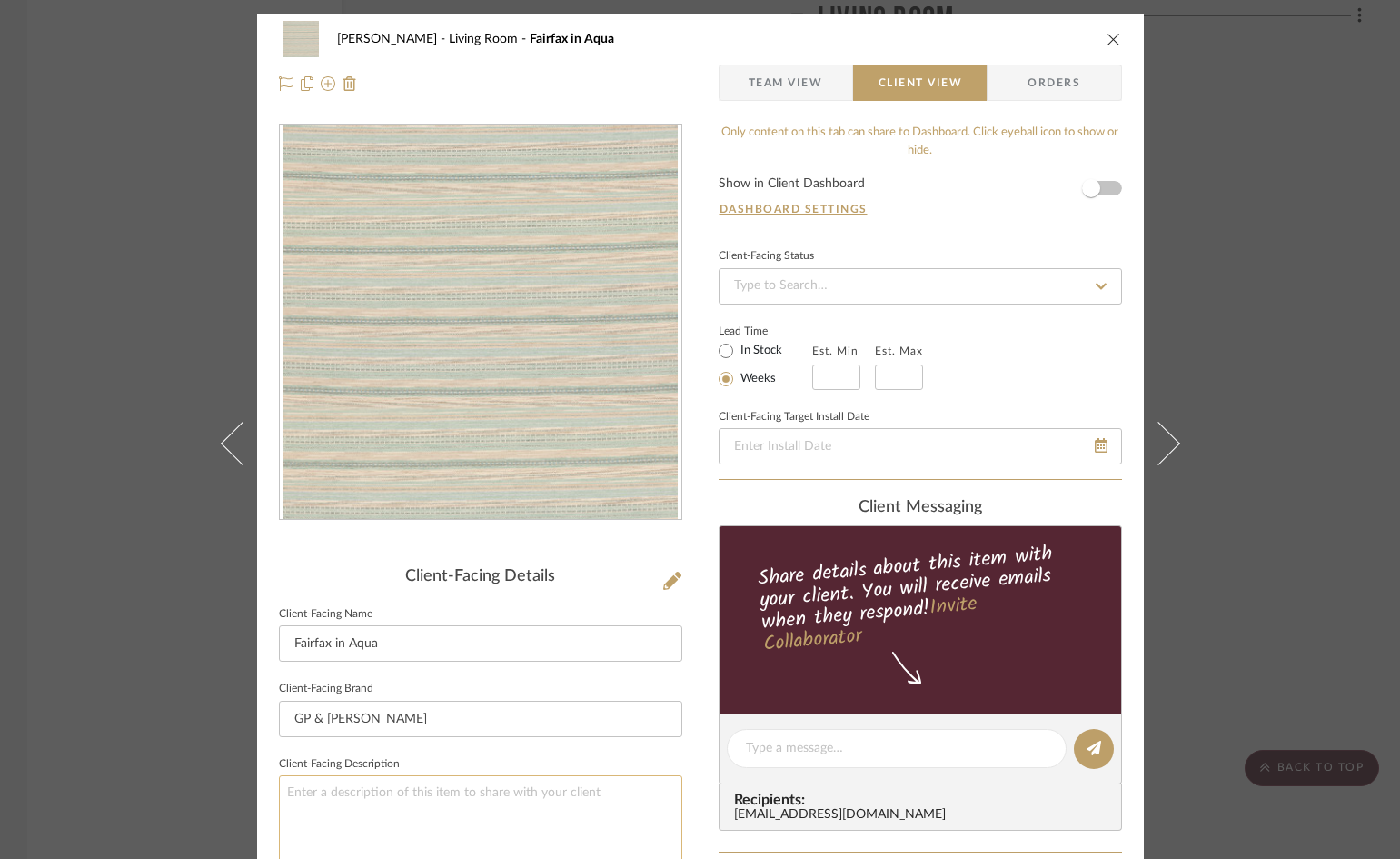
click at [448, 788] on textarea at bounding box center [480, 829] width 403 height 108
type textarea "Possible Pillow Fabric"
click at [1107, 186] on form "Show in Client Dashboard Dashboard Settings" at bounding box center [920, 200] width 403 height 47
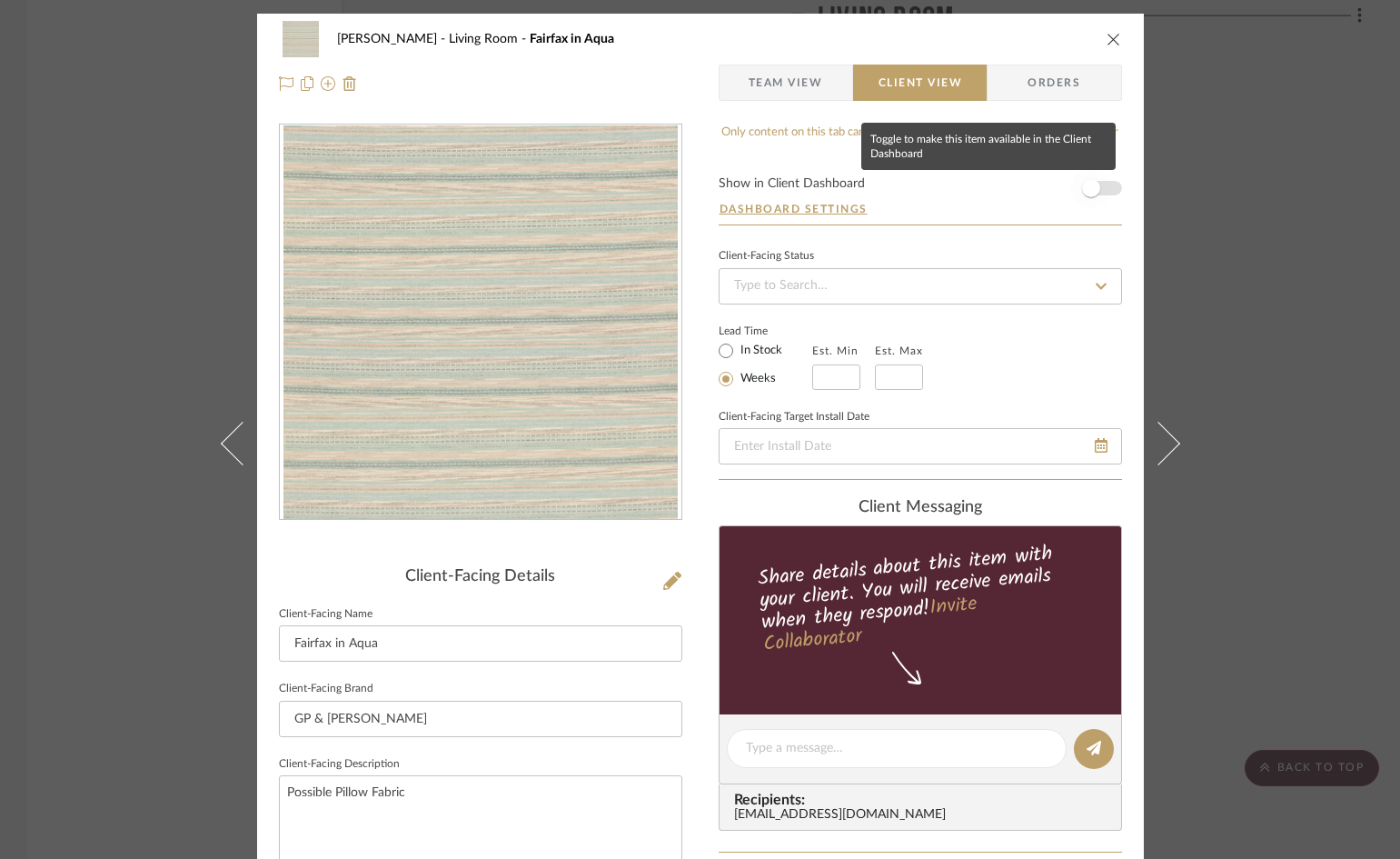
click at [1092, 184] on span "button" at bounding box center [1090, 188] width 18 height 18
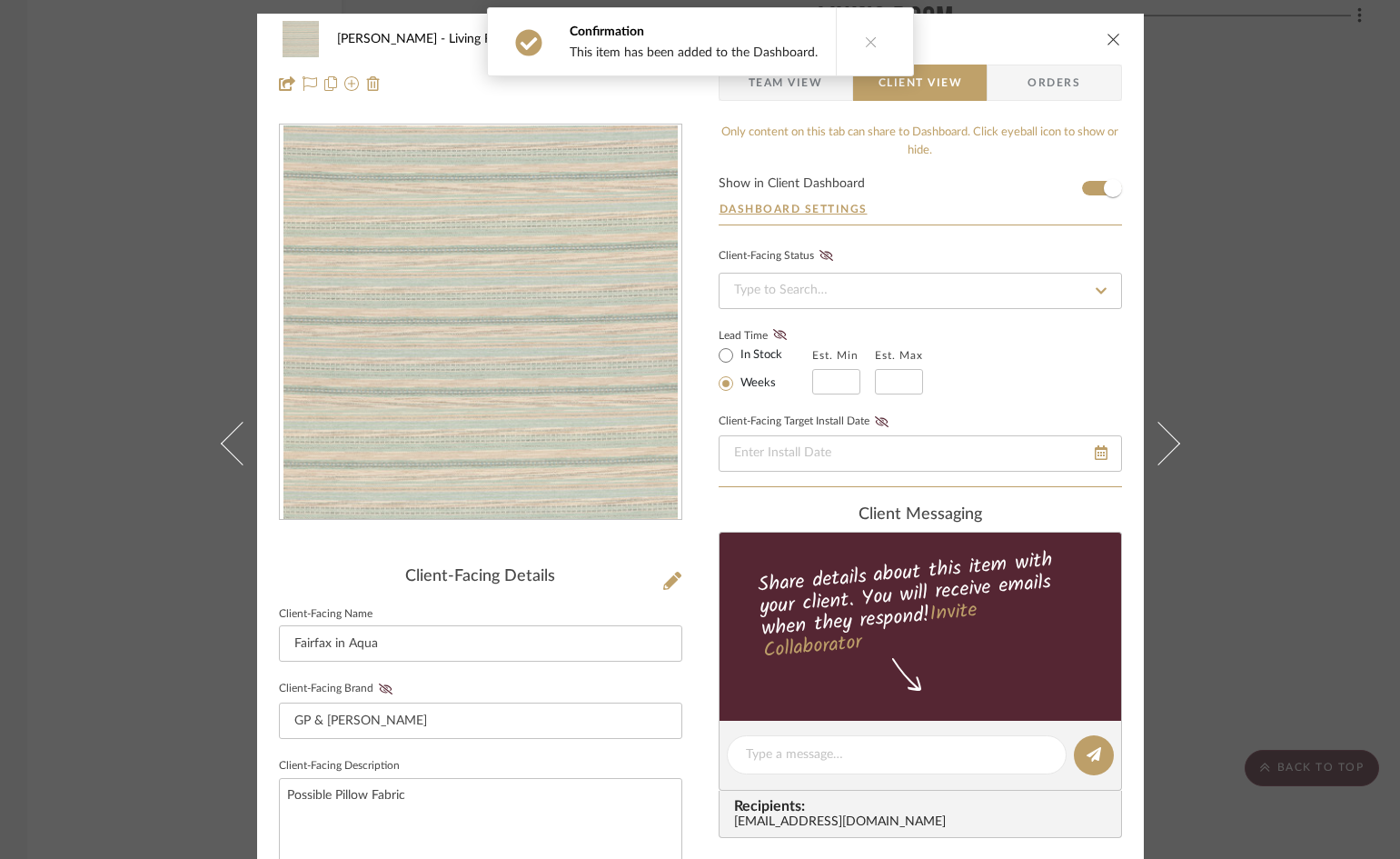
click at [1109, 36] on icon "close" at bounding box center [1113, 38] width 14 height 14
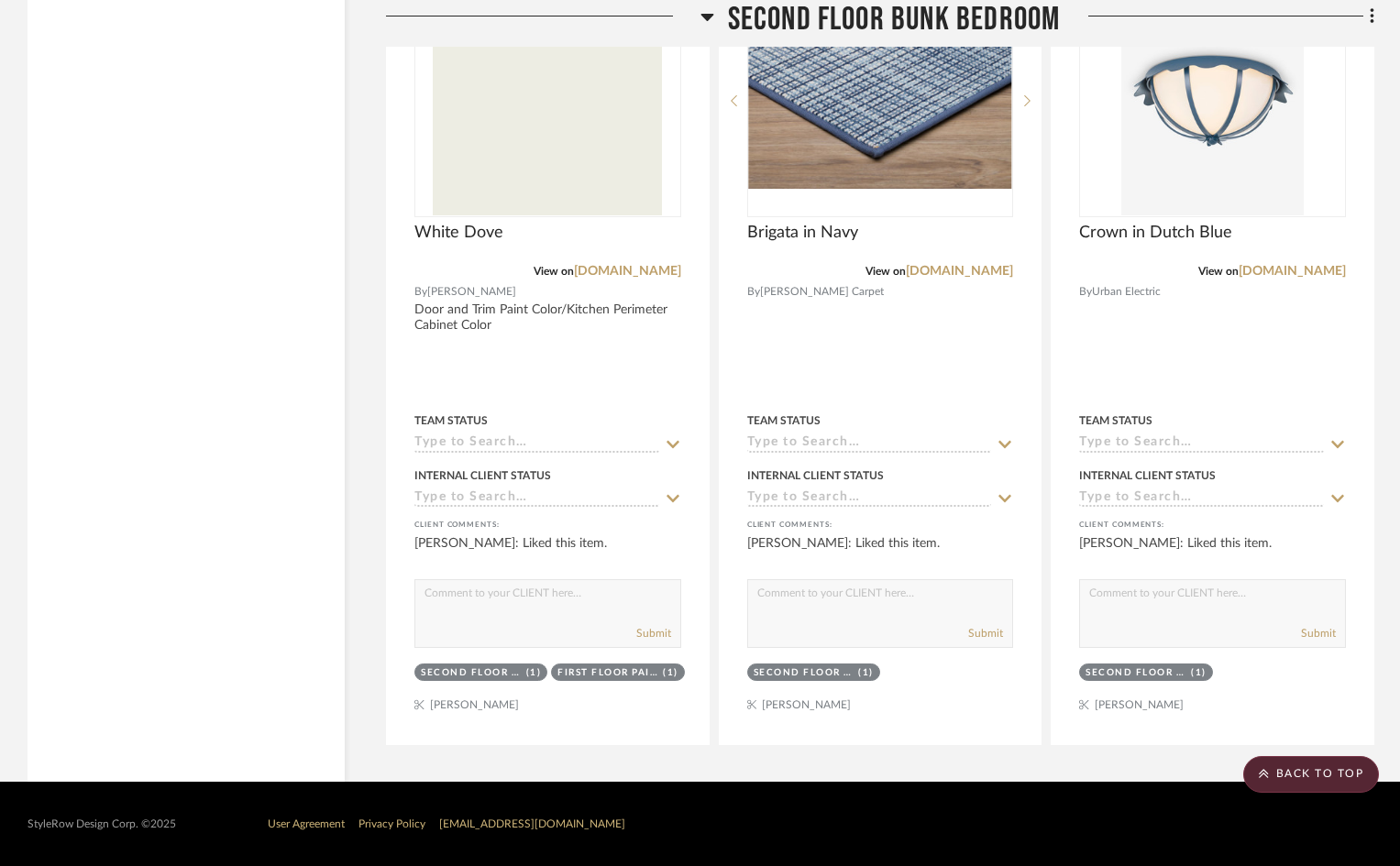
scroll to position [22134, 0]
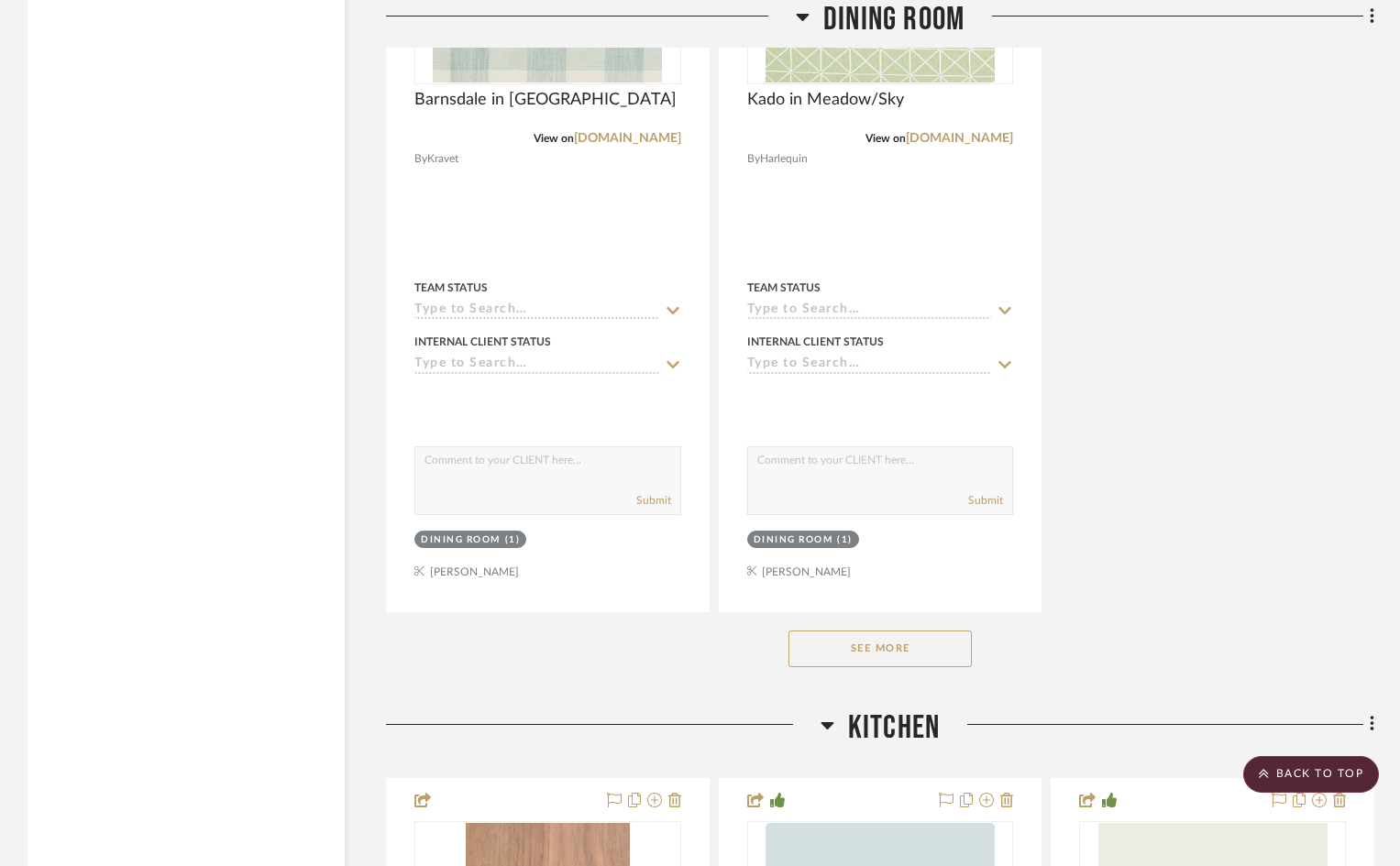
scroll to position [10539, 0]
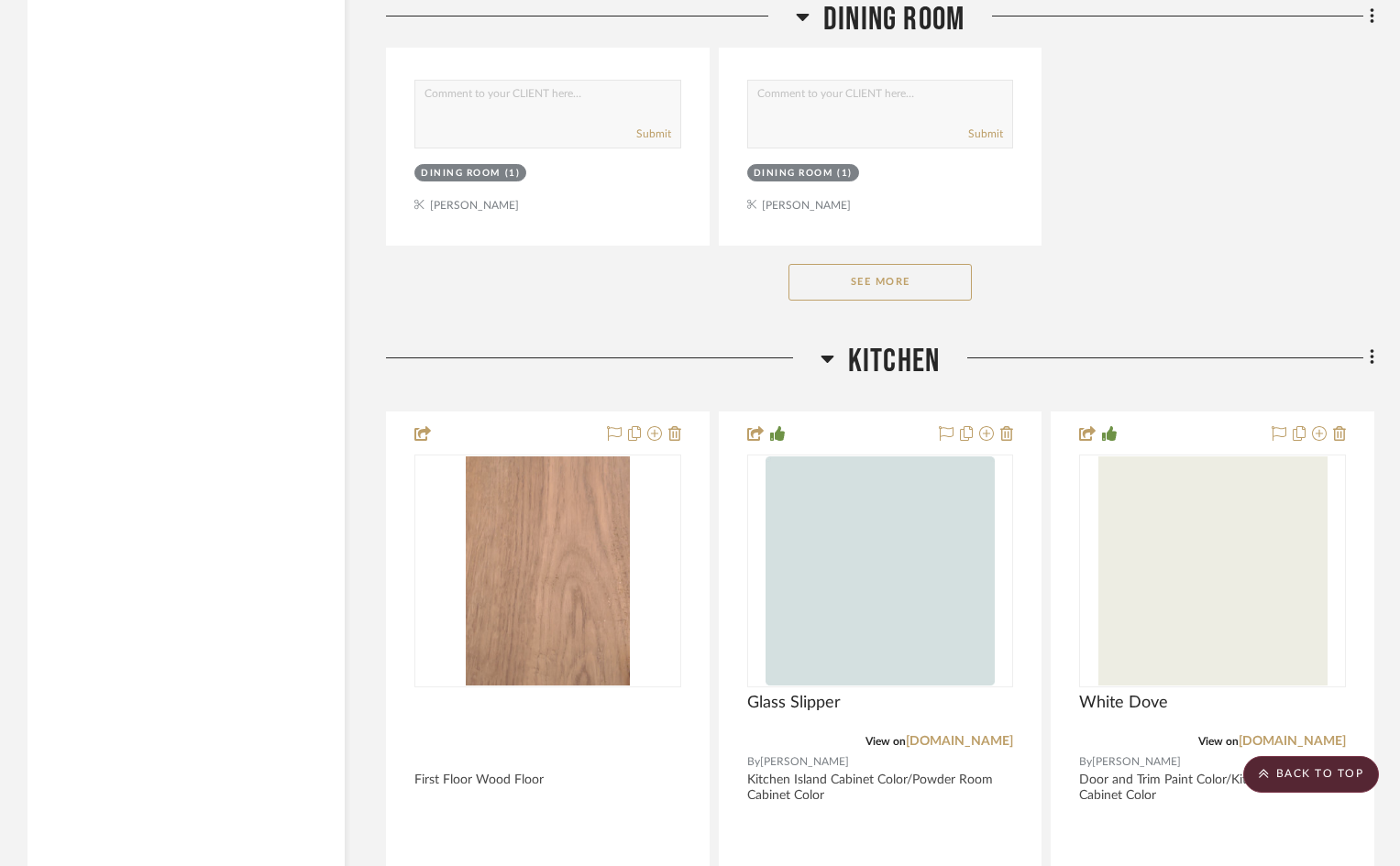
click at [908, 298] on button "See More" at bounding box center [880, 282] width 184 height 37
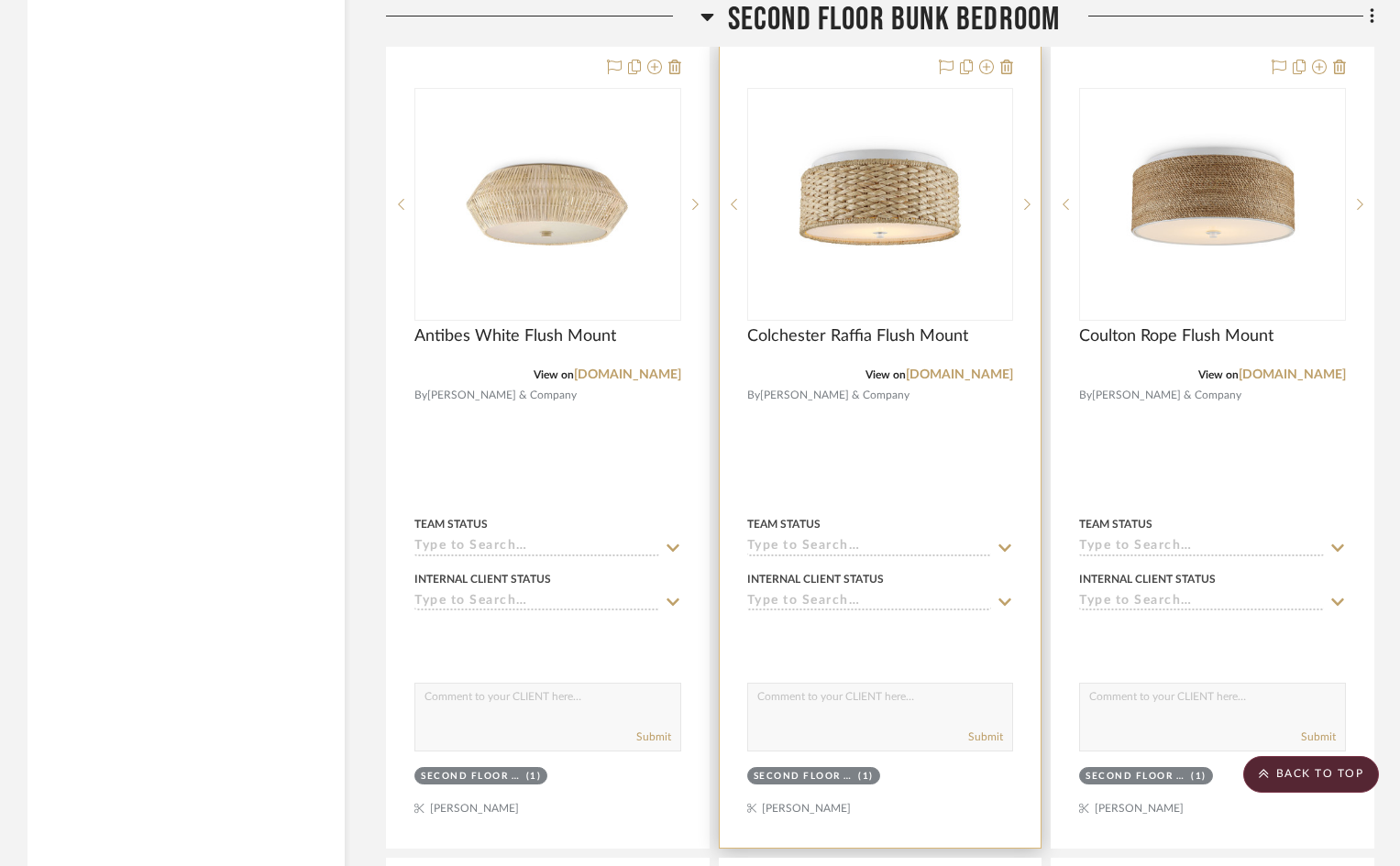
scroll to position [21756, 0]
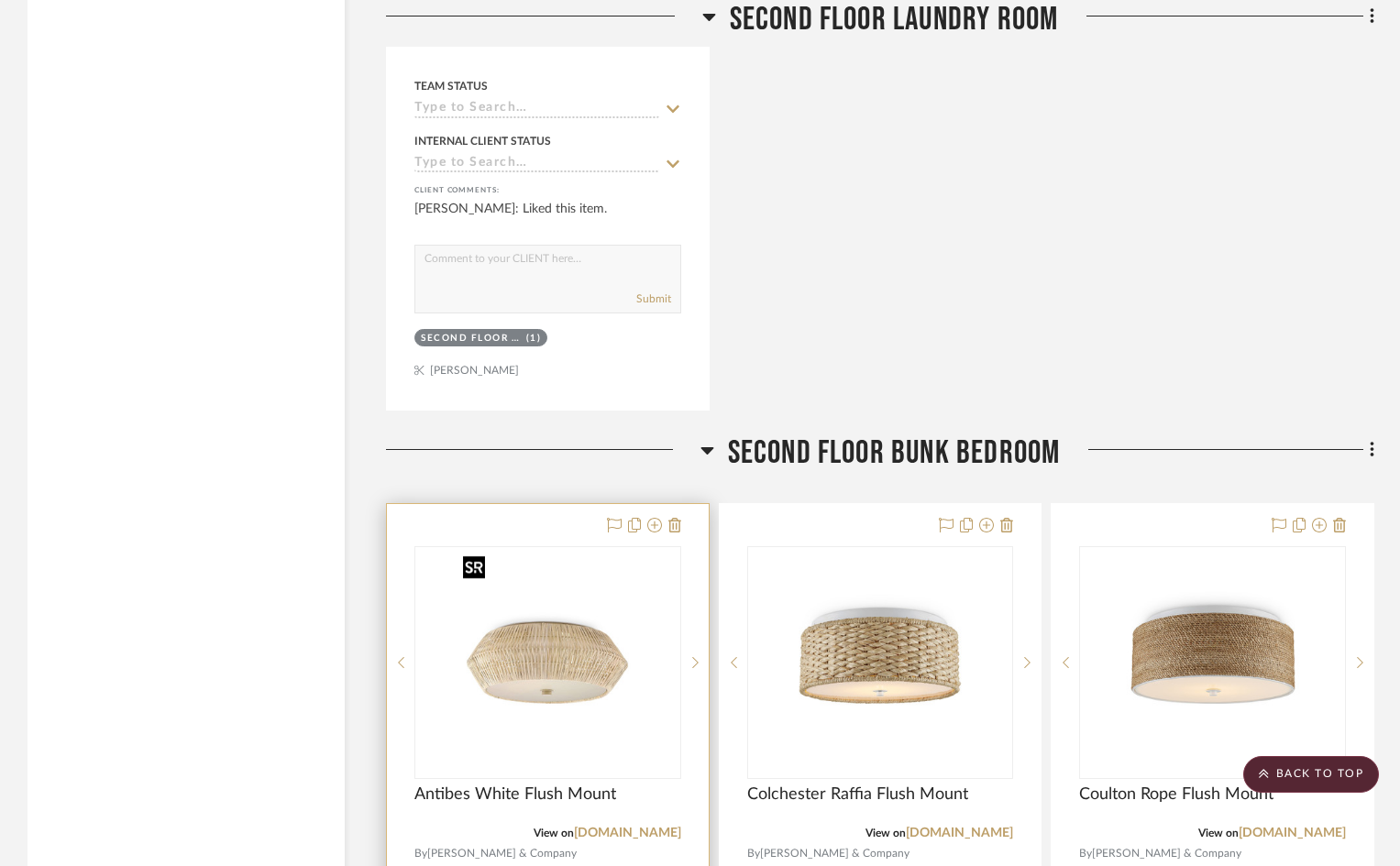
click at [608, 621] on div at bounding box center [548, 662] width 267 height 233
click at [557, 722] on img "0" at bounding box center [547, 662] width 184 height 229
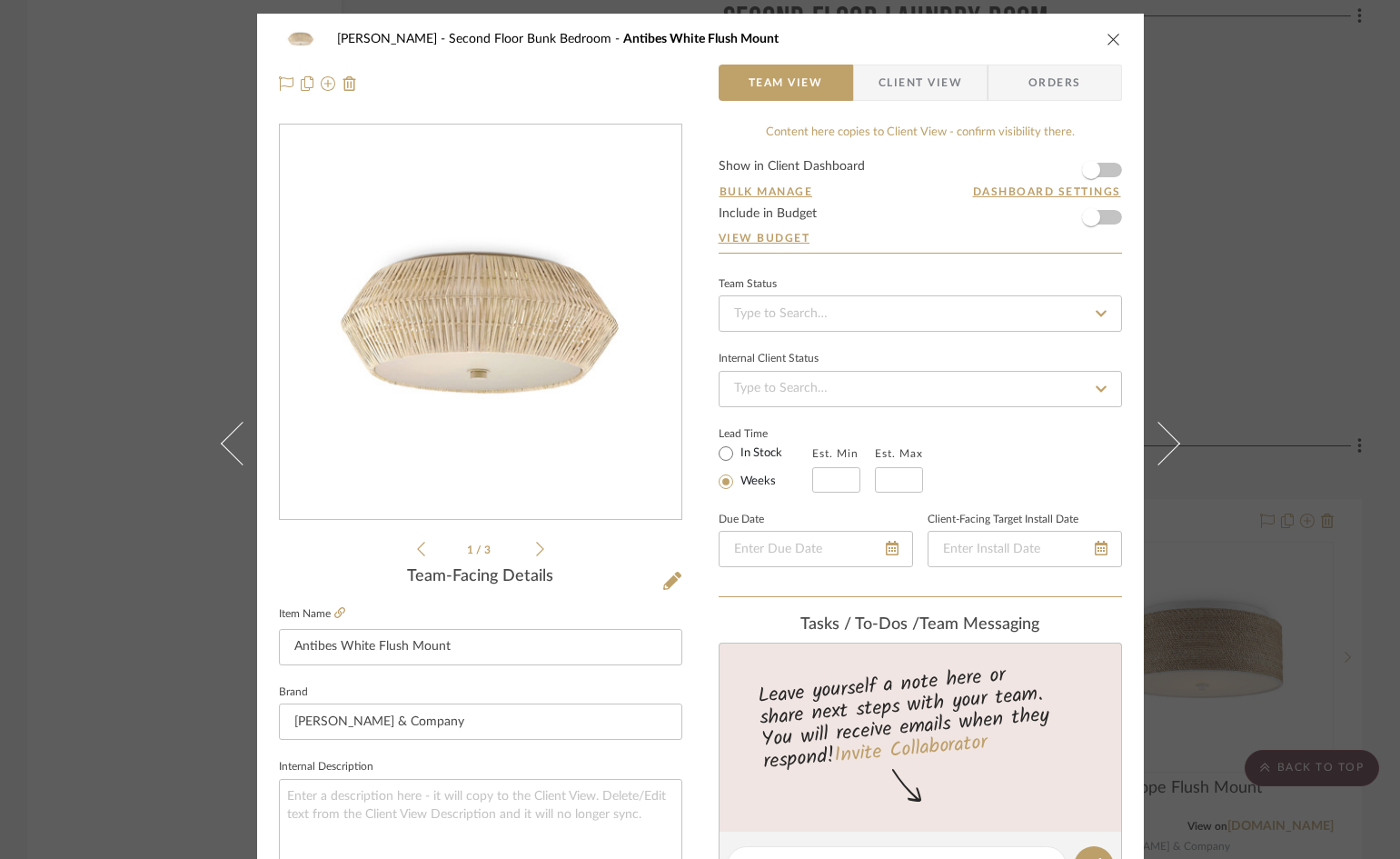
click at [924, 87] on span "Client View" at bounding box center [920, 82] width 83 height 36
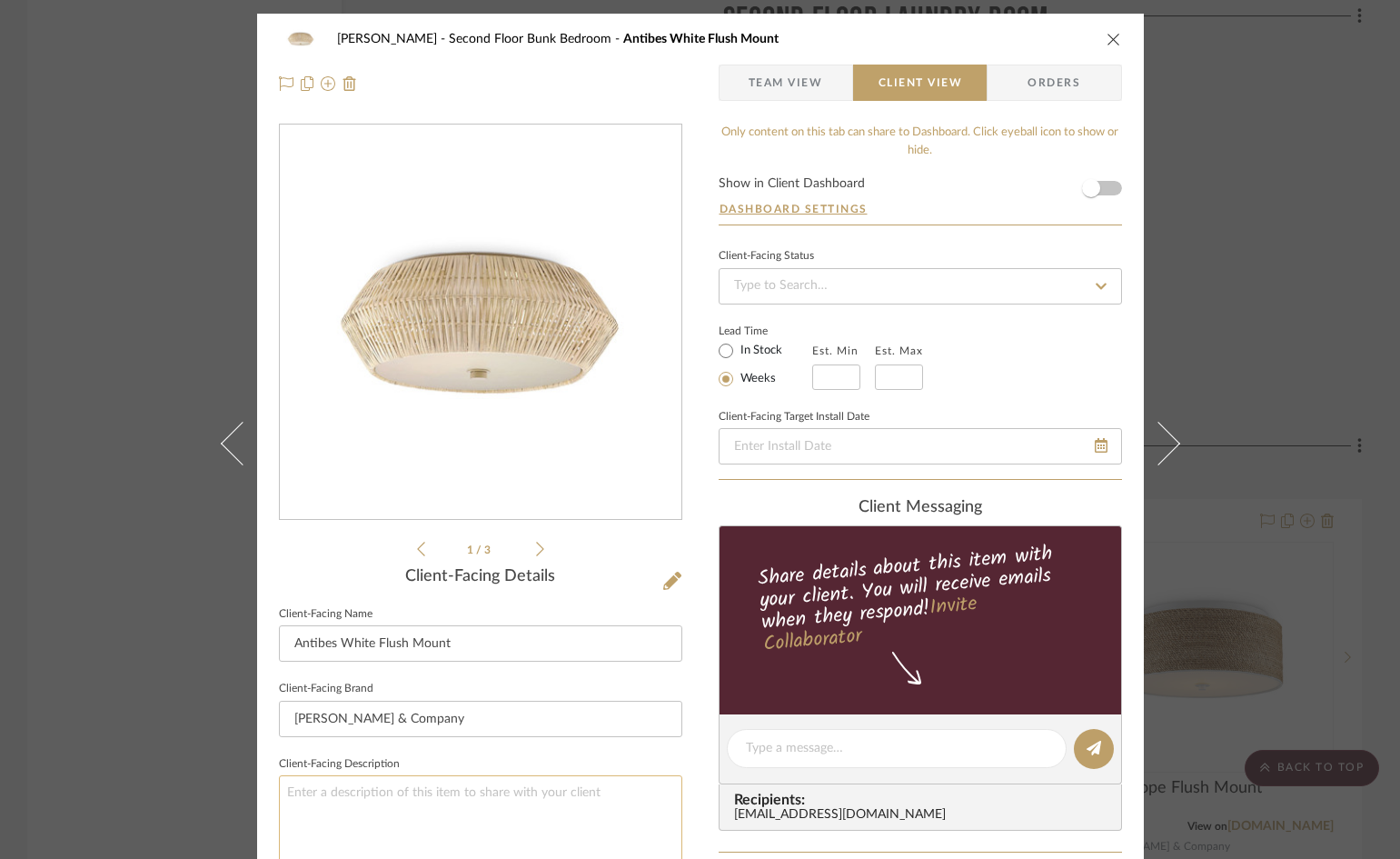
click at [422, 788] on textarea at bounding box center [480, 829] width 403 height 108
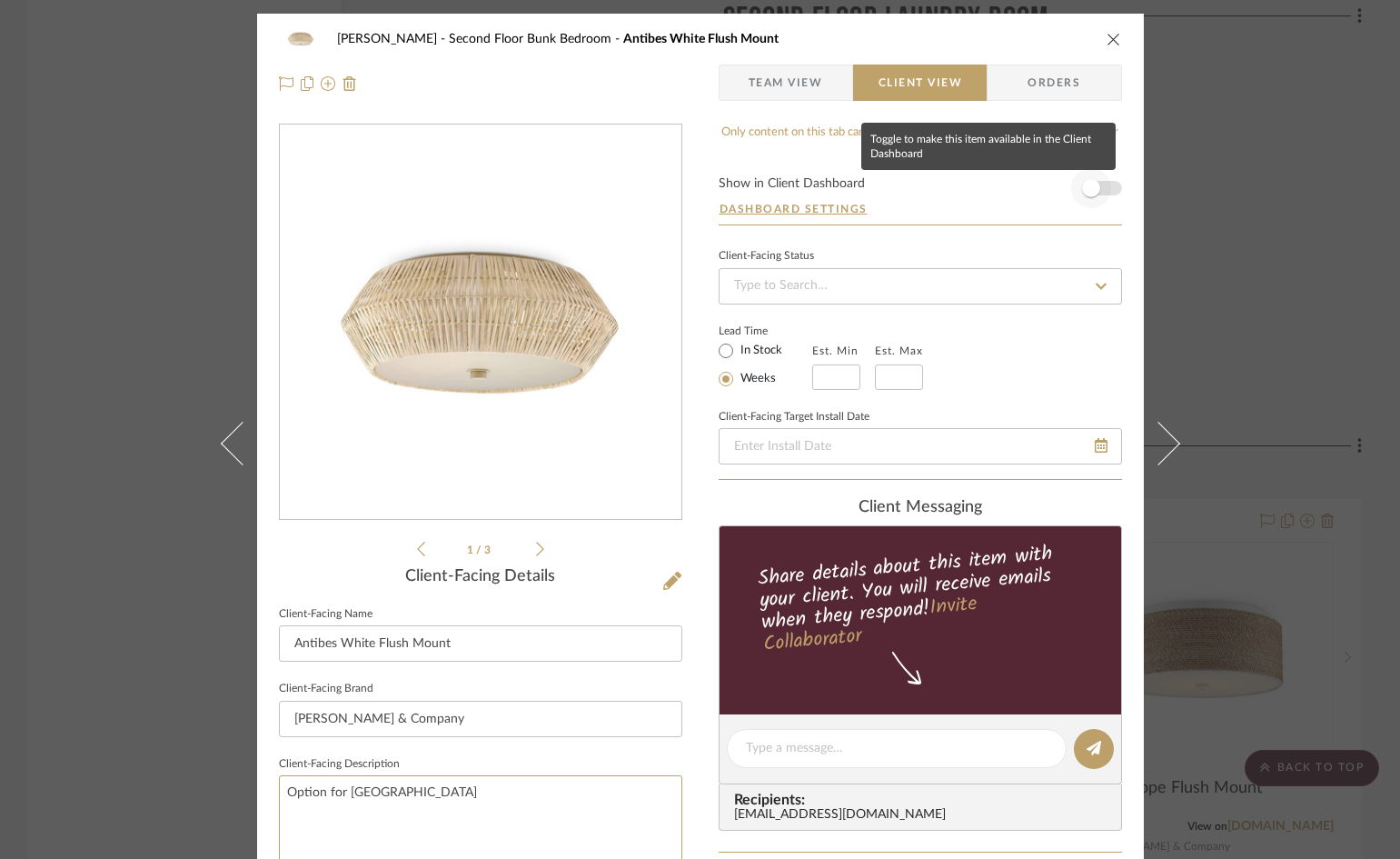
type textarea "Option for Bunk Room Hall"
click at [1093, 185] on span "button" at bounding box center [1090, 188] width 18 height 18
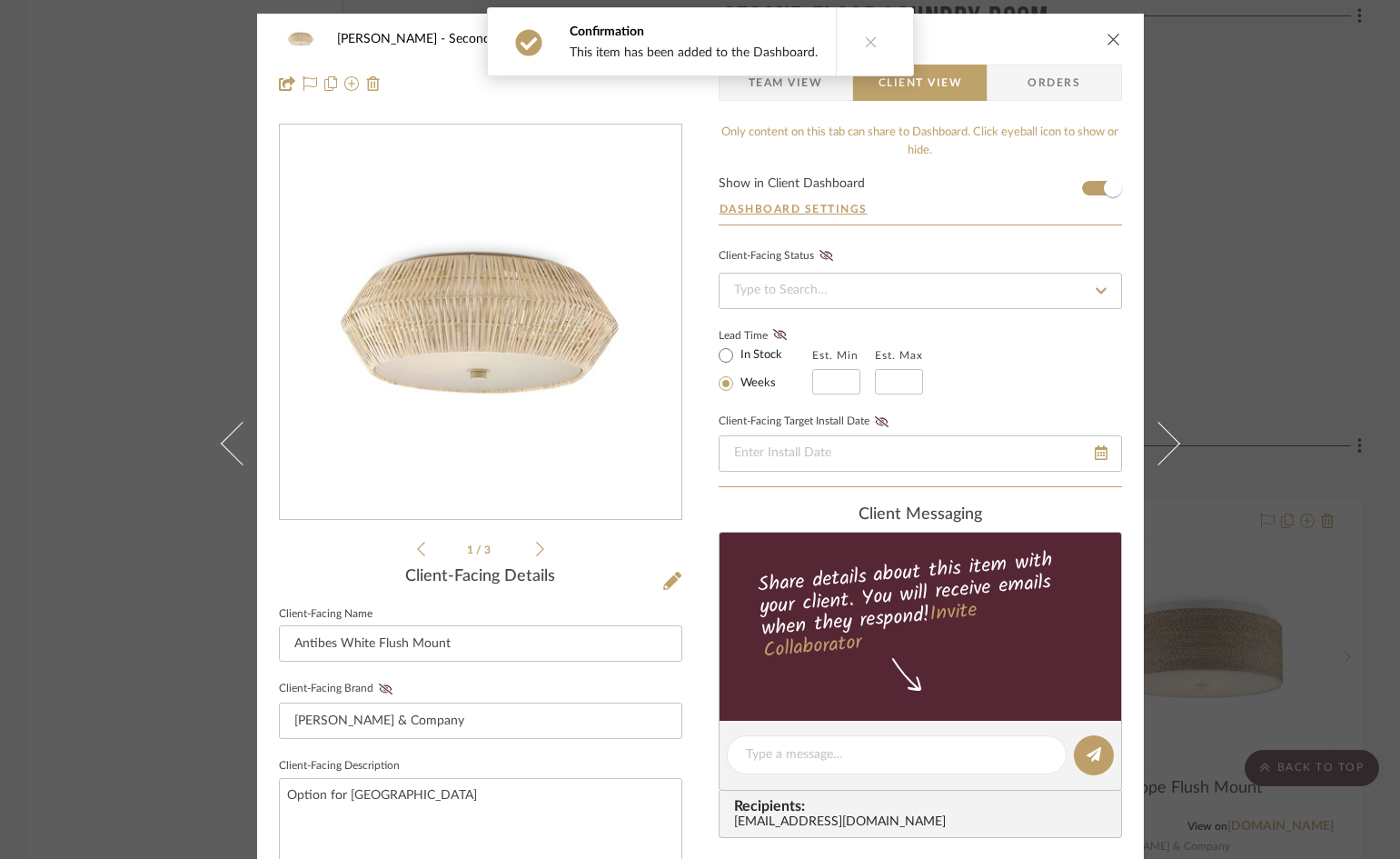
click at [1109, 37] on icon "close" at bounding box center [1113, 38] width 14 height 14
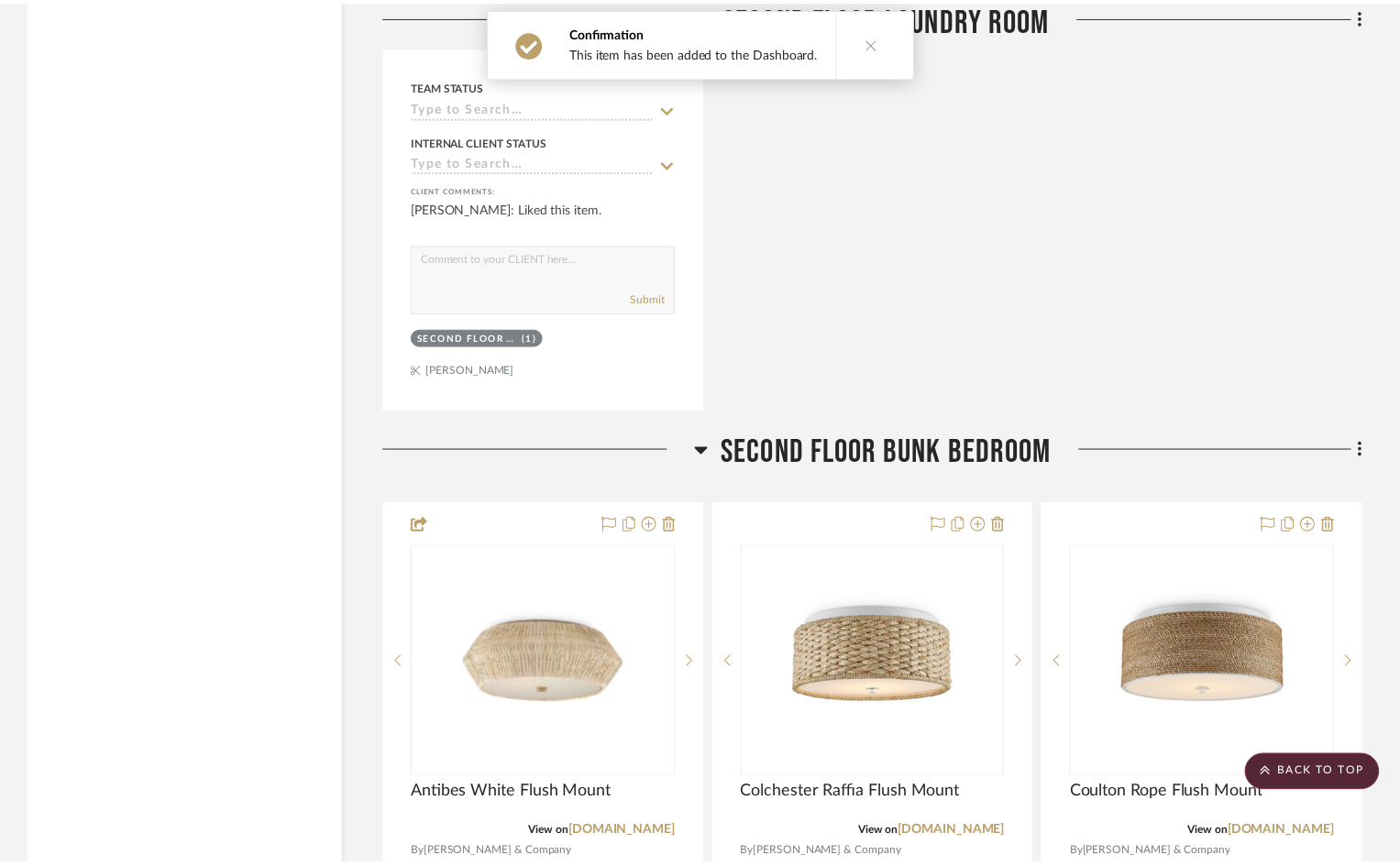
scroll to position [21756, 0]
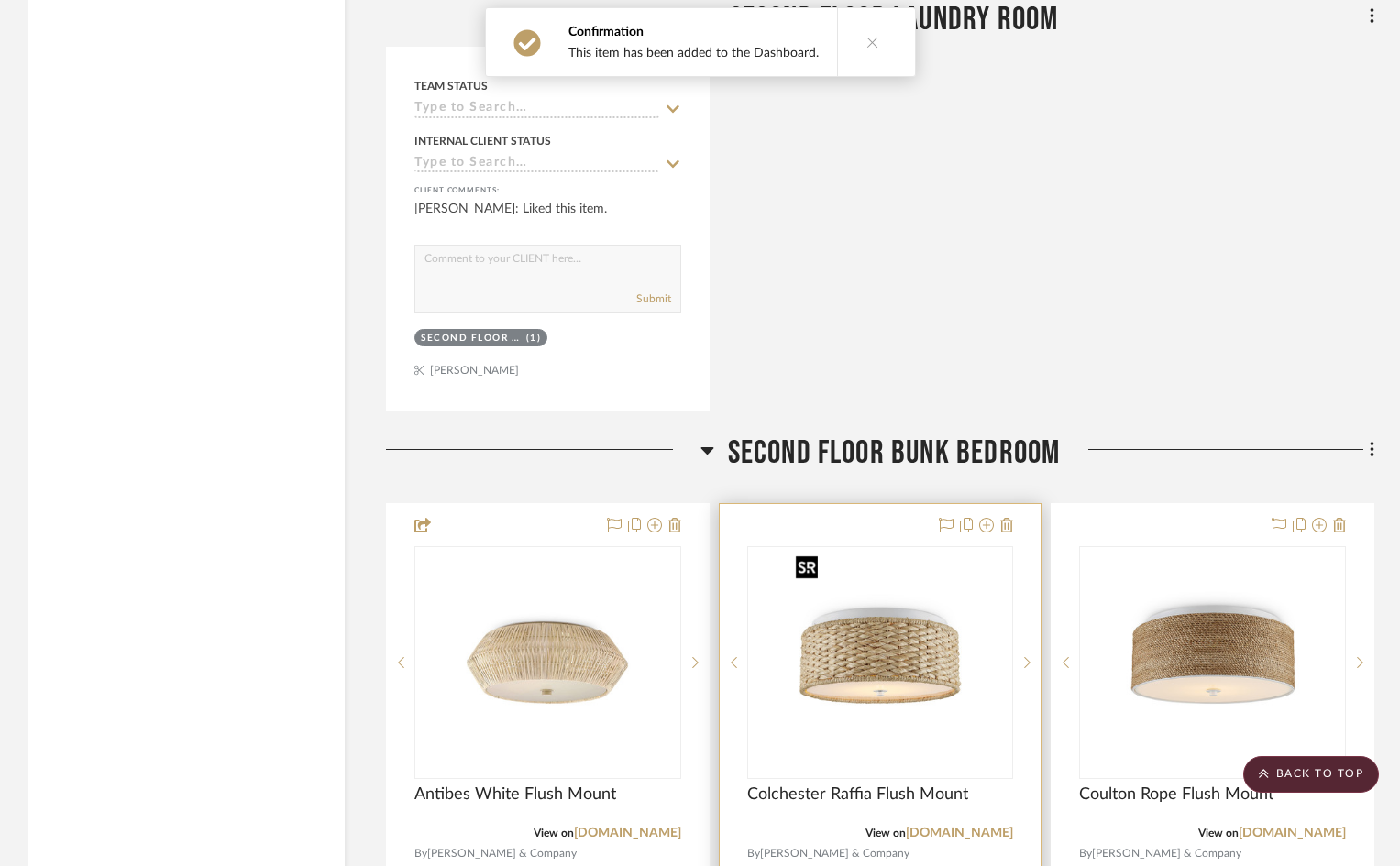
click at [852, 650] on img "0" at bounding box center [880, 662] width 184 height 229
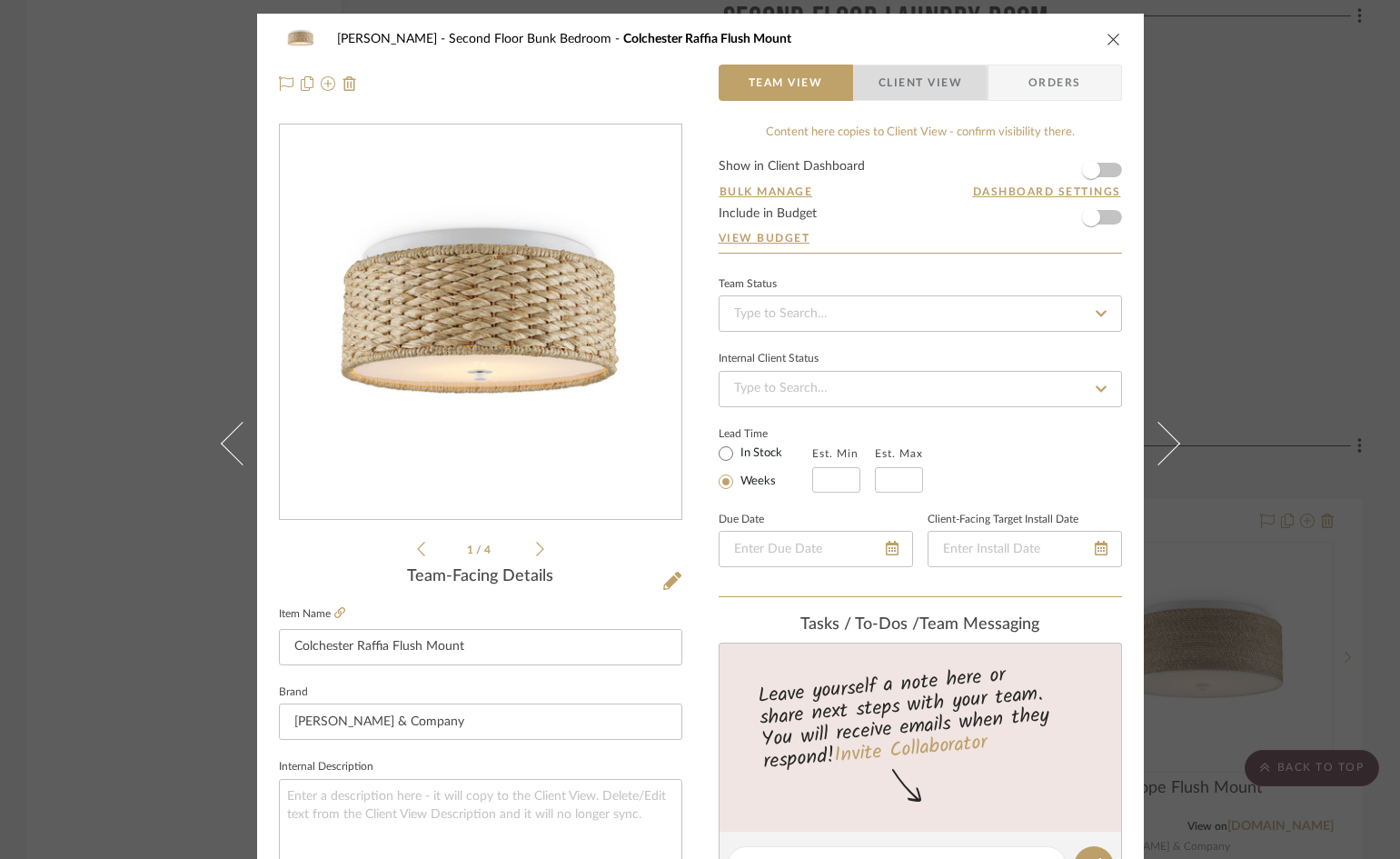
click at [892, 99] on span "Client View" at bounding box center [920, 82] width 83 height 36
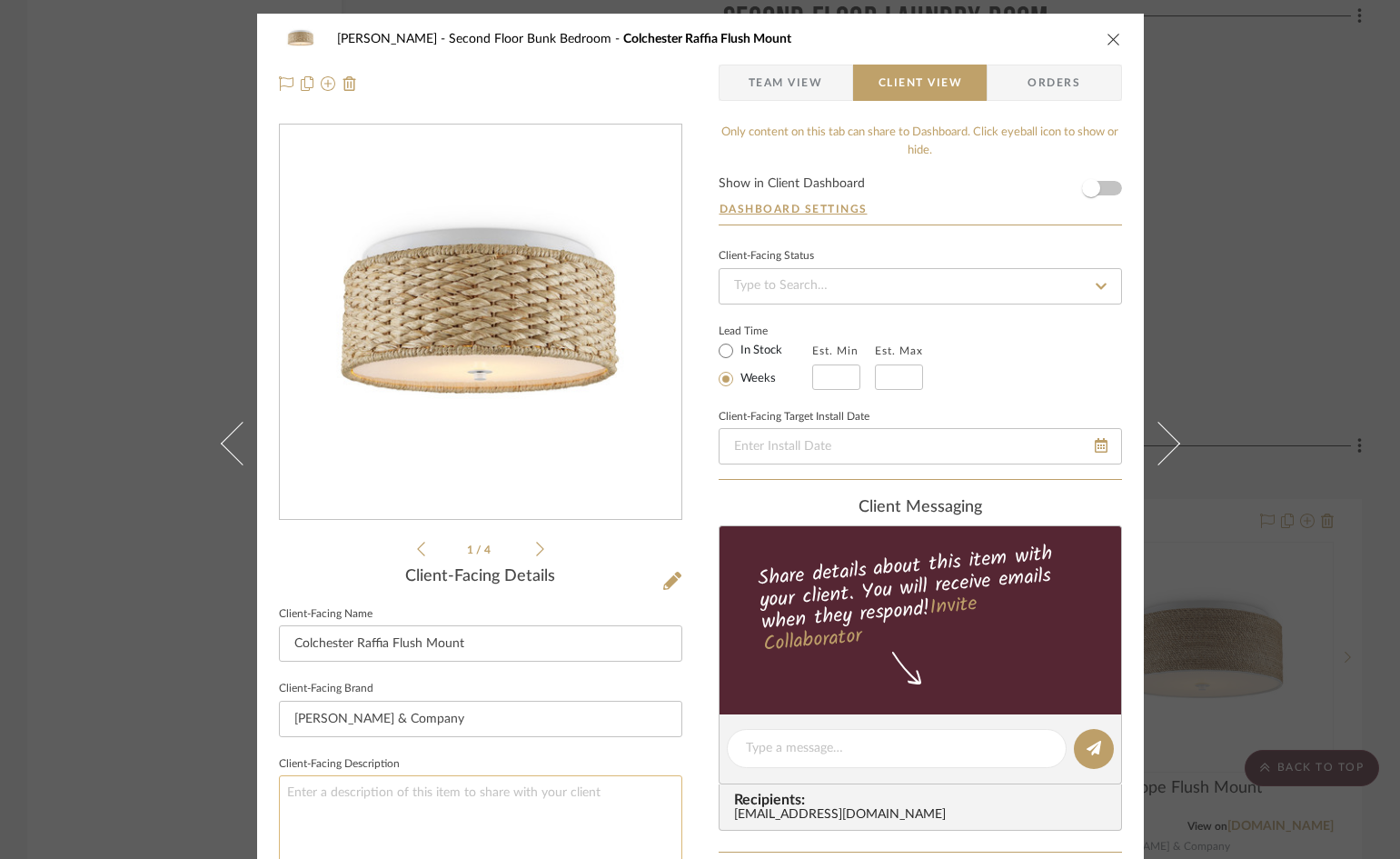
click at [419, 796] on textarea at bounding box center [480, 829] width 403 height 108
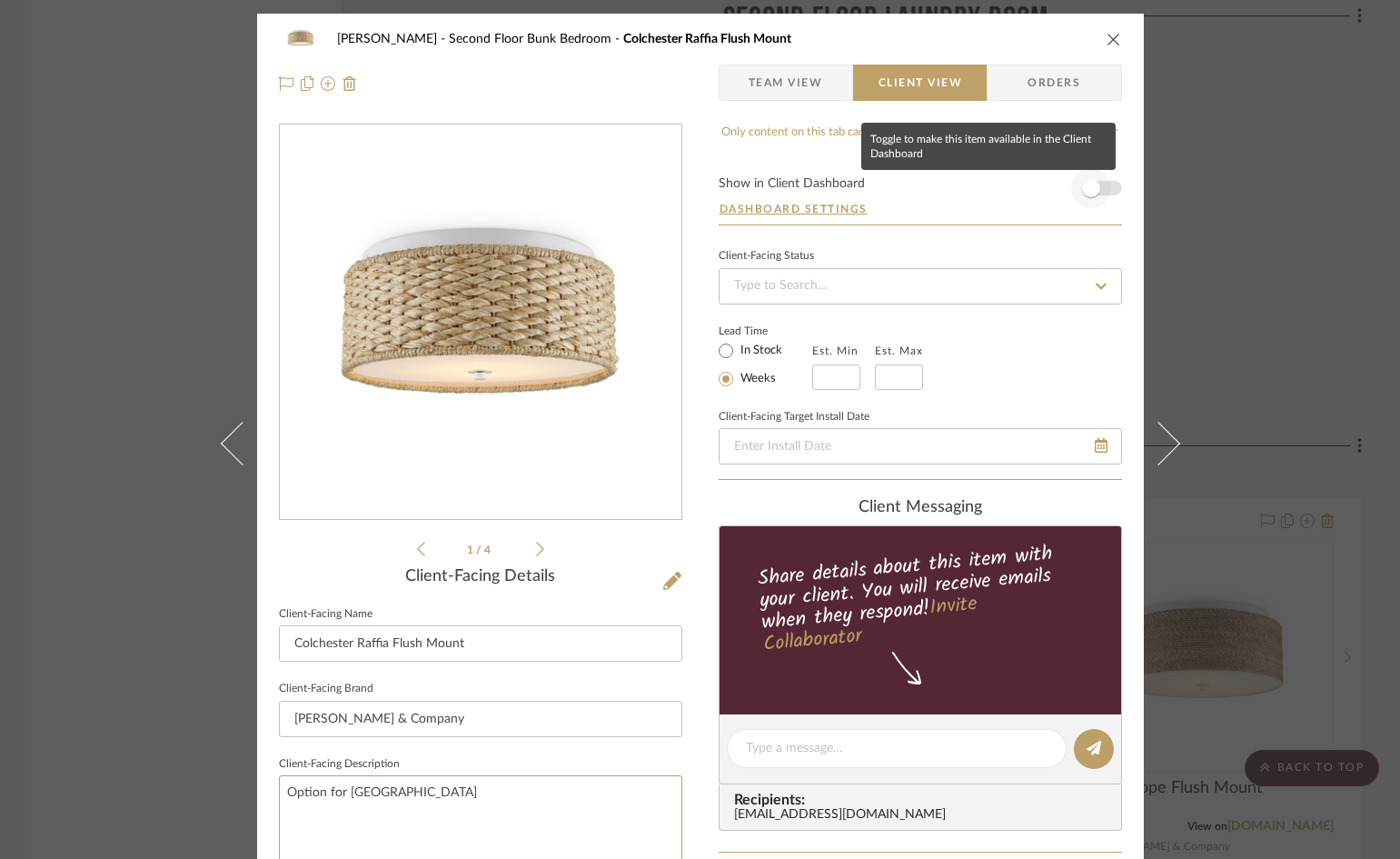
type textarea "Option for Bunk Room Hall"
click at [1095, 184] on span "button" at bounding box center [1091, 188] width 40 height 40
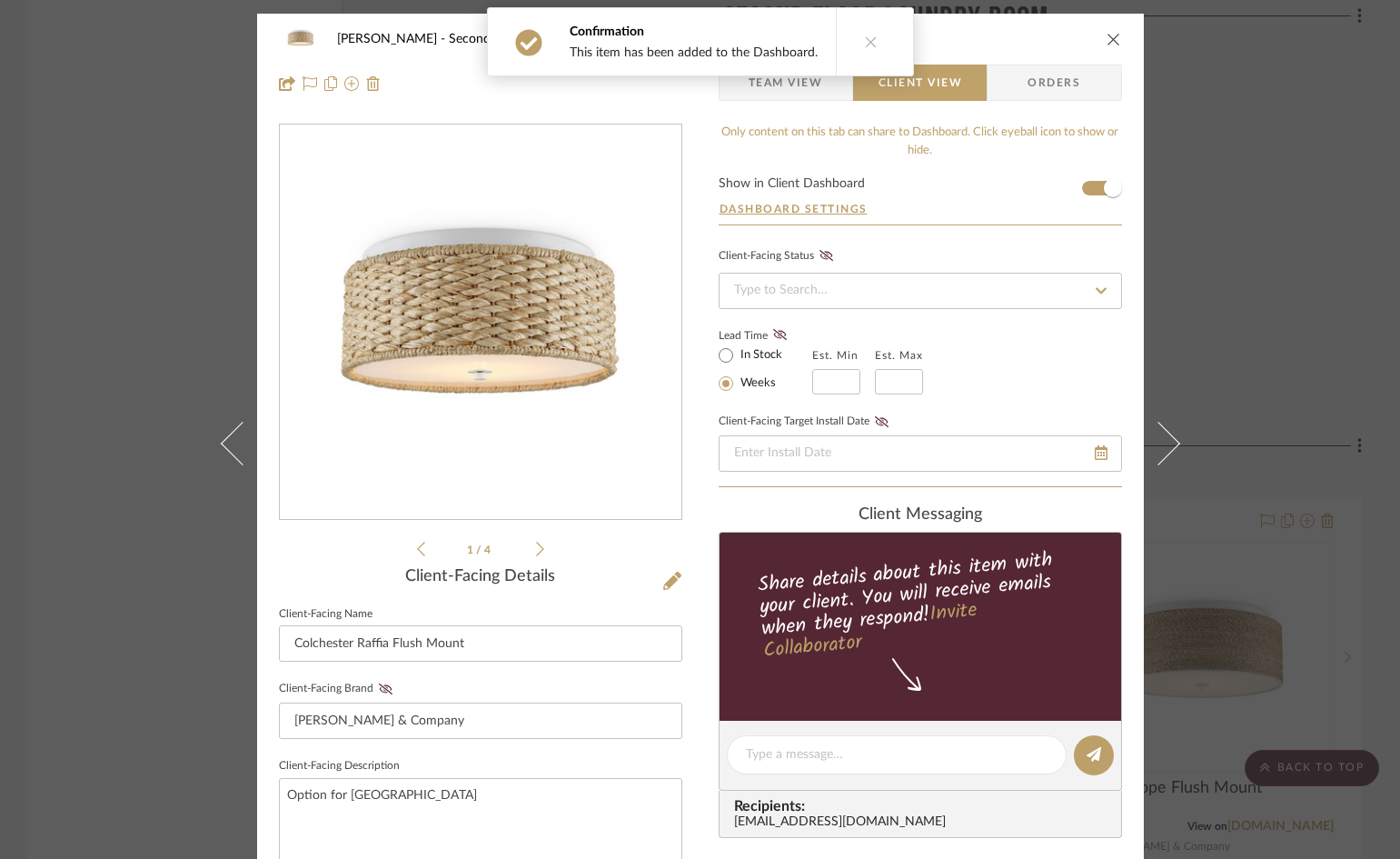
click at [1109, 35] on icon "close" at bounding box center [1113, 38] width 14 height 14
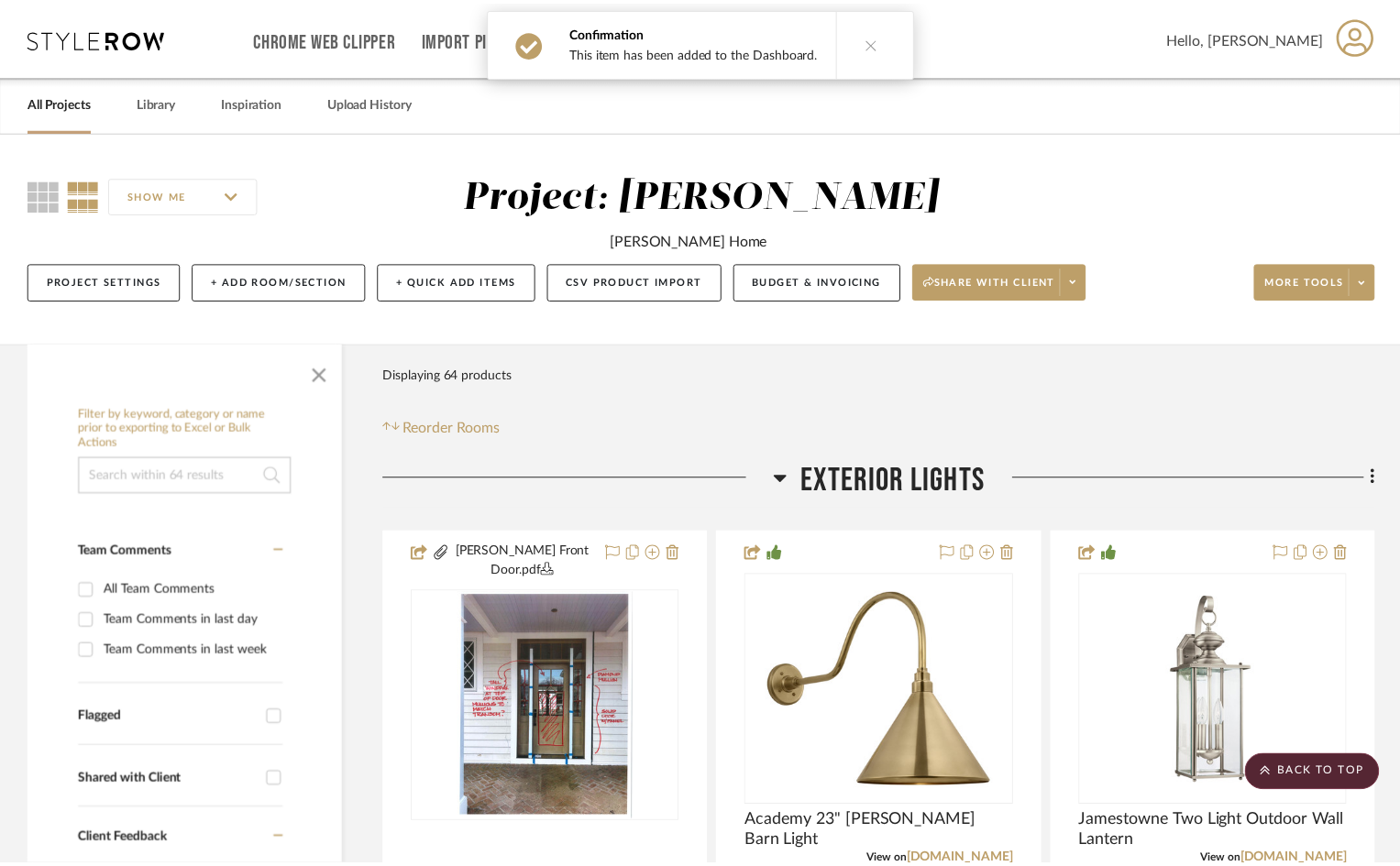
scroll to position [21756, 0]
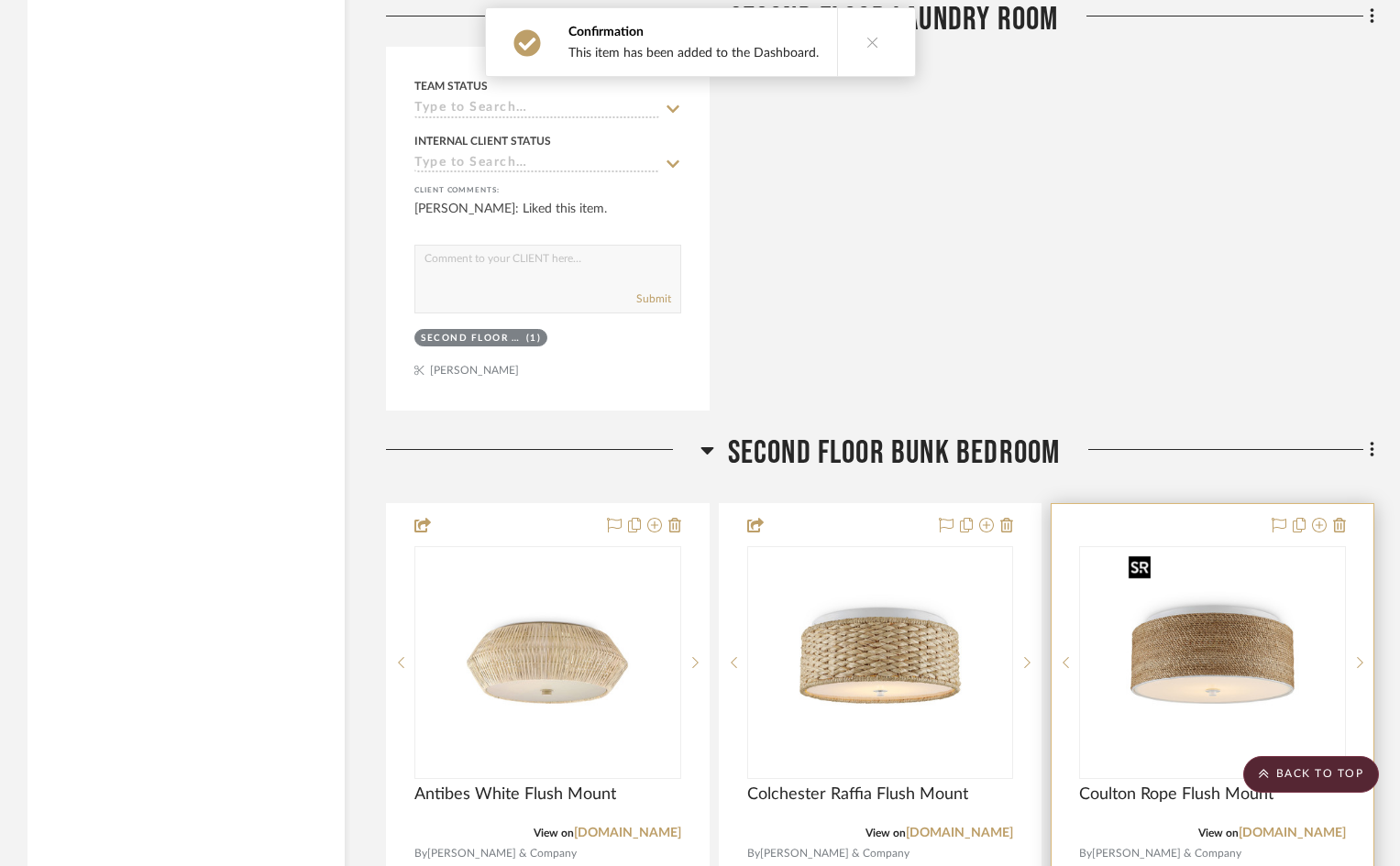
click at [1204, 663] on img "0" at bounding box center [1213, 662] width 184 height 229
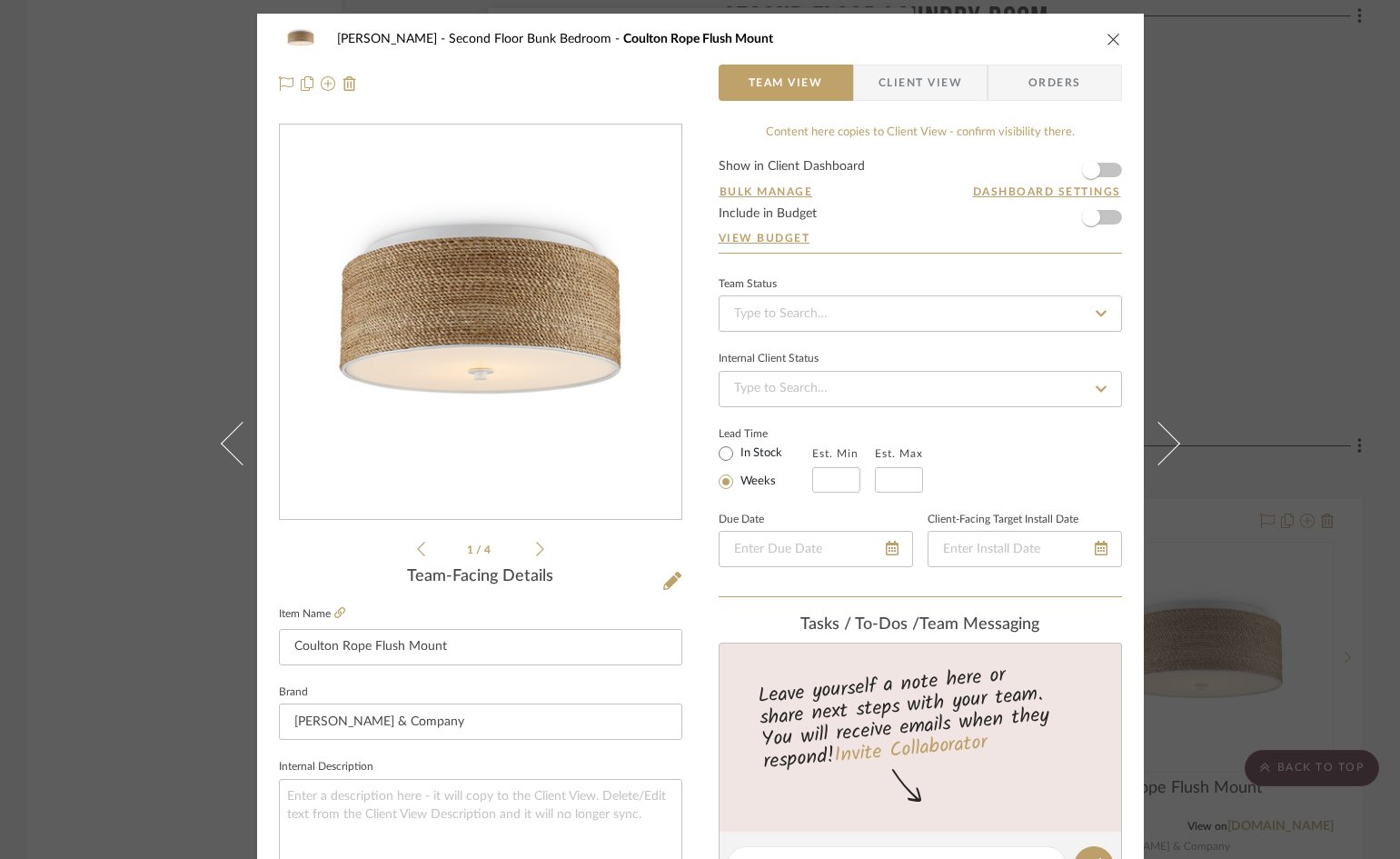
click at [926, 83] on span "Client View" at bounding box center [920, 82] width 83 height 36
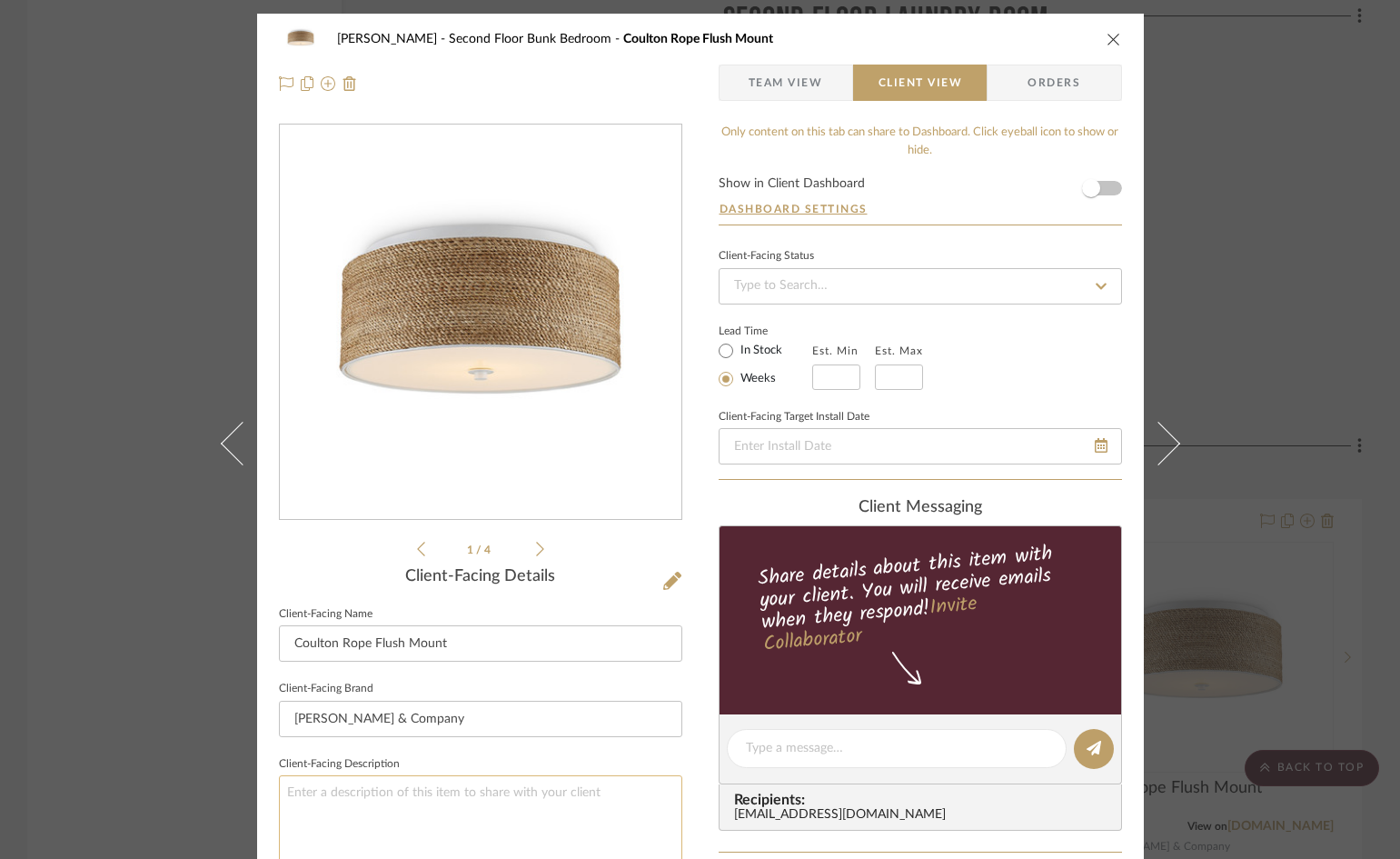
click at [464, 792] on textarea at bounding box center [480, 829] width 403 height 108
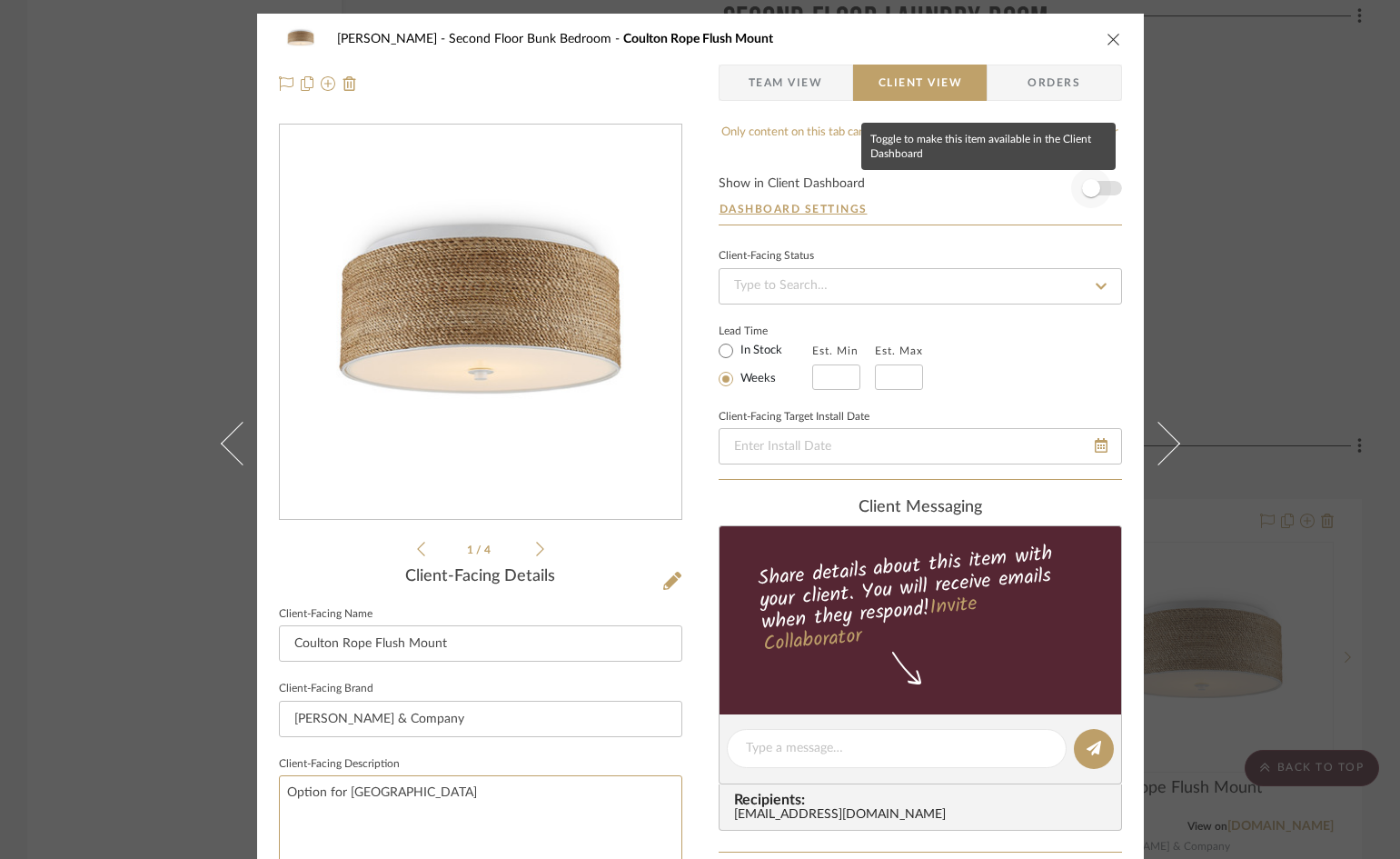
type textarea "Option for Bunk Room Hall"
click at [1102, 186] on span "button" at bounding box center [1091, 188] width 40 height 40
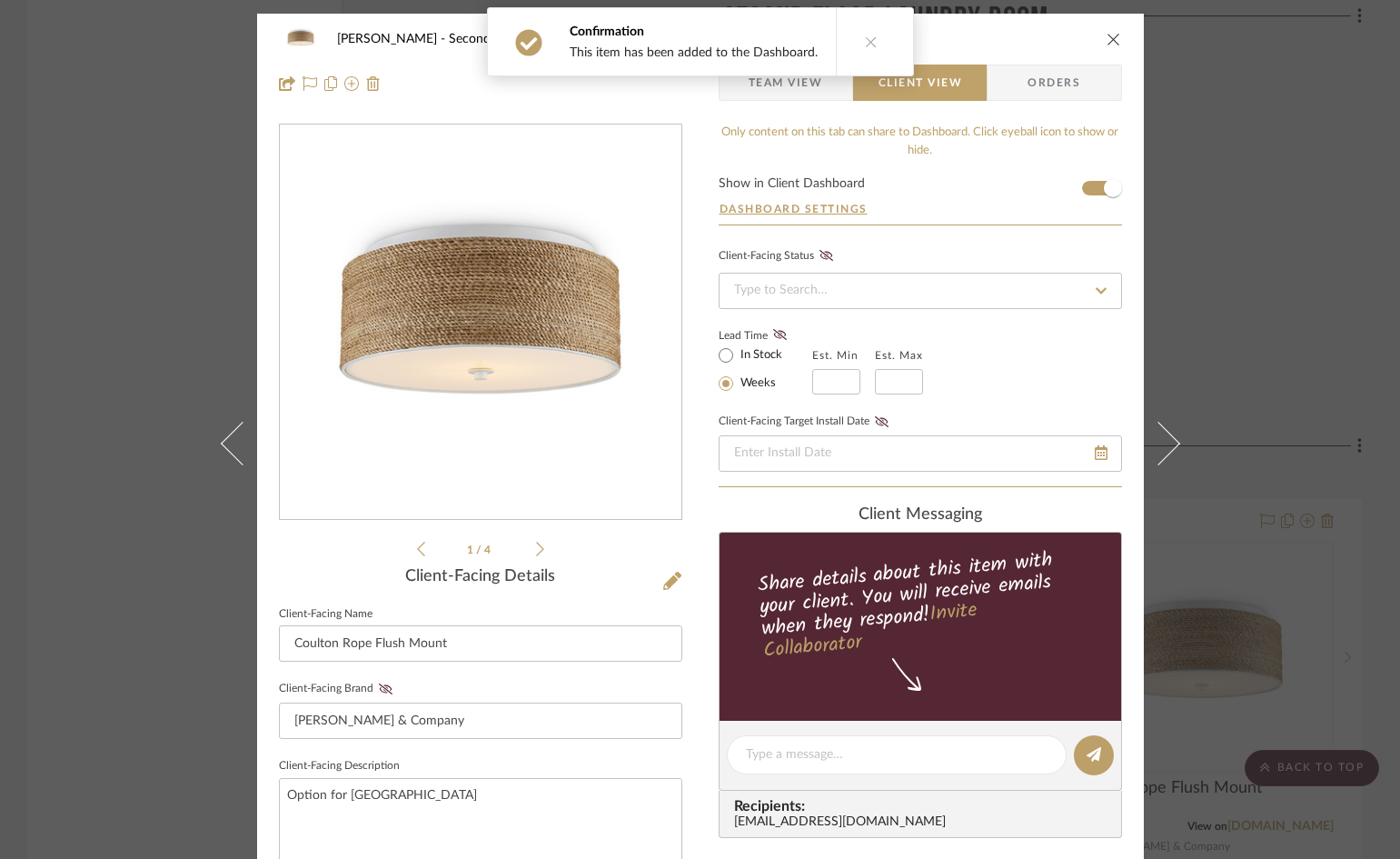
click at [1107, 32] on icon "close" at bounding box center [1113, 38] width 14 height 14
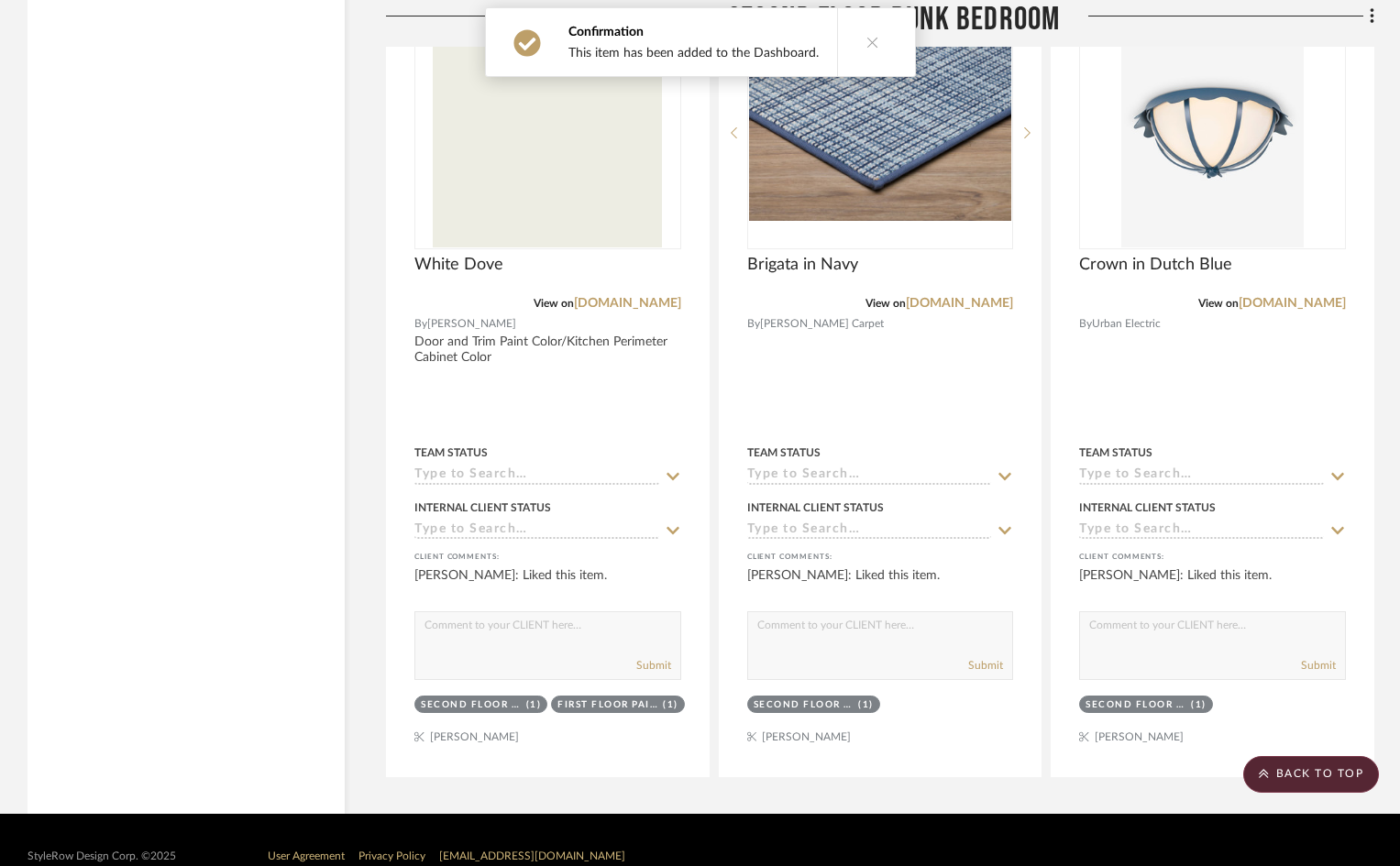
scroll to position [23131, 0]
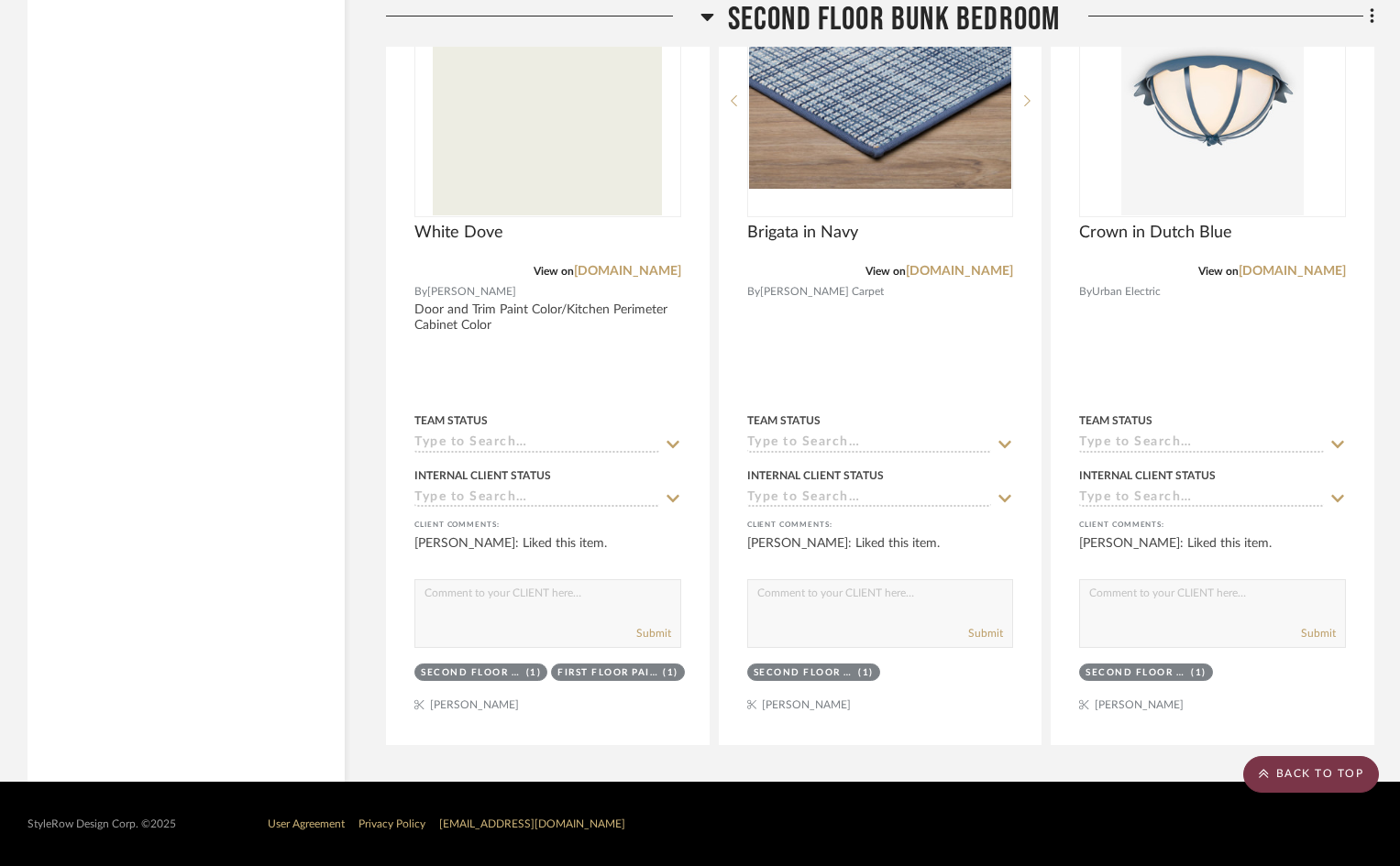
click at [1295, 781] on scroll-to-top-button "BACK TO TOP" at bounding box center [1311, 774] width 135 height 37
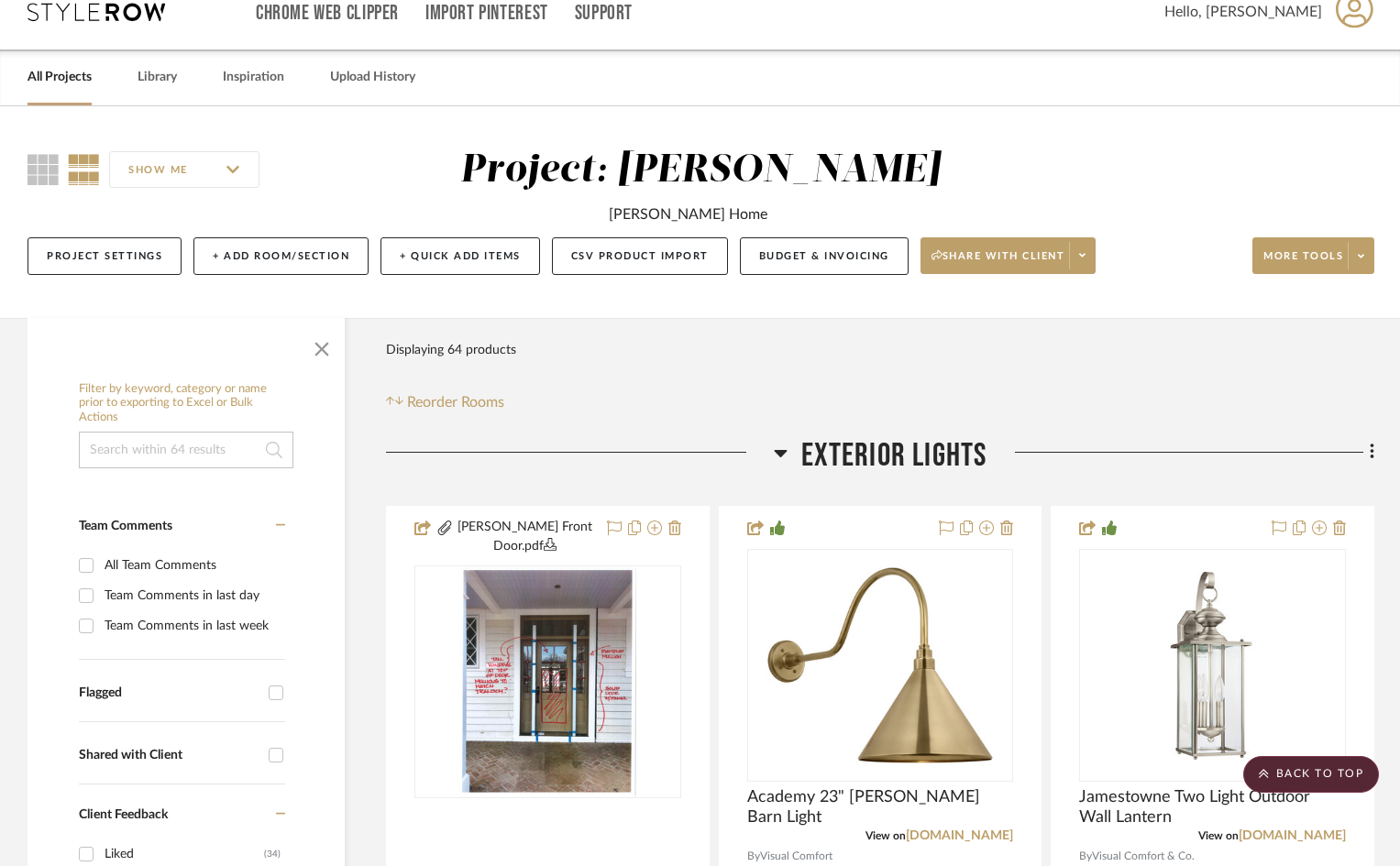
scroll to position [0, 0]
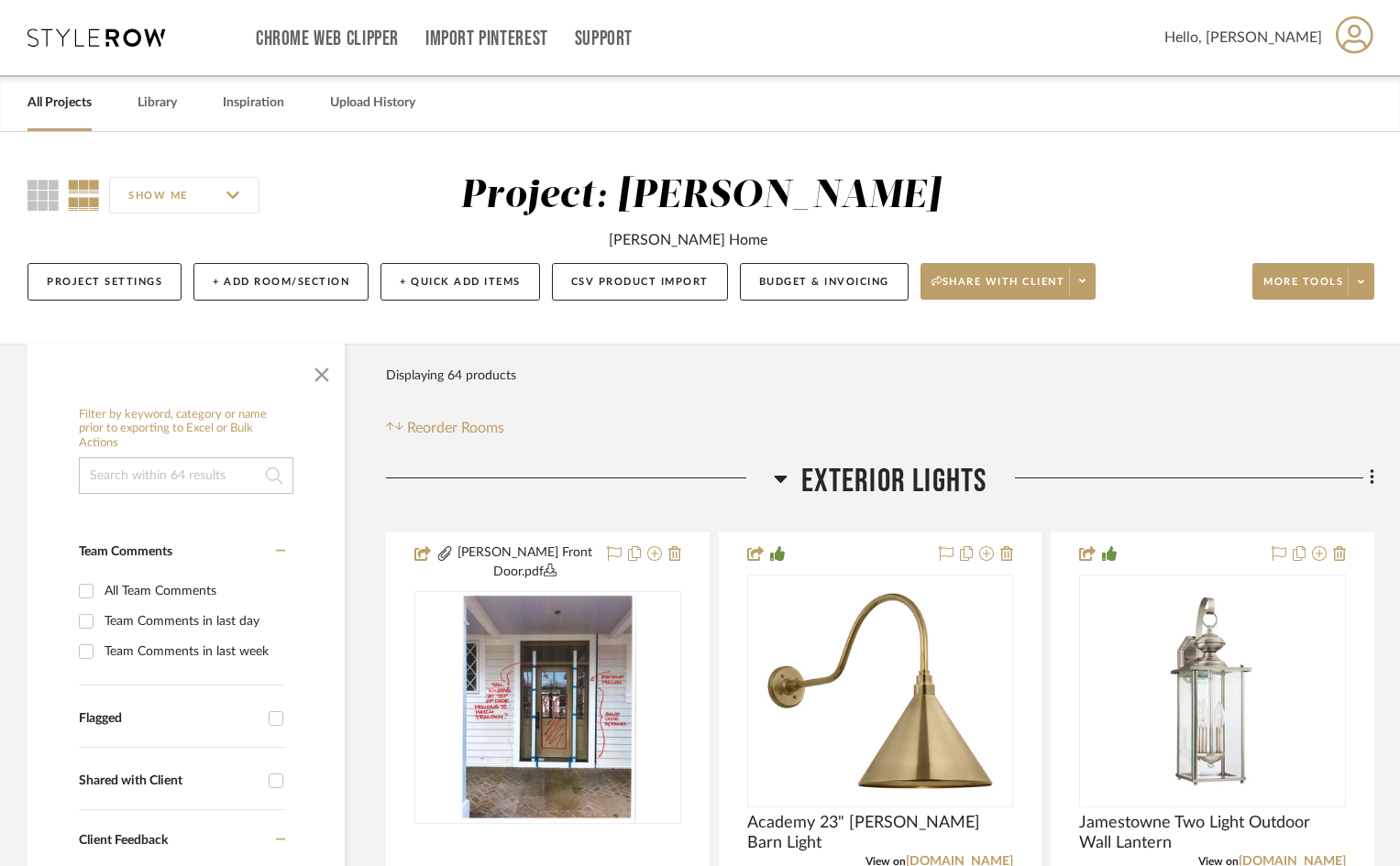
click at [1343, 31] on icon at bounding box center [1354, 35] width 38 height 39
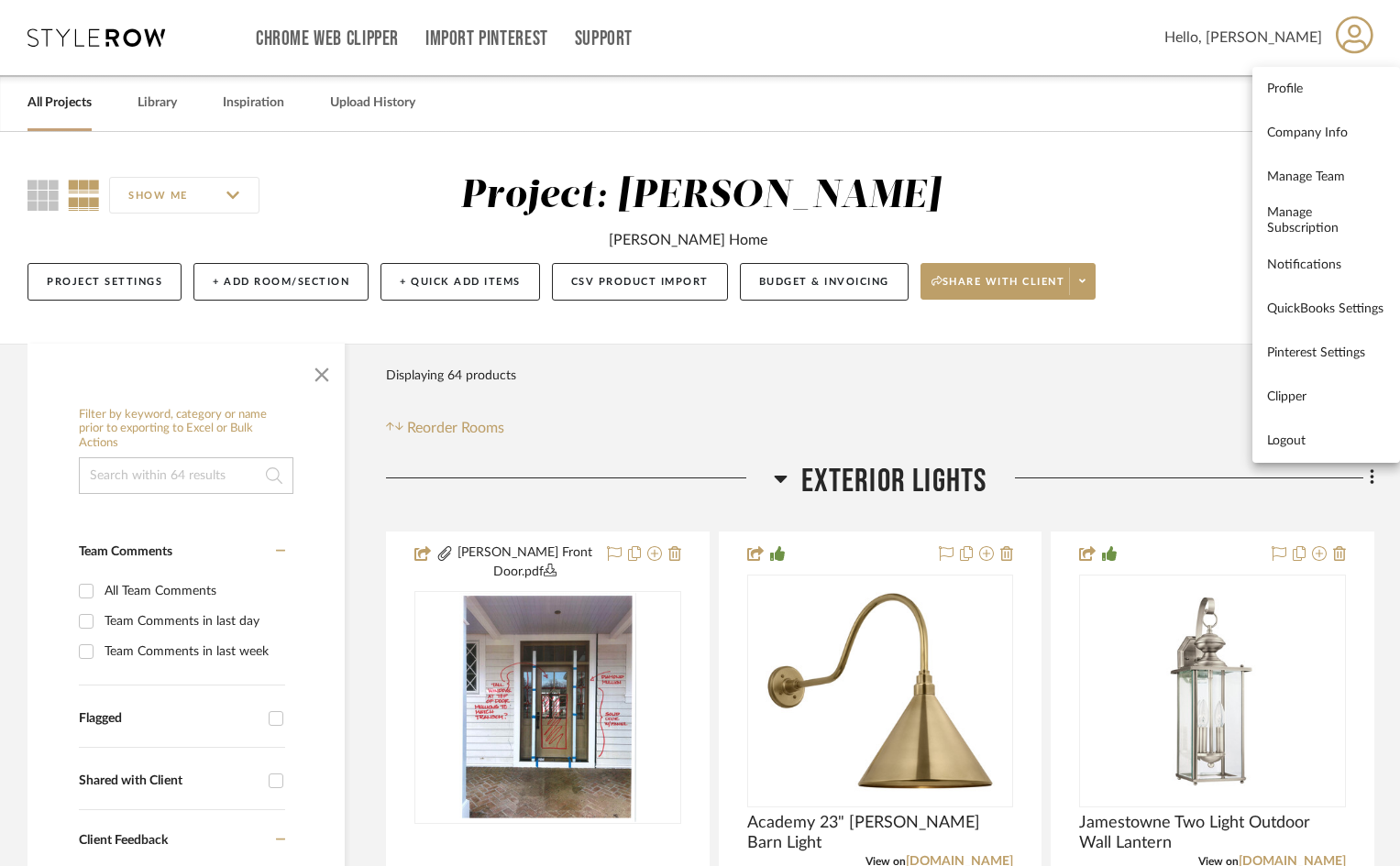
drag, startPoint x: 1295, startPoint y: 439, endPoint x: 1077, endPoint y: 380, distance: 225.8
click at [1295, 439] on span "Logout" at bounding box center [1326, 441] width 118 height 15
